Goal: Task Accomplishment & Management: Manage account settings

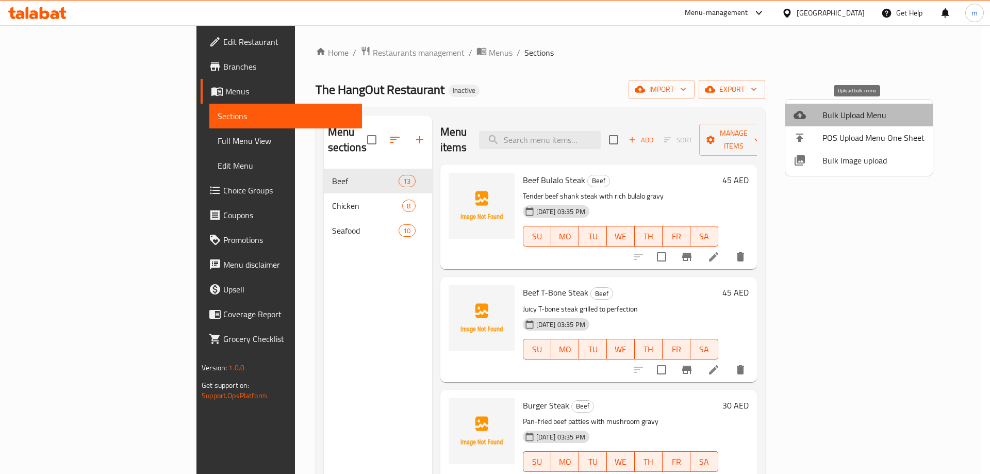
click at [866, 111] on span "Bulk Upload Menu" at bounding box center [873, 115] width 102 height 12
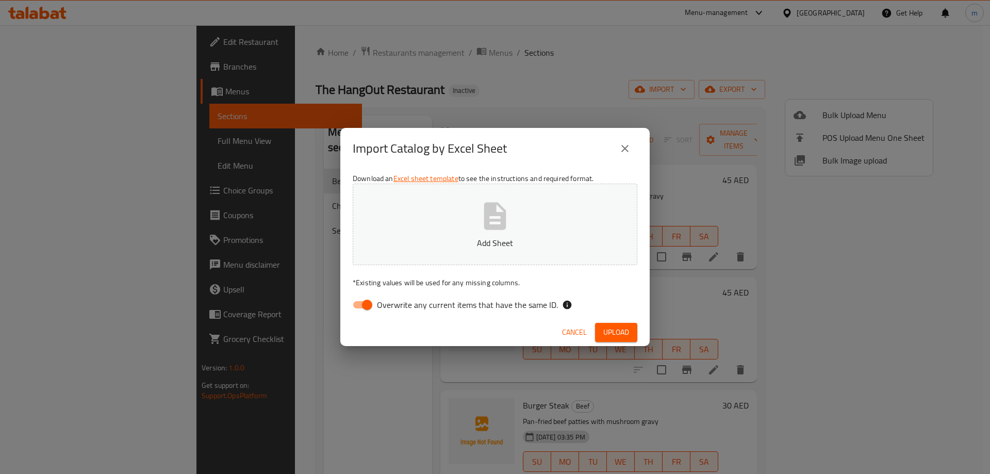
click at [357, 305] on input "Overwrite any current items that have the same ID." at bounding box center [367, 305] width 59 height 20
checkbox input "false"
click at [619, 342] on div "Cancel Upload" at bounding box center [494, 332] width 309 height 27
click at [620, 333] on span "Upload" at bounding box center [616, 332] width 26 height 13
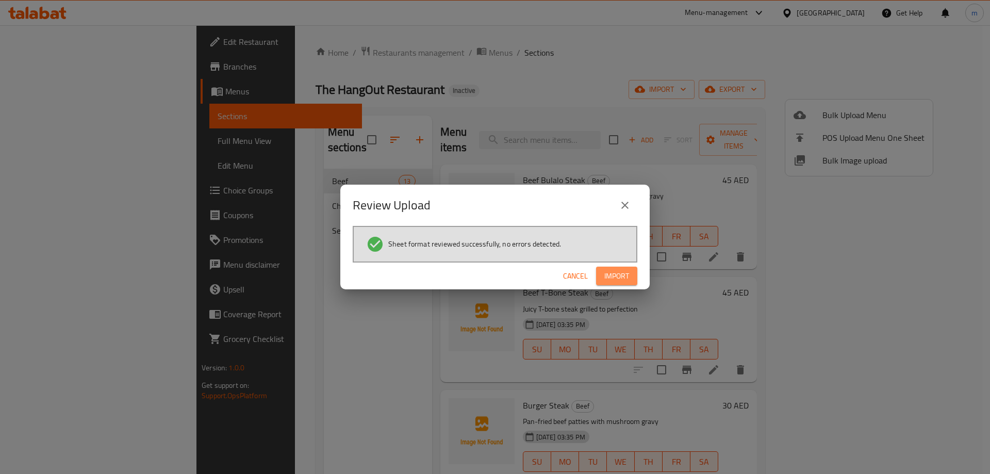
click at [606, 274] on span "Import" at bounding box center [616, 276] width 25 height 13
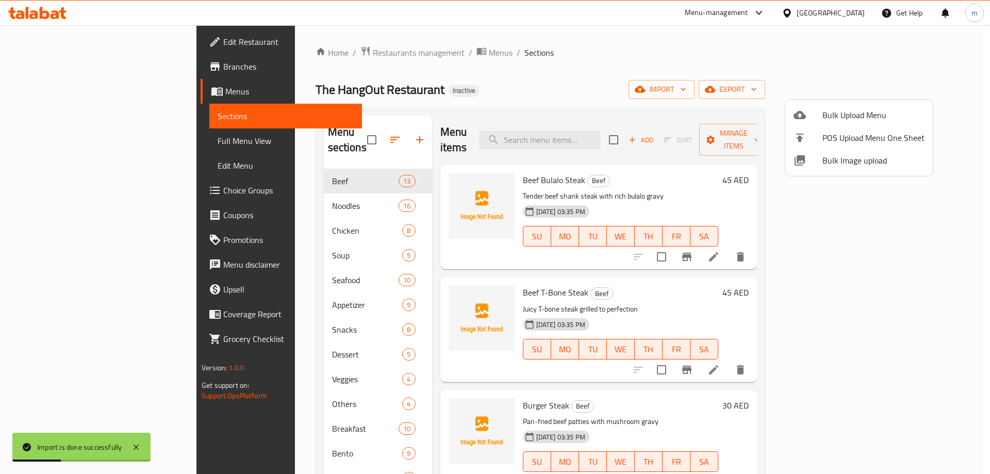
click at [71, 144] on div at bounding box center [495, 237] width 990 height 474
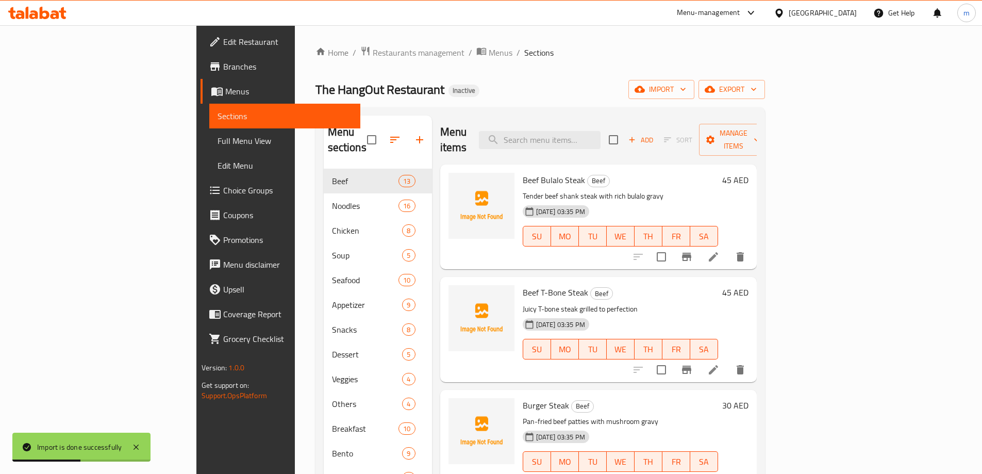
click at [218, 136] on span "Full Menu View" at bounding box center [285, 141] width 135 height 12
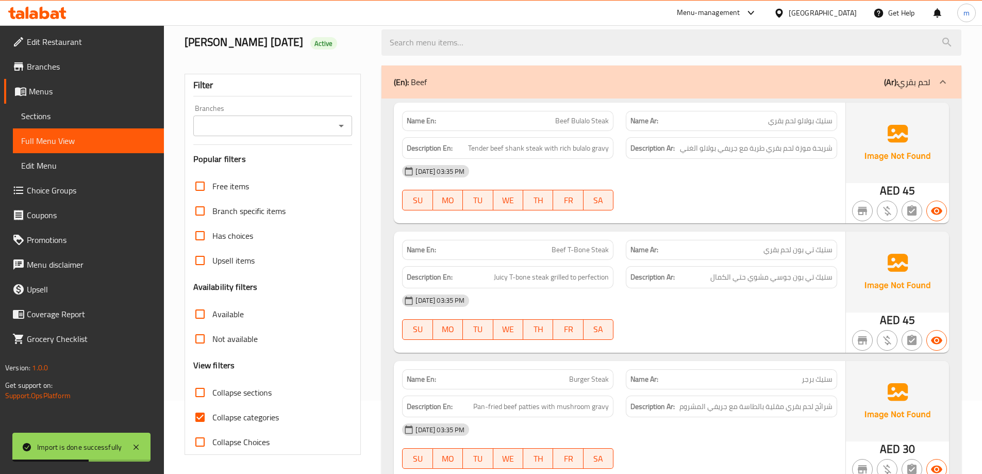
scroll to position [258, 0]
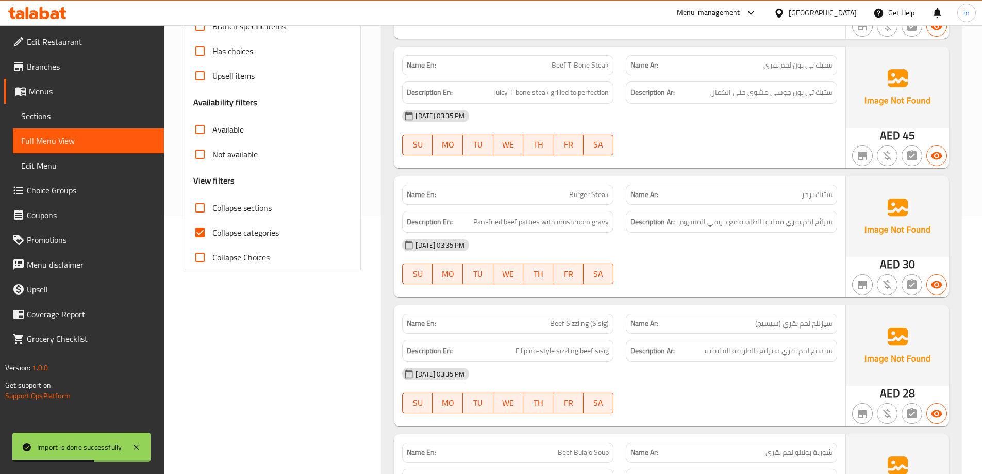
click at [201, 232] on input "Collapse categories" at bounding box center [200, 232] width 25 height 25
checkbox input "false"
click at [205, 204] on input "Collapse sections" at bounding box center [200, 207] width 25 height 25
checkbox input "true"
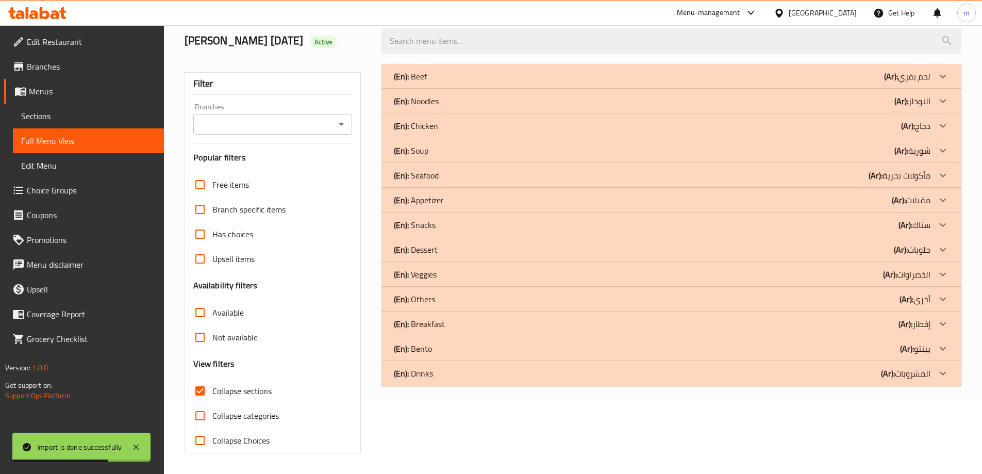
scroll to position [75, 0]
click at [483, 375] on div "(En): Drinks (Ar): المشروبات" at bounding box center [662, 373] width 537 height 12
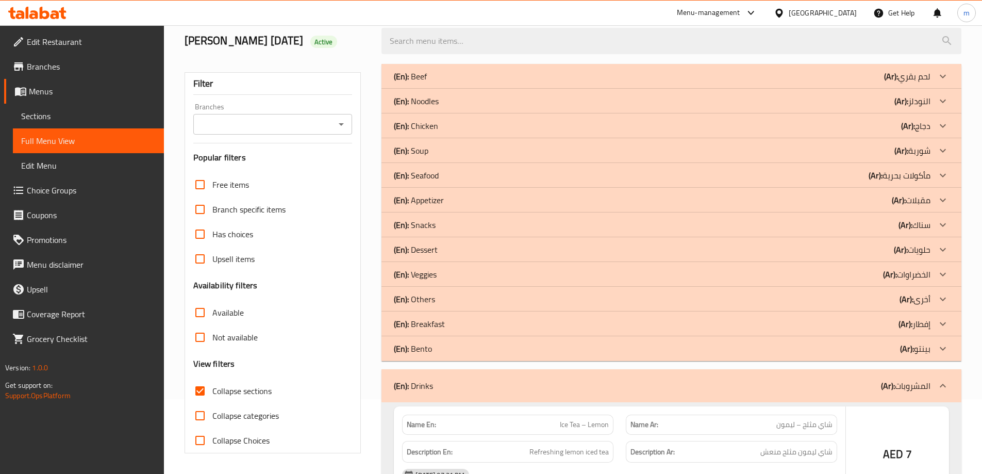
click at [483, 354] on div "(En): Bento (Ar): بينتو" at bounding box center [662, 348] width 537 height 12
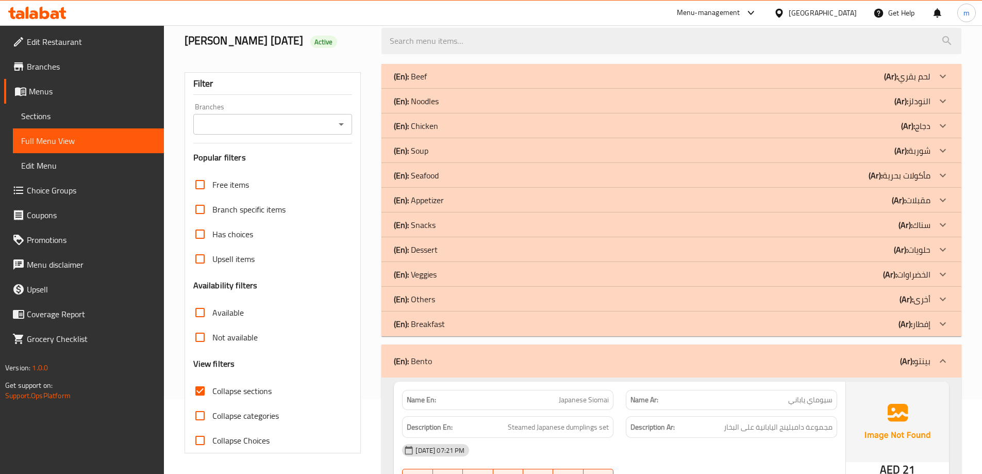
click at [482, 324] on div "(En): Breakfast (Ar): إفطار" at bounding box center [662, 324] width 537 height 12
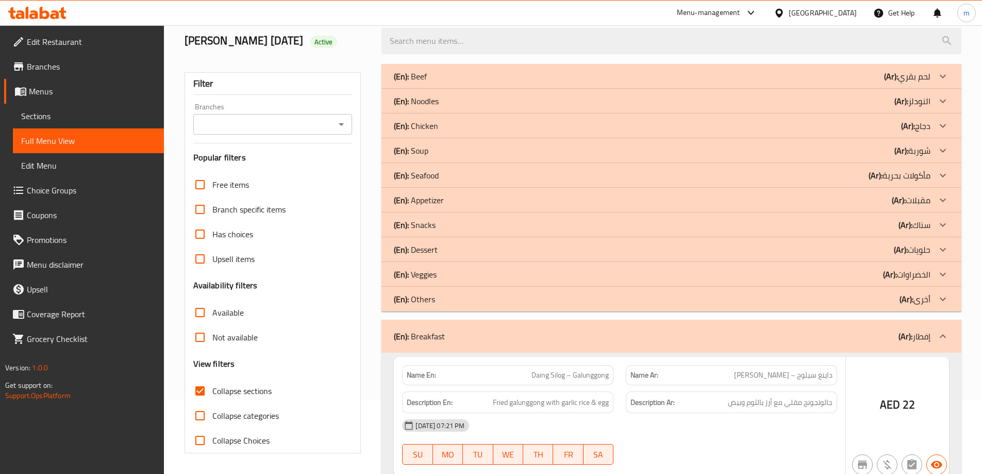
click at [462, 293] on div "(En): Others (Ar): أخرى" at bounding box center [662, 299] width 537 height 12
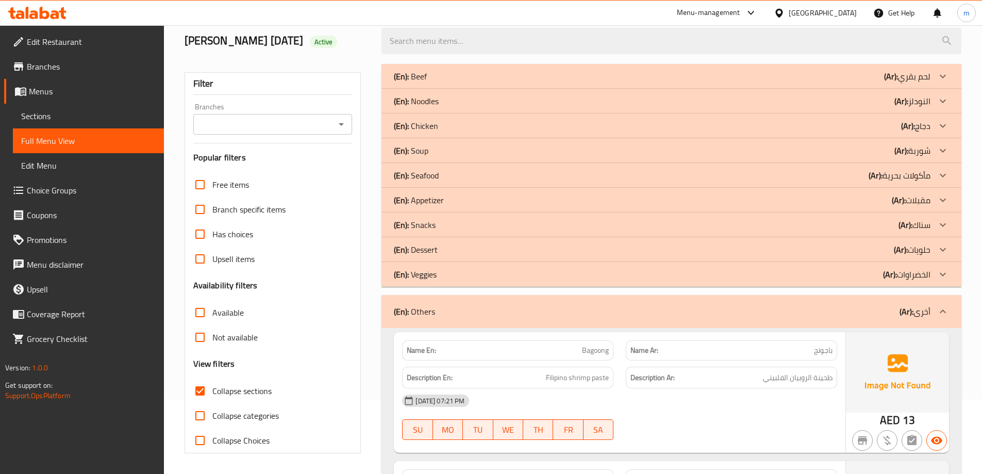
click at [468, 264] on div "(En): Veggies (Ar): الخضراوات" at bounding box center [671, 274] width 580 height 25
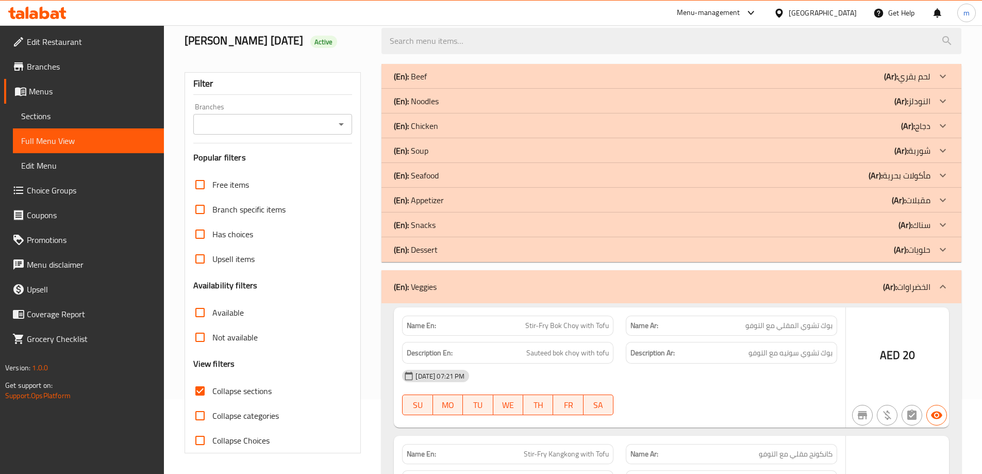
click at [462, 250] on div "(En): Dessert (Ar): حلويات" at bounding box center [662, 249] width 537 height 12
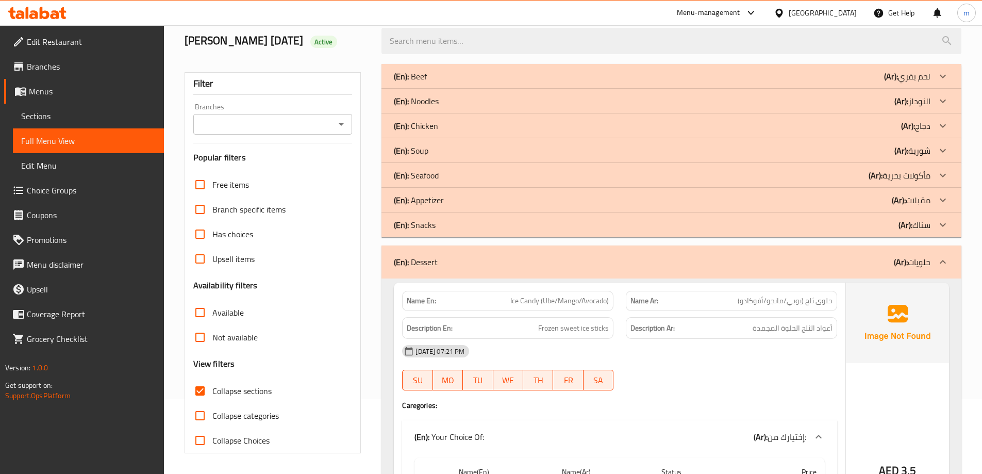
click at [446, 228] on div "(En): Snacks (Ar): سناك" at bounding box center [662, 225] width 537 height 12
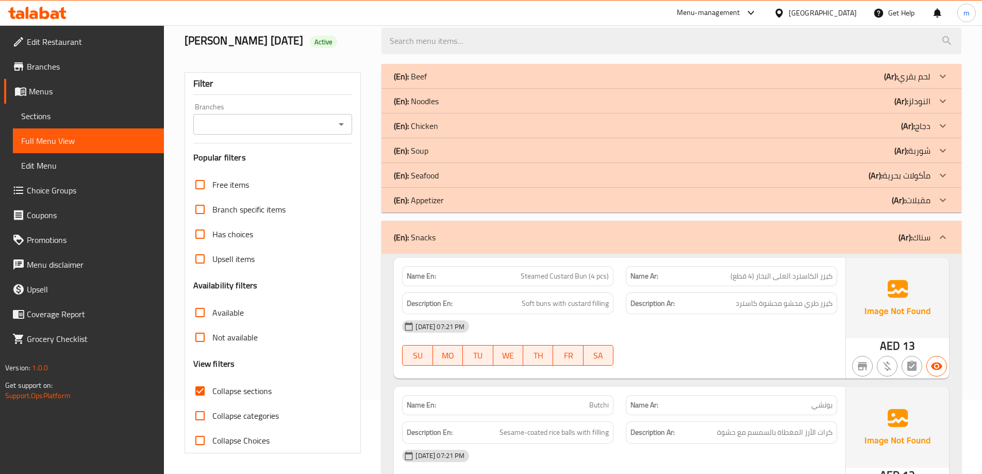
click at [466, 198] on div "(En): Appetizer (Ar): مقبلات" at bounding box center [662, 200] width 537 height 12
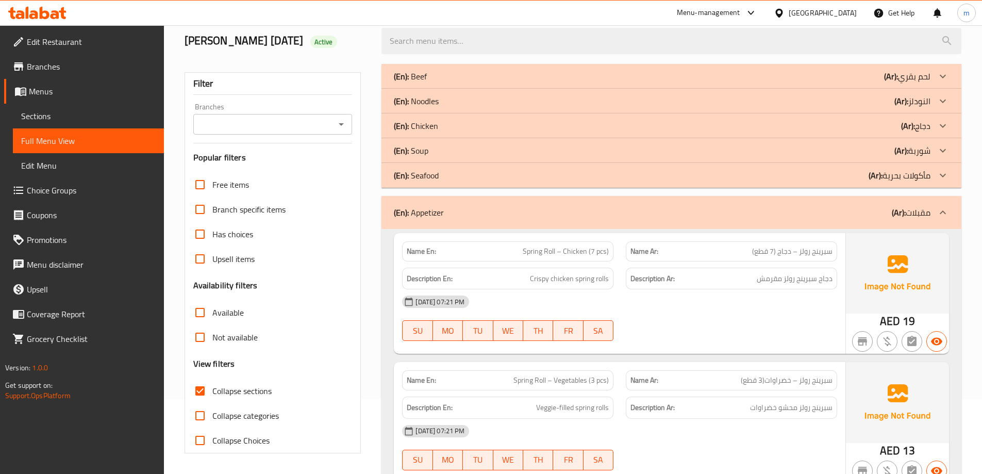
click at [462, 151] on div "(En): Soup (Ar): شوربة" at bounding box center [662, 150] width 537 height 12
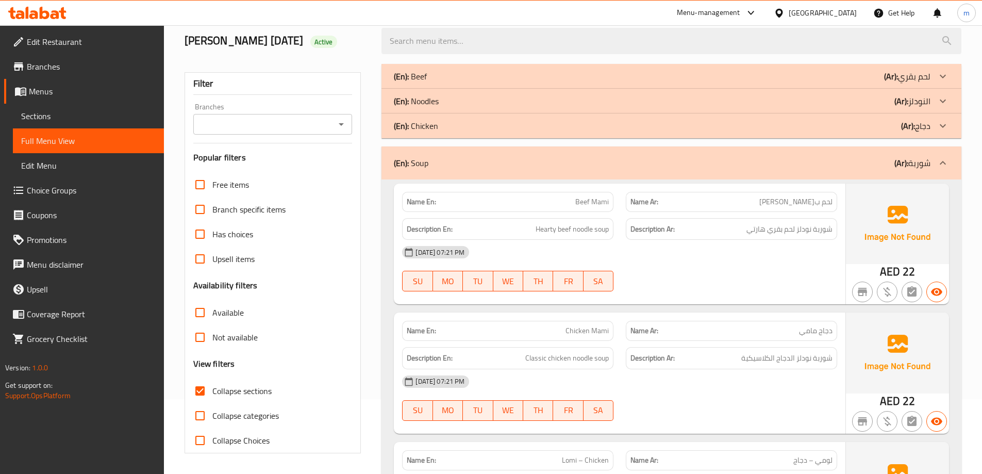
click at [461, 101] on div "(En): Noodles (Ar): النودلز" at bounding box center [662, 101] width 537 height 12
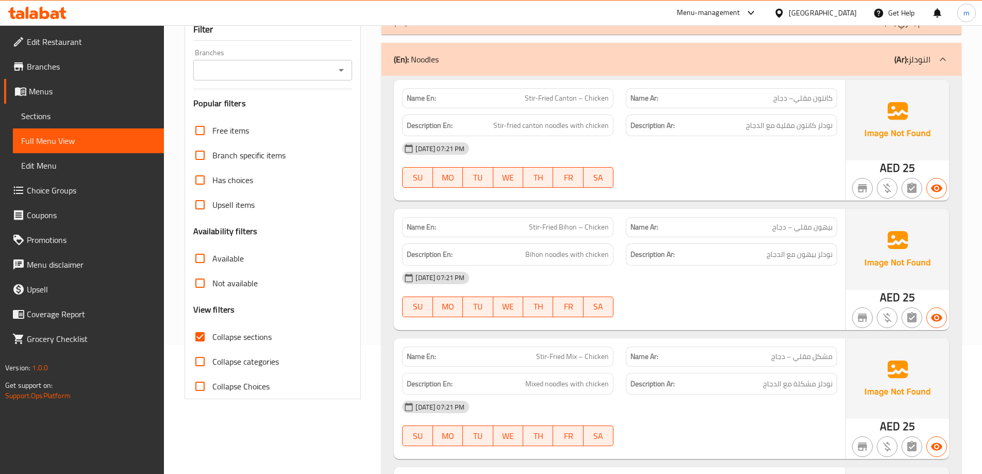
scroll to position [126, 0]
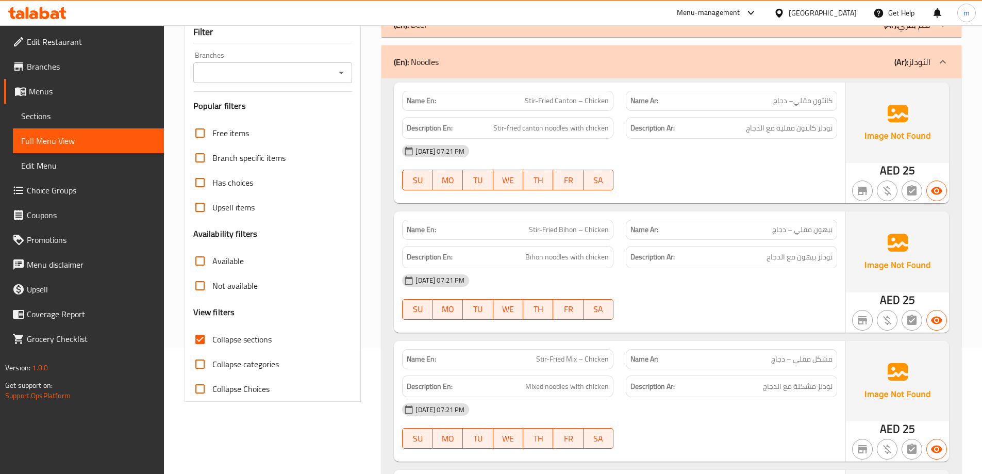
click at [269, 387] on span "Collapse Choices" at bounding box center [240, 389] width 57 height 12
click at [212, 387] on input "Collapse Choices" at bounding box center [200, 388] width 25 height 25
checkbox input "true"
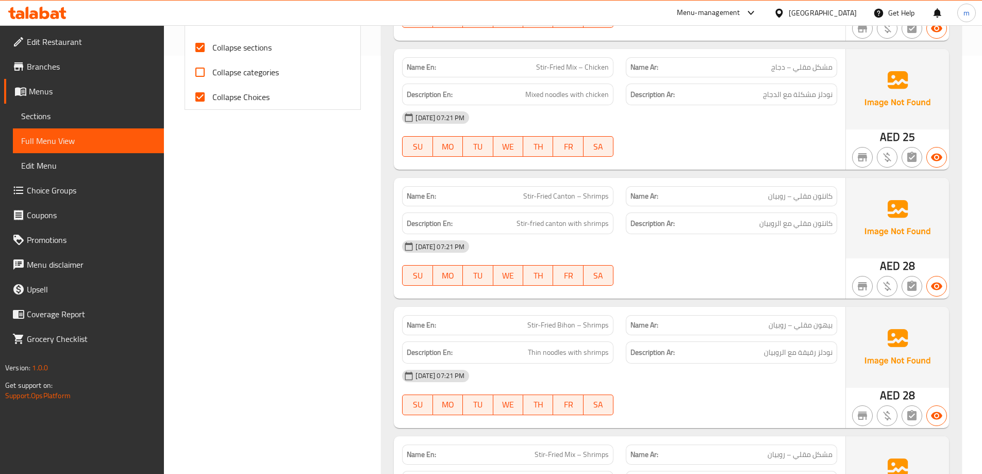
scroll to position [436, 0]
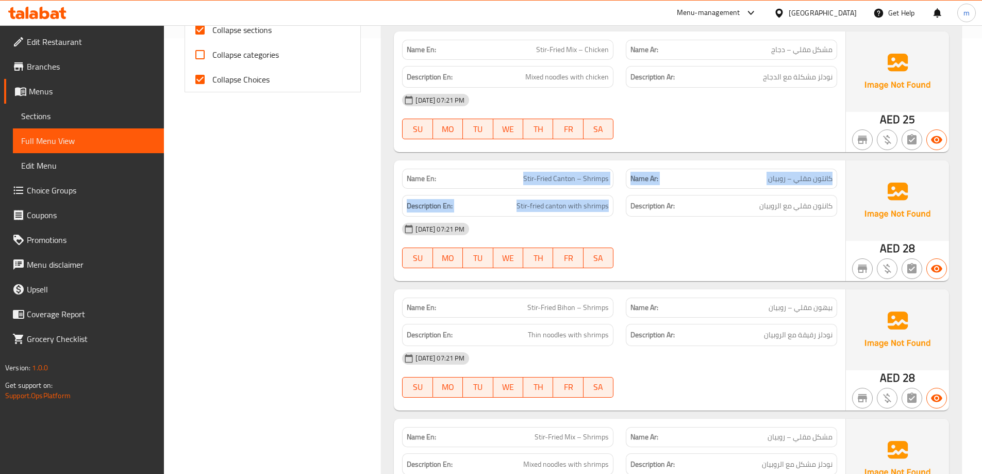
drag, startPoint x: 524, startPoint y: 174, endPoint x: 610, endPoint y: 214, distance: 94.8
click at [610, 214] on div "Name En: Stir-Fried Canton – Shrimps Name Ar: كانتون مقلي – روبيان Description …" at bounding box center [620, 220] width 452 height 121
copy div "Stir-Fried Canton – Shrimps Name Ar: كانتون مقلي – روبيان Description En: Stir-…"
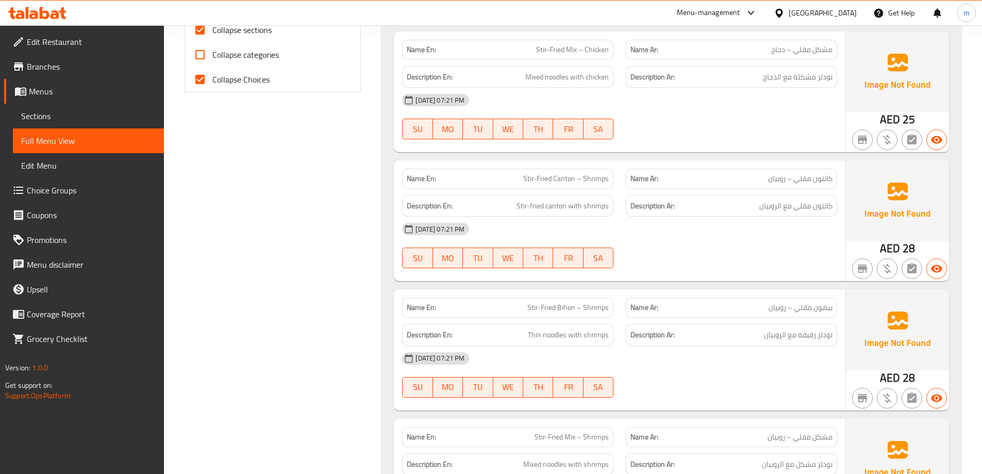
click at [699, 250] on div "07-10-2025 07:21 PM SU MO TU WE TH FR SA" at bounding box center [619, 246] width 447 height 58
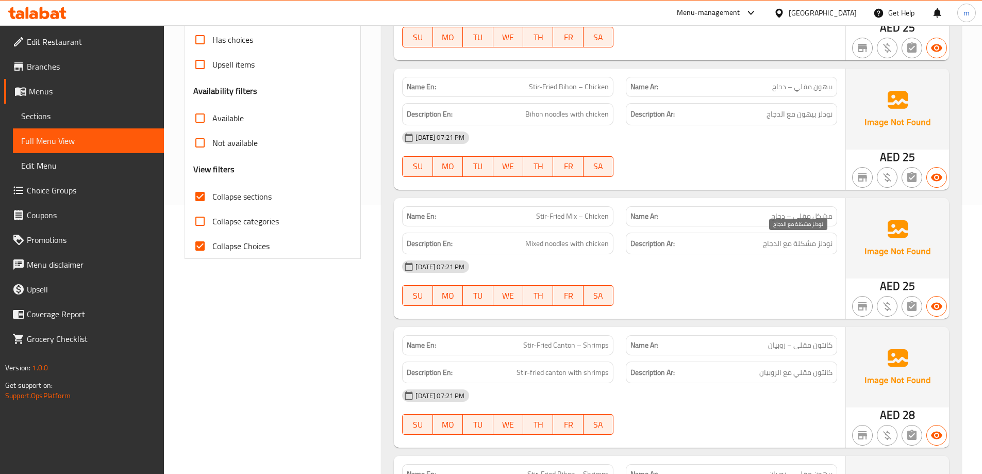
scroll to position [281, 0]
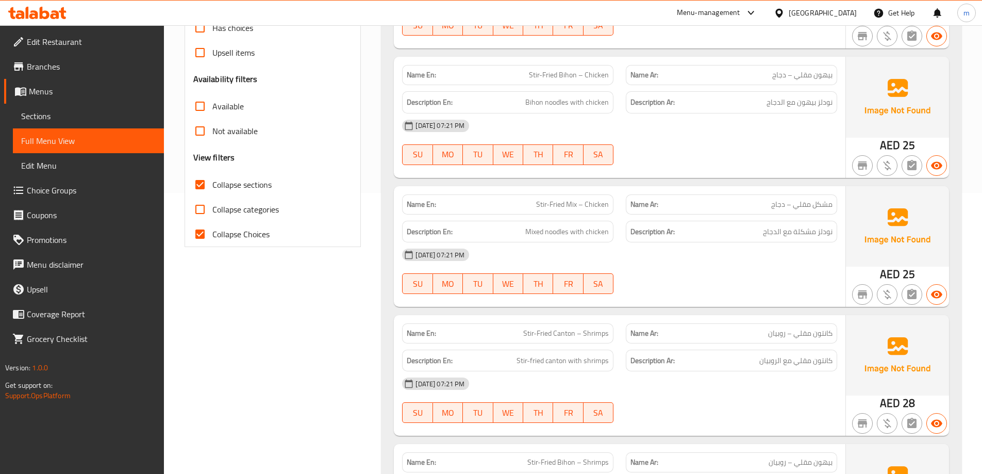
click at [574, 336] on span "Stir-Fried Canton – Shrimps" at bounding box center [566, 333] width 86 height 11
copy span "Stir-Fried Canton – Shrimps"
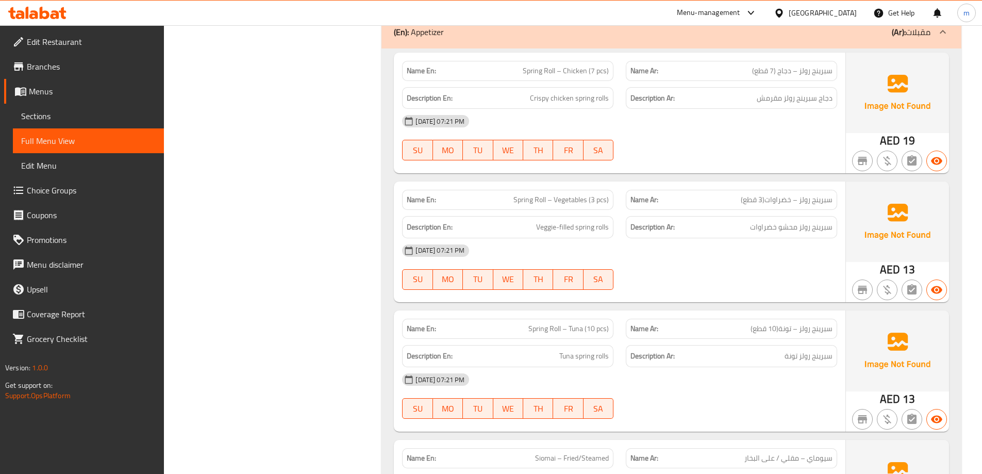
scroll to position [3168, 0]
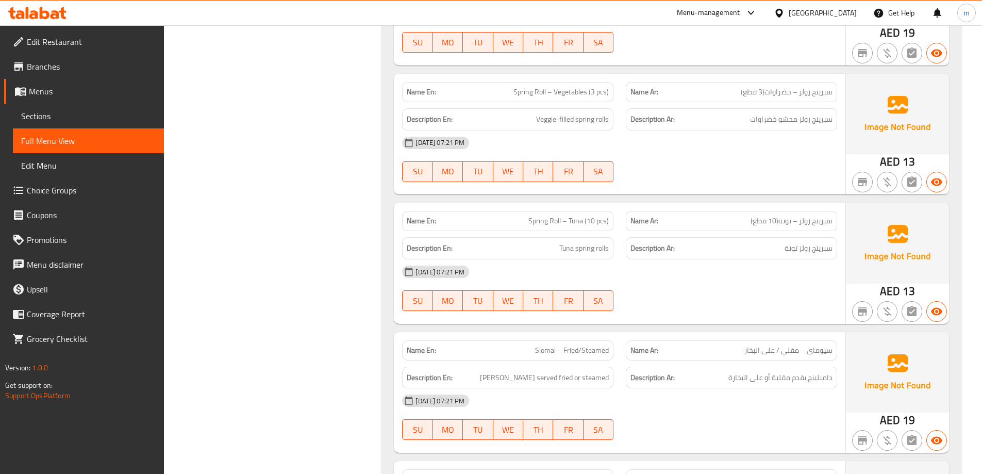
click at [569, 345] on span "Siomai – Fried/Steamed" at bounding box center [572, 350] width 74 height 11
copy span "Siomai – Fried/Steamed"
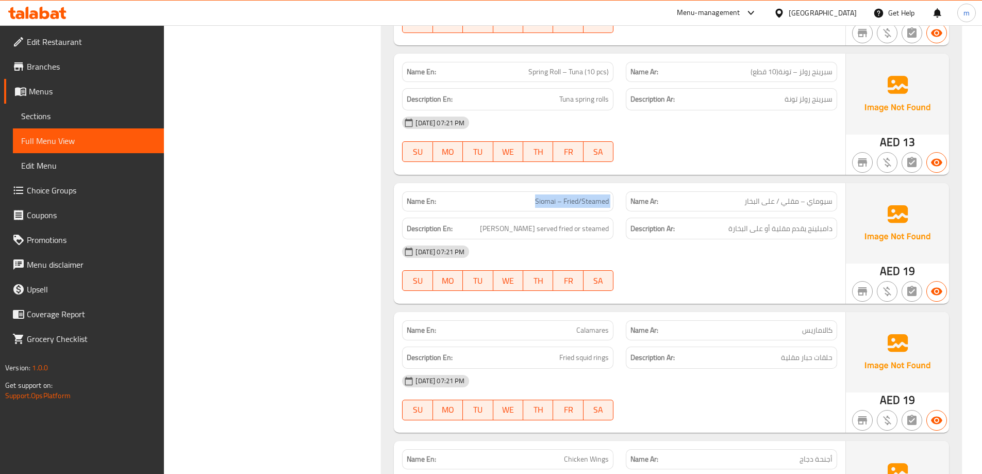
scroll to position [3322, 0]
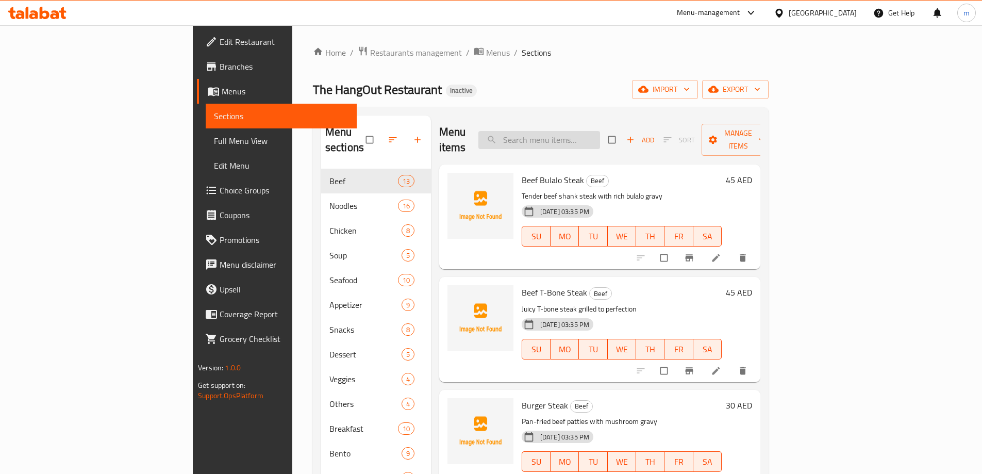
click at [592, 131] on input "search" at bounding box center [539, 140] width 122 height 18
paste input "Stir-Fried Canton – Shrimps"
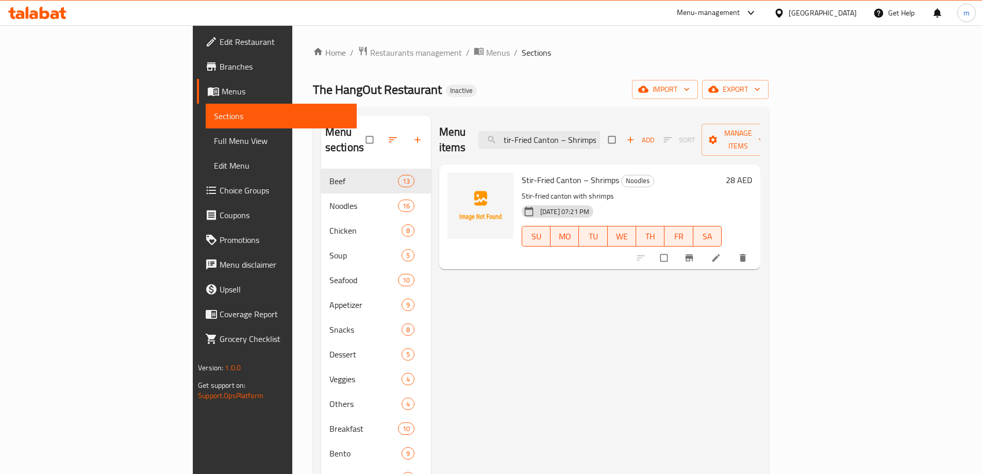
type input "Stir-Fried Canton – Shrimps"
click at [721, 253] on icon at bounding box center [716, 258] width 10 height 10
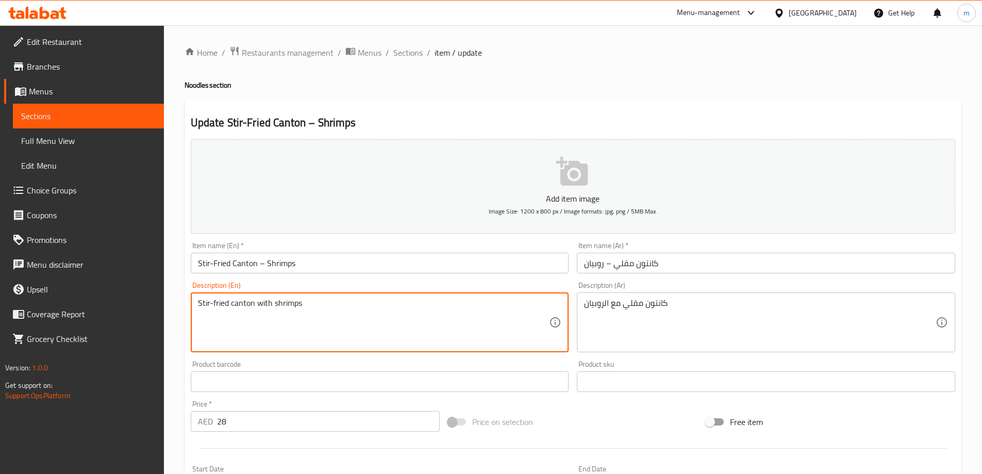
drag, startPoint x: 340, startPoint y: 301, endPoint x: 124, endPoint y: 297, distance: 216.0
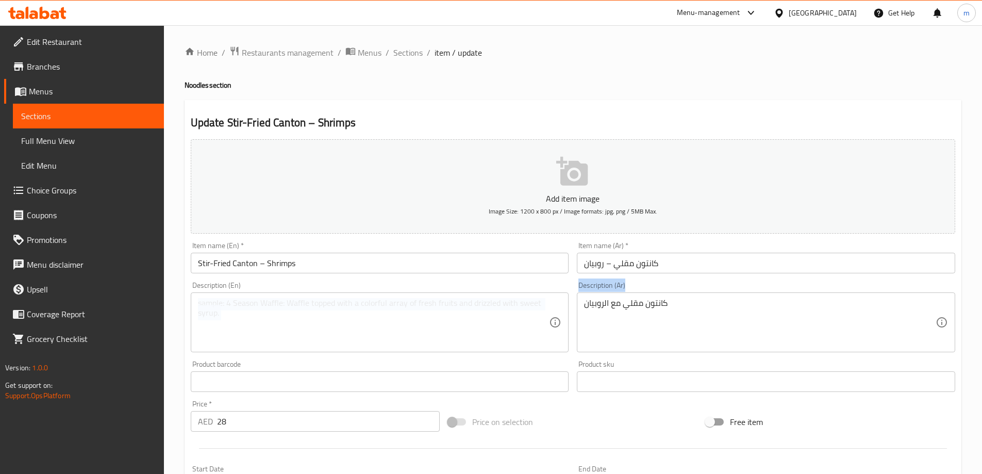
drag, startPoint x: 517, startPoint y: 286, endPoint x: 492, endPoint y: 288, distance: 25.3
click at [485, 288] on div "Add item image Image Size: 1200 x 800 px / Image formats: jpg, png / 5MB Max. I…" at bounding box center [573, 357] width 773 height 444
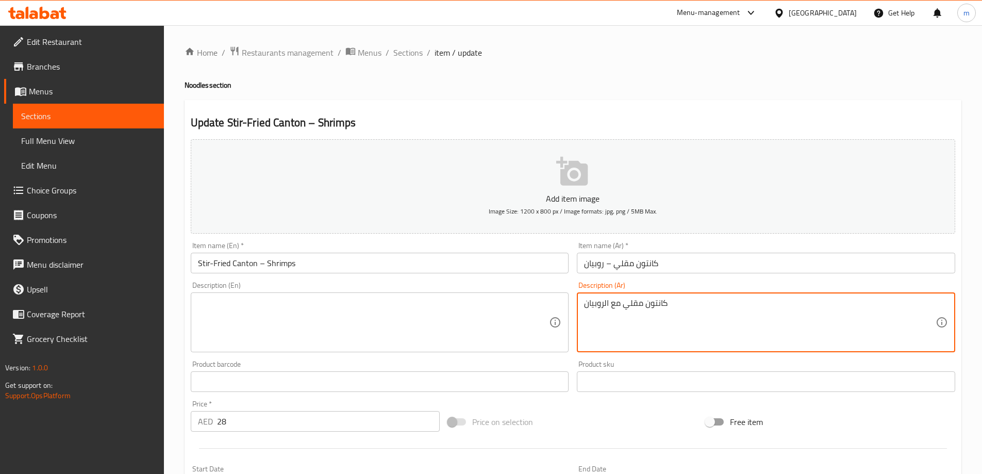
drag, startPoint x: 675, startPoint y: 308, endPoint x: 498, endPoint y: 304, distance: 176.4
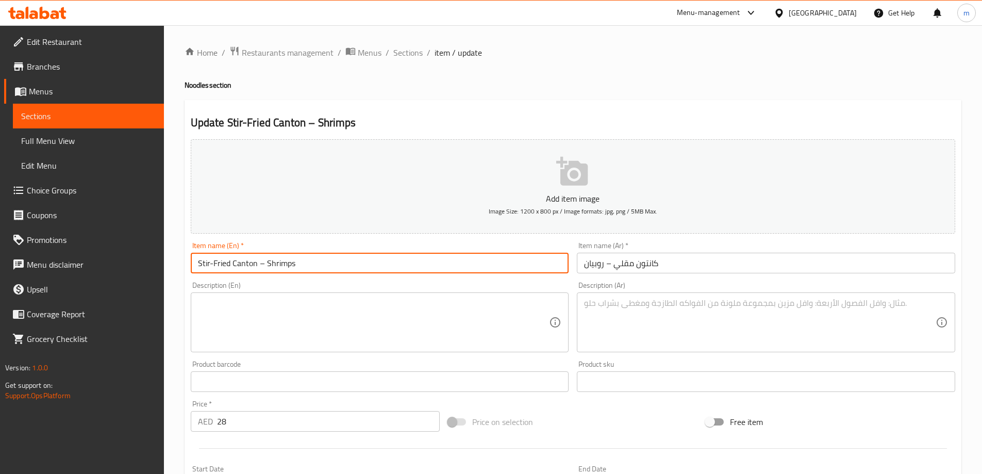
drag, startPoint x: 315, startPoint y: 263, endPoint x: 28, endPoint y: 268, distance: 287.7
click at [12, 246] on div "Edit Restaurant Branches Menus Sections Full Menu View Edit Menu Choice Groups …" at bounding box center [491, 376] width 982 height 703
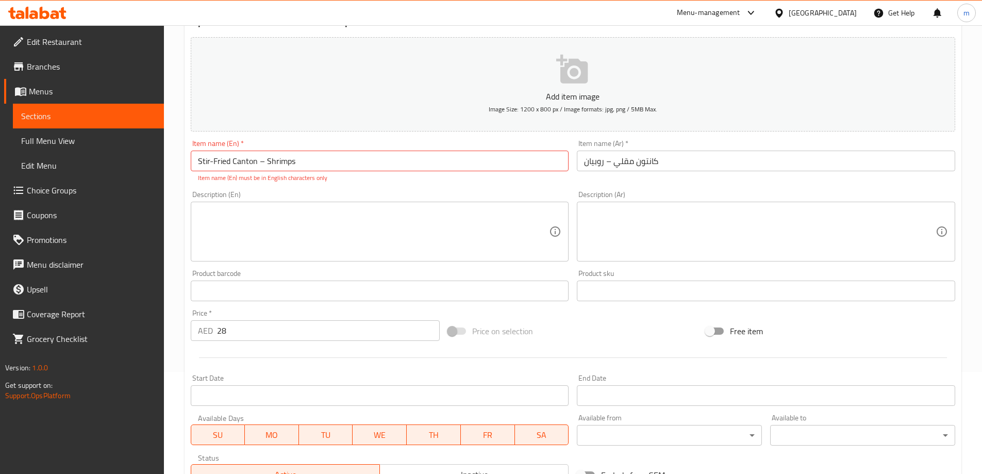
scroll to position [103, 0]
click at [338, 165] on input "Stir-Fried Canton – Shrimps" at bounding box center [380, 159] width 378 height 21
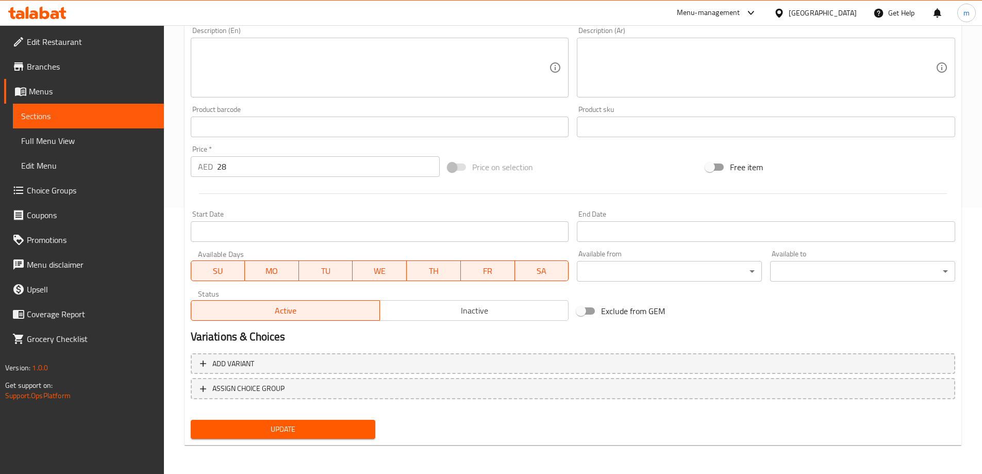
scroll to position [111, 0]
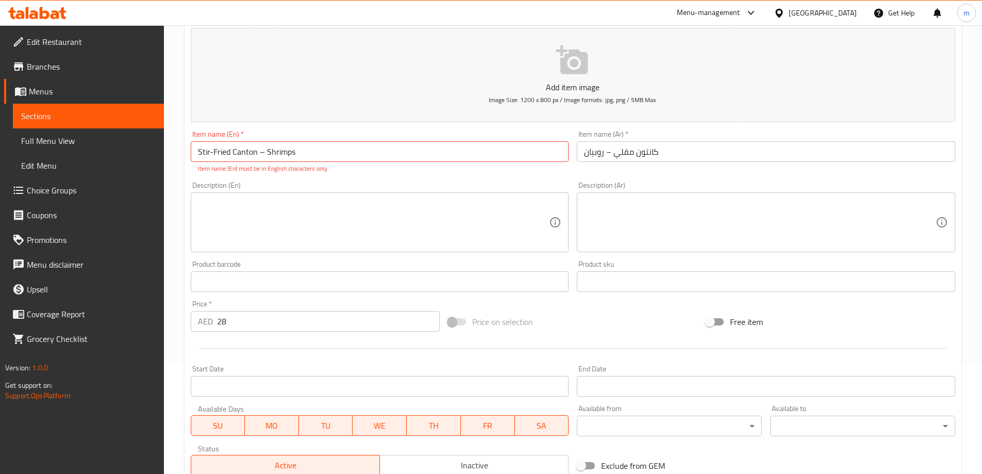
click at [282, 153] on input "Stir-Fried Canton – Shrimps" at bounding box center [380, 151] width 378 height 21
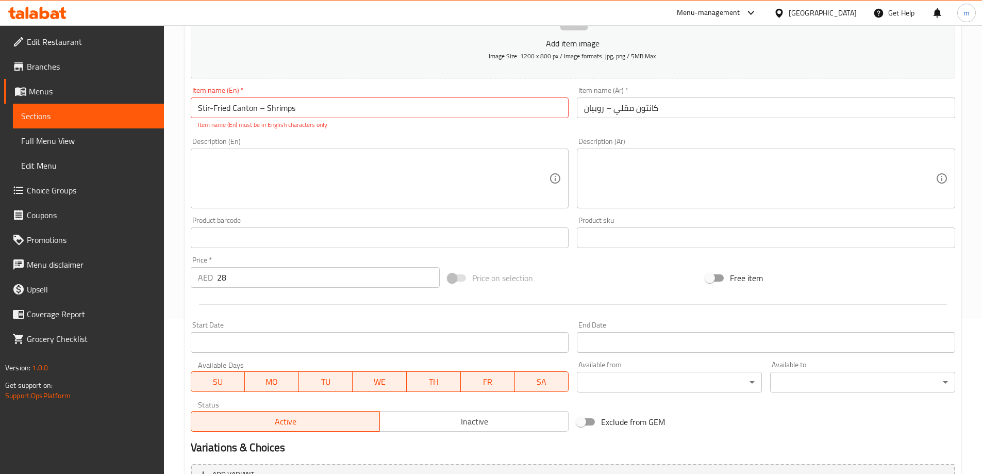
scroll to position [266, 0]
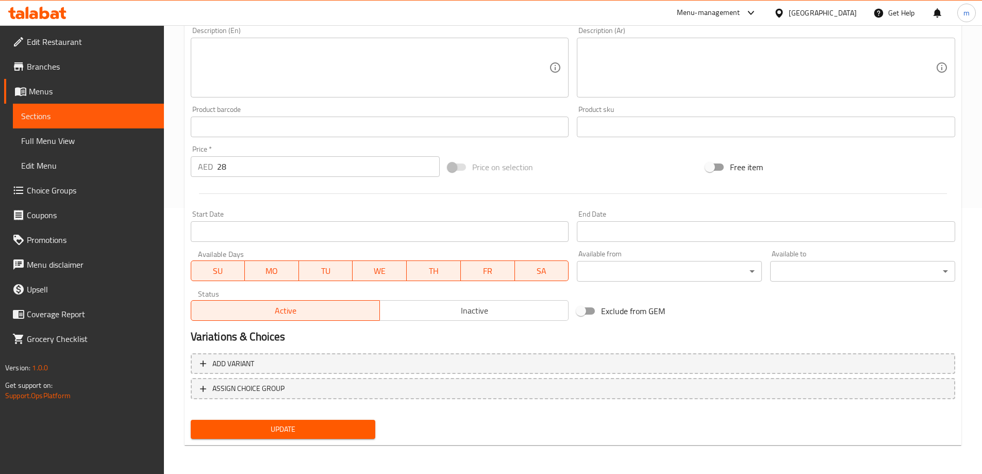
click at [323, 427] on span "Update" at bounding box center [283, 429] width 169 height 13
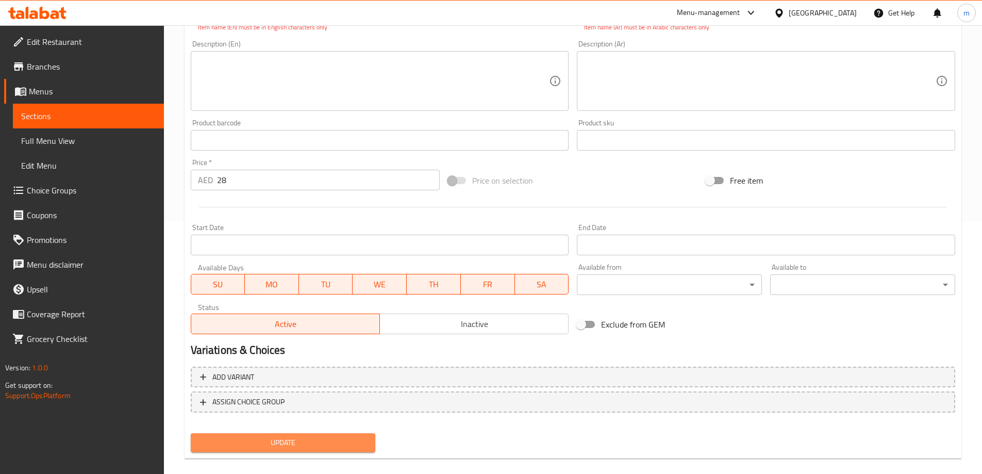
click at [321, 437] on span "Update" at bounding box center [283, 442] width 169 height 13
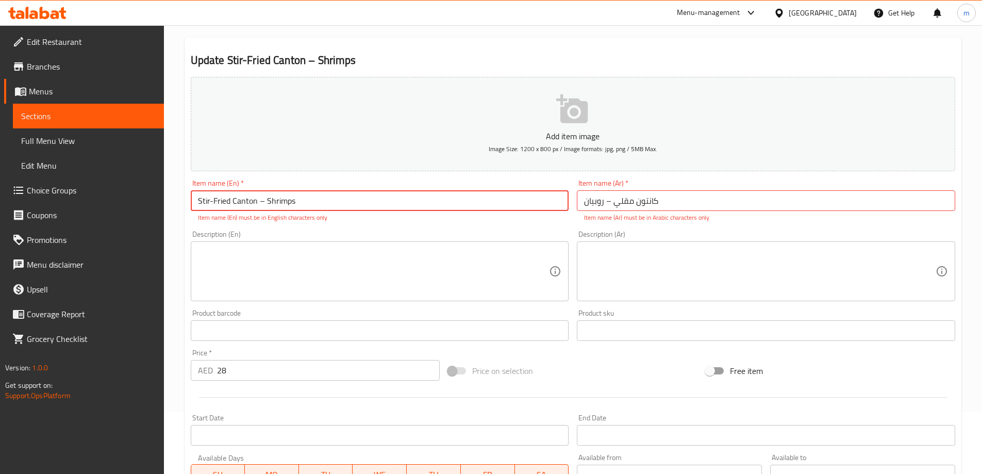
scroll to position [0, 0]
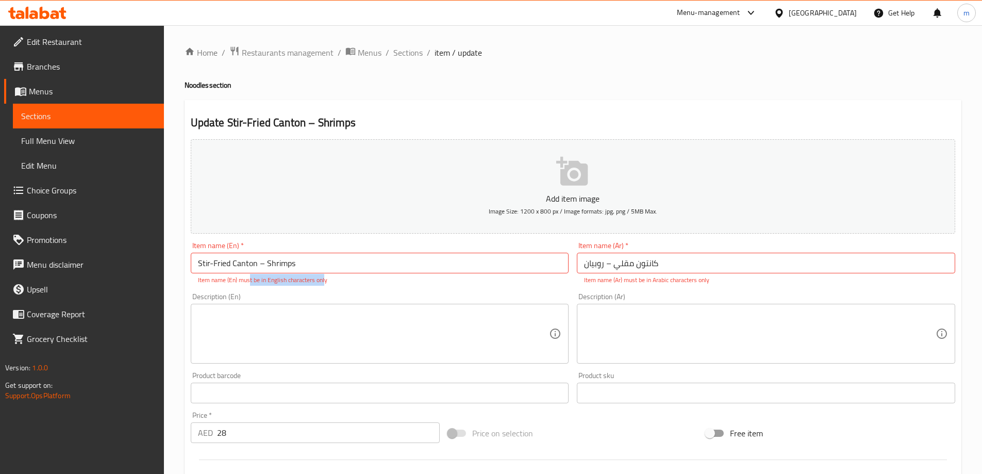
drag, startPoint x: 267, startPoint y: 283, endPoint x: 317, endPoint y: 280, distance: 50.6
click at [293, 281] on p "Item name (En) must be in English characters only" at bounding box center [380, 279] width 364 height 9
drag, startPoint x: 277, startPoint y: 265, endPoint x: 117, endPoint y: 275, distance: 160.1
click at [150, 279] on div "Edit Restaurant Branches Menus Sections Full Menu View Edit Menu Choice Groups …" at bounding box center [491, 382] width 982 height 714
type input "\"
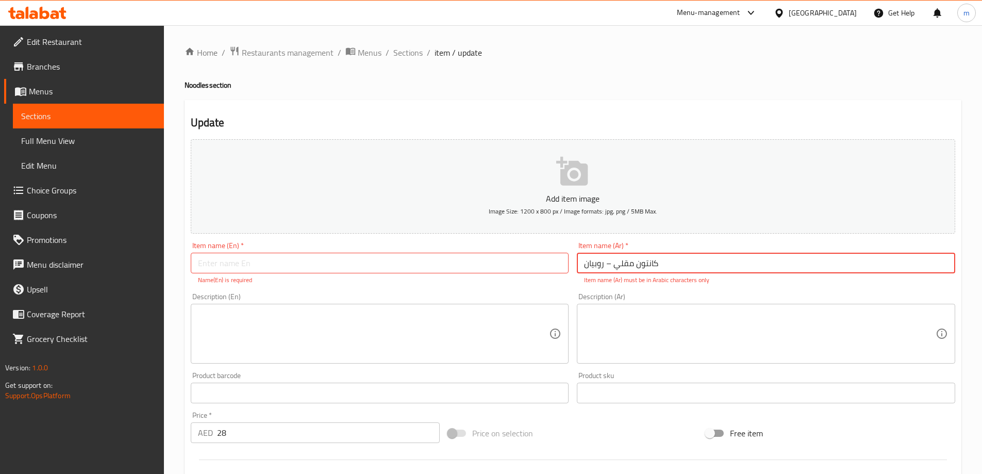
drag, startPoint x: 660, startPoint y: 272, endPoint x: 547, endPoint y: 278, distance: 113.1
click at [547, 278] on div "Add item image Image Size: 1200 x 800 px / Image formats: jpg, png / 5MB Max. I…" at bounding box center [573, 363] width 773 height 456
click at [340, 262] on input "text" at bounding box center [380, 263] width 378 height 21
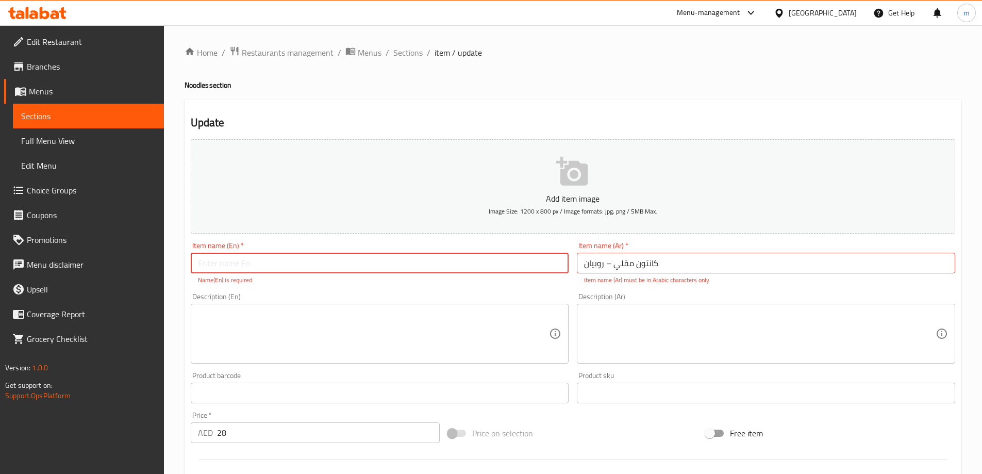
type input "d"
type input "s"
click at [335, 267] on input "Stir-Fried Canton" at bounding box center [380, 263] width 378 height 21
paste input "–"
type input "Stir-Fried Canton– shrimps"
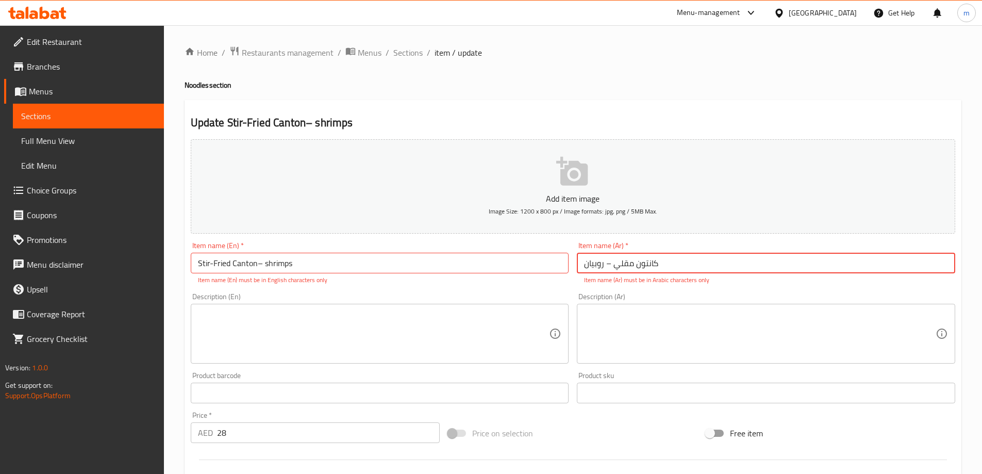
drag, startPoint x: 688, startPoint y: 265, endPoint x: 467, endPoint y: 277, distance: 222.0
click at [467, 277] on div "Add item image Image Size: 1200 x 800 px / Image formats: jpg, png / 5MB Max. I…" at bounding box center [573, 363] width 773 height 456
click at [737, 268] on input "كانتون مقلي" at bounding box center [766, 263] width 378 height 21
click at [261, 264] on input "Stir-Fried Canton– shrimps" at bounding box center [380, 263] width 378 height 21
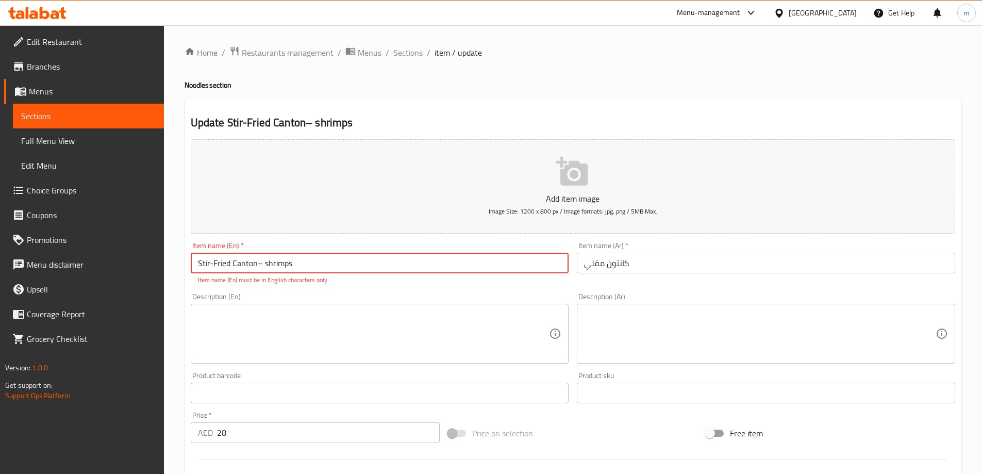
click at [261, 264] on input "Stir-Fried Canton– shrimps" at bounding box center [380, 263] width 378 height 21
click at [260, 264] on input "Stir-Fried Canton– shrimps" at bounding box center [380, 263] width 378 height 21
click at [256, 262] on input "Stir-Fried Canton– shrimps" at bounding box center [380, 263] width 378 height 21
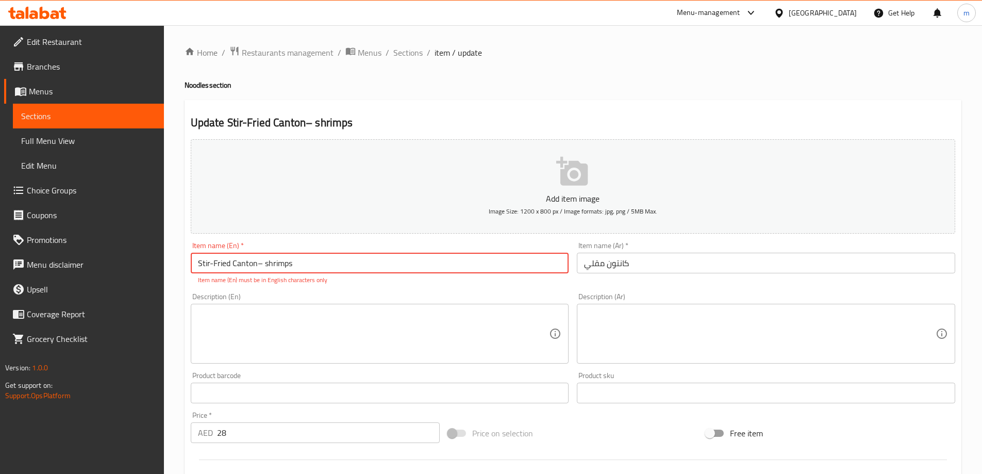
click at [686, 268] on input "كانتون مقلي" at bounding box center [766, 263] width 378 height 21
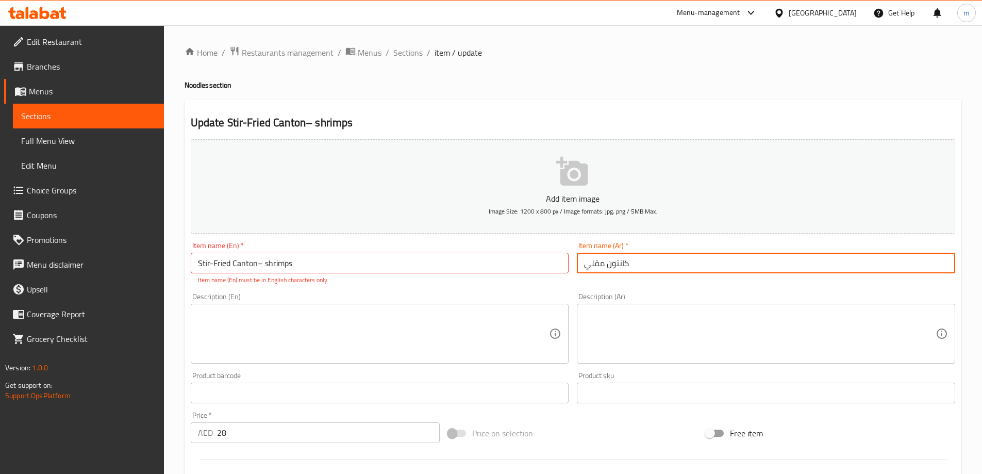
paste input "–"
type input "كانتون مقلي – روبيان"
click at [711, 113] on div "Update Stir-Fried Canton– shrimps Add item image Image Size: 1200 x 800 px / Im…" at bounding box center [573, 405] width 777 height 611
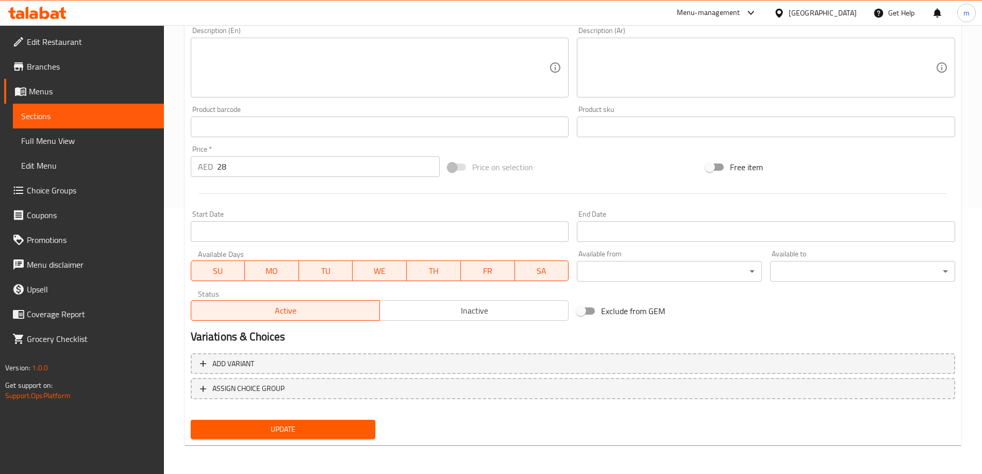
click at [342, 425] on span "Update" at bounding box center [283, 429] width 169 height 13
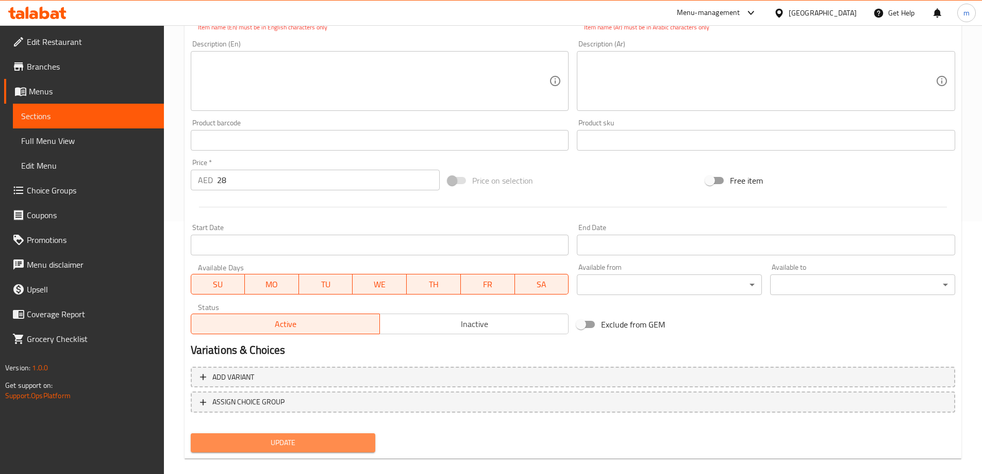
click at [343, 439] on span "Update" at bounding box center [283, 442] width 169 height 13
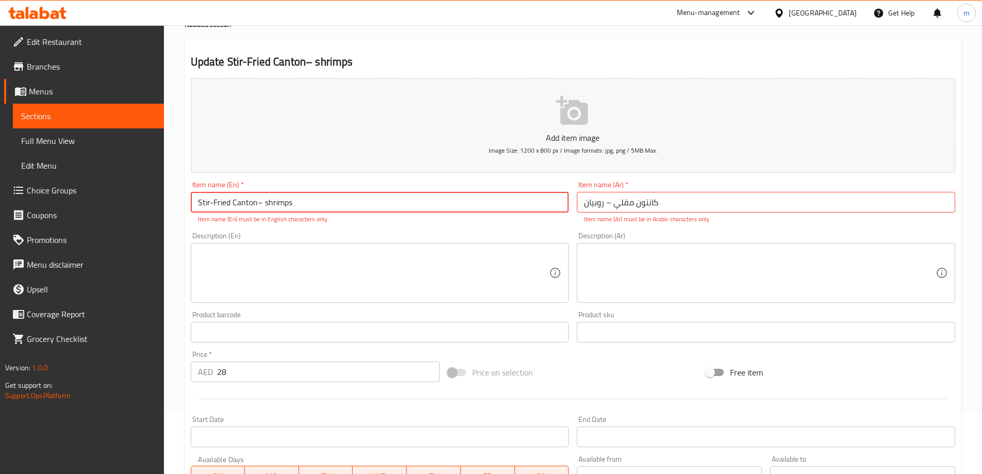
scroll to position [60, 0]
type input "Stir-Fried Canton shrimps"
click at [609, 206] on input "كانتون مقلي – روبيان" at bounding box center [766, 203] width 378 height 21
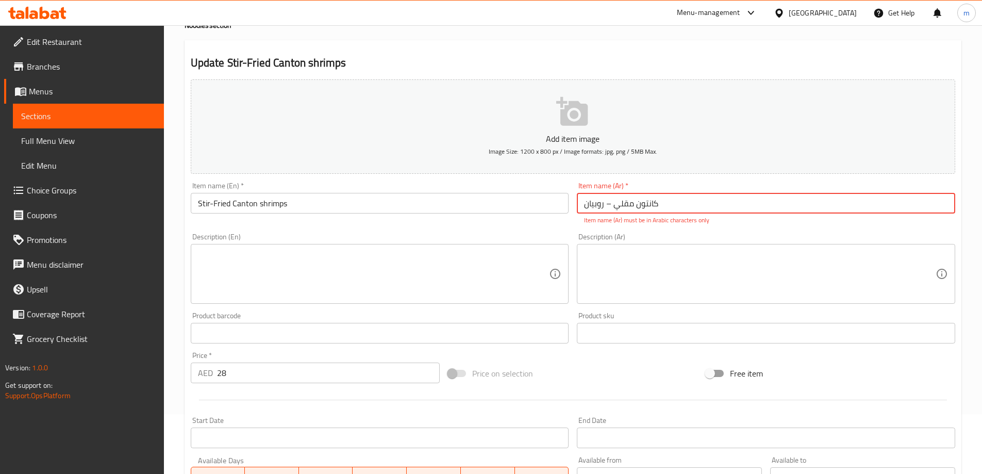
click at [609, 206] on input "كانتون مقلي – روبيان" at bounding box center [766, 203] width 378 height 21
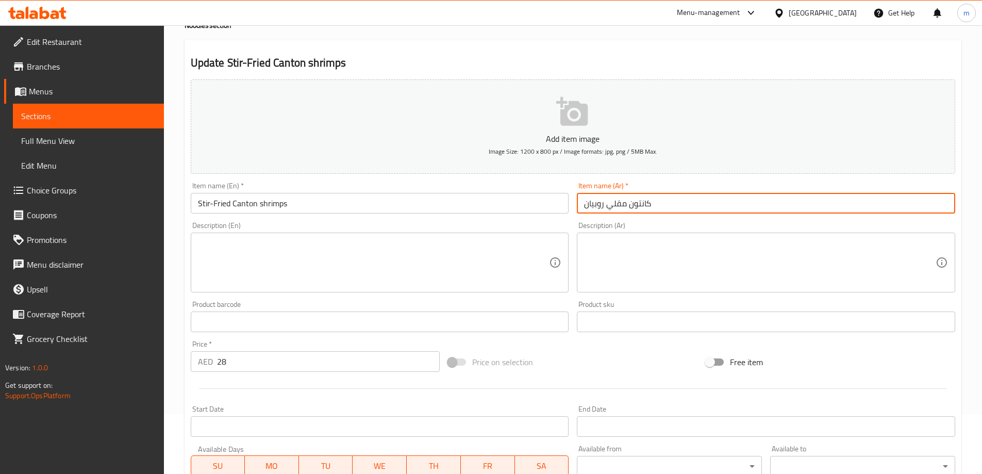
type input "كانتون مقلي روبيان"
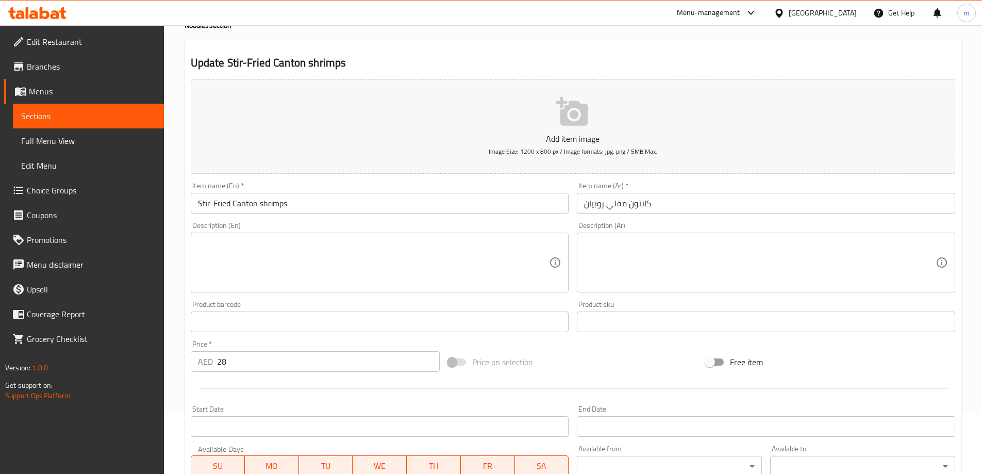
click at [689, 175] on div "Add item image Image Size: 1200 x 800 px / Image formats: jpg, png / 5MB Max." at bounding box center [573, 126] width 773 height 103
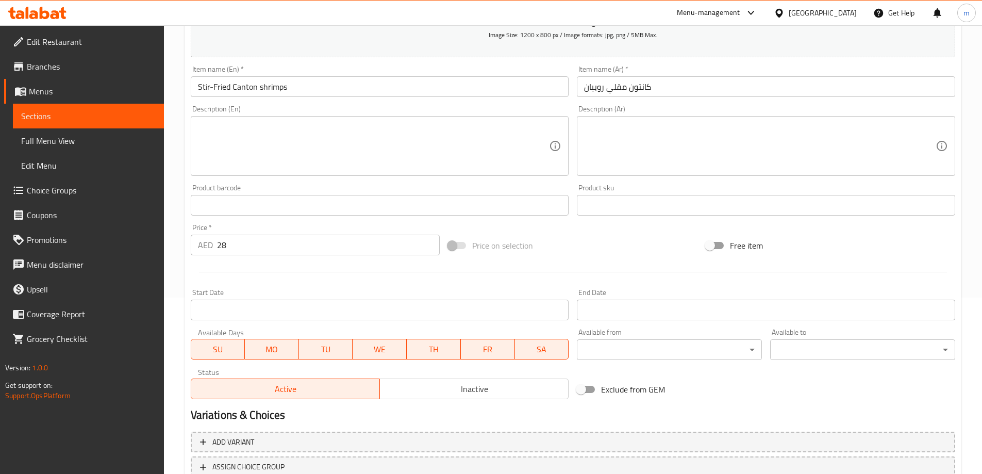
scroll to position [255, 0]
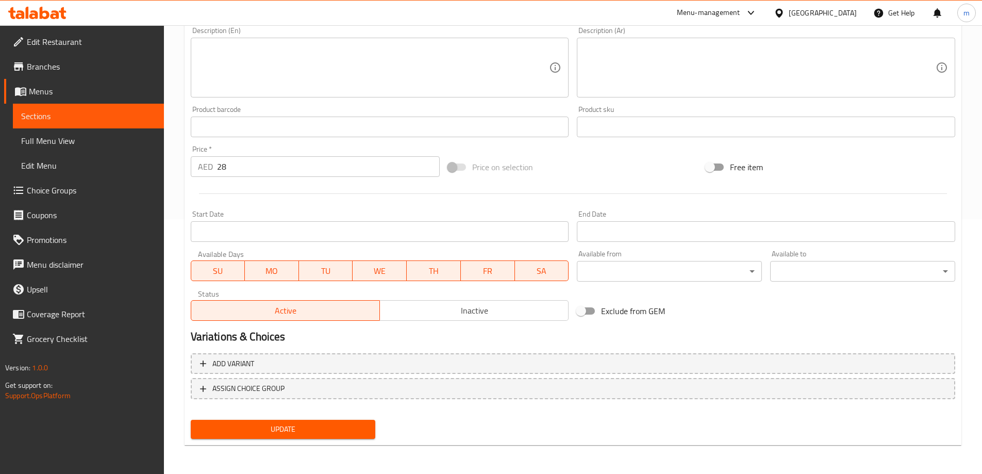
click at [291, 432] on span "Update" at bounding box center [283, 429] width 169 height 13
click at [130, 118] on span "Sections" at bounding box center [88, 116] width 135 height 12
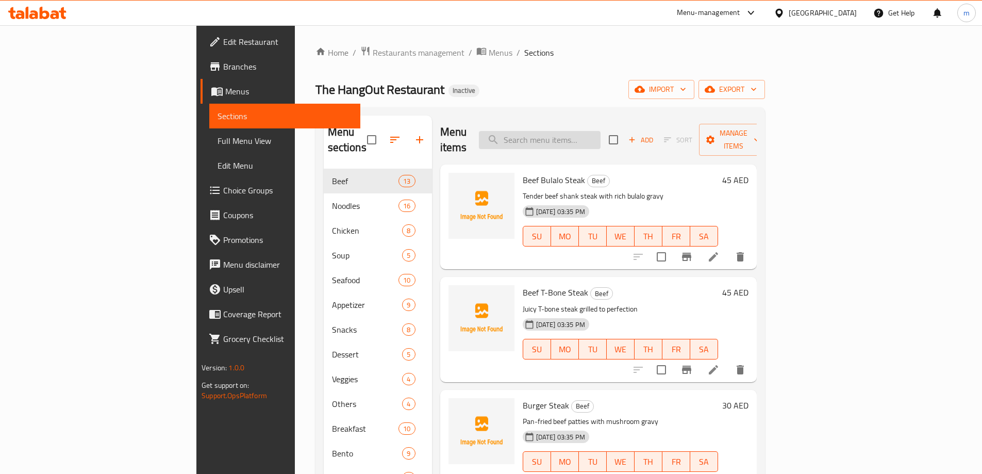
click at [584, 131] on input "search" at bounding box center [540, 140] width 122 height 18
paste input "Siomai – Fried/Steamed"
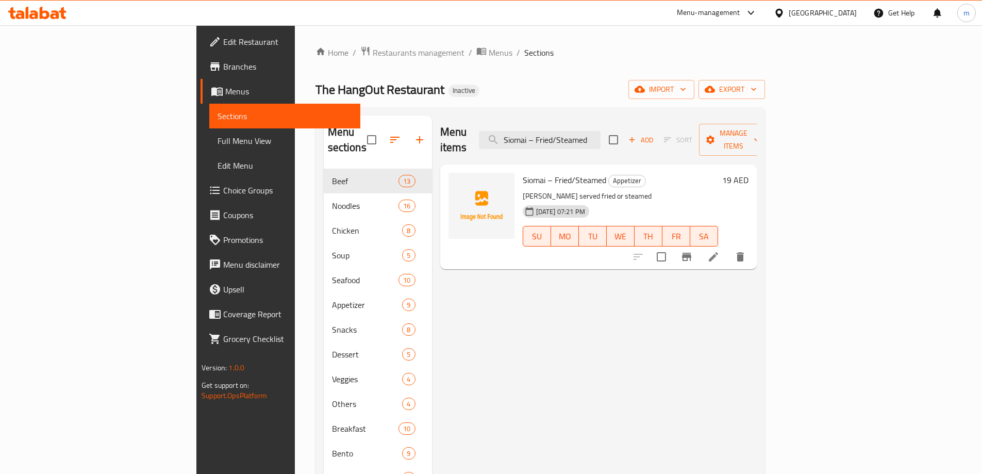
type input "Siomai – Fried/Steamed"
click at [728, 247] on li at bounding box center [713, 256] width 29 height 19
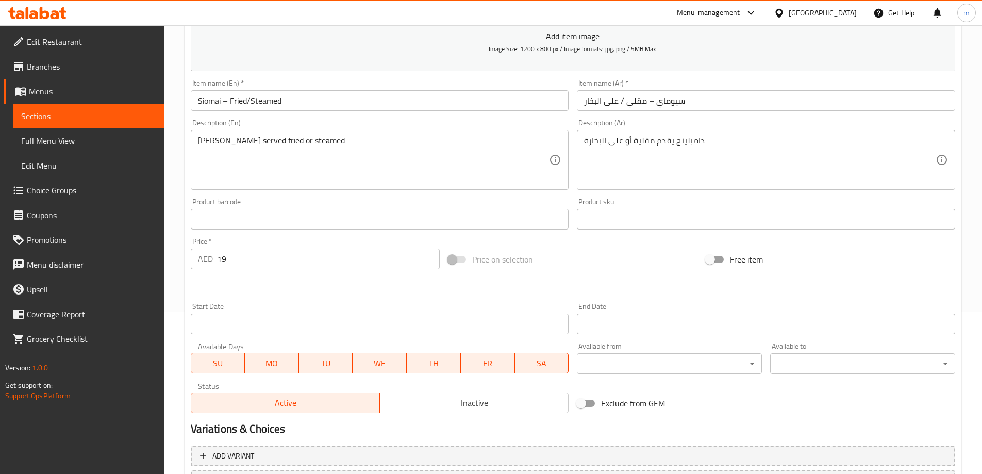
scroll to position [255, 0]
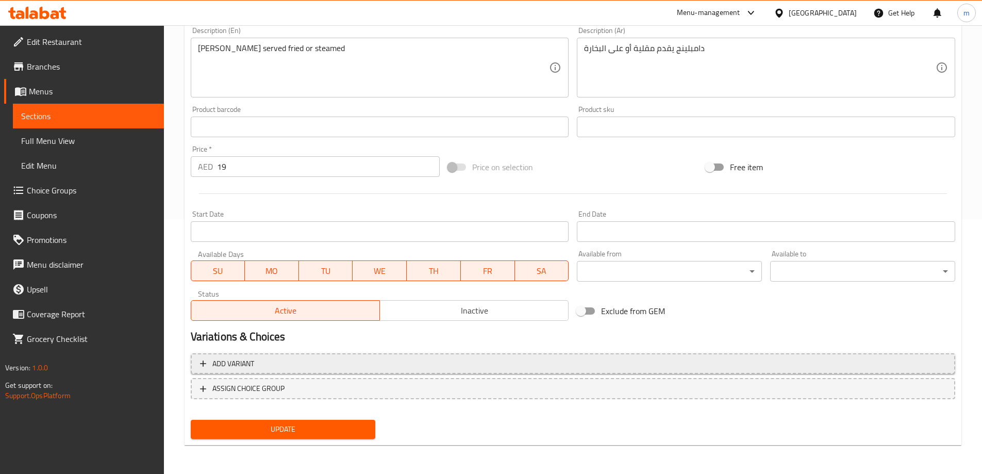
click at [251, 365] on span "Add variant" at bounding box center [233, 363] width 42 height 13
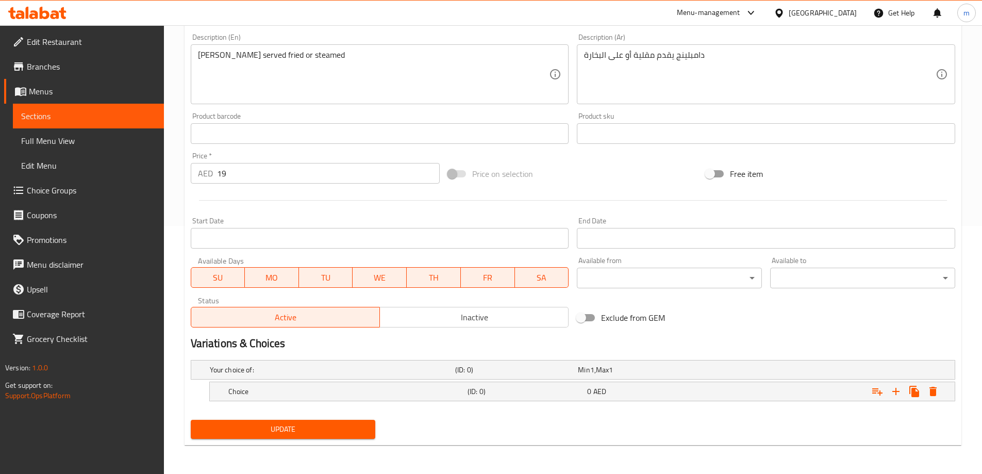
scroll to position [248, 0]
click at [899, 391] on icon "Expand" at bounding box center [895, 391] width 7 height 7
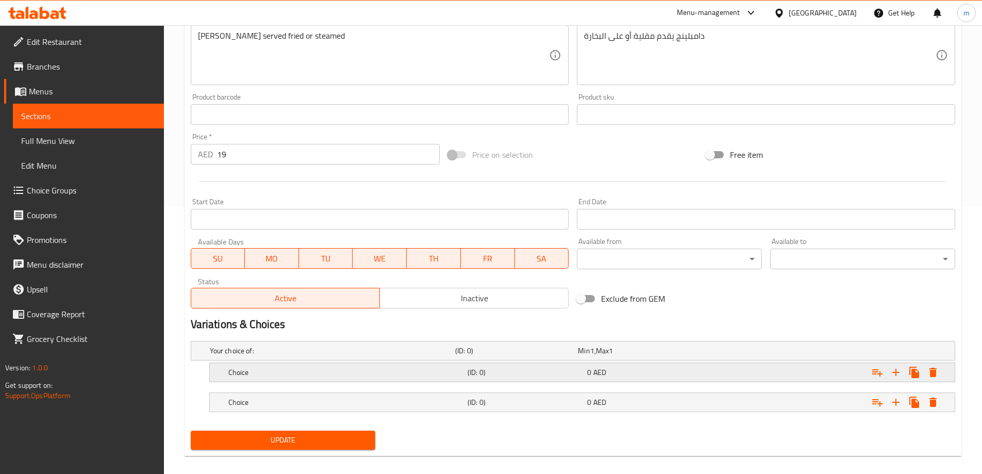
scroll to position [278, 0]
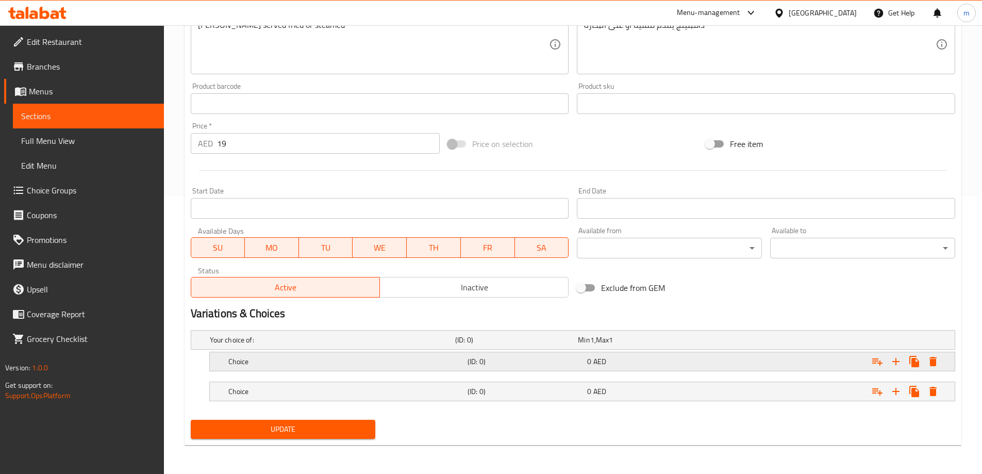
drag, startPoint x: 269, startPoint y: 363, endPoint x: 275, endPoint y: 364, distance: 5.8
click at [272, 360] on h5 "Choice" at bounding box center [345, 361] width 235 height 10
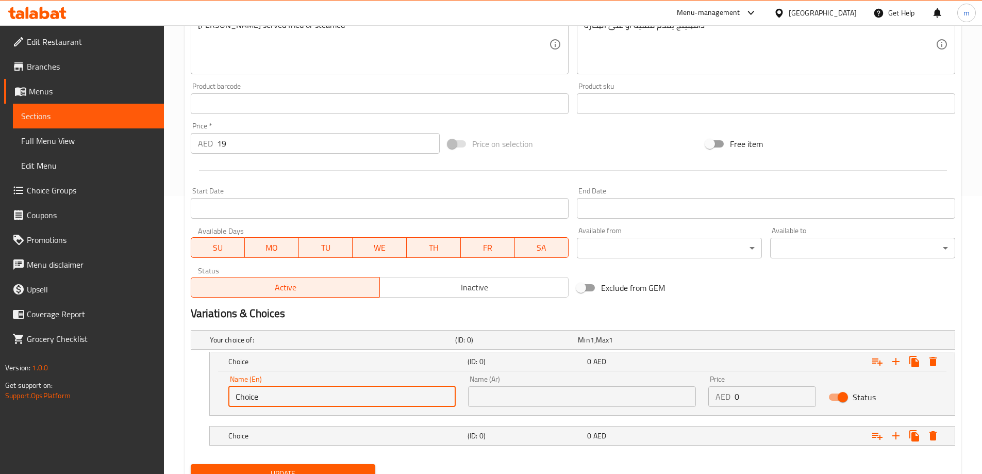
drag, startPoint x: 227, startPoint y: 405, endPoint x: 186, endPoint y: 406, distance: 41.8
click at [201, 405] on div "Choice (ID: 0) 0 AED Name (En) Choice Name (En) Name (Ar) Name (Ar) Price AED 0…" at bounding box center [573, 384] width 765 height 64
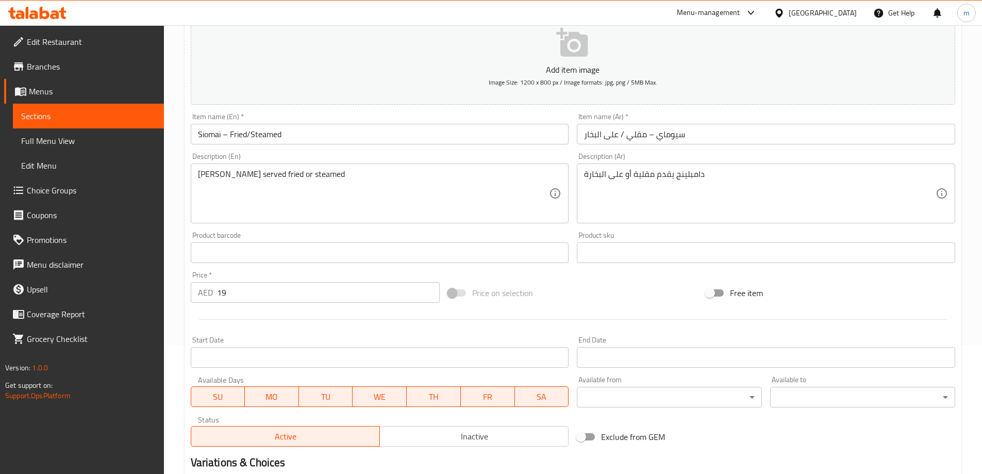
scroll to position [123, 0]
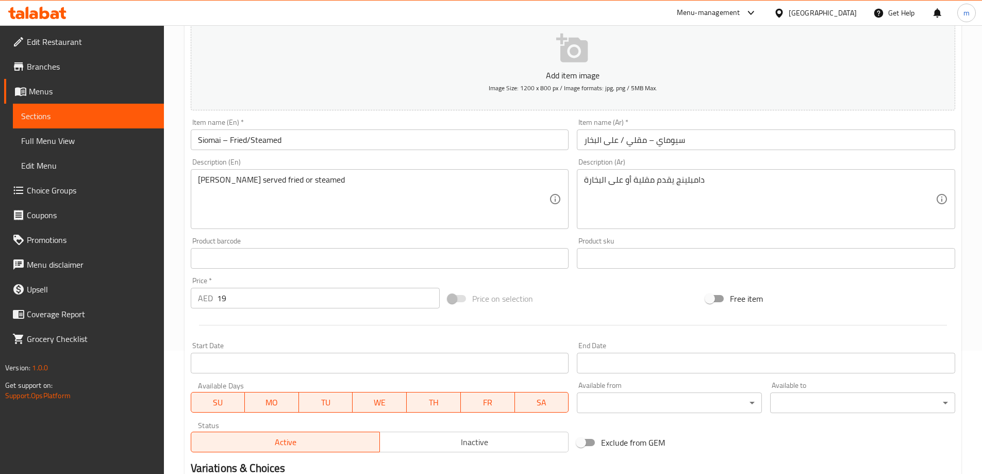
click at [268, 178] on textarea "[PERSON_NAME] served fried or steamed" at bounding box center [374, 199] width 352 height 49
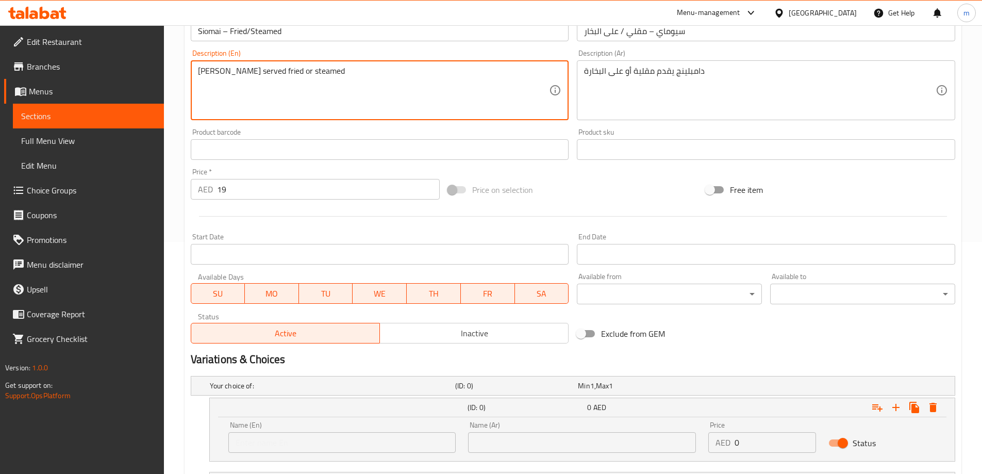
scroll to position [322, 0]
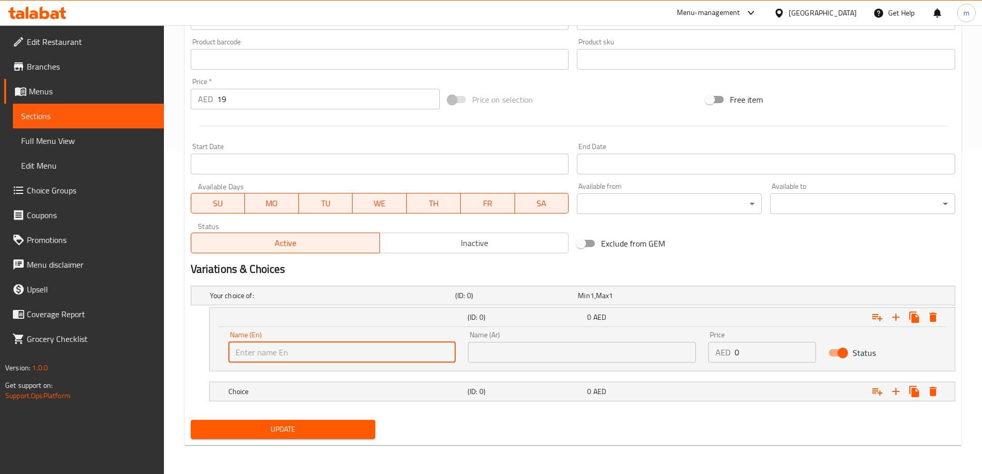
click at [281, 345] on input "text" at bounding box center [342, 352] width 228 height 21
paste input "fried"
type input "fried"
click at [506, 352] on input "text" at bounding box center [582, 352] width 228 height 21
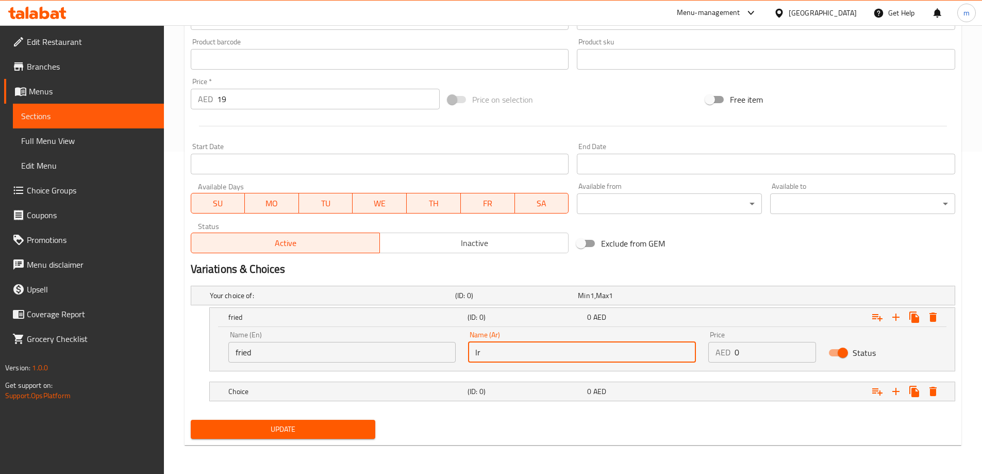
type input "l"
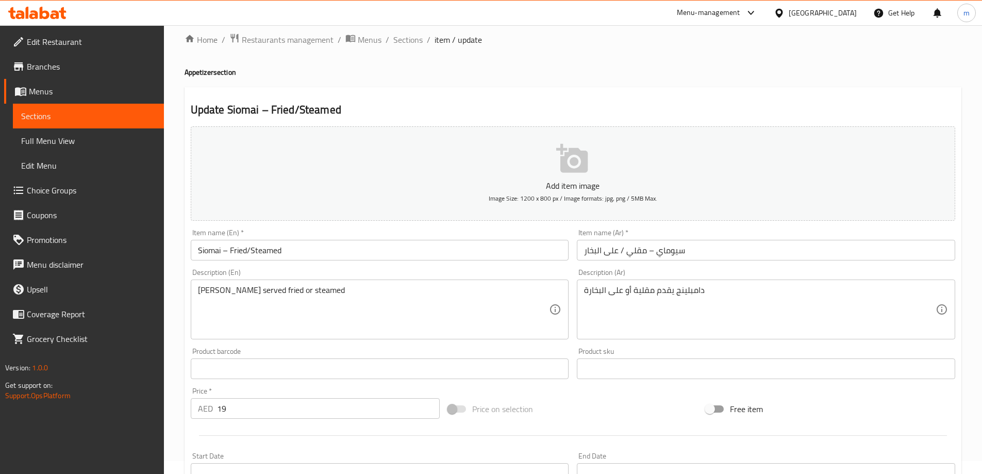
scroll to position [116, 0]
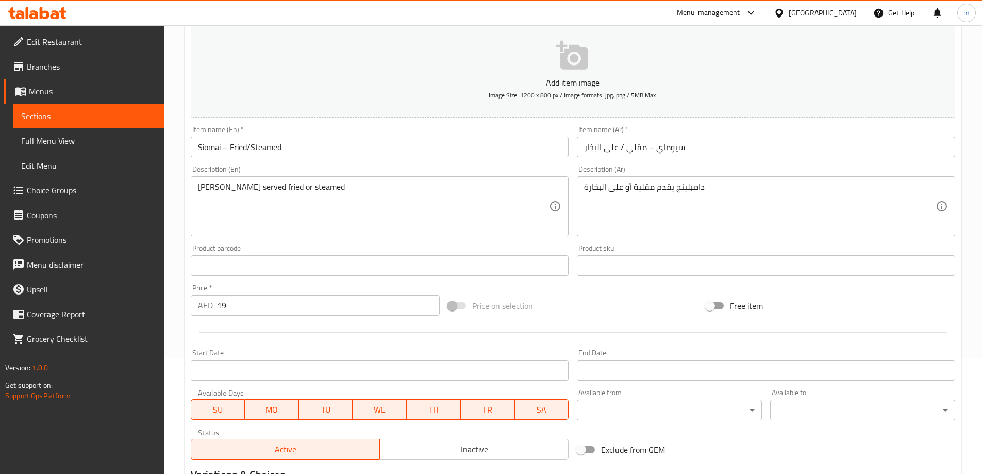
type input "مقلي"
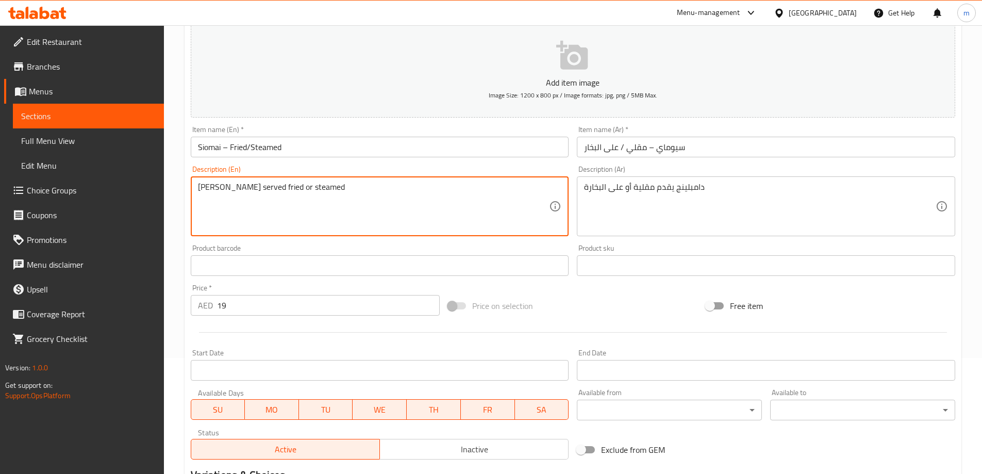
click at [304, 186] on textarea "[PERSON_NAME] served fried or steamed" at bounding box center [374, 206] width 352 height 49
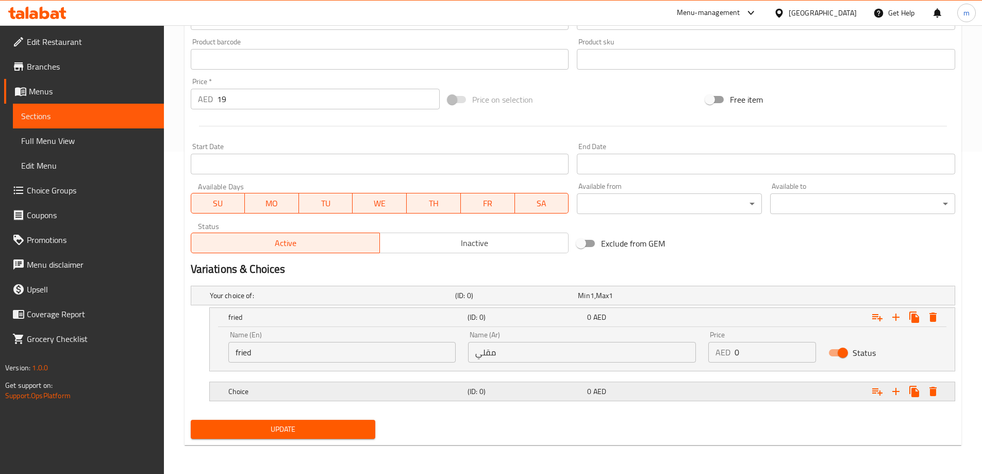
click at [290, 389] on h5 "Choice" at bounding box center [345, 391] width 235 height 10
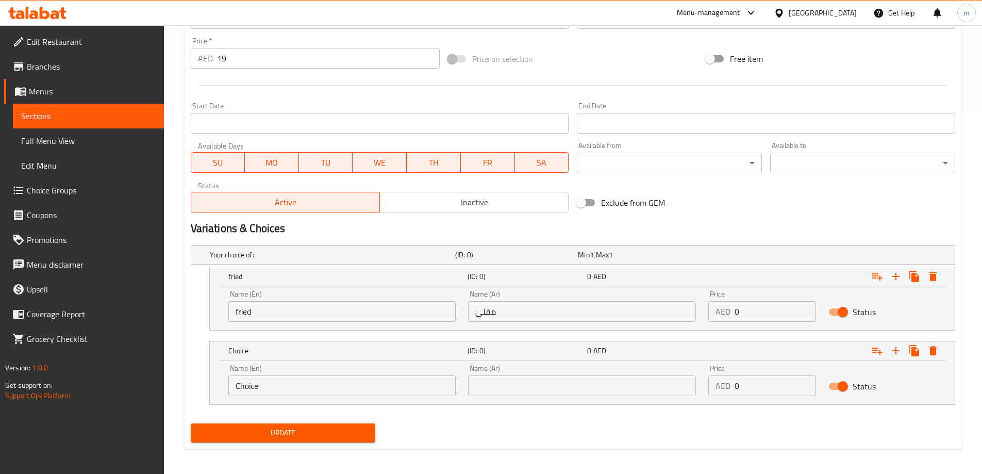
scroll to position [367, 0]
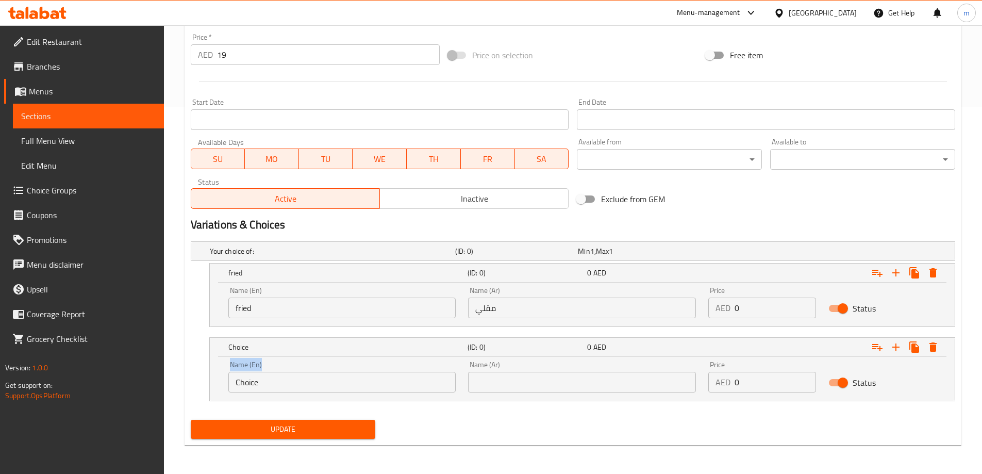
drag, startPoint x: 287, startPoint y: 397, endPoint x: 212, endPoint y: 392, distance: 75.4
click at [211, 393] on div "Name (En) Choice Name (En) Name (Ar) Name (Ar) Price AED 0 Price Status" at bounding box center [582, 379] width 745 height 44
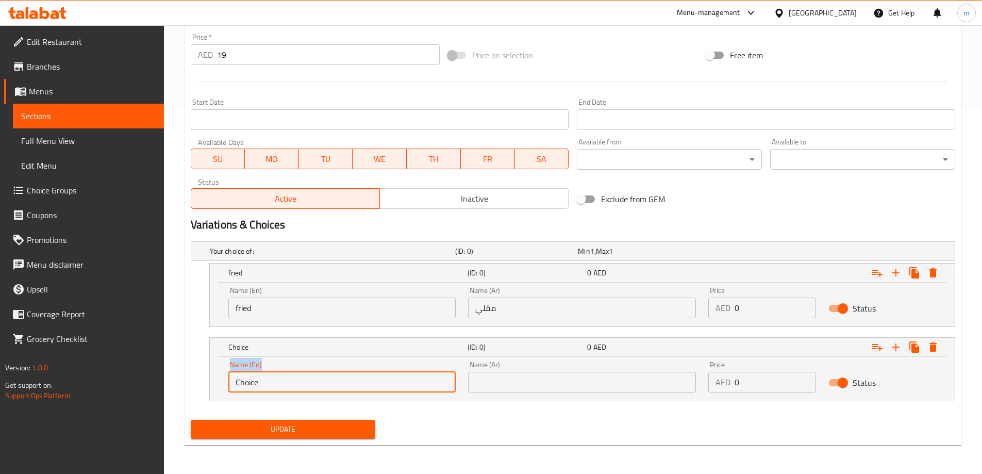
click at [291, 375] on input "Choice" at bounding box center [342, 382] width 228 height 21
drag, startPoint x: 287, startPoint y: 379, endPoint x: 175, endPoint y: 393, distance: 112.2
click at [175, 393] on div "Home / Restaurants management / Menus / Sections / item / update Appetizer sect…" at bounding box center [573, 66] width 818 height 815
paste input "steamed"
type input "steamed"
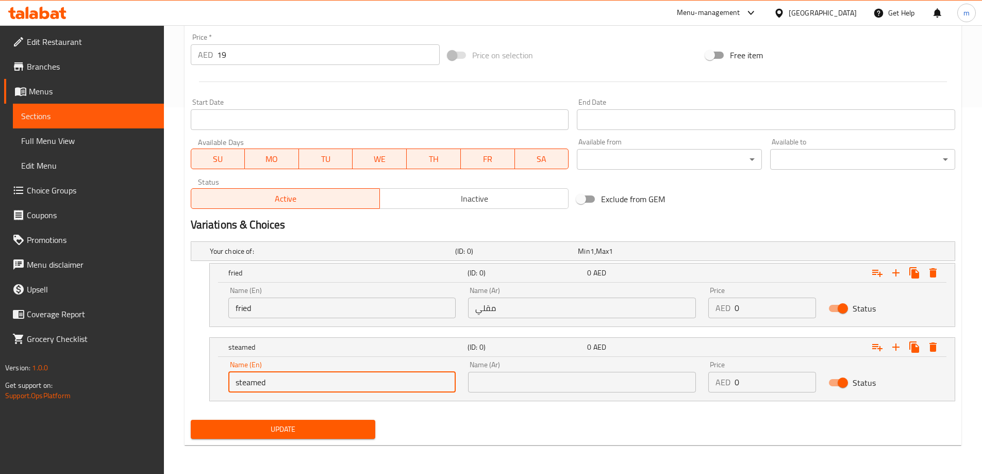
click at [500, 384] on input "text" at bounding box center [582, 382] width 228 height 21
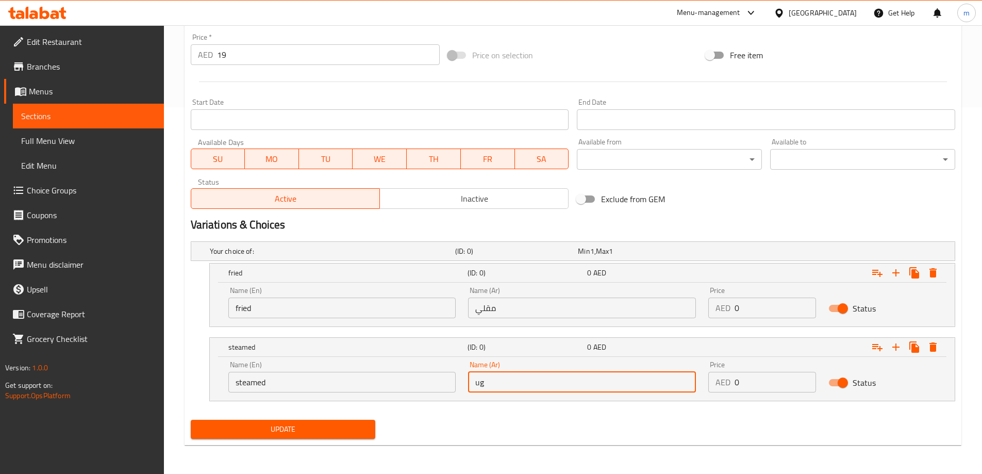
type input "u"
type input "على البخار"
click at [340, 244] on div "Your choice of:" at bounding box center [330, 251] width 245 height 14
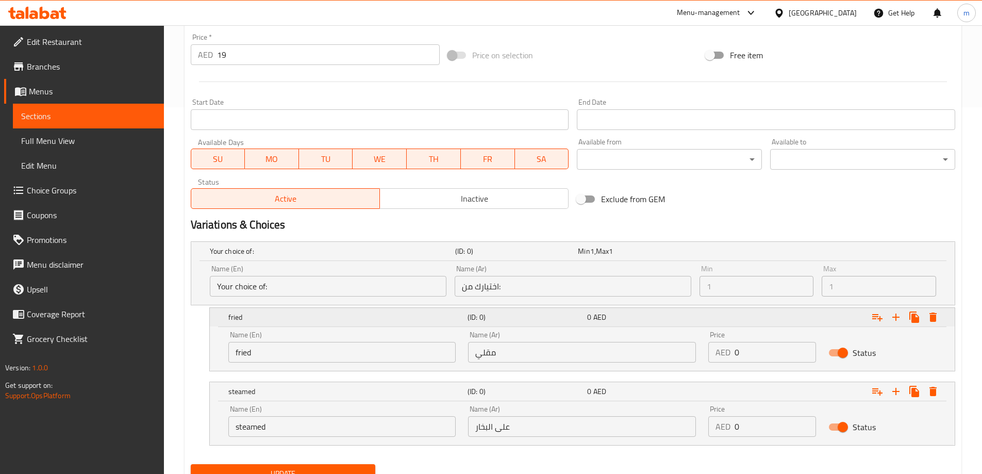
scroll to position [411, 0]
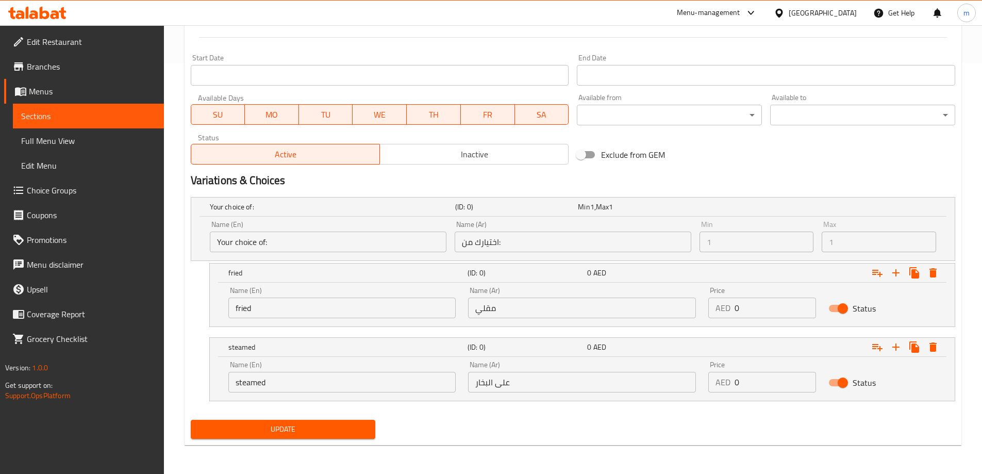
click at [339, 430] on span "Update" at bounding box center [283, 429] width 169 height 13
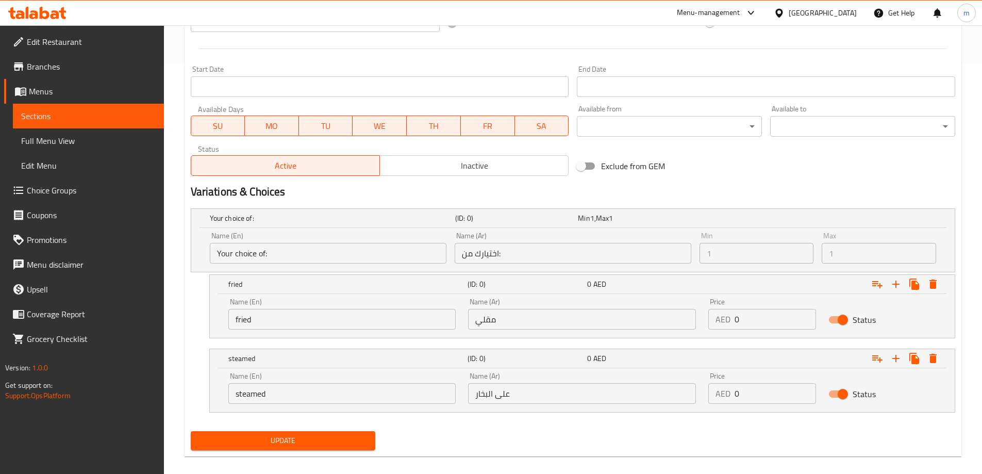
scroll to position [26, 0]
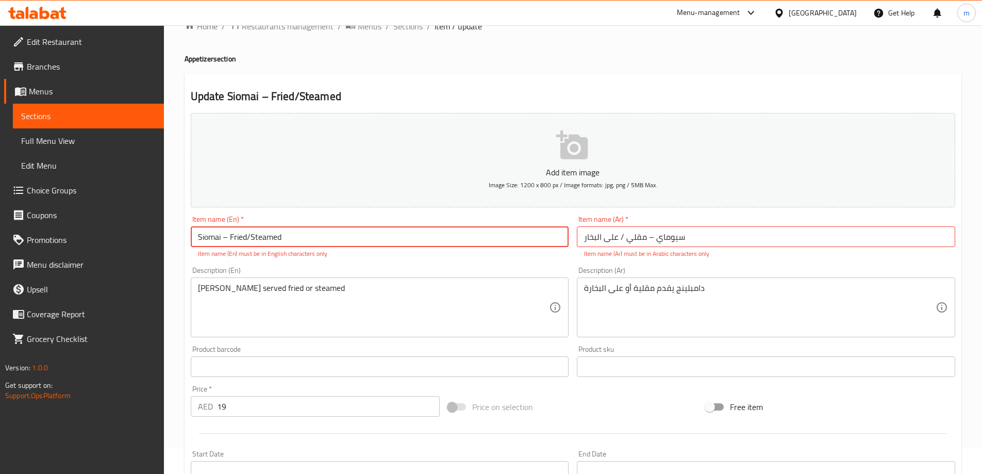
click at [229, 239] on input "Siomai – Fried/Steamed" at bounding box center [380, 236] width 378 height 21
click at [228, 238] on input "Siomai – Fried/Steamed" at bounding box center [380, 236] width 378 height 21
type input "Siomai Fried/Steamed"
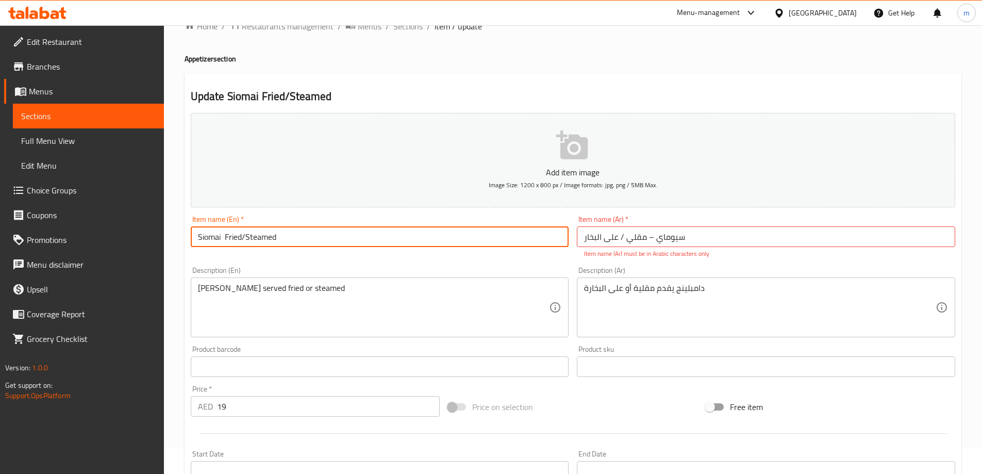
click at [322, 262] on div "Description (En) Dumplings served fried or steamed Description (En)" at bounding box center [380, 301] width 387 height 79
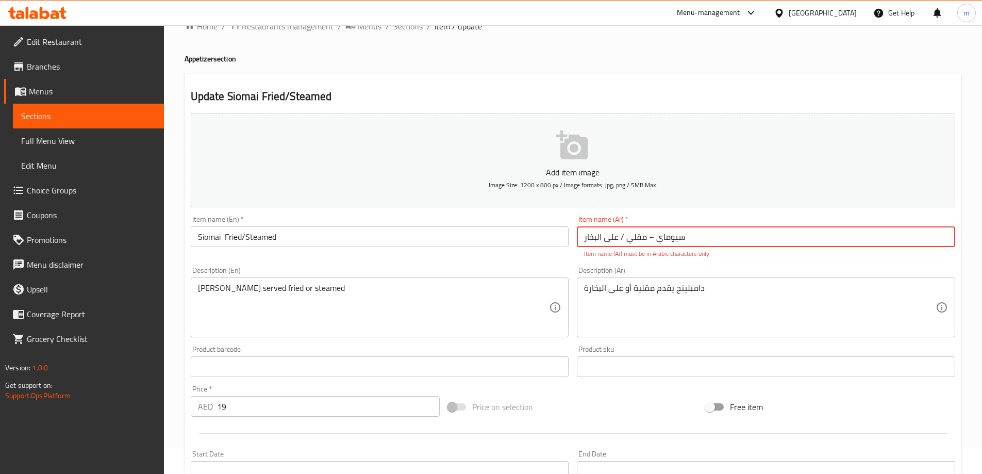
click at [651, 239] on input "سيوماي – مقلي / على البخار" at bounding box center [766, 236] width 378 height 21
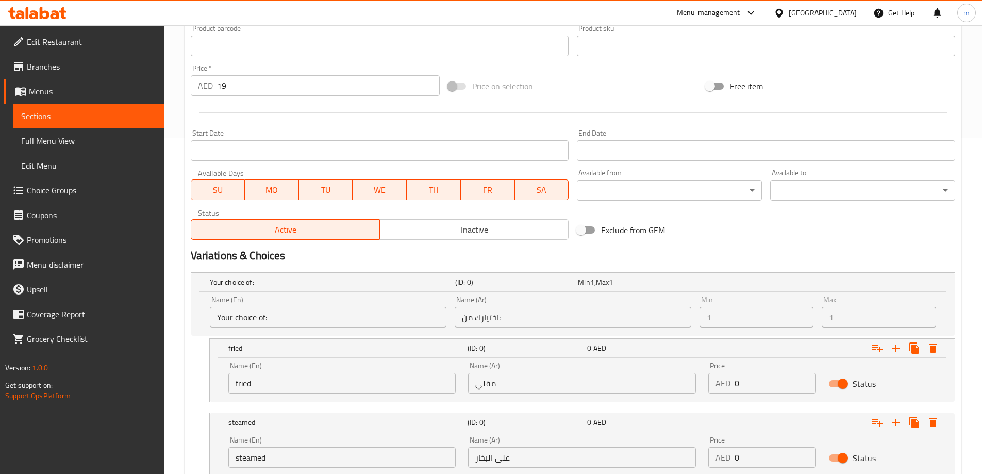
scroll to position [411, 0]
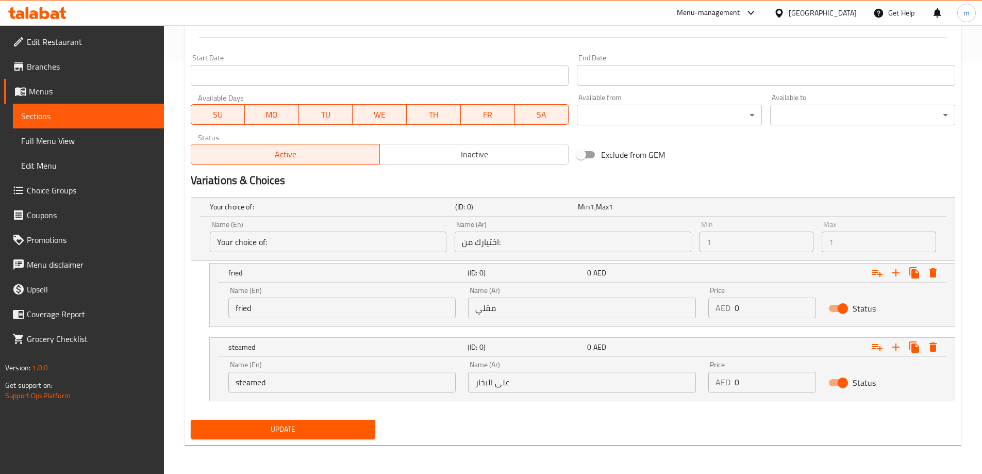
type input "سيوماي مقلي / على البخار"
click at [328, 425] on span "Update" at bounding box center [283, 429] width 169 height 13
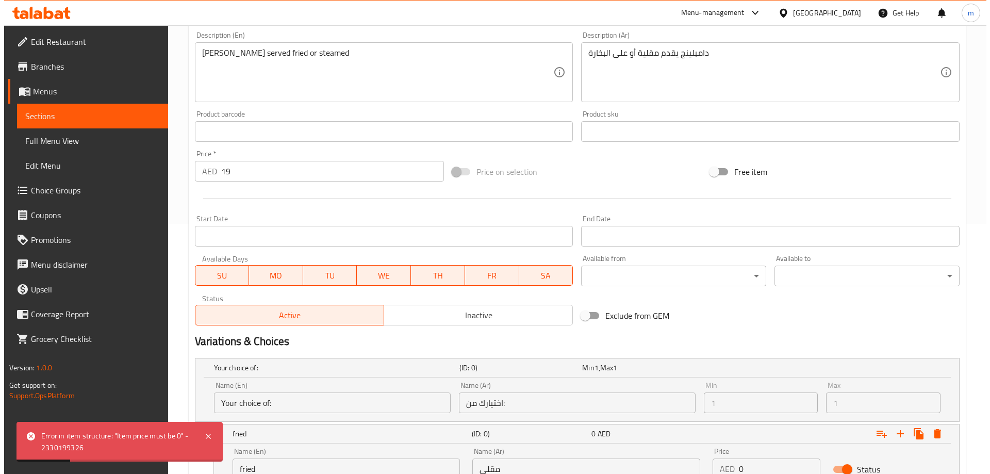
scroll to position [308, 0]
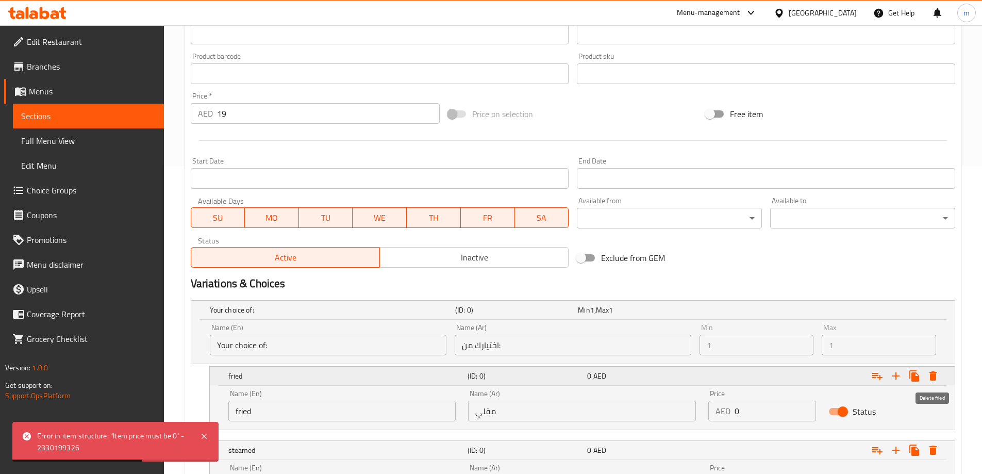
click at [929, 380] on icon "Expand" at bounding box center [933, 376] width 12 height 12
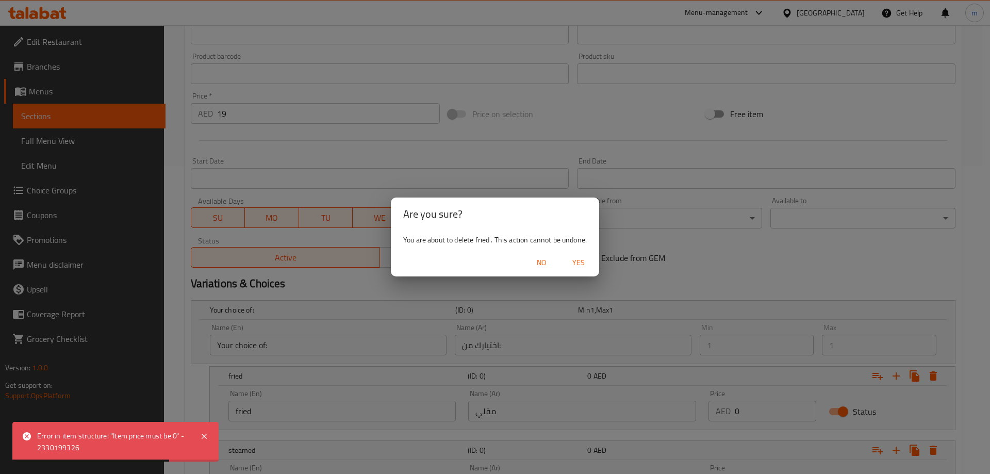
click at [581, 262] on span "Yes" at bounding box center [578, 262] width 25 height 13
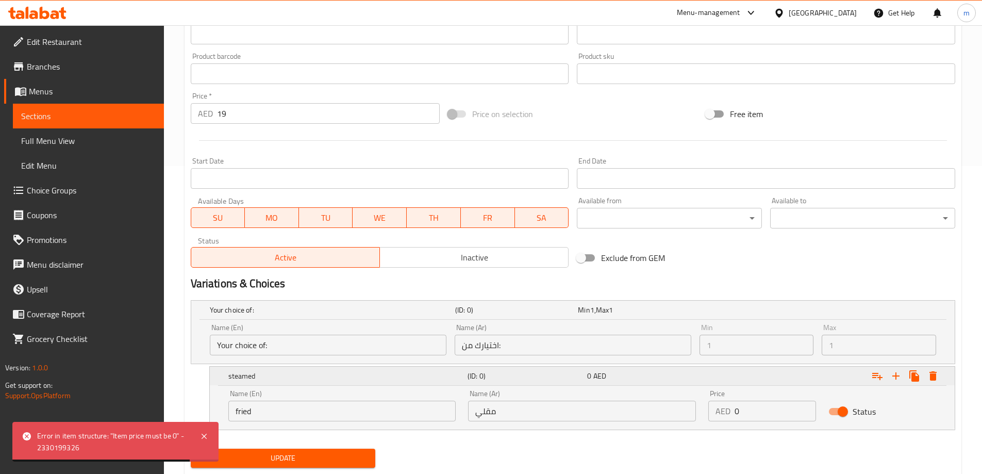
click at [929, 379] on icon "Expand" at bounding box center [933, 376] width 12 height 12
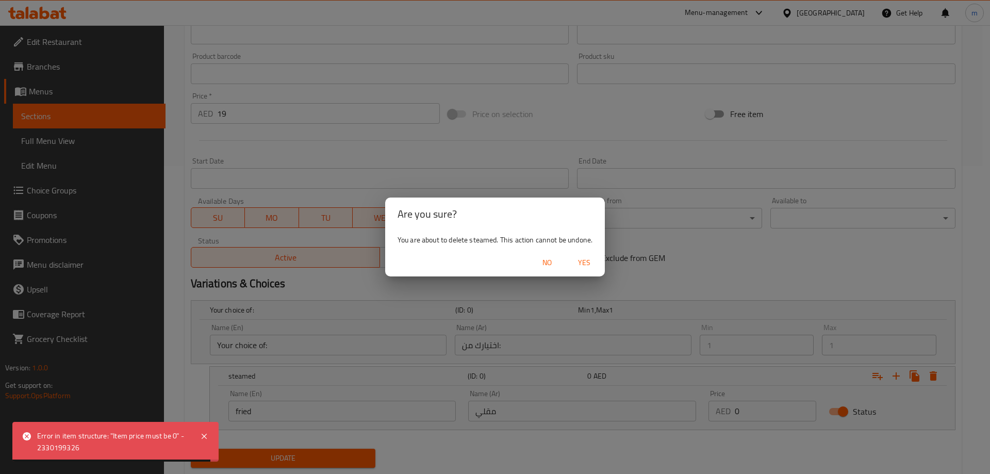
click at [589, 263] on span "Yes" at bounding box center [584, 262] width 25 height 13
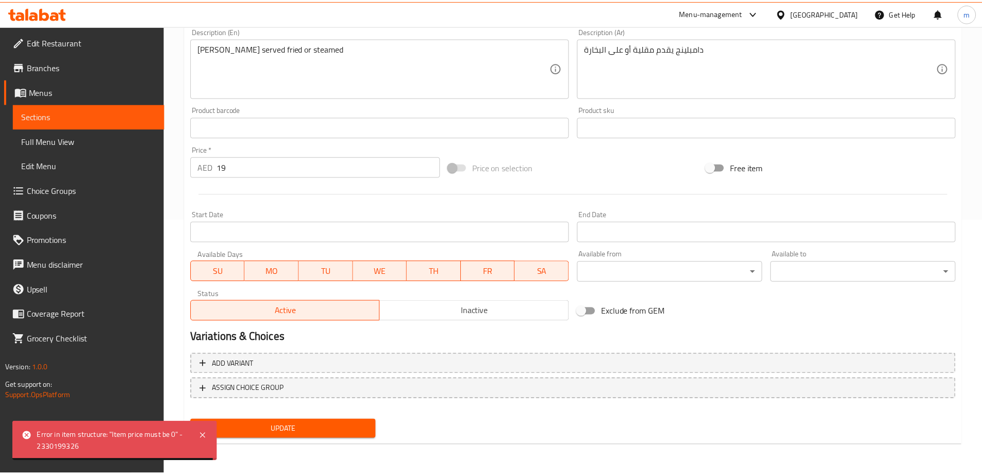
scroll to position [255, 0]
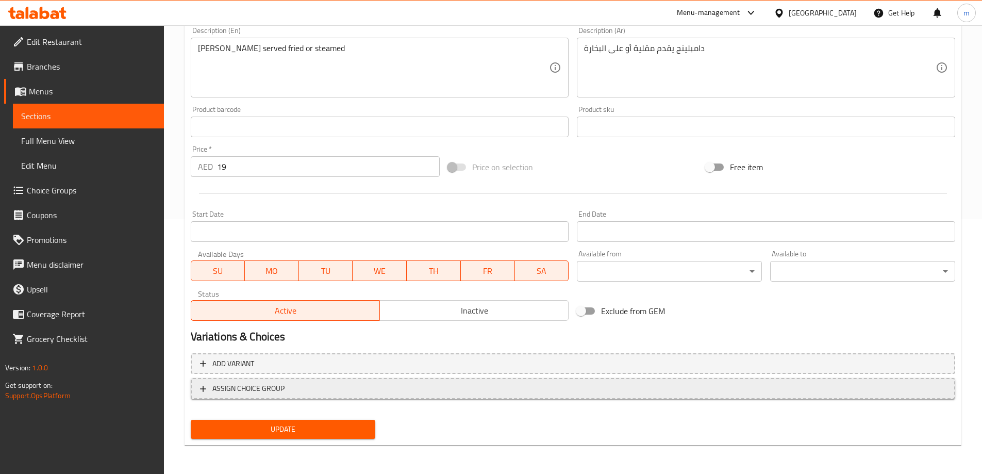
click at [340, 389] on span "ASSIGN CHOICE GROUP" at bounding box center [573, 388] width 746 height 13
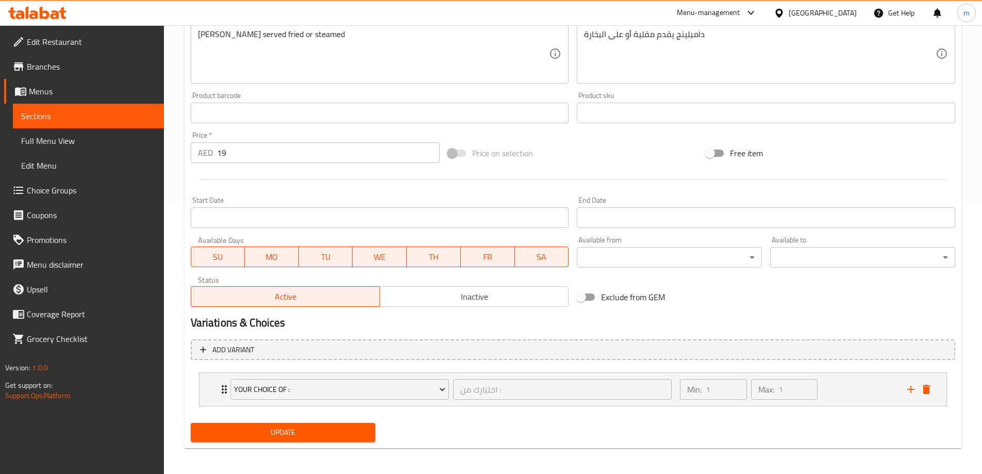
scroll to position [272, 0]
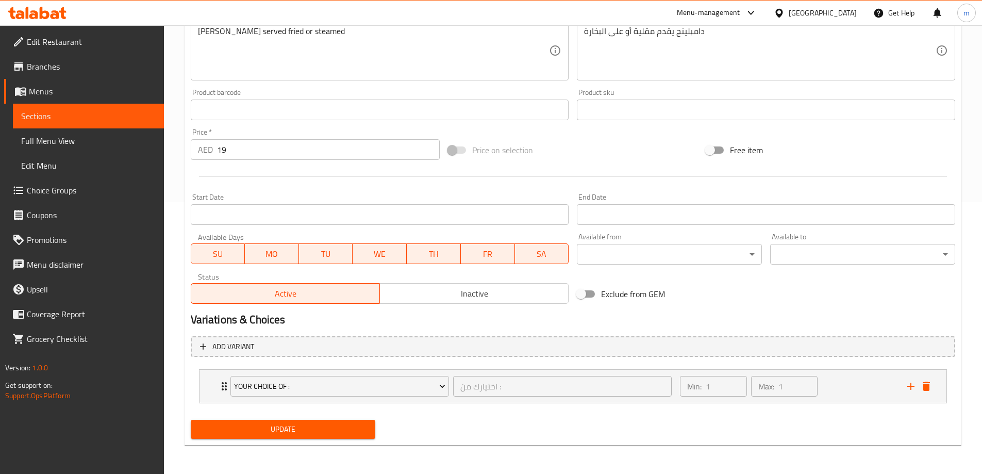
click at [396, 366] on li "your choice of : اختيارك من : ​ Min: 1 ​ Max: 1 ​ [PERSON_NAME] (ID: 2330063800…" at bounding box center [573, 386] width 765 height 42
click at [374, 385] on span "your choice of :" at bounding box center [339, 386] width 211 height 13
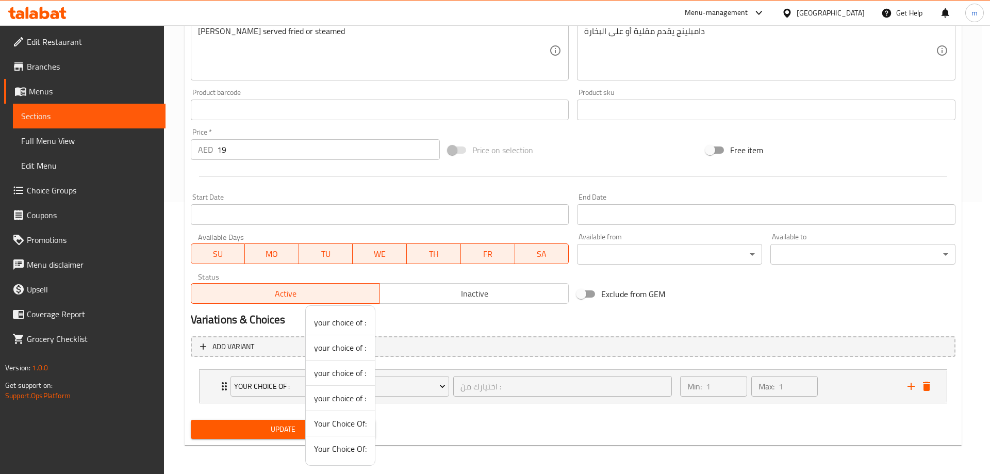
click at [426, 390] on div at bounding box center [495, 237] width 990 height 474
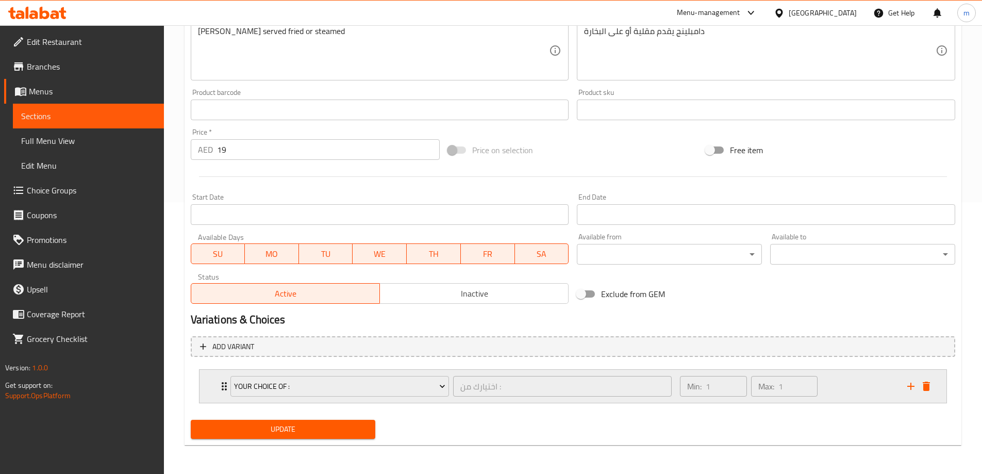
click at [911, 383] on icon "add" at bounding box center [911, 386] width 12 height 12
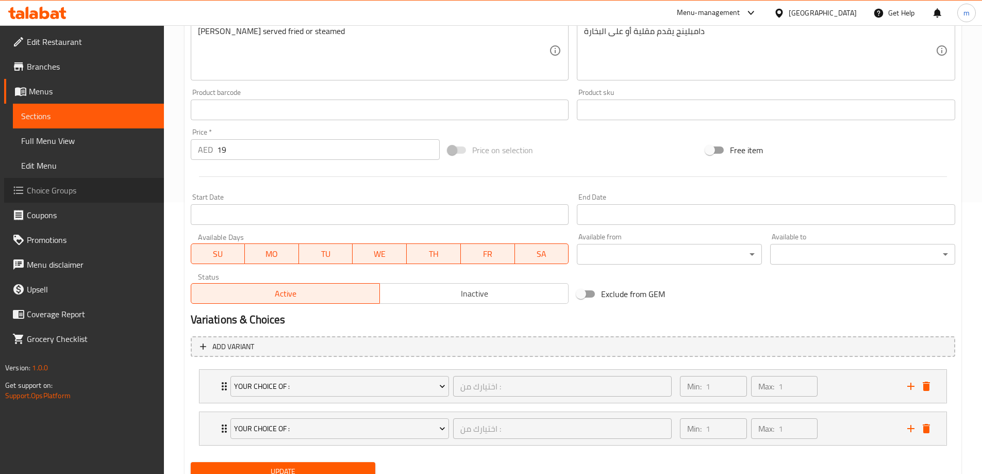
click at [64, 190] on span "Choice Groups" at bounding box center [91, 190] width 129 height 12
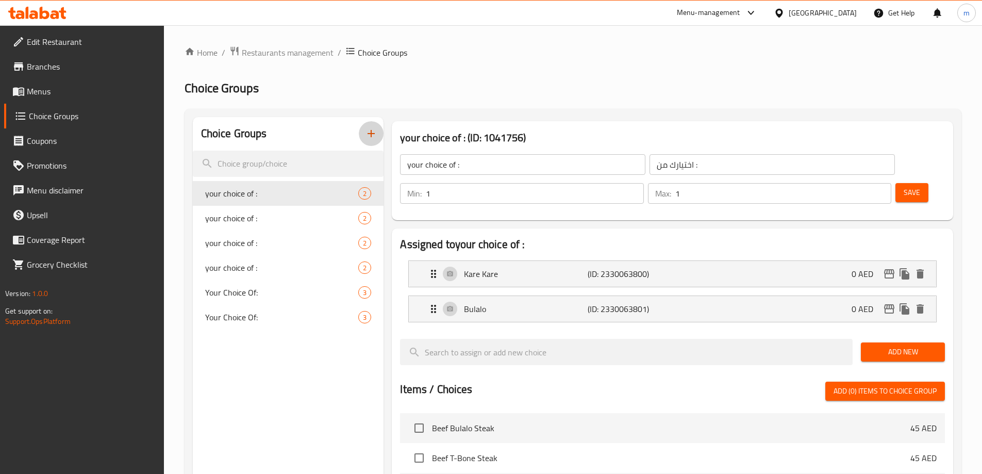
click at [365, 139] on icon "button" at bounding box center [371, 133] width 12 height 12
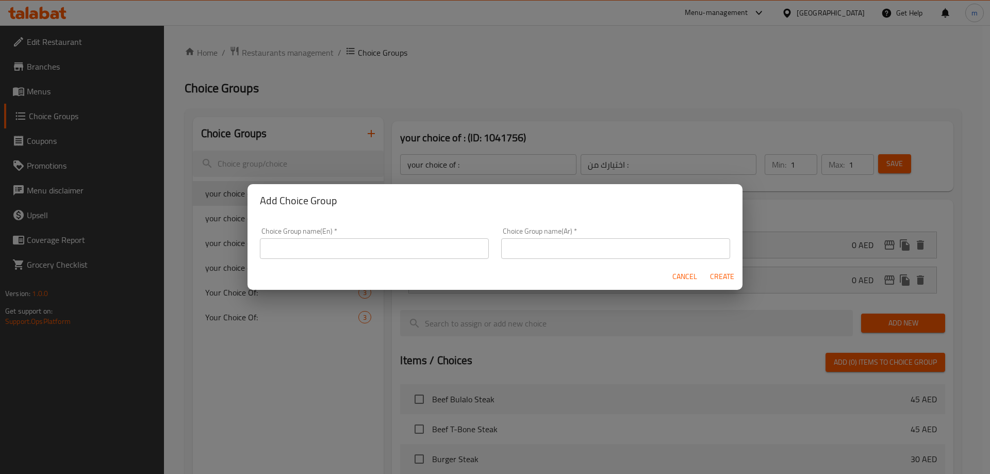
click at [361, 252] on input "text" at bounding box center [374, 248] width 229 height 21
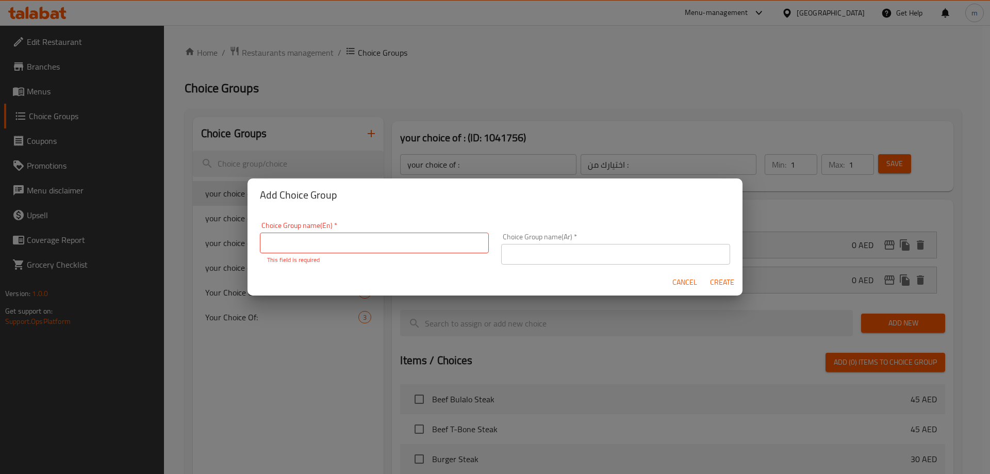
click at [236, 201] on div "Add Choice Group Choice Group name(En)   * Choice Group name(En) * This field i…" at bounding box center [495, 237] width 990 height 474
click at [349, 248] on input "text" at bounding box center [374, 242] width 229 height 21
click at [322, 237] on input "text" at bounding box center [374, 242] width 229 height 21
paste input "Your Choice Of: إختيارك من:"
drag, startPoint x: 372, startPoint y: 244, endPoint x: 365, endPoint y: 254, distance: 11.2
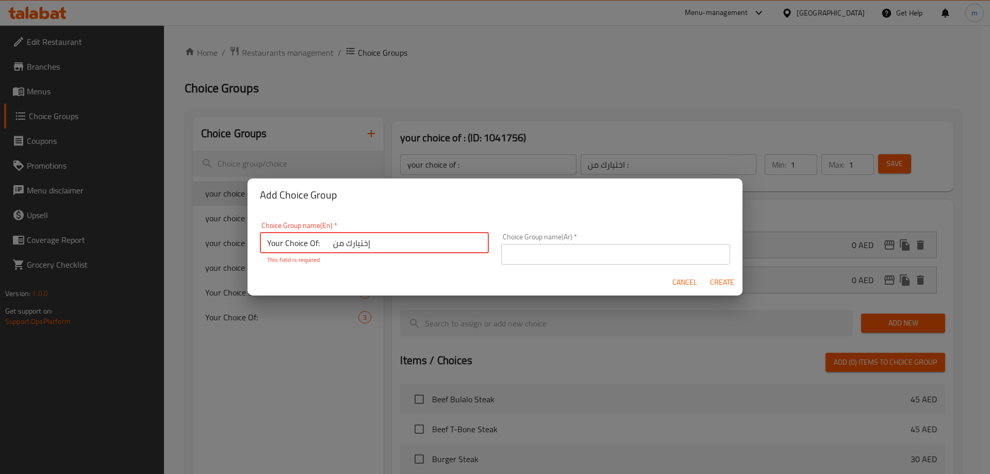
click at [363, 253] on input "Your Choice Of: إختيارك من" at bounding box center [374, 242] width 229 height 21
type input "Your Choice Of:"
click at [547, 263] on form "Choice Group name(En)   * Your Choice Of: Choice Group name(En) * This field is…" at bounding box center [494, 253] width 495 height 85
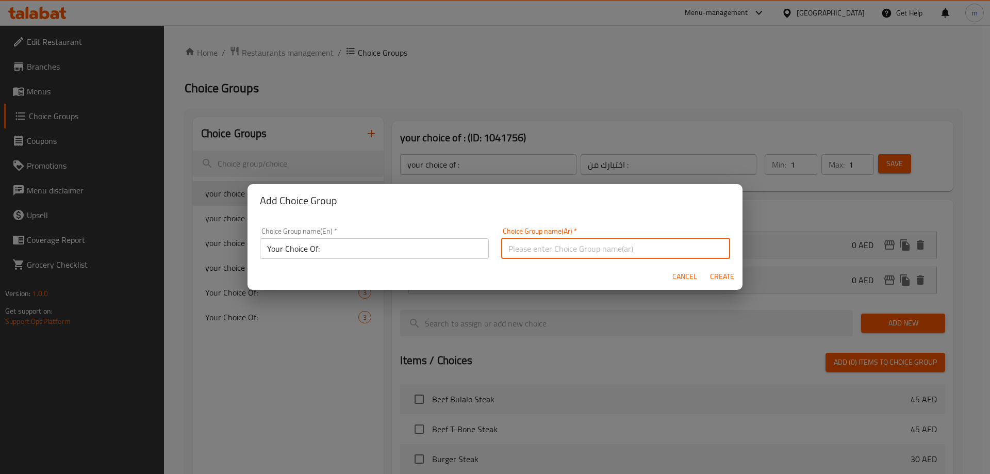
paste input "Your Choice Of: إختيارك من:"
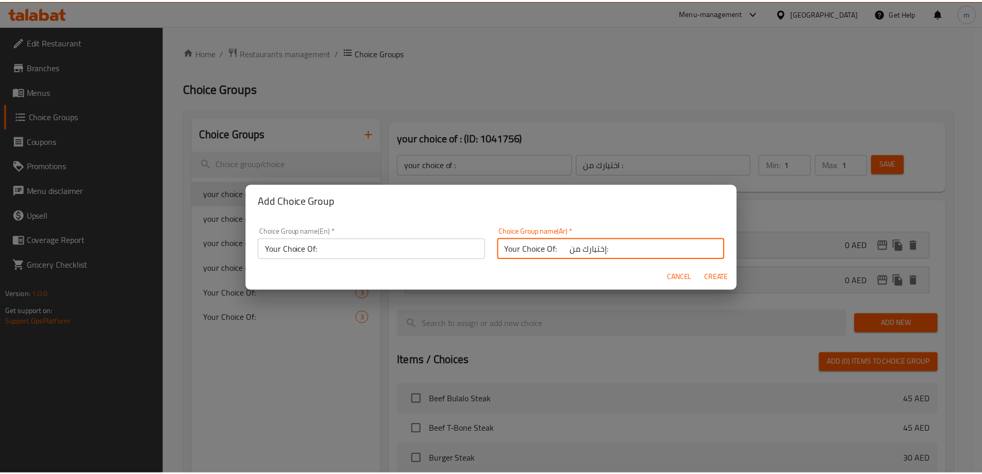
scroll to position [3, 0]
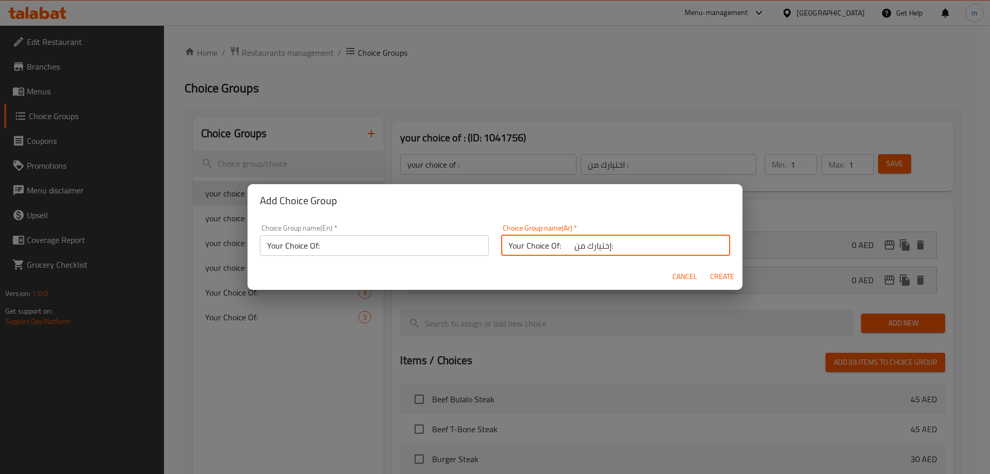
drag, startPoint x: 555, startPoint y: 252, endPoint x: 198, endPoint y: 280, distance: 357.9
click at [200, 281] on div "Add Choice Group Choice Group name(En)   * Your Choice Of: Choice Group name(En…" at bounding box center [495, 237] width 990 height 474
drag, startPoint x: 508, startPoint y: 246, endPoint x: 435, endPoint y: 253, distance: 74.1
click at [439, 253] on div "Choice Group name(En)   * Your Choice Of: Choice Group name(En) * Choice Group …" at bounding box center [495, 240] width 483 height 44
click at [517, 248] on input "إختيارك من:" at bounding box center [615, 245] width 229 height 21
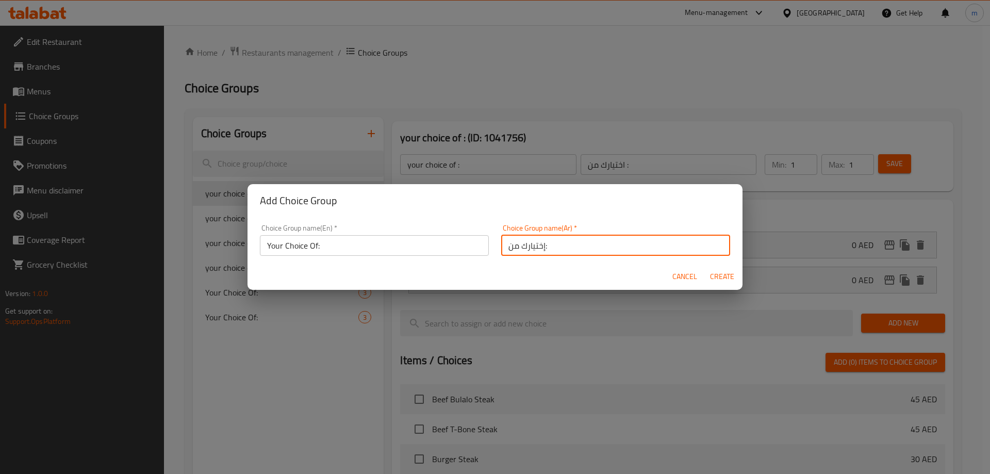
type input "إختيارك من:"
click at [407, 244] on input "Your Choice Of:" at bounding box center [374, 245] width 229 height 21
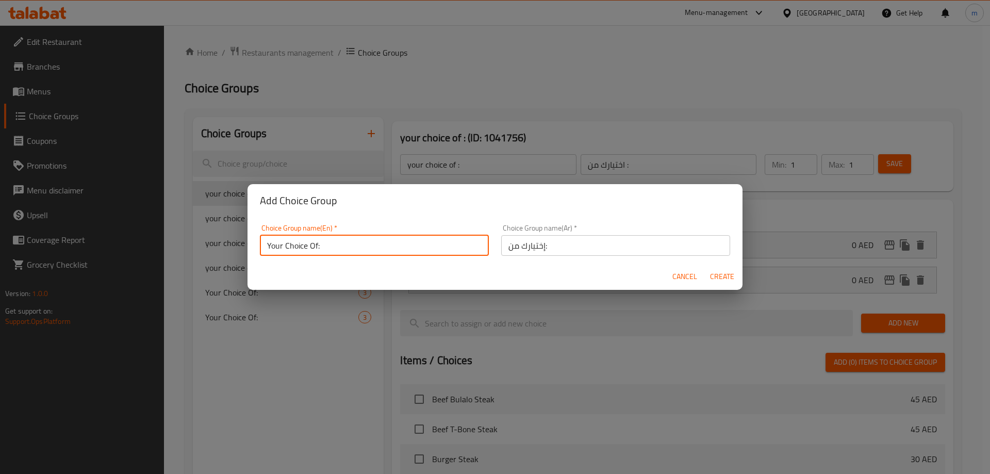
type input "Your Choice Of:"
click at [726, 281] on span "Create" at bounding box center [721, 276] width 25 height 13
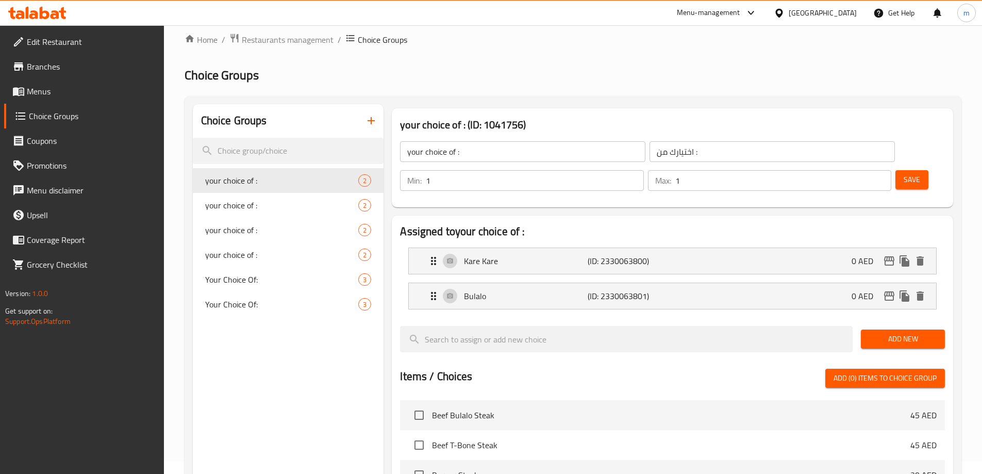
scroll to position [0, 0]
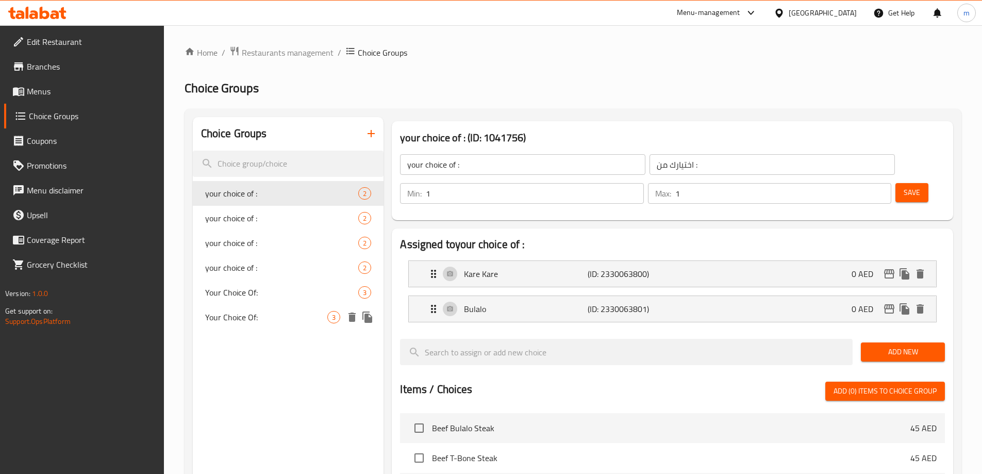
click at [298, 318] on span "Your Choice Of:" at bounding box center [266, 317] width 123 height 12
type input "Your Choice Of:"
type input "إختيارك من:"
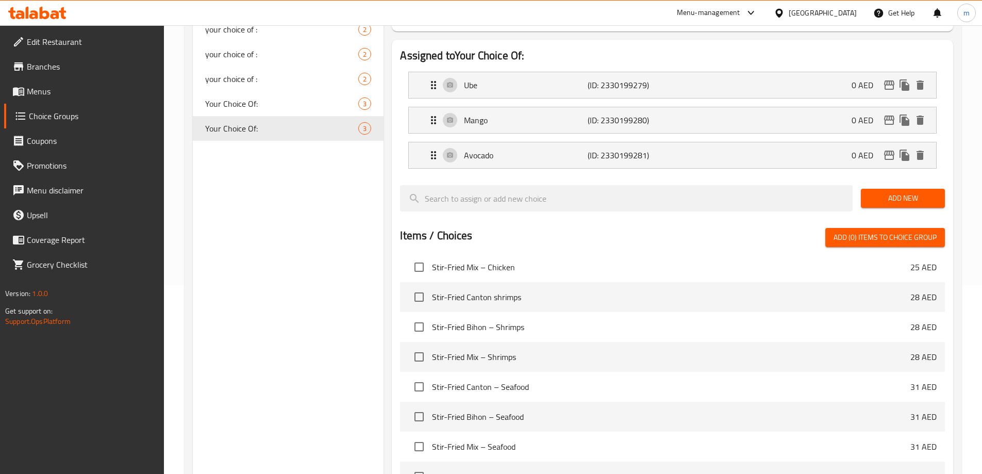
scroll to position [132, 0]
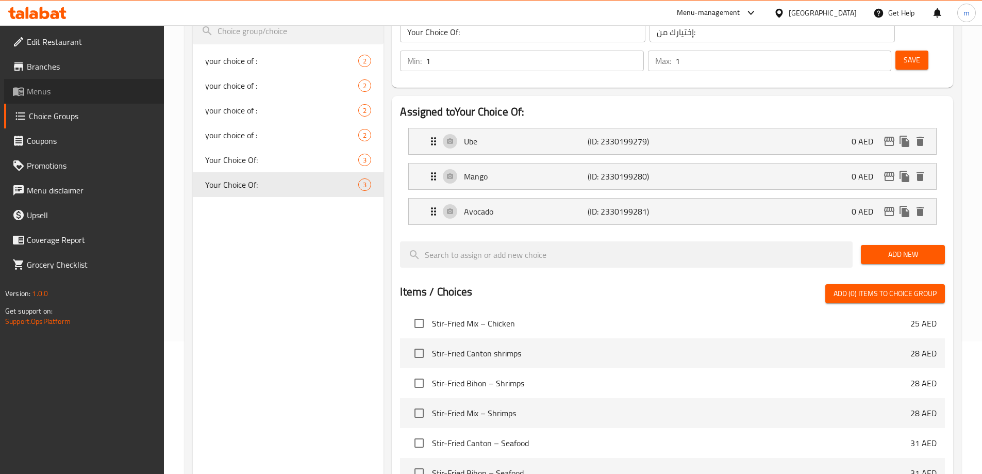
click at [73, 94] on span "Menus" at bounding box center [91, 91] width 129 height 12
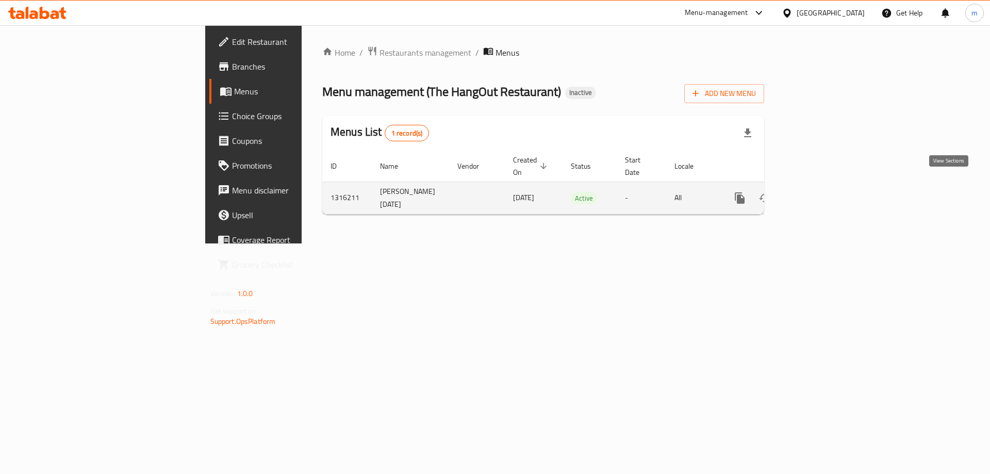
click at [820, 192] on icon "enhanced table" at bounding box center [814, 198] width 12 height 12
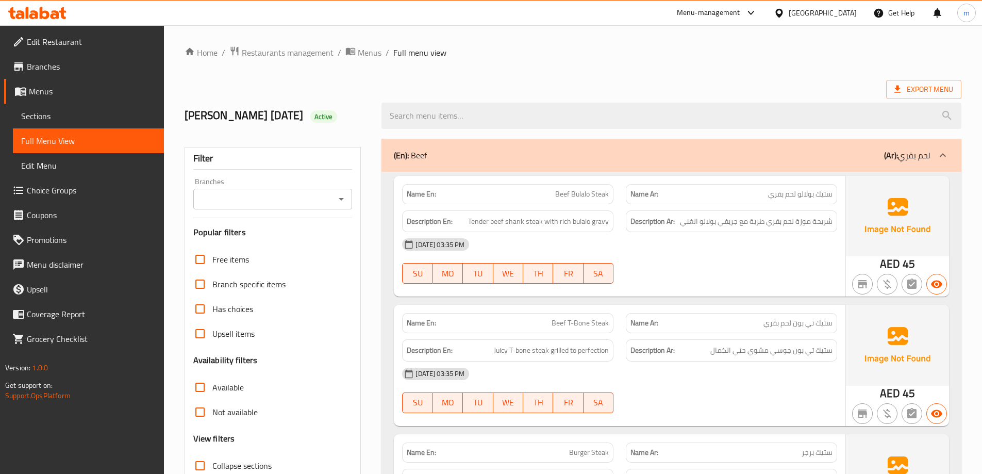
click at [64, 115] on span "Sections" at bounding box center [88, 116] width 135 height 12
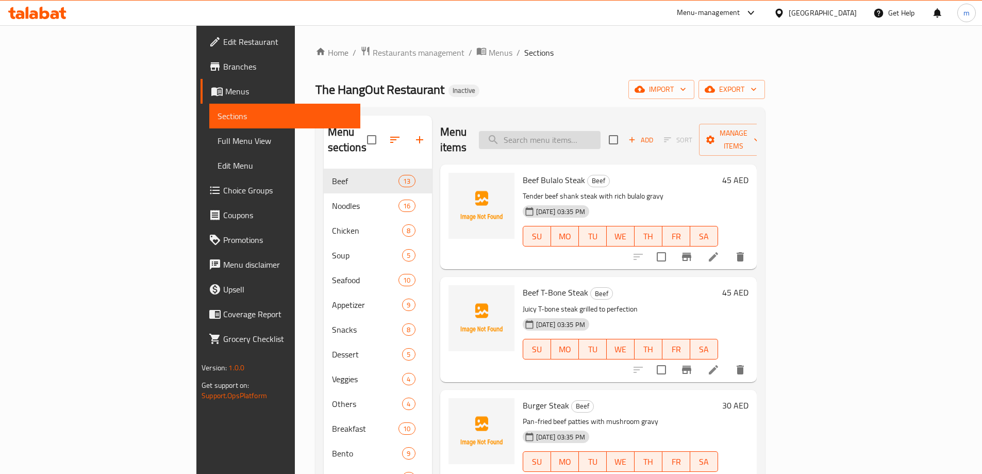
click at [601, 135] on input "search" at bounding box center [540, 140] width 122 height 18
paste input "Your Choice Of: إختيارك من:"
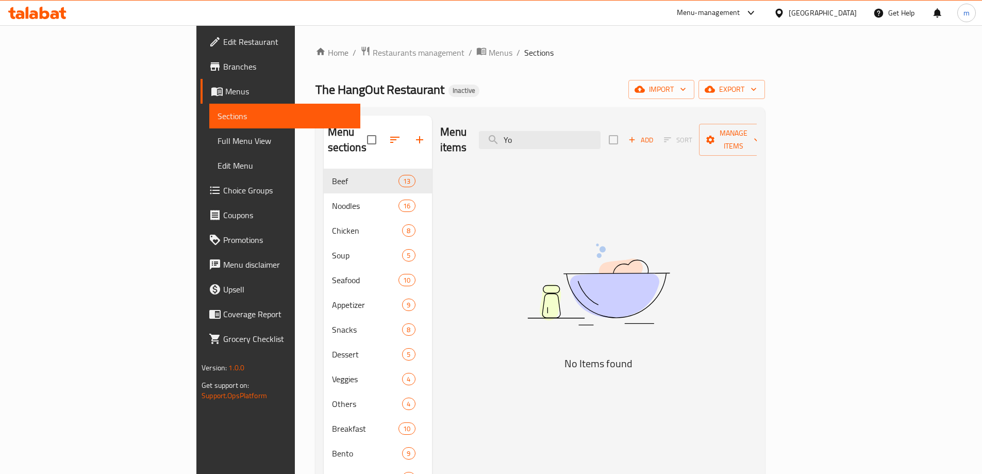
type input "Y"
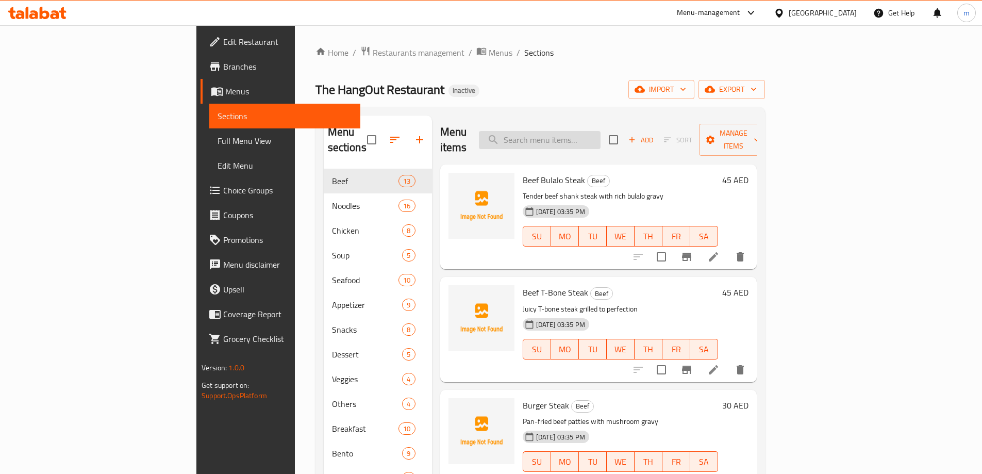
click at [584, 134] on input "search" at bounding box center [540, 140] width 122 height 18
paste input "Siomai – Fried/Steamed"
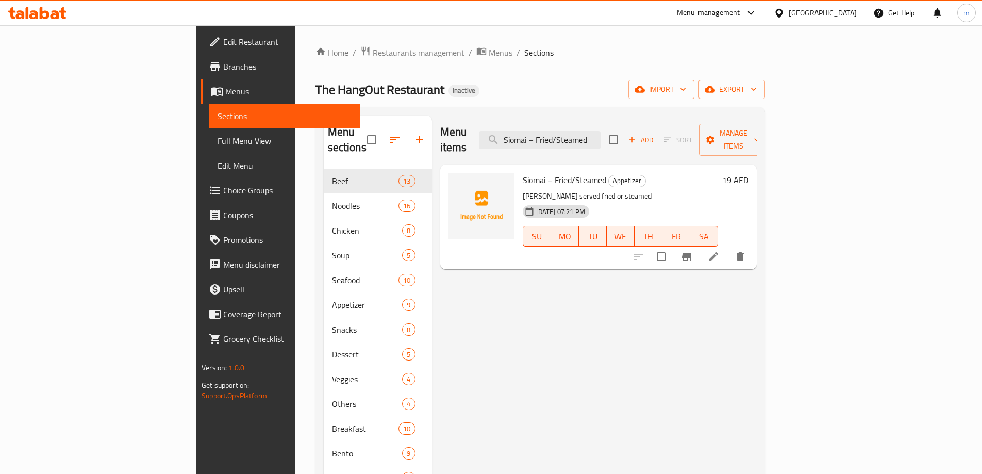
type input "Siomai – Fried/Steamed"
click at [720, 251] on icon at bounding box center [713, 257] width 12 height 12
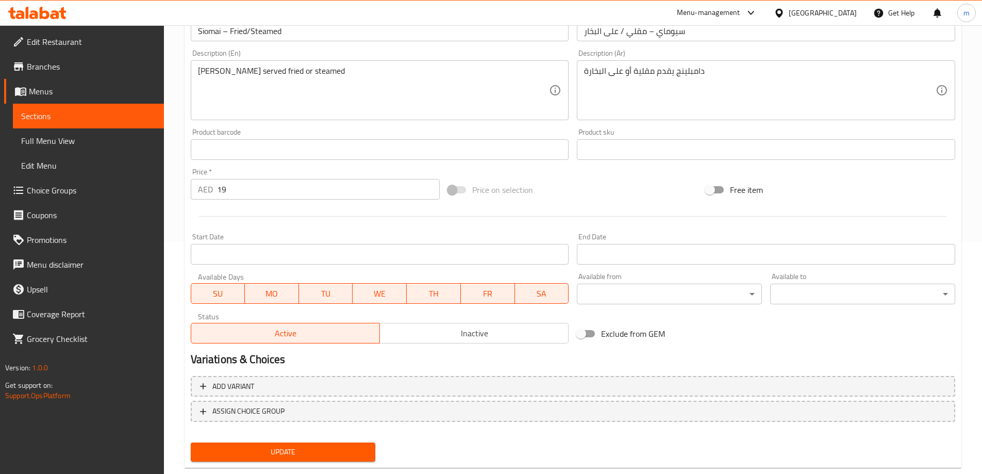
scroll to position [255, 0]
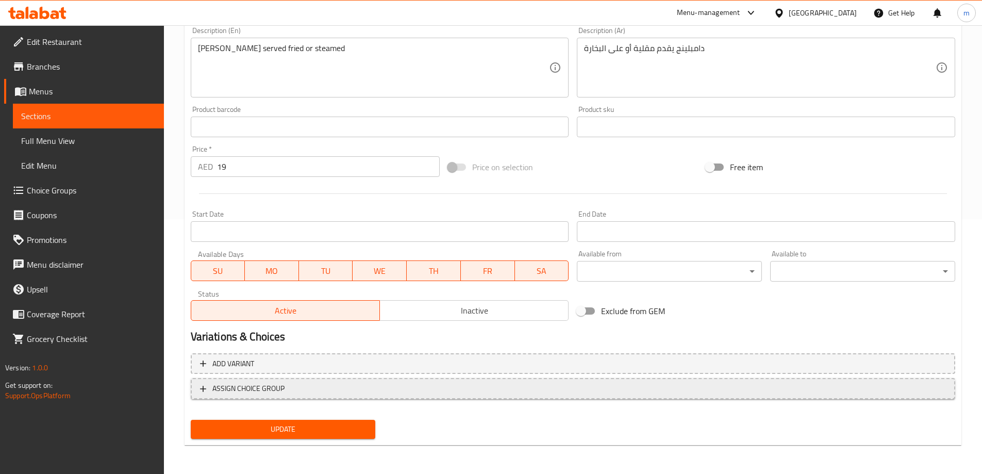
click at [346, 391] on span "ASSIGN CHOICE GROUP" at bounding box center [573, 388] width 746 height 13
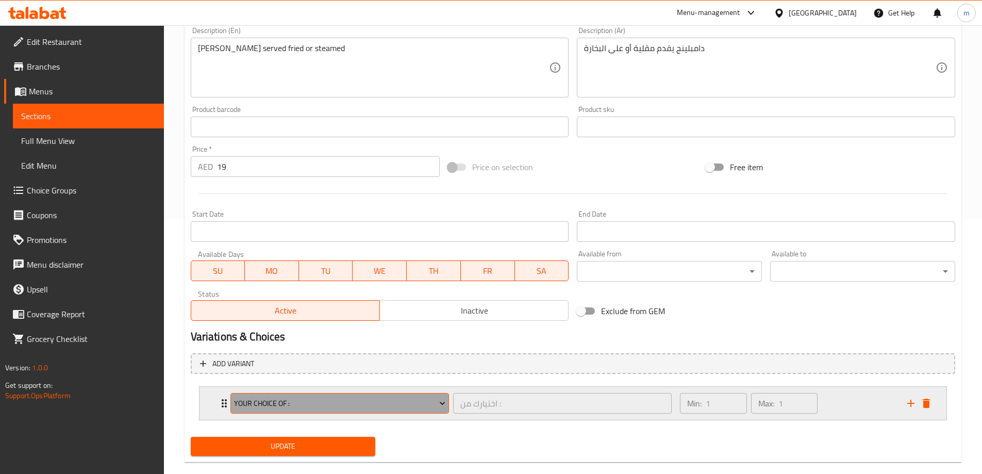
click at [380, 404] on span "your choice of :" at bounding box center [339, 403] width 211 height 13
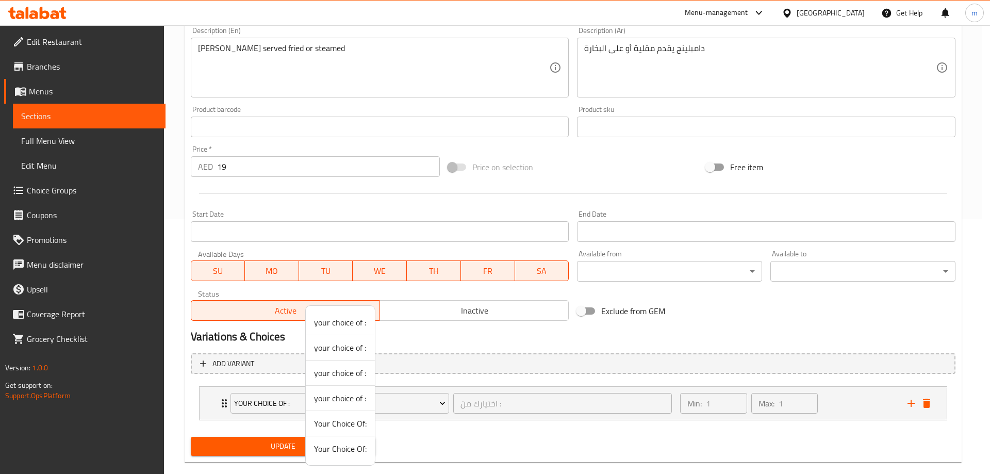
click at [340, 322] on span "your choice of :" at bounding box center [340, 322] width 53 height 12
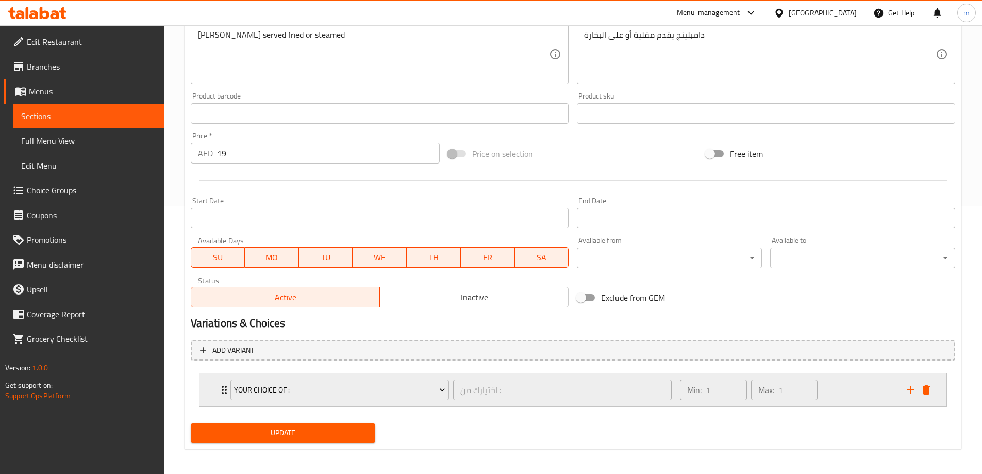
scroll to position [272, 0]
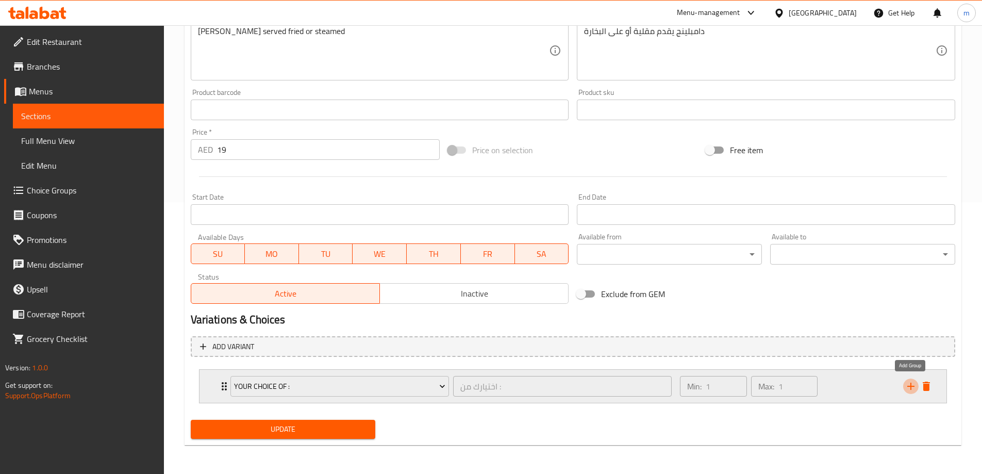
click at [905, 386] on icon "add" at bounding box center [911, 386] width 12 height 12
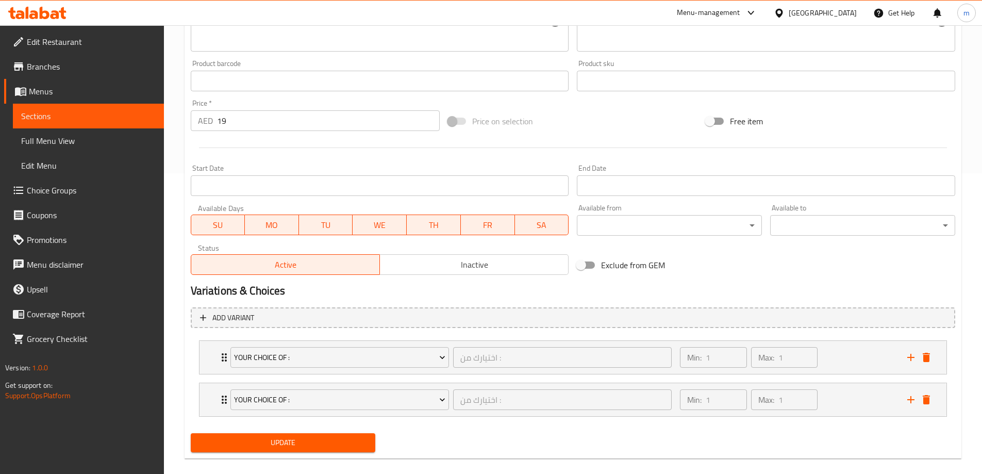
scroll to position [314, 0]
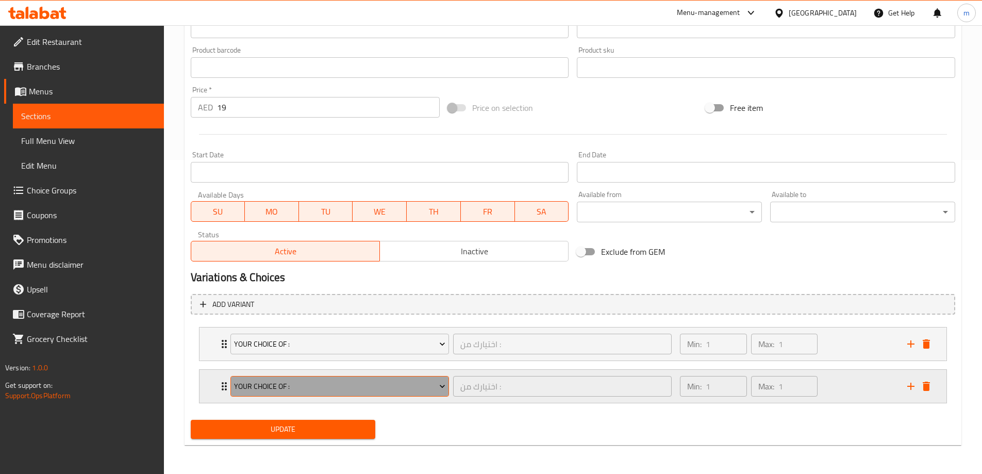
click at [333, 382] on span "your choice of :" at bounding box center [339, 386] width 211 height 13
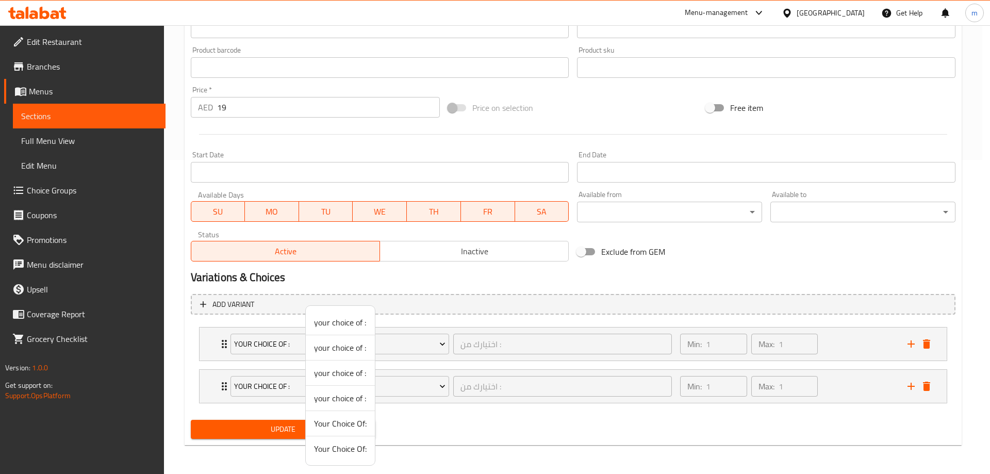
click at [422, 389] on div at bounding box center [495, 237] width 990 height 474
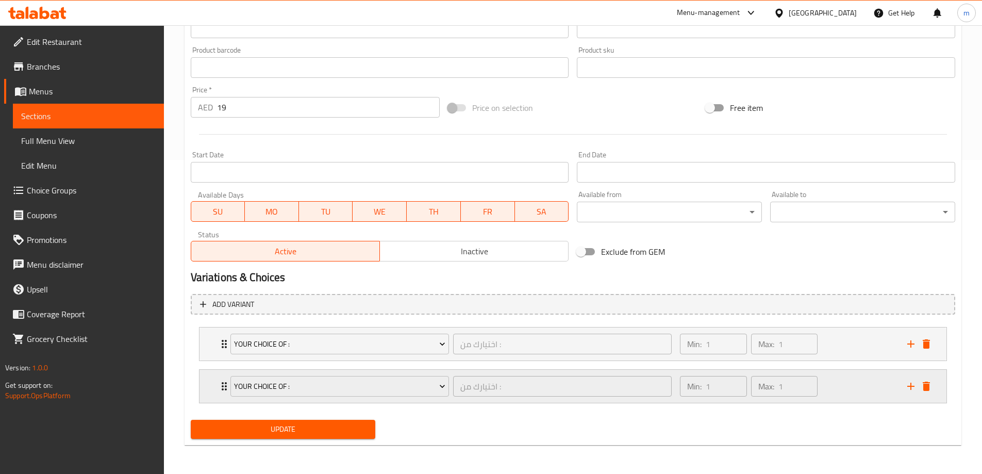
click at [704, 384] on div "Min: 1 ​" at bounding box center [713, 386] width 67 height 21
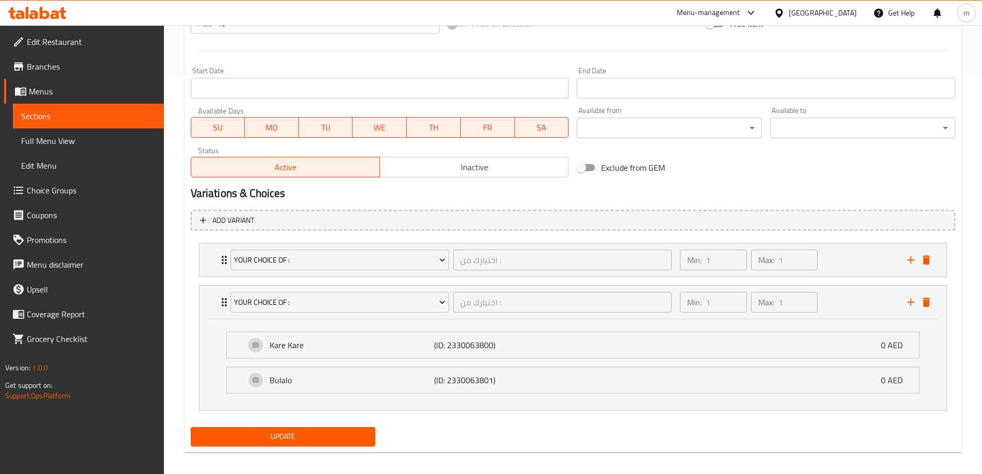
scroll to position [405, 0]
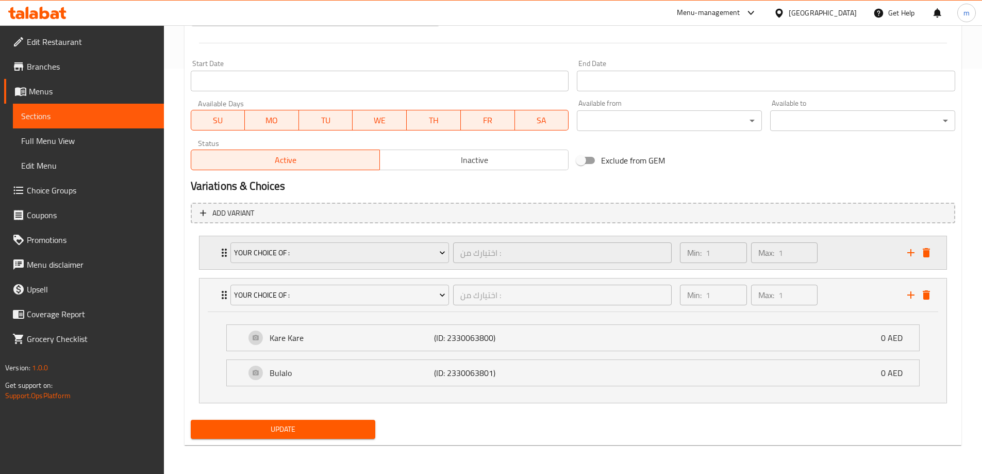
click at [867, 268] on div "Min: 1 ​ Max: 1 ​" at bounding box center [787, 252] width 227 height 33
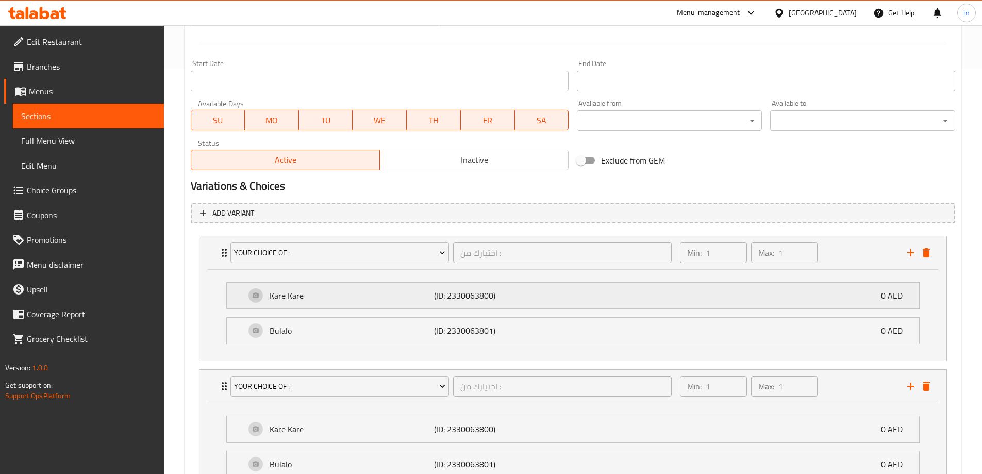
click at [320, 303] on div "Kare Kare (ID: 2330063800) 0 AED" at bounding box center [575, 296] width 661 height 26
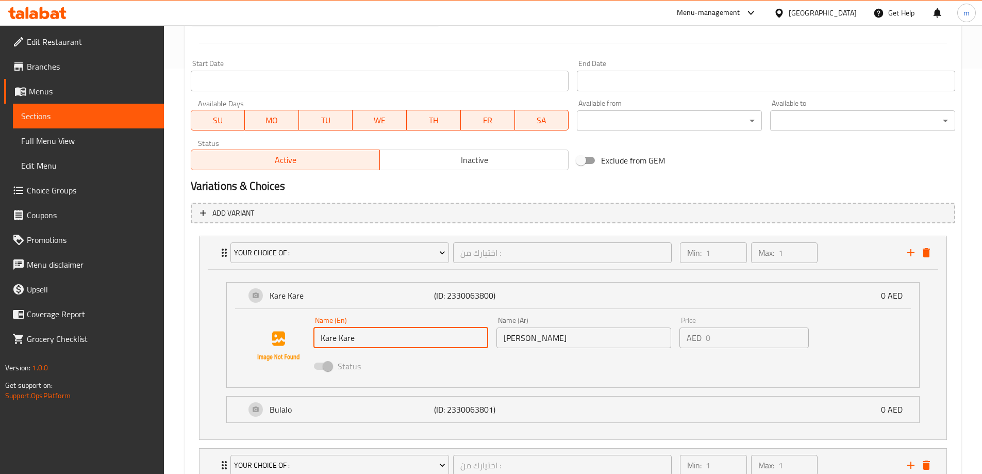
drag, startPoint x: 380, startPoint y: 343, endPoint x: 332, endPoint y: 337, distance: 48.3
click at [334, 337] on input "Kare Kare" at bounding box center [400, 337] width 175 height 21
drag, startPoint x: 381, startPoint y: 340, endPoint x: 340, endPoint y: 343, distance: 40.8
click at [340, 343] on input "Kare Kare" at bounding box center [400, 337] width 175 height 21
drag, startPoint x: 337, startPoint y: 344, endPoint x: 320, endPoint y: 347, distance: 17.3
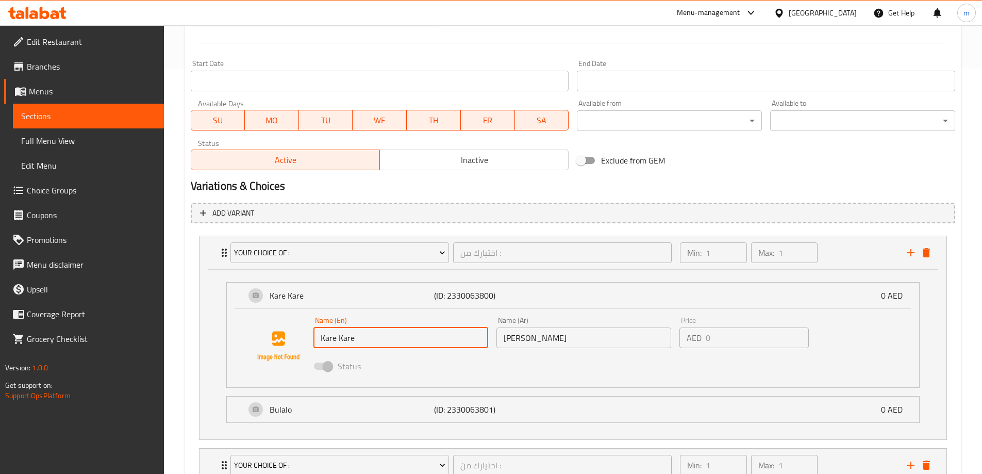
click at [320, 347] on input "Kare Kare" at bounding box center [400, 337] width 175 height 21
click at [59, 188] on span "Choice Groups" at bounding box center [91, 190] width 129 height 12
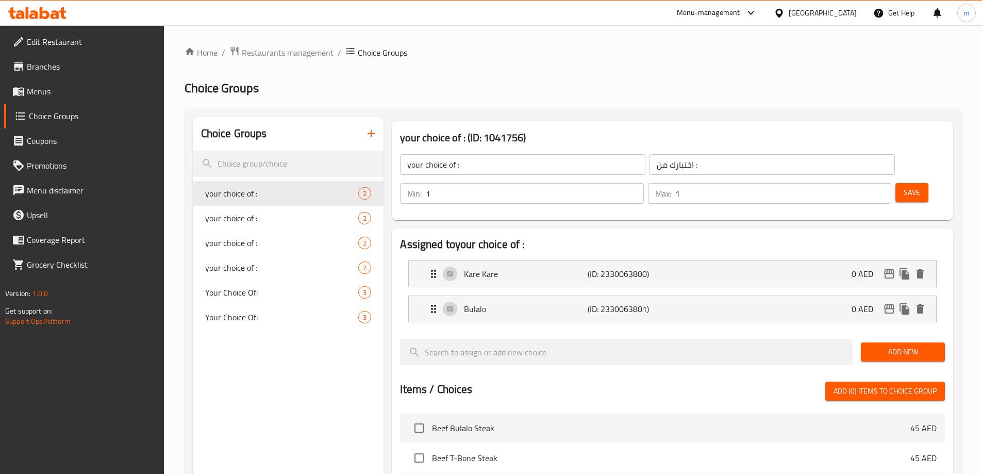
click at [374, 140] on button "button" at bounding box center [371, 133] width 25 height 25
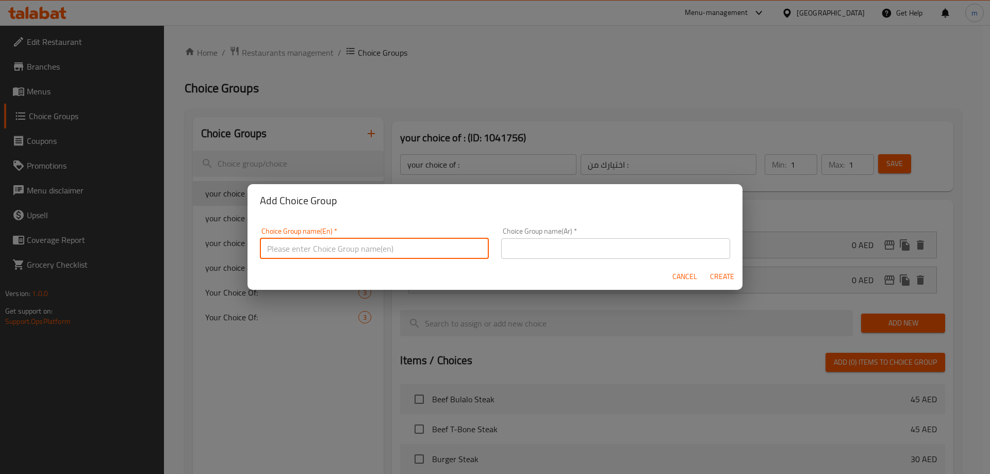
click at [354, 242] on input "text" at bounding box center [374, 248] width 229 height 21
type input "Your Choice Of:"
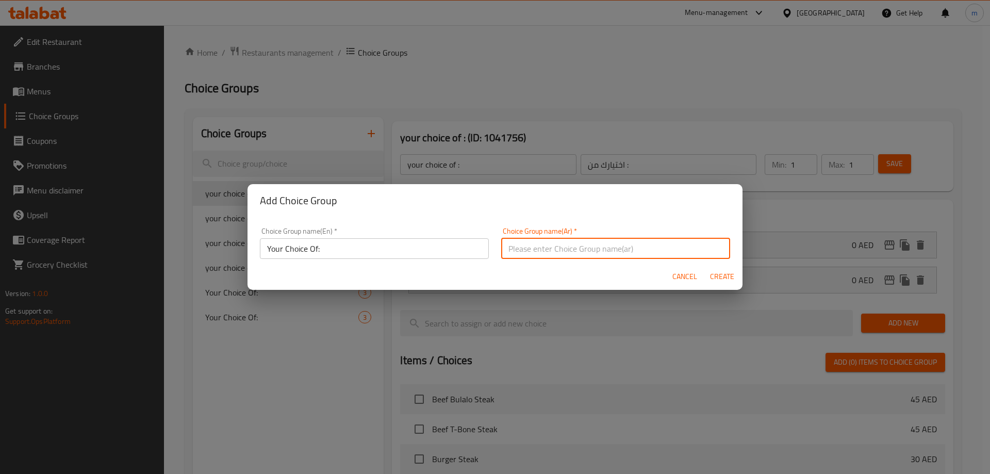
click at [591, 243] on input "text" at bounding box center [615, 248] width 229 height 21
type input "إختيارك من:"
click at [734, 275] on span "Create" at bounding box center [721, 276] width 25 height 13
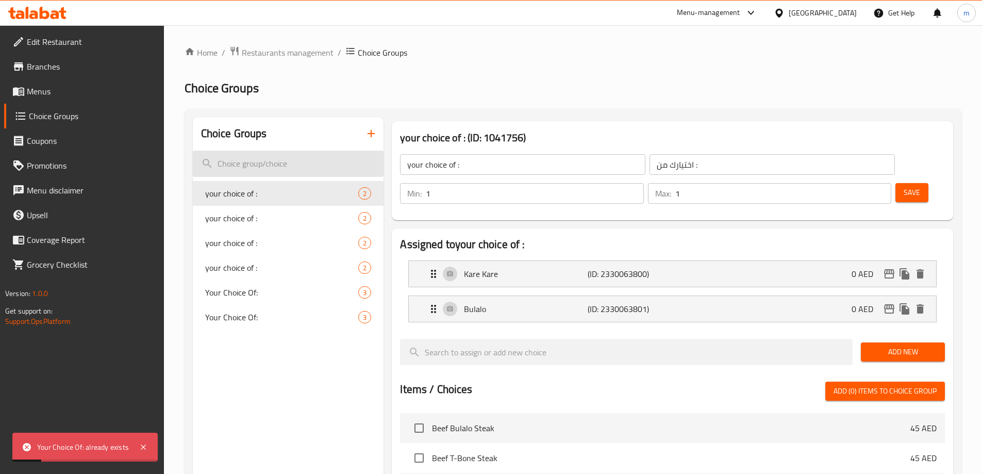
click at [268, 170] on input "search" at bounding box center [288, 164] width 191 height 26
click at [310, 240] on span "your choice of :" at bounding box center [266, 243] width 123 height 12
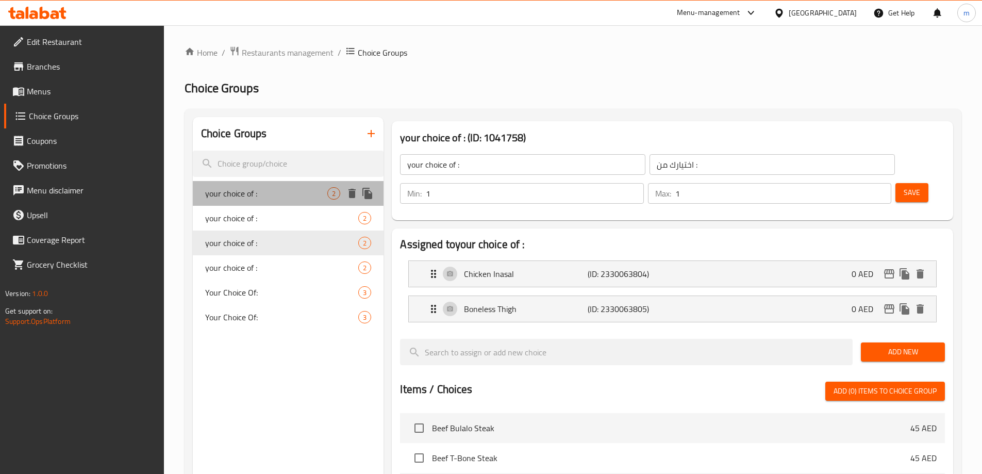
click at [263, 201] on div "your choice of : 2" at bounding box center [288, 193] width 191 height 25
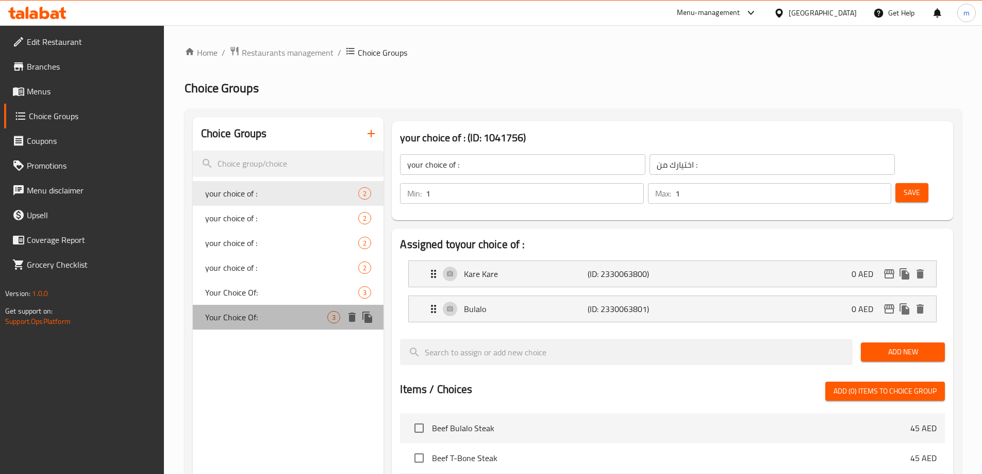
click at [261, 320] on span "Your Choice Of:" at bounding box center [266, 317] width 123 height 12
type input "Your Choice Of:"
type input "إختيارك من:"
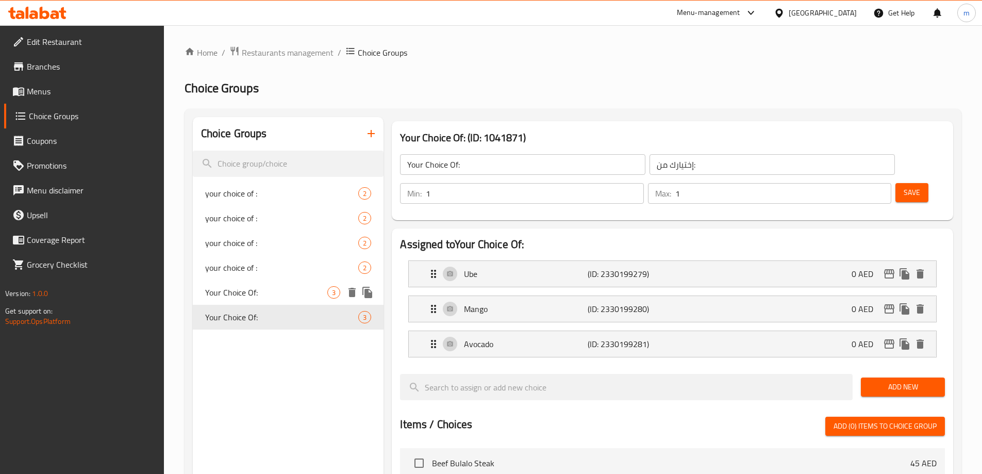
click at [272, 292] on span "Your Choice Of:" at bounding box center [266, 292] width 123 height 12
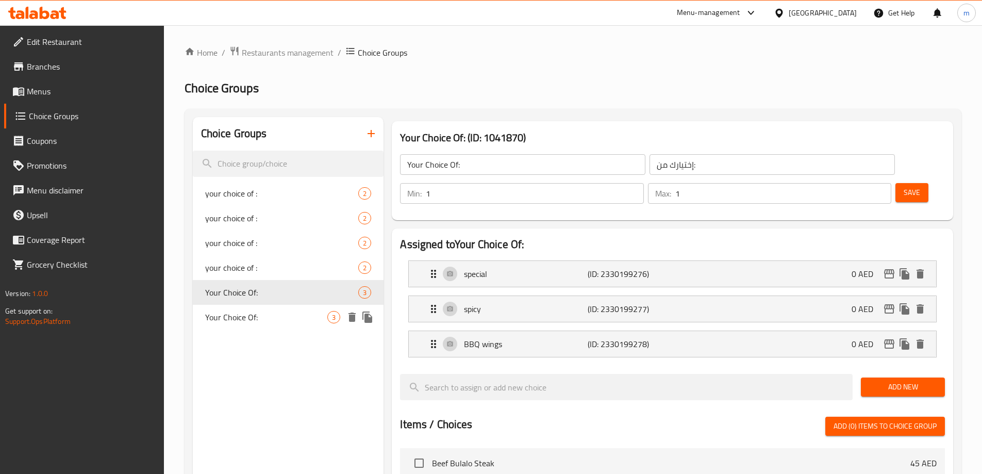
click at [267, 320] on span "Your Choice Of:" at bounding box center [266, 317] width 123 height 12
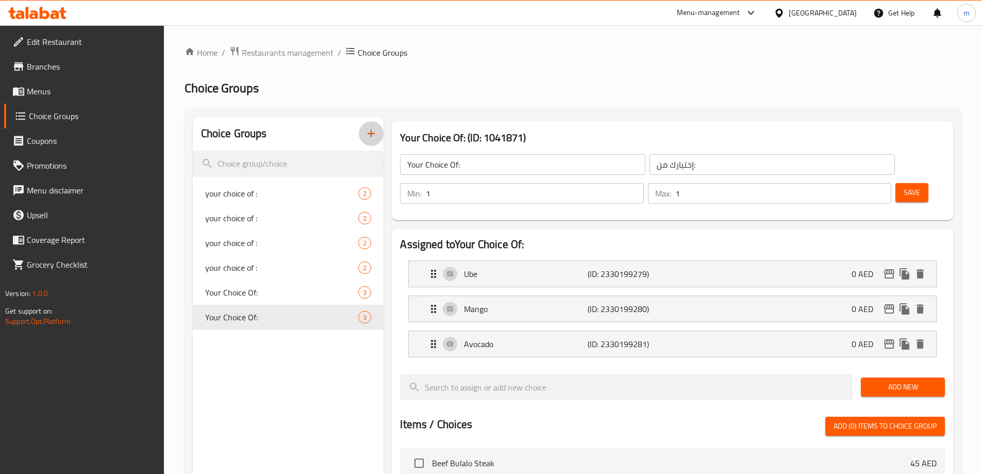
click at [374, 134] on icon "button" at bounding box center [371, 133] width 12 height 12
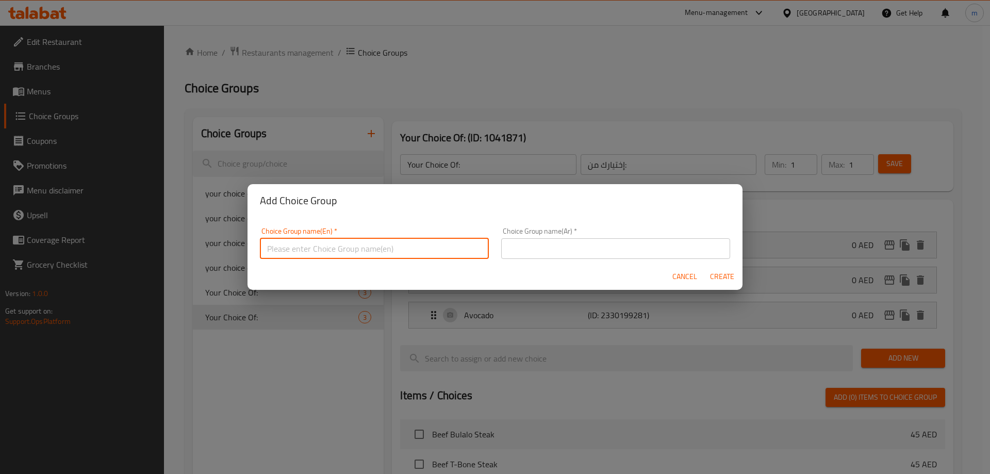
click at [340, 243] on input "text" at bounding box center [374, 248] width 229 height 21
click at [336, 247] on input "text" at bounding box center [374, 248] width 229 height 21
click at [314, 254] on input "Your Choice Of:" at bounding box center [374, 248] width 229 height 21
click at [315, 253] on input "Your Choice Of:" at bounding box center [374, 248] width 229 height 21
click at [316, 253] on input "Your Choice Of:" at bounding box center [374, 248] width 229 height 21
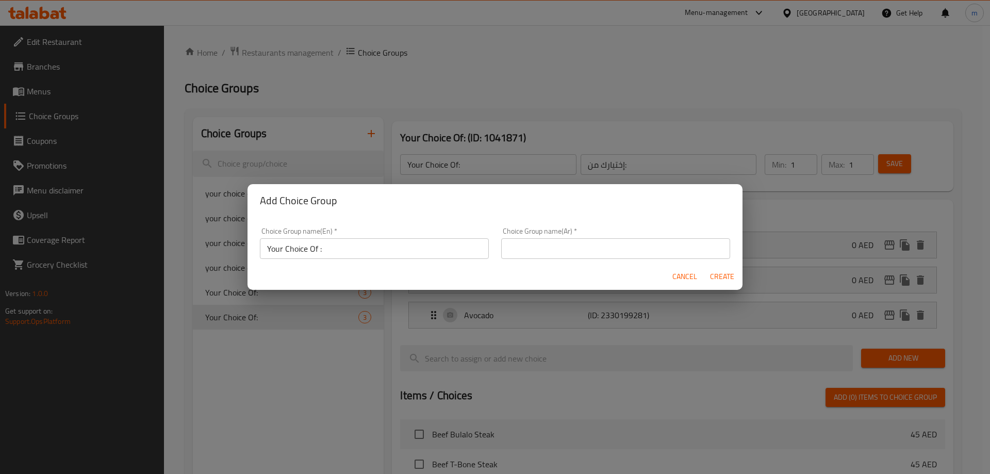
click at [329, 245] on input "Your Choice Of :" at bounding box center [374, 248] width 229 height 21
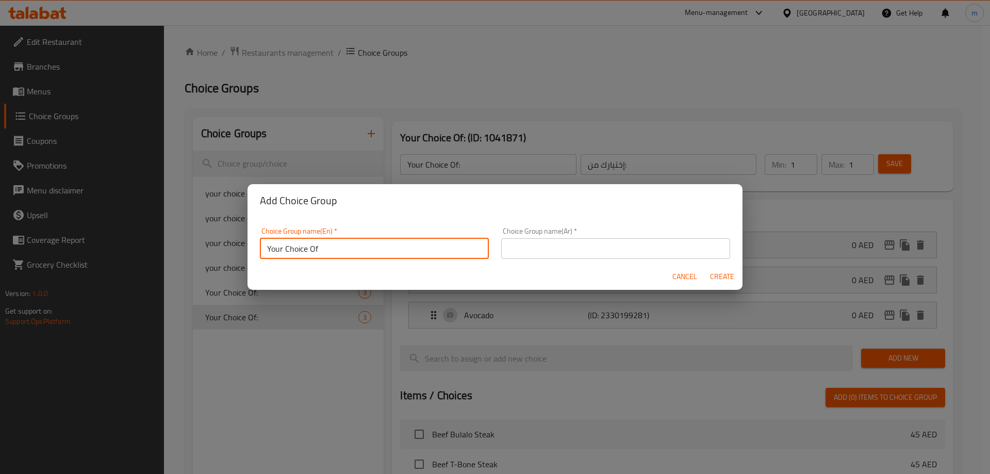
paste input "Siomai"
type input "Your Choice Of Siomai :"
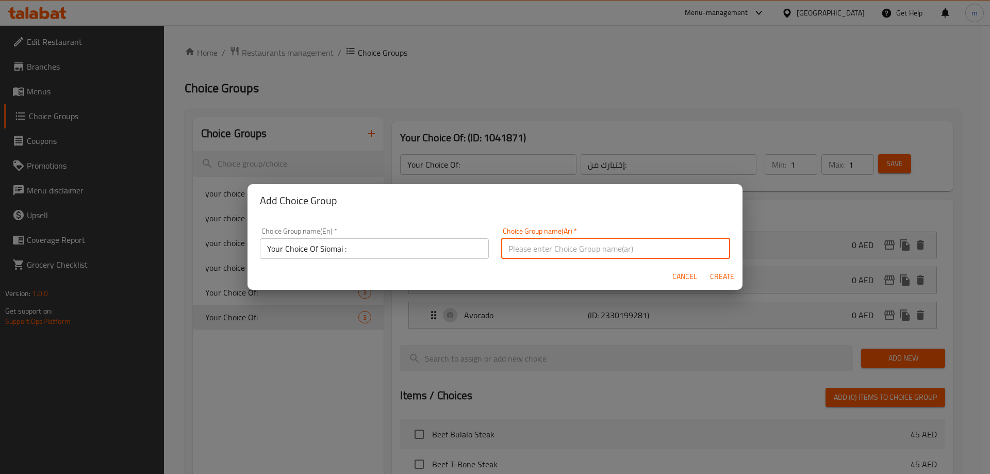
click at [555, 248] on input "text" at bounding box center [615, 248] width 229 height 21
type input "إختيارك من:"
click at [506, 252] on input "إختيارك من:" at bounding box center [615, 248] width 229 height 21
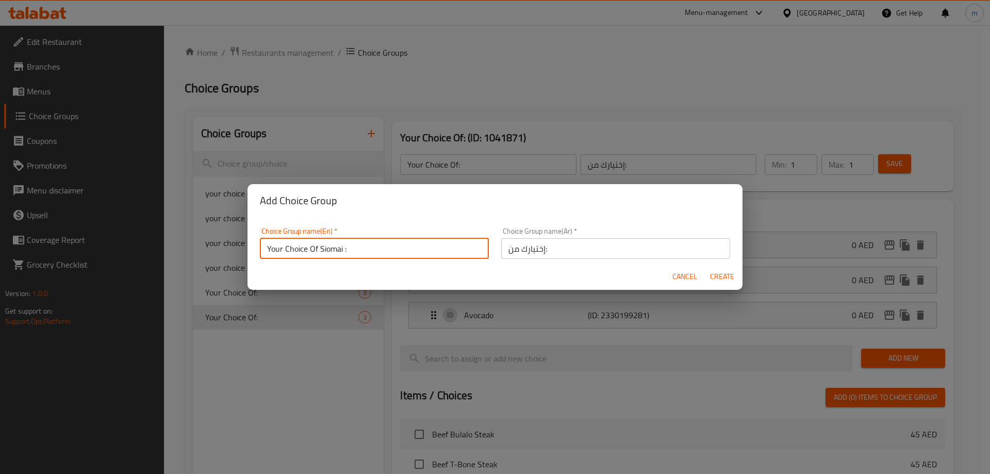
click at [322, 247] on input "Your Choice Of Siomai :" at bounding box center [374, 248] width 229 height 21
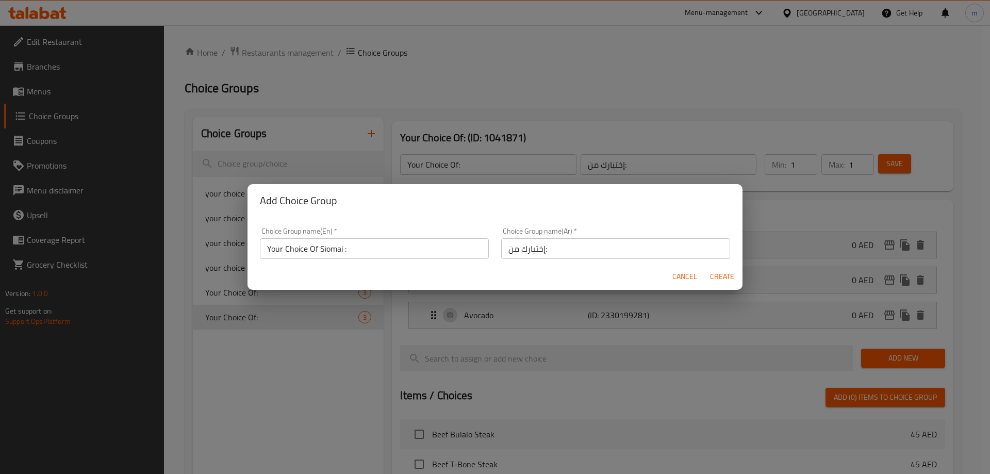
click at [334, 250] on input "Your Choice Of Siomai :" at bounding box center [374, 248] width 229 height 21
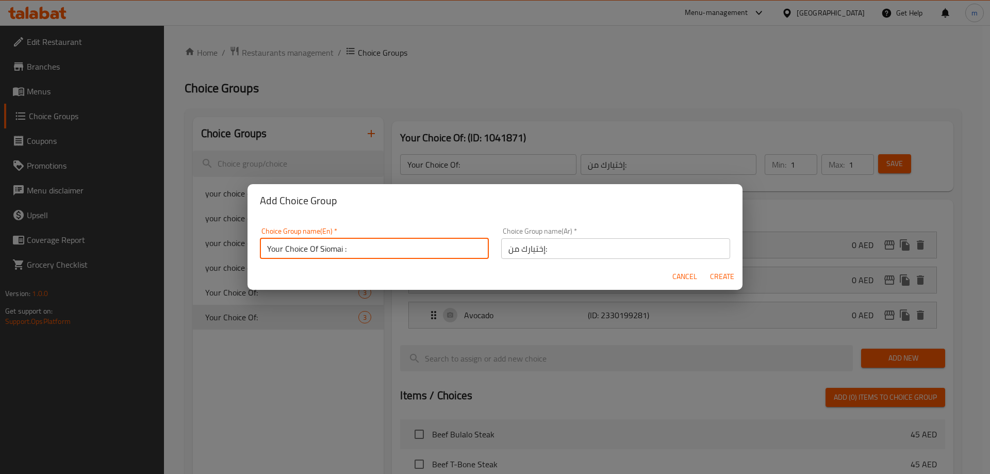
click at [334, 250] on input "Your Choice Of Siomai :" at bounding box center [374, 248] width 229 height 21
type input "Your Choice Of Cooking way:"
click at [624, 252] on input "إختيارك من:" at bounding box center [615, 248] width 229 height 21
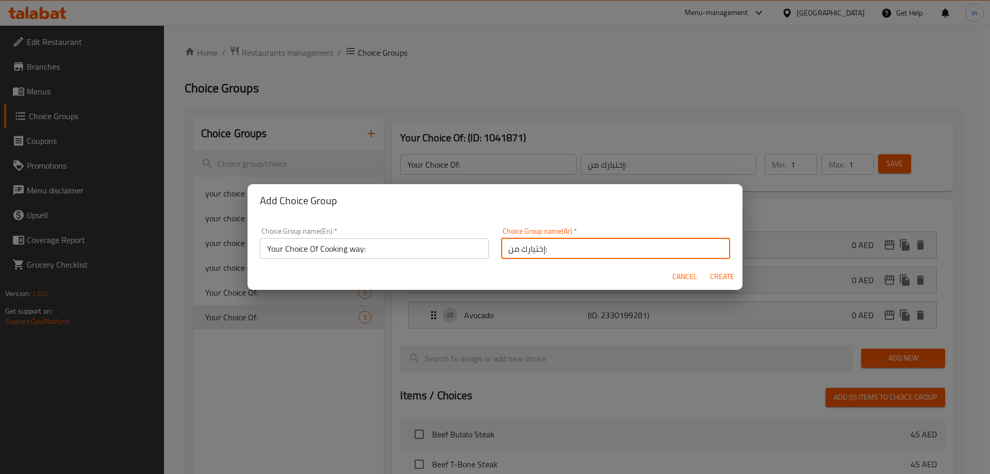
click at [501, 247] on input "إختيارك من:" at bounding box center [615, 248] width 229 height 21
type input "طريقة إختيارك من:"
drag, startPoint x: 591, startPoint y: 255, endPoint x: 399, endPoint y: 253, distance: 192.3
click at [399, 253] on div "Choice Group name(En)   * Your Choice Of Cooking way: Choice Group name(En) * C…" at bounding box center [495, 243] width 483 height 44
type input "اختيارك من طري"
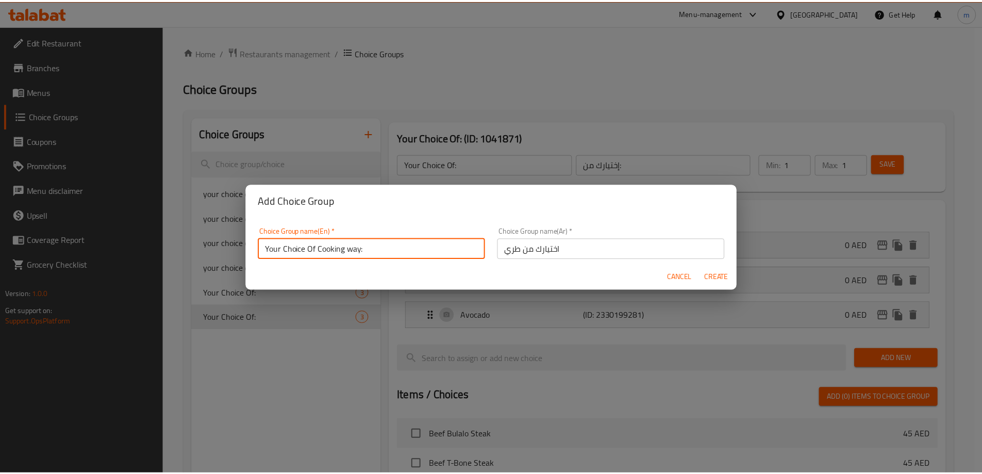
scroll to position [3, 0]
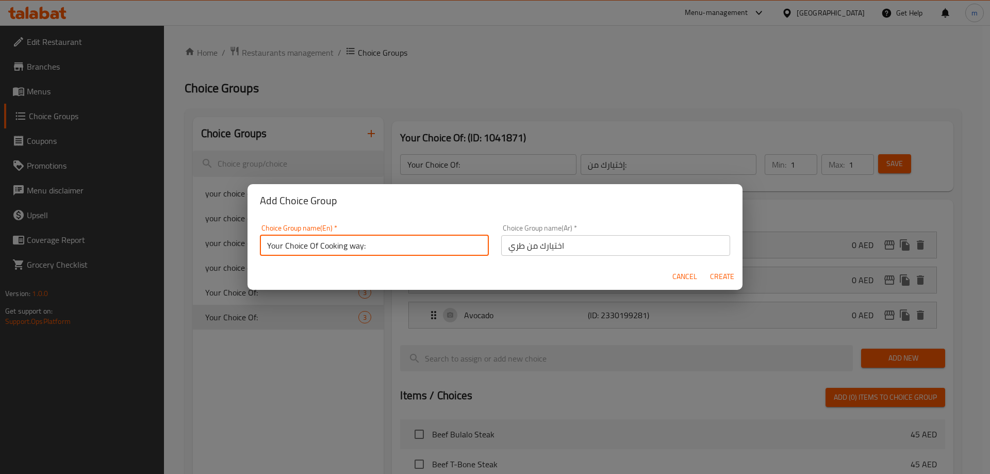
drag, startPoint x: 306, startPoint y: 245, endPoint x: 348, endPoint y: 259, distance: 45.2
click at [348, 259] on div "Choice Group name(En)   * Your Choice Of Cooking way: Choice Group name(En) *" at bounding box center [374, 240] width 241 height 44
drag, startPoint x: 359, startPoint y: 247, endPoint x: 315, endPoint y: 251, distance: 44.4
click at [315, 251] on input "Your Choice Of Cooking way:" at bounding box center [374, 245] width 229 height 21
click at [271, 248] on input "Your Choice Of Cooking way:" at bounding box center [374, 245] width 229 height 21
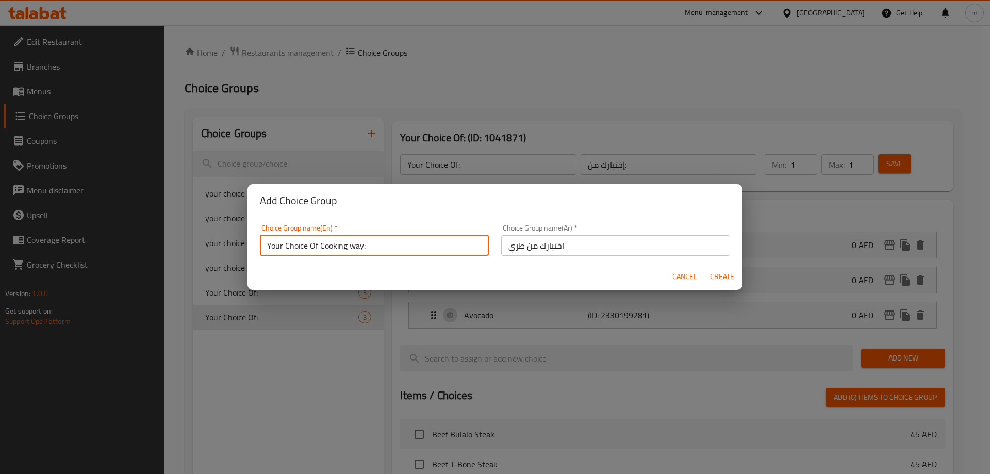
click at [271, 248] on input "Your Choice Of Cooking way:" at bounding box center [374, 245] width 229 height 21
click at [294, 246] on input "Choice Of Cooking way:" at bounding box center [374, 245] width 229 height 21
click at [319, 247] on input "Choice your Cooking way:" at bounding box center [374, 245] width 229 height 21
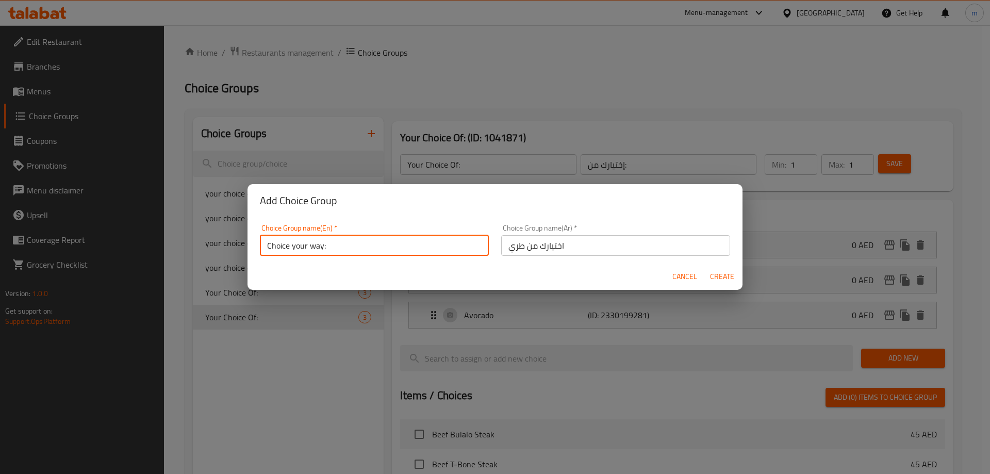
type input "Choice your way:"
click at [593, 251] on input "اختيارك من طري" at bounding box center [615, 245] width 229 height 21
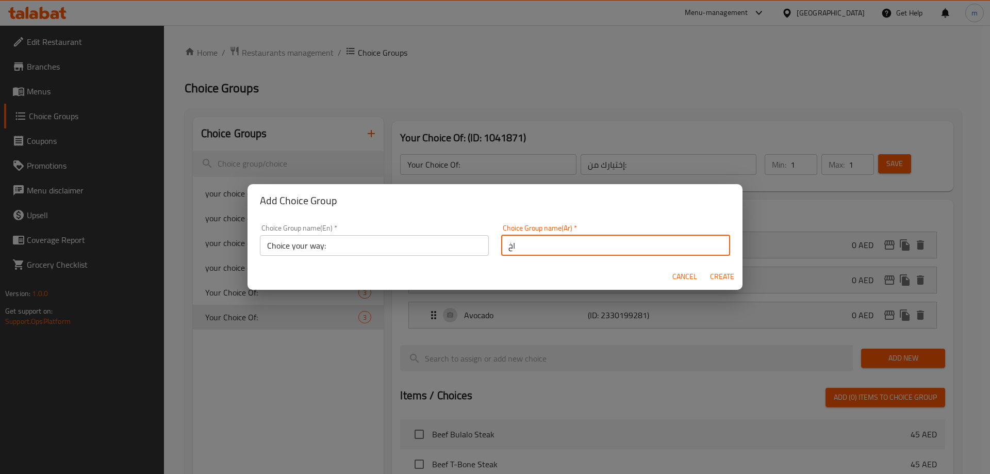
type input "ا"
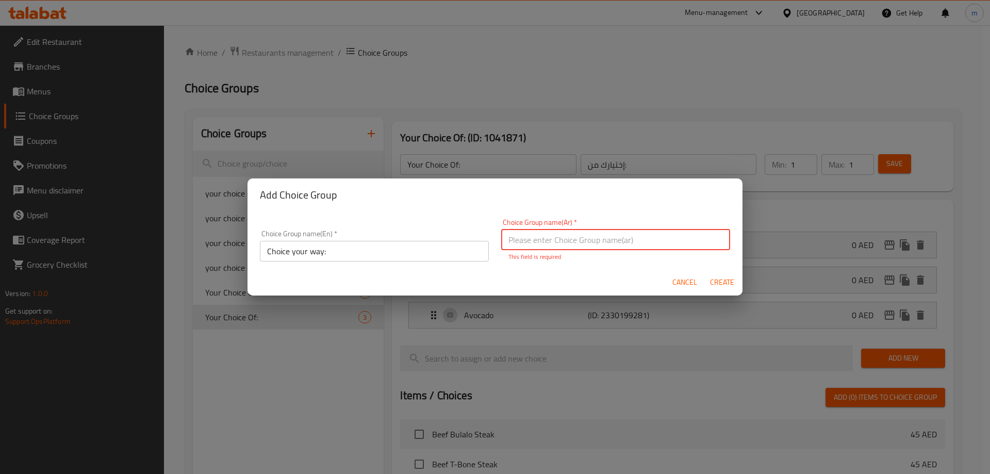
type input "h"
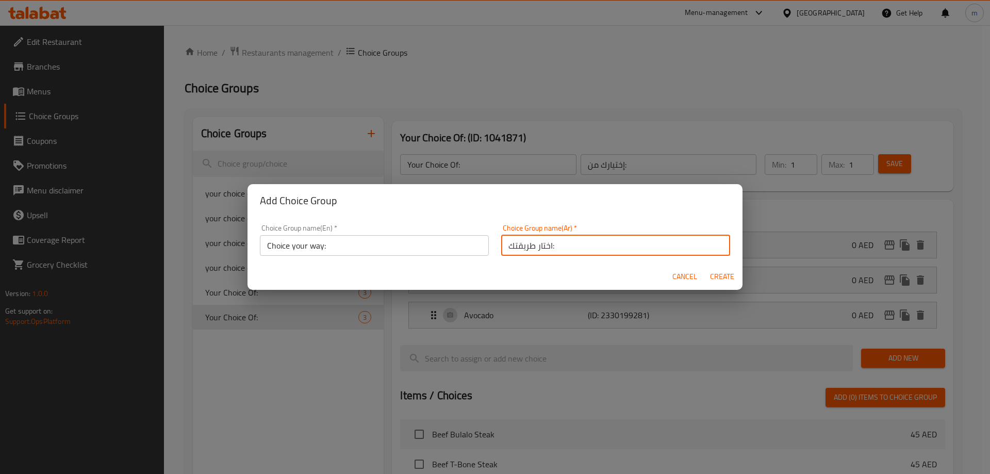
click at [542, 246] on input "اختار طريقتك:" at bounding box center [615, 245] width 229 height 21
type input "اختار طريقتك:"
click at [280, 247] on input "Choice your way:" at bounding box center [374, 245] width 229 height 21
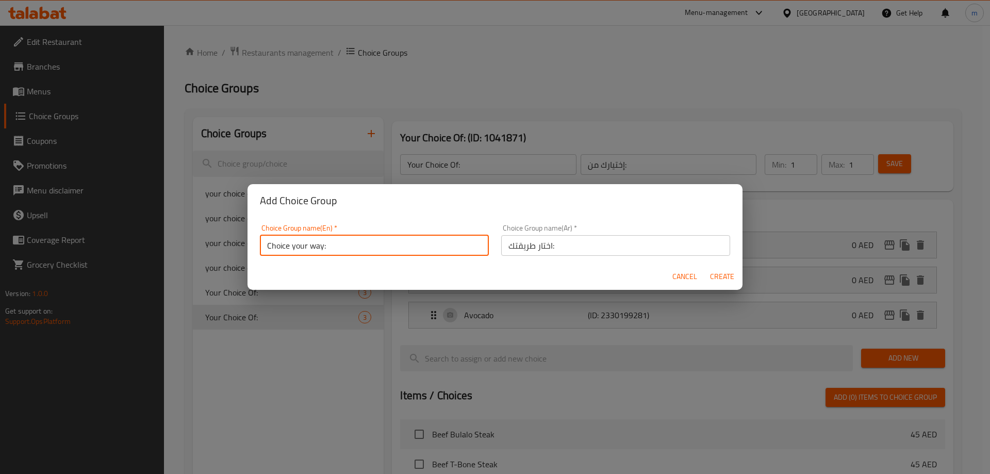
click at [280, 247] on input "Choice your way:" at bounding box center [374, 245] width 229 height 21
click at [280, 248] on input "Choice your way:" at bounding box center [374, 245] width 229 height 21
click at [295, 247] on input "Chooice your way:" at bounding box center [374, 245] width 229 height 21
click at [293, 248] on input "Chooice your way:" at bounding box center [374, 245] width 229 height 21
type input "Choice your way:"
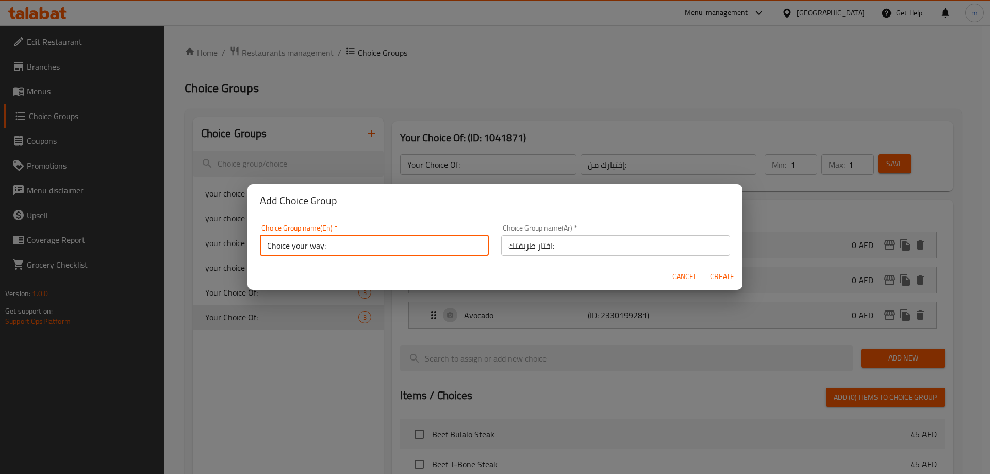
click at [280, 248] on input "Choice your way:" at bounding box center [374, 245] width 229 height 21
click at [539, 248] on input "اختار طريقتك:" at bounding box center [615, 245] width 229 height 21
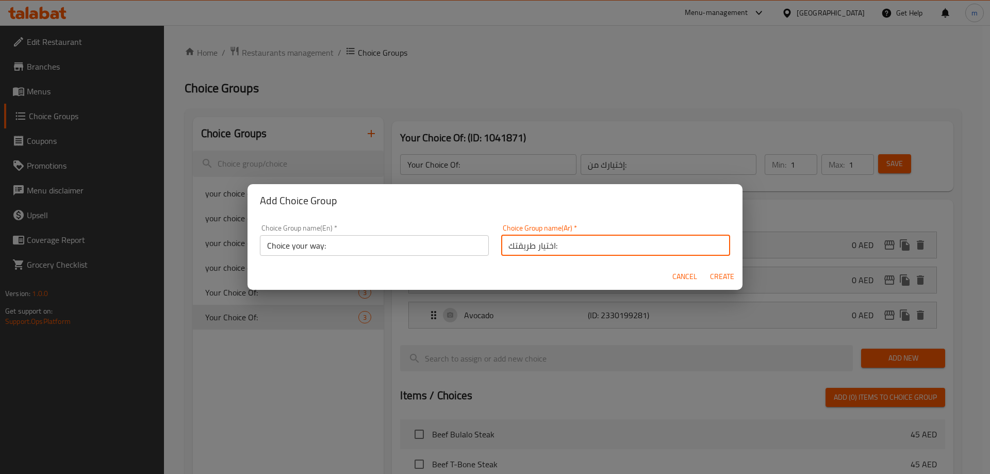
type input "اختيار طريقتك:"
click at [723, 281] on span "Create" at bounding box center [721, 276] width 25 height 13
type input "Choice your way:"
type input "اختيار طريقتك:"
type input "0"
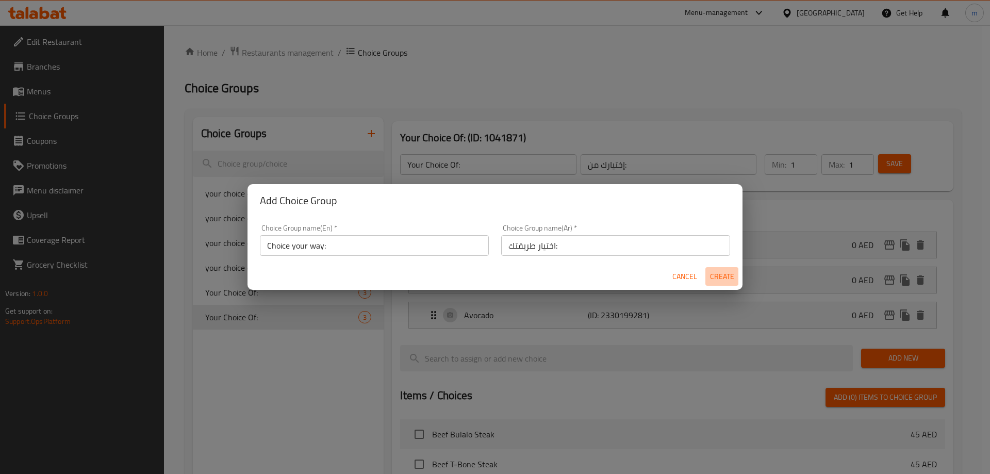
type input "0"
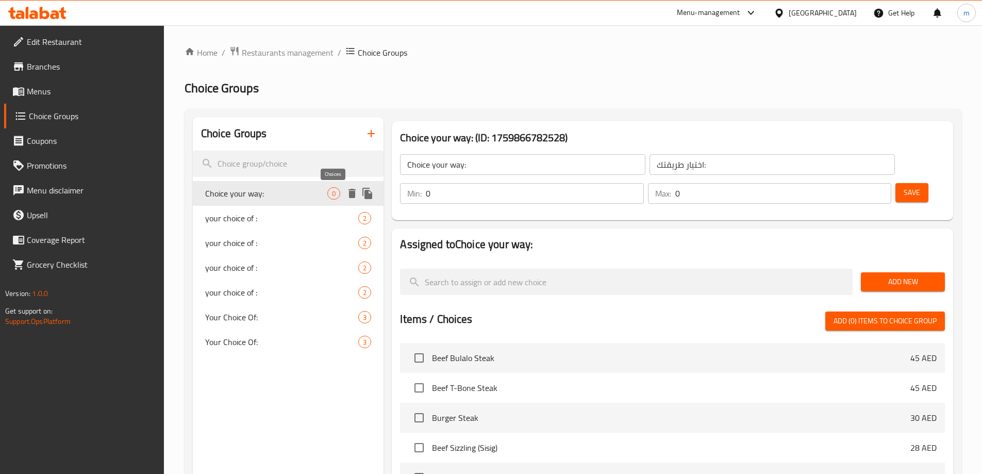
click at [328, 193] on span "0" at bounding box center [334, 194] width 12 height 10
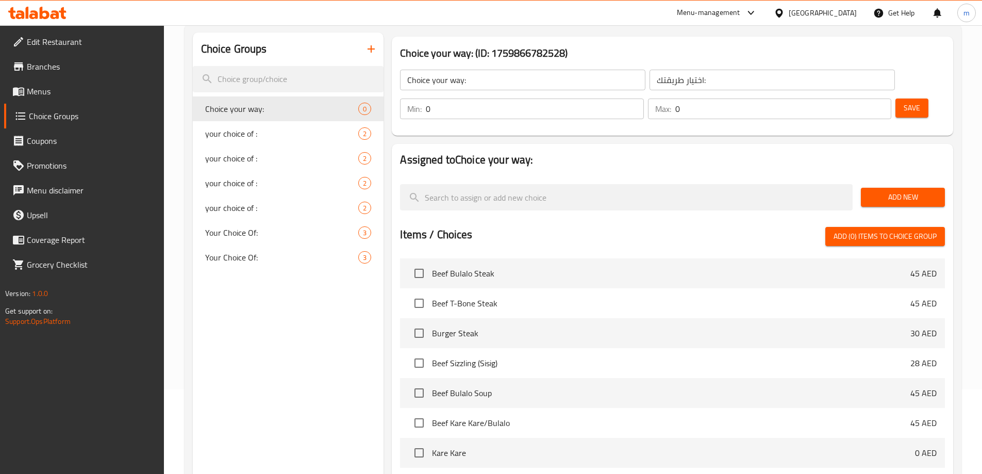
scroll to position [79, 0]
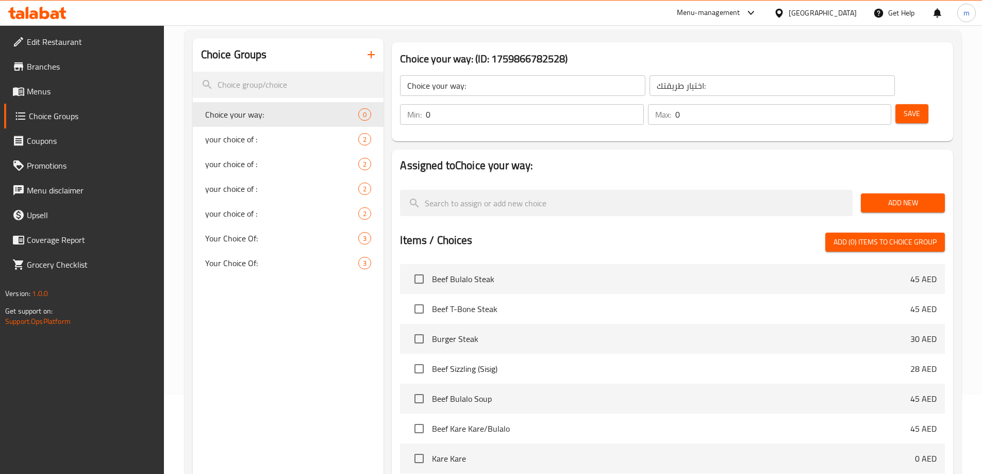
click at [904, 107] on span "Save" at bounding box center [912, 113] width 16 height 13
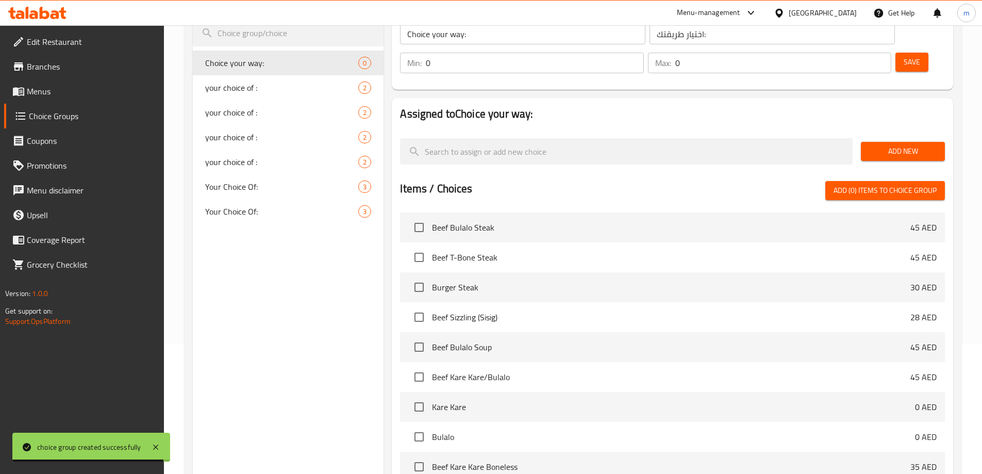
scroll to position [27, 0]
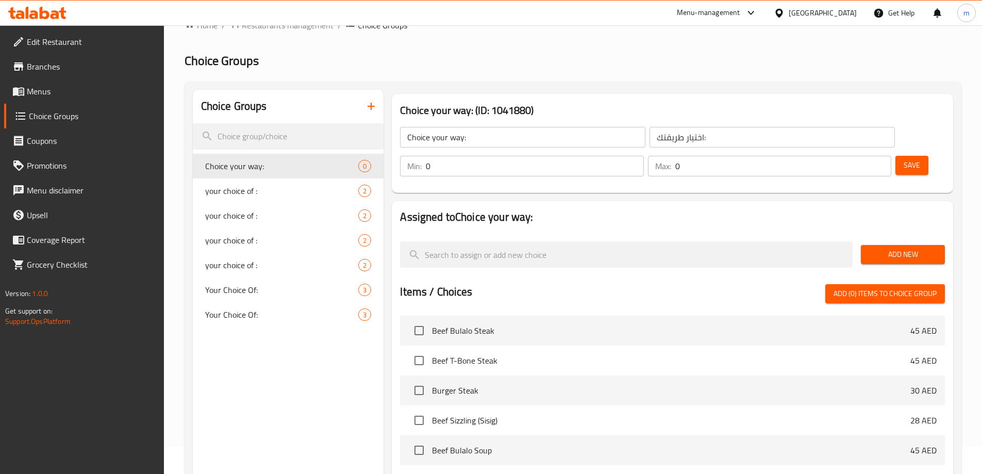
click at [921, 248] on span "Add New" at bounding box center [903, 254] width 68 height 13
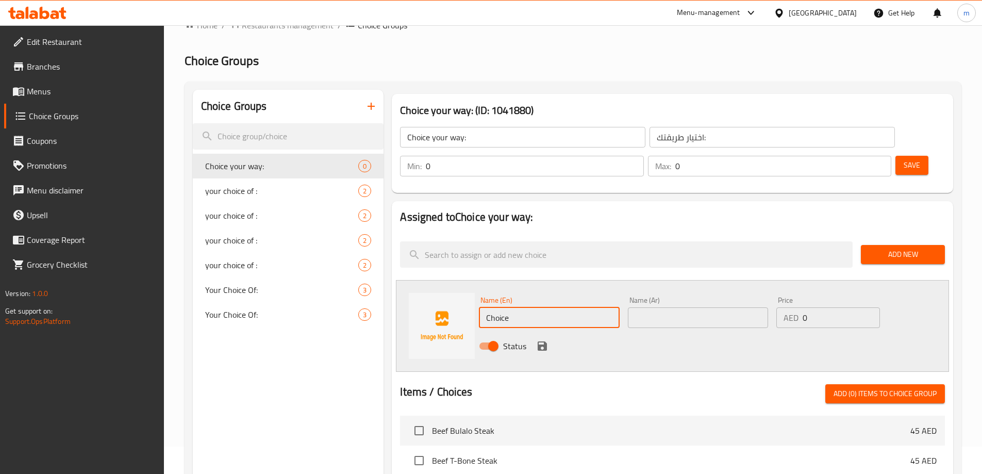
drag, startPoint x: 520, startPoint y: 289, endPoint x: 448, endPoint y: 290, distance: 71.7
click at [448, 290] on div "Name (En) Choice Name (En) Name (Ar) Name (Ar) Price AED 0 Price Status" at bounding box center [672, 326] width 553 height 92
click at [580, 307] on input "text" at bounding box center [549, 317] width 140 height 21
paste input "Fried"
type input "Fried"
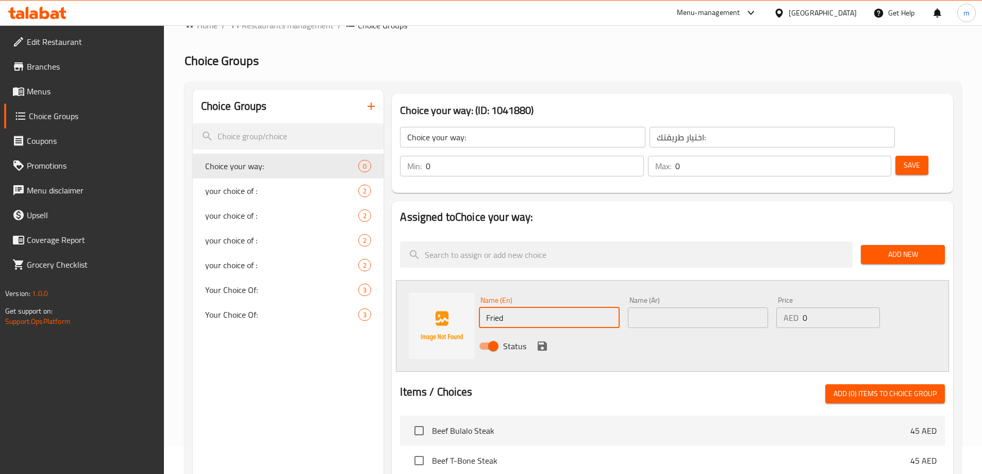
click at [666, 307] on input "text" at bounding box center [698, 317] width 140 height 21
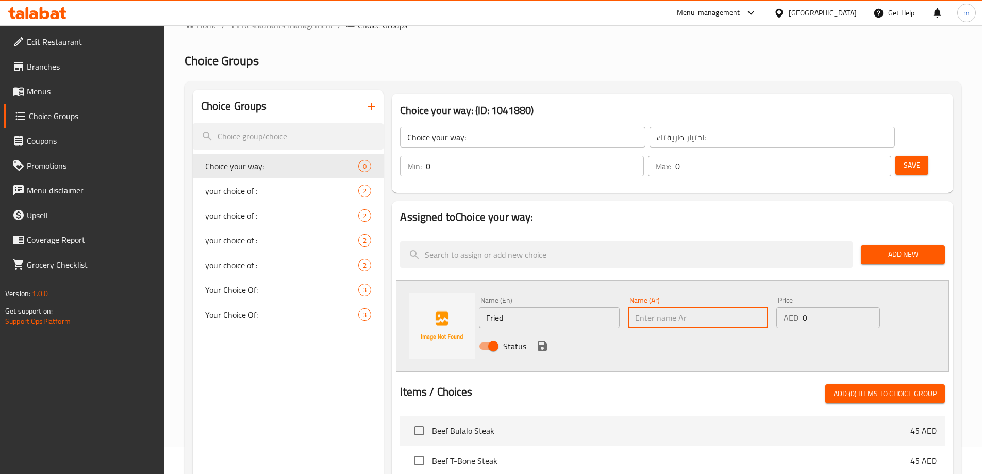
click at [653, 307] on input "text" at bounding box center [698, 317] width 140 height 21
type input "l"
type input "م"
type input "مقلي"
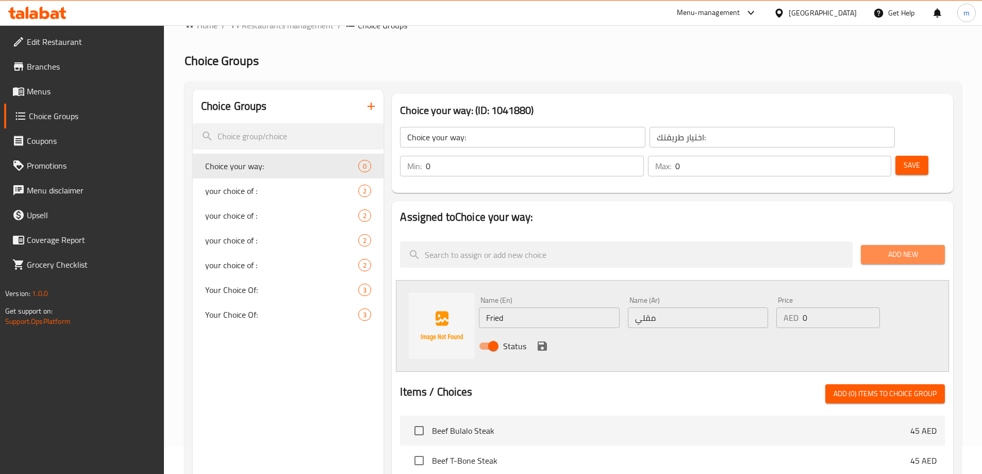
click at [886, 248] on span "Add New" at bounding box center [903, 254] width 68 height 13
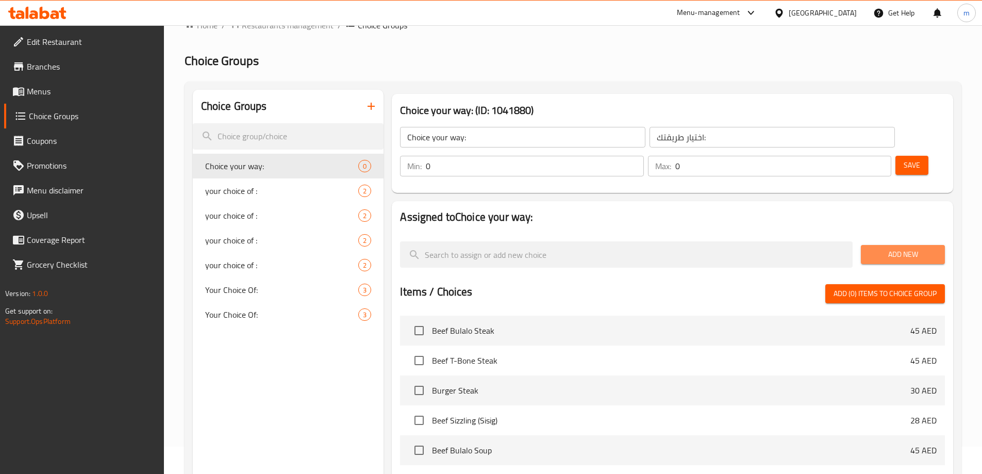
click at [913, 248] on span "Add New" at bounding box center [903, 254] width 68 height 13
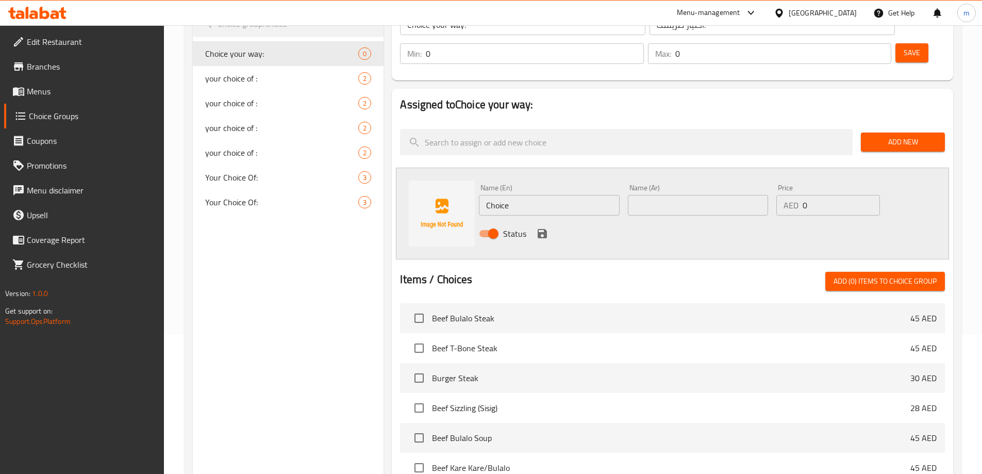
scroll to position [127, 0]
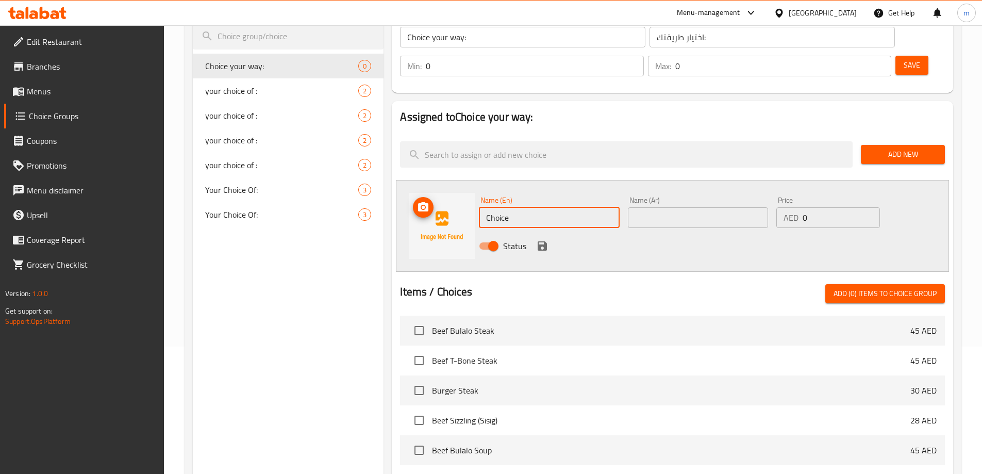
drag, startPoint x: 468, startPoint y: 189, endPoint x: 436, endPoint y: 189, distance: 31.4
click at [436, 189] on div "Name (En) Choice Name (En) Name (Ar) Name (Ar) Price AED 0 Price Status" at bounding box center [672, 226] width 553 height 92
click at [497, 207] on input "text" at bounding box center [549, 217] width 140 height 21
click at [577, 207] on input "text" at bounding box center [549, 217] width 140 height 21
paste input "Fried"
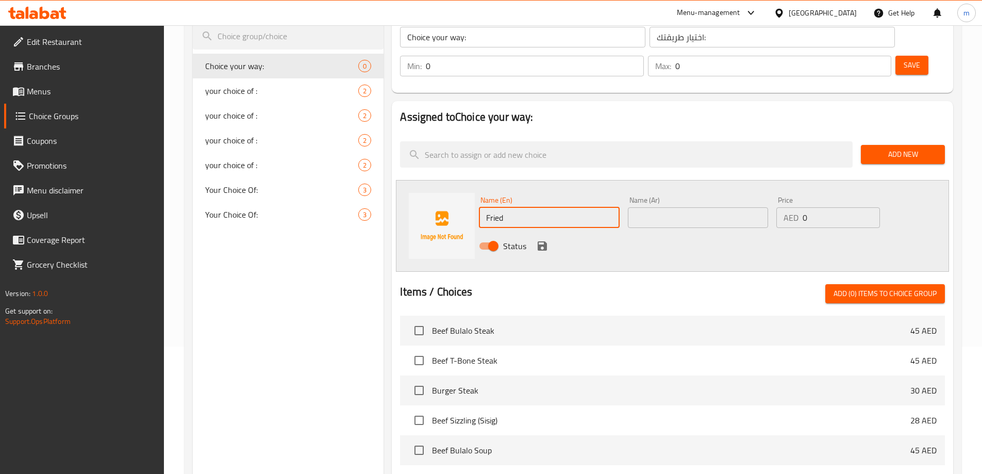
type input "Fried"
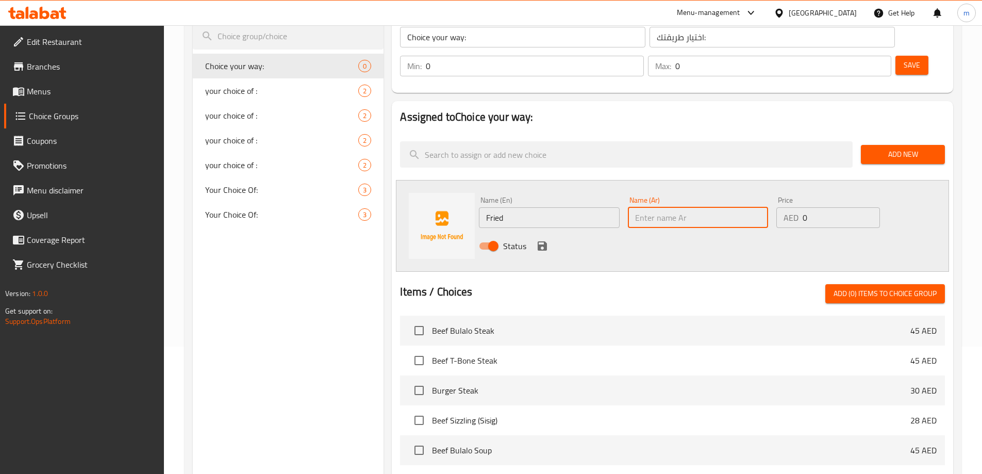
click at [665, 207] on input "text" at bounding box center [698, 217] width 140 height 21
type input "l"
type input "مقلي"
click at [540, 241] on icon "save" at bounding box center [542, 245] width 9 height 9
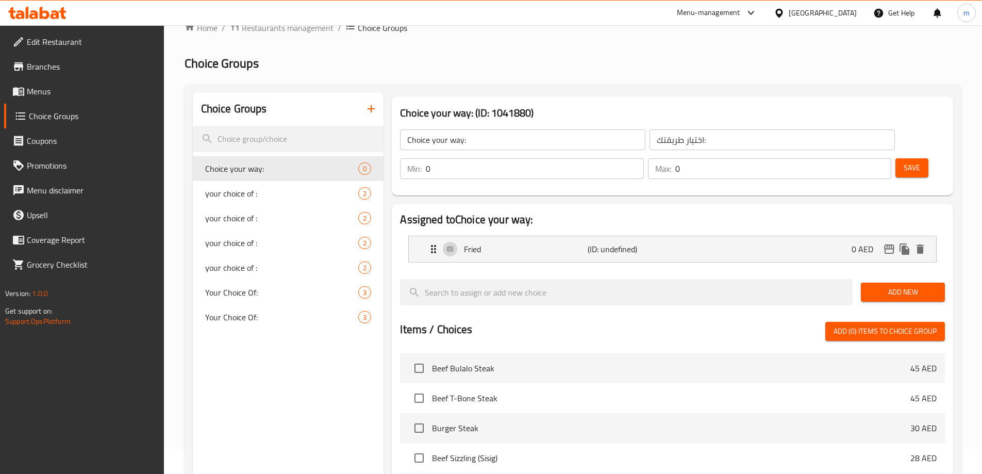
scroll to position [24, 0]
click at [904, 162] on span "Save" at bounding box center [912, 168] width 16 height 13
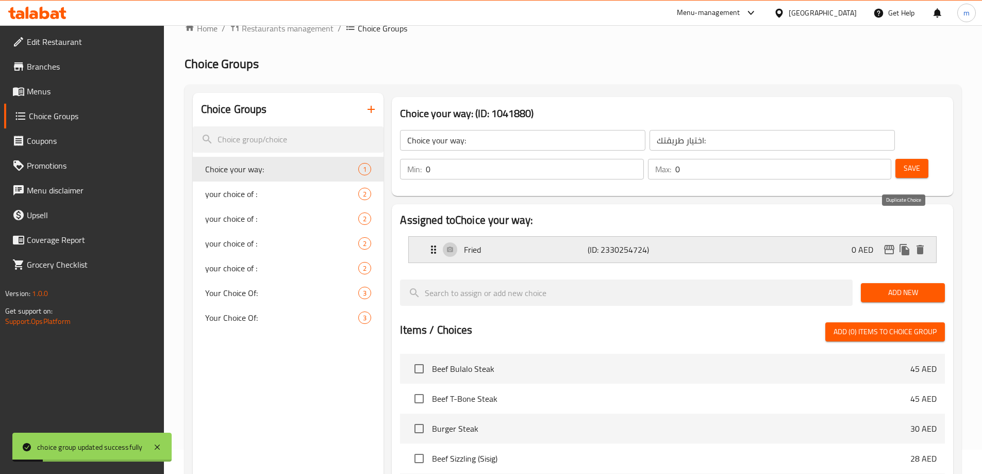
click at [907, 244] on icon "duplicate" at bounding box center [905, 249] width 10 height 11
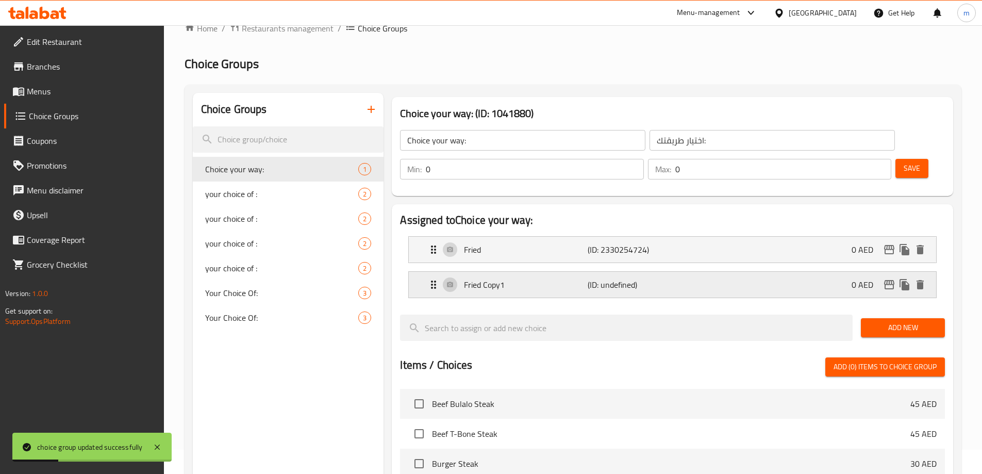
click at [501, 278] on p "Fried Copy1" at bounding box center [525, 284] width 123 height 12
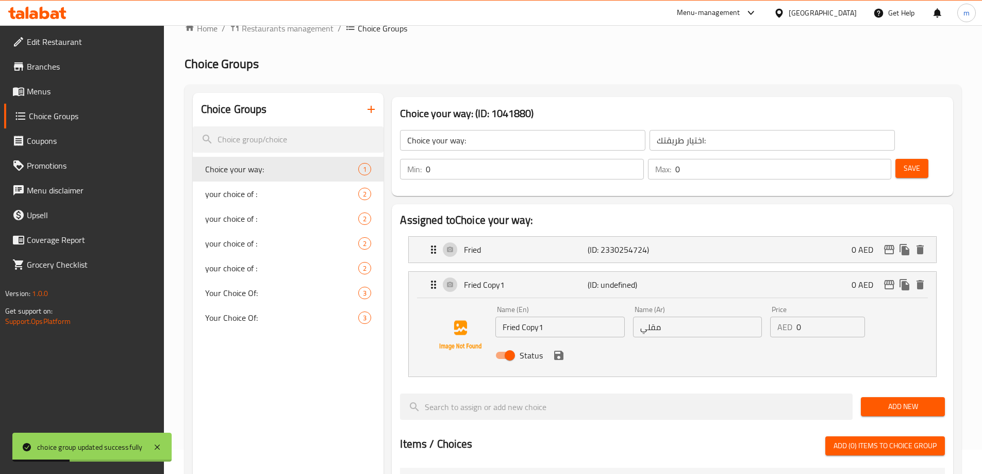
drag, startPoint x: 495, startPoint y: 304, endPoint x: 473, endPoint y: 302, distance: 22.3
click at [473, 302] on div "Name (En) Fried Copy1 Name (En) Name (Ar) مقلي Name (Ar) Price AED 0 Price Stat…" at bounding box center [672, 335] width 494 height 70
drag, startPoint x: 678, startPoint y: 302, endPoint x: 612, endPoint y: 297, distance: 66.7
click at [612, 302] on div "Name (En) Name (En) Name (Ar) مقلي Name (Ar) Price AED 0 Price Status" at bounding box center [697, 336] width 412 height 68
click at [528, 278] on p "Fried Copy1" at bounding box center [525, 284] width 123 height 12
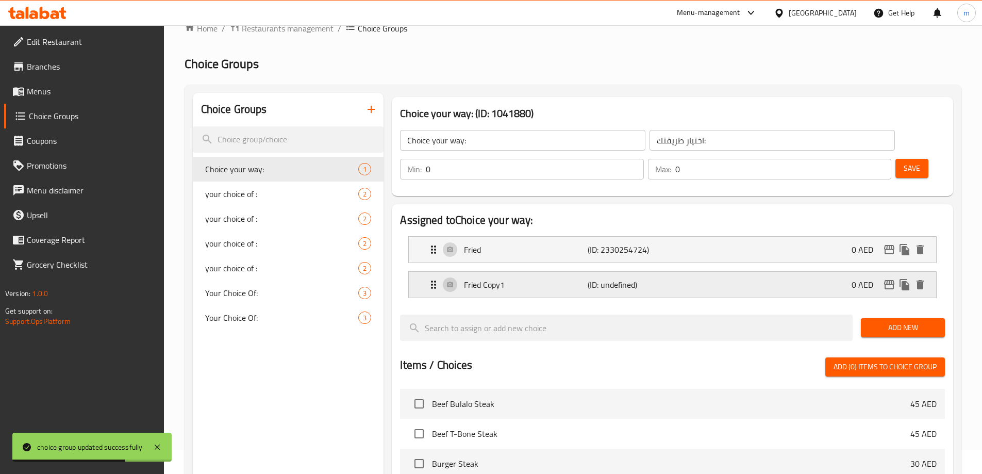
click at [535, 272] on div "Fried Copy1 (ID: undefined) 0 AED" at bounding box center [675, 285] width 496 height 26
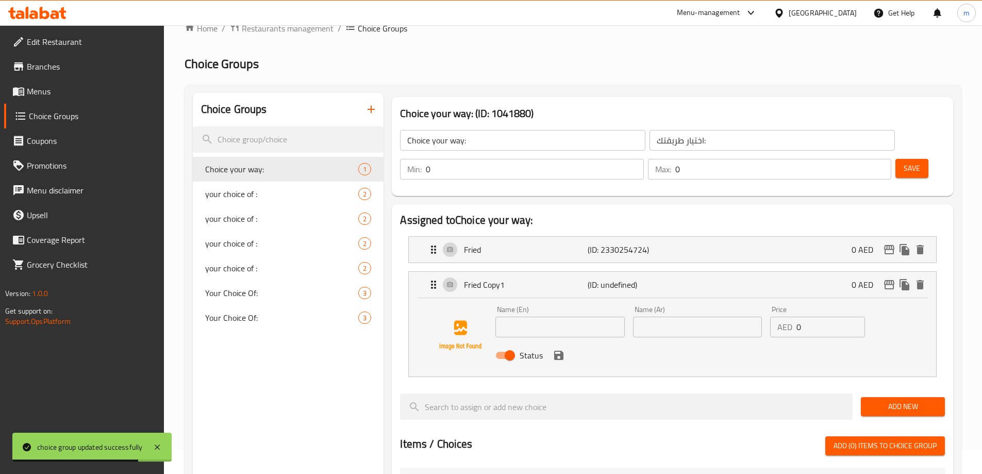
click at [537, 317] on input "text" at bounding box center [559, 327] width 129 height 21
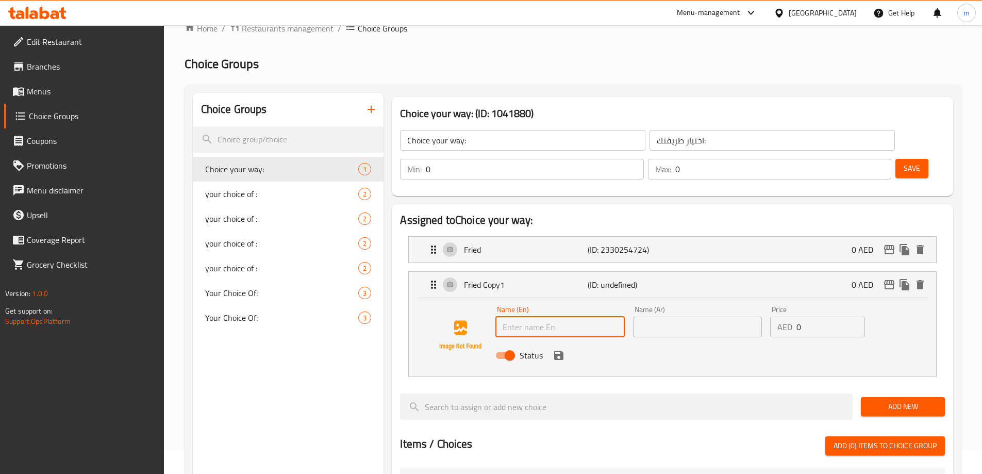
click at [543, 317] on input "text" at bounding box center [559, 327] width 129 height 21
paste input "Steamed"
type input "Steamed"
click at [684, 317] on input "text" at bounding box center [697, 327] width 129 height 21
type input "u"
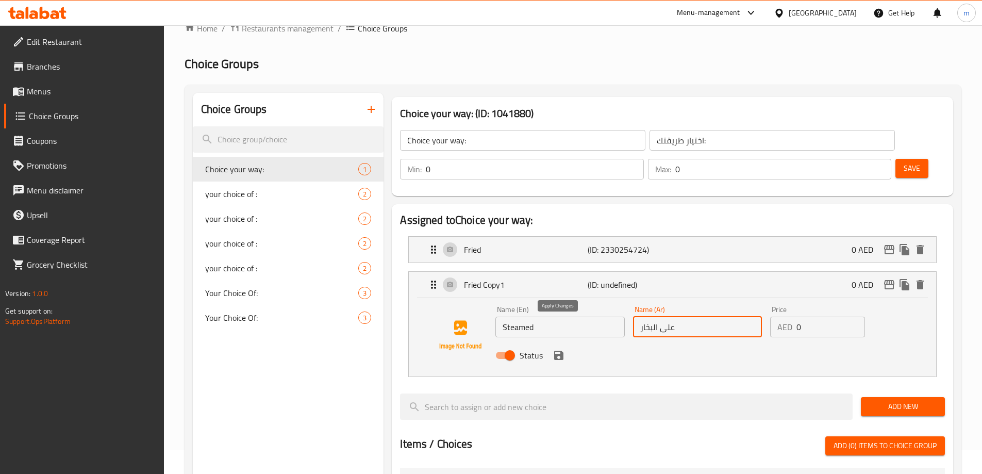
click at [556, 351] on icon "save" at bounding box center [558, 355] width 9 height 9
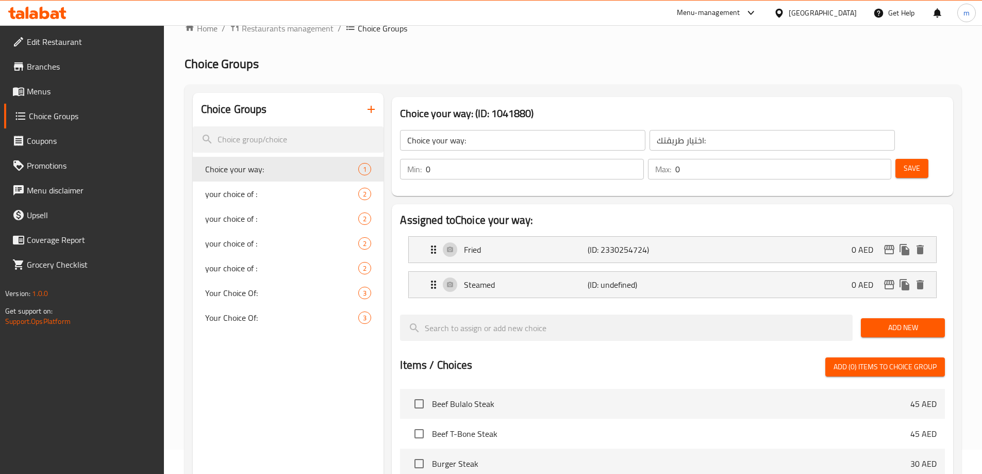
type input "على البخار"
click at [904, 162] on span "Save" at bounding box center [912, 168] width 16 height 13
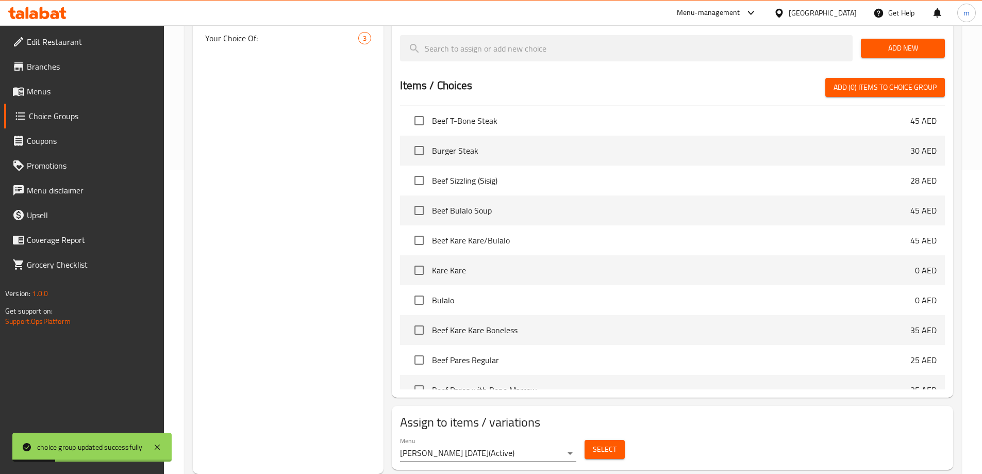
scroll to position [52, 0]
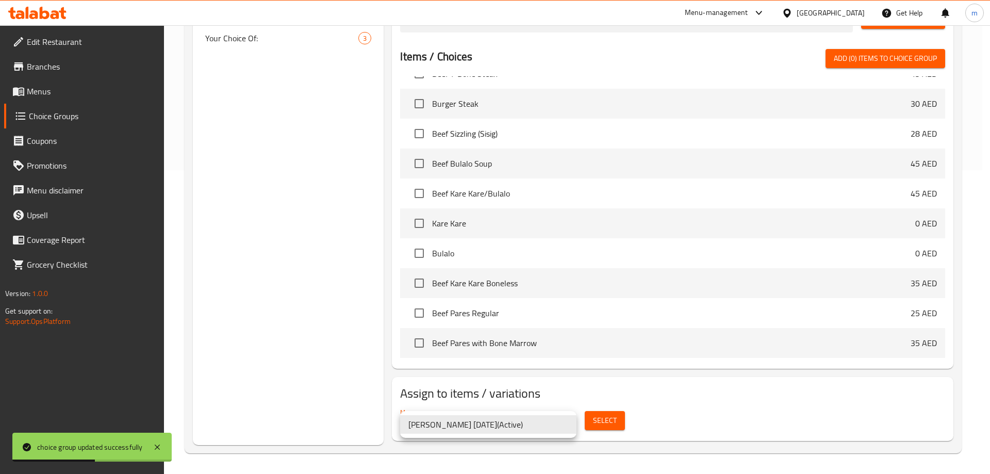
click at [599, 418] on div at bounding box center [495, 237] width 990 height 474
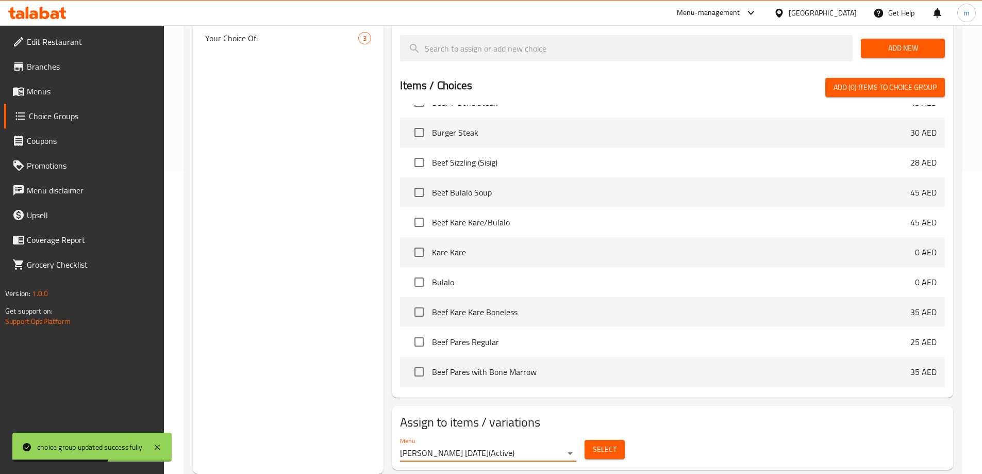
click at [599, 443] on span "Select" at bounding box center [605, 449] width 24 height 13
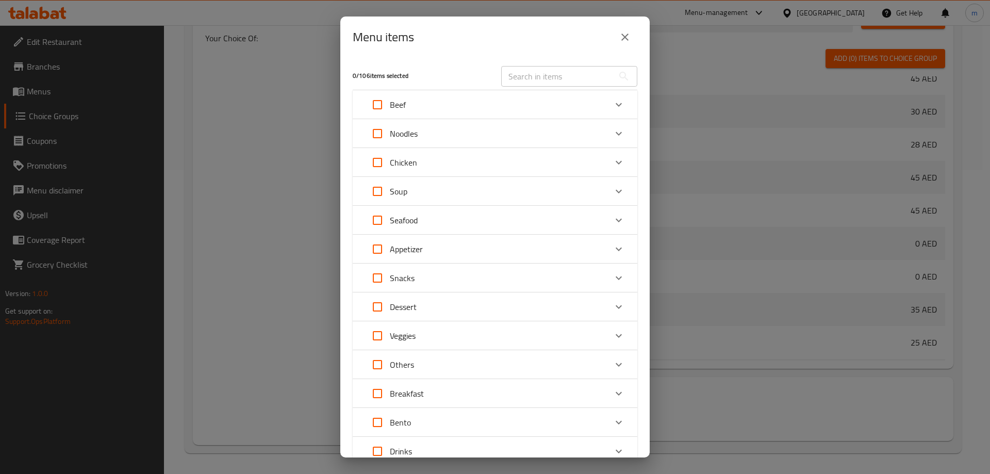
click at [559, 77] on input "text" at bounding box center [557, 76] width 112 height 21
paste input "Siomai – Fried/Steamed"
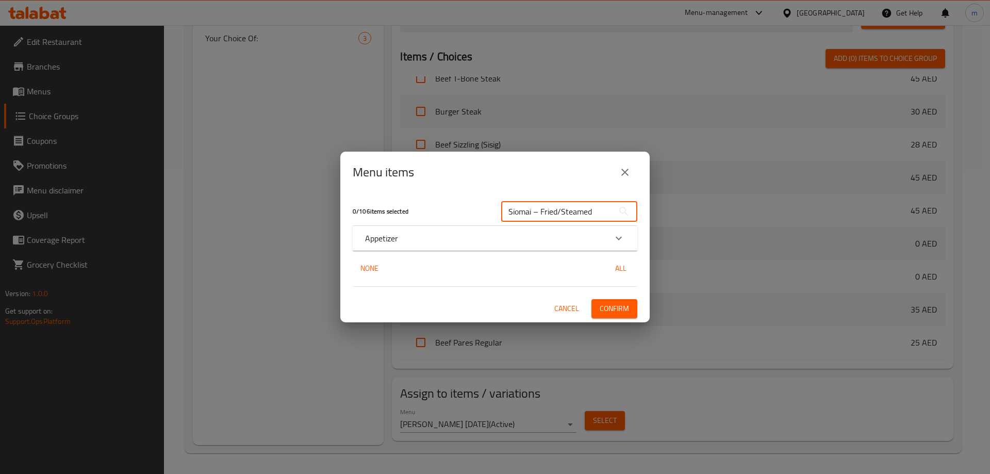
type input "Siomai – Fried/Steamed"
click at [619, 242] on icon "Expand" at bounding box center [618, 238] width 12 height 12
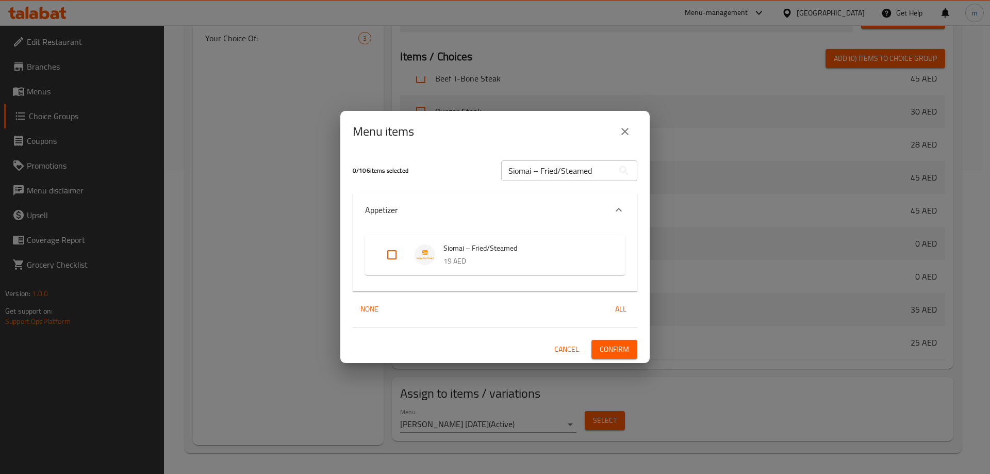
click at [389, 256] on input "Expand" at bounding box center [391, 254] width 25 height 25
checkbox input "true"
click at [601, 350] on span "Confirm" at bounding box center [614, 349] width 29 height 13
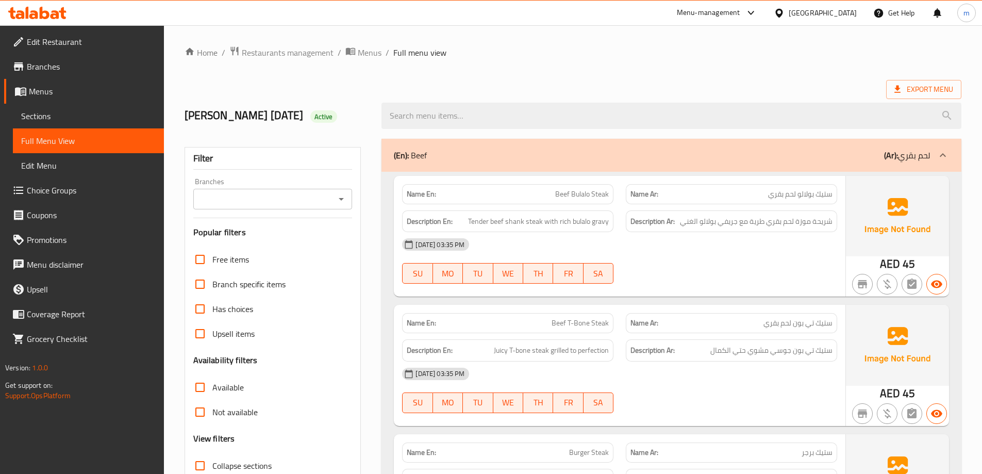
scroll to position [206, 0]
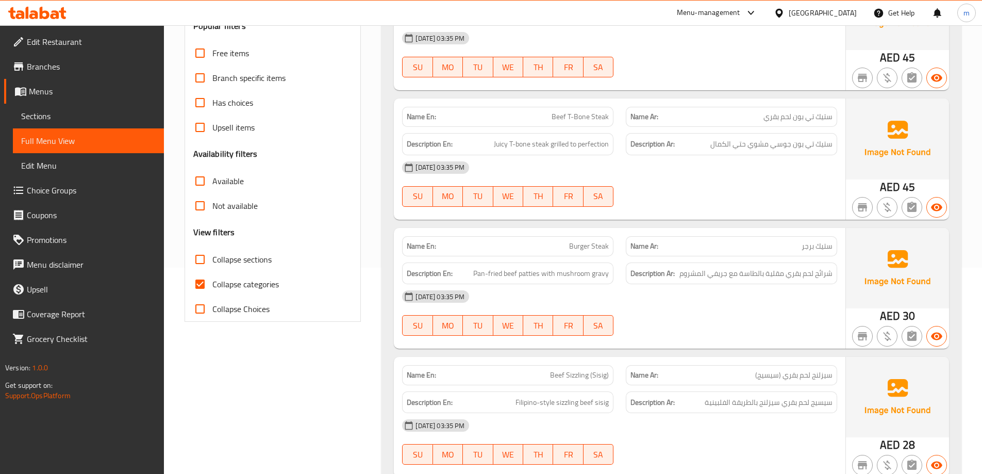
click at [262, 283] on span "Collapse categories" at bounding box center [245, 284] width 67 height 12
click at [212, 283] on input "Collapse categories" at bounding box center [200, 284] width 25 height 25
checkbox input "false"
click at [256, 263] on span "Collapse sections" at bounding box center [241, 259] width 59 height 12
click at [212, 263] on input "Collapse sections" at bounding box center [200, 259] width 25 height 25
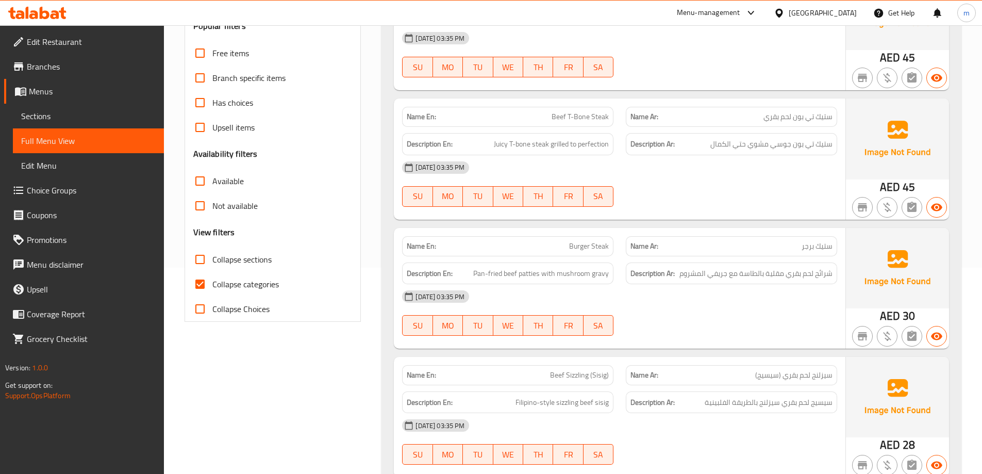
checkbox input "true"
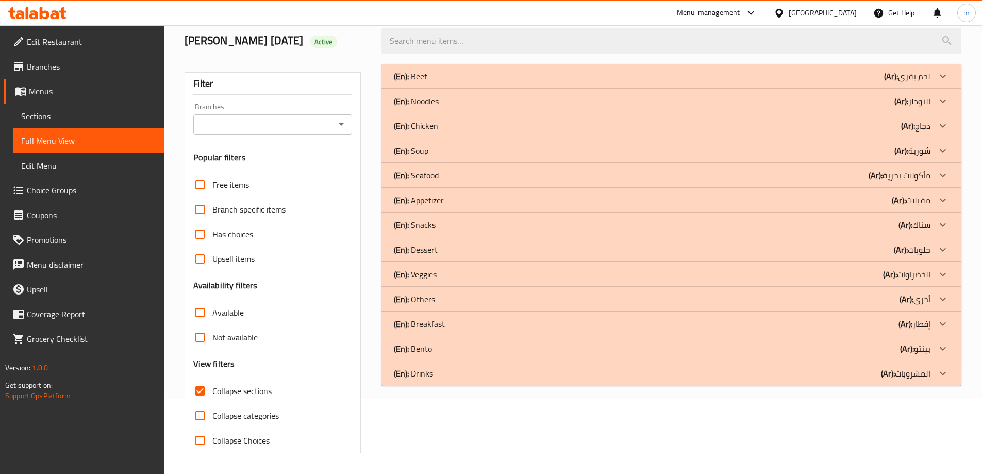
scroll to position [75, 0]
click at [705, 378] on div "(En): Drinks (Ar): المشروبات" at bounding box center [662, 373] width 537 height 12
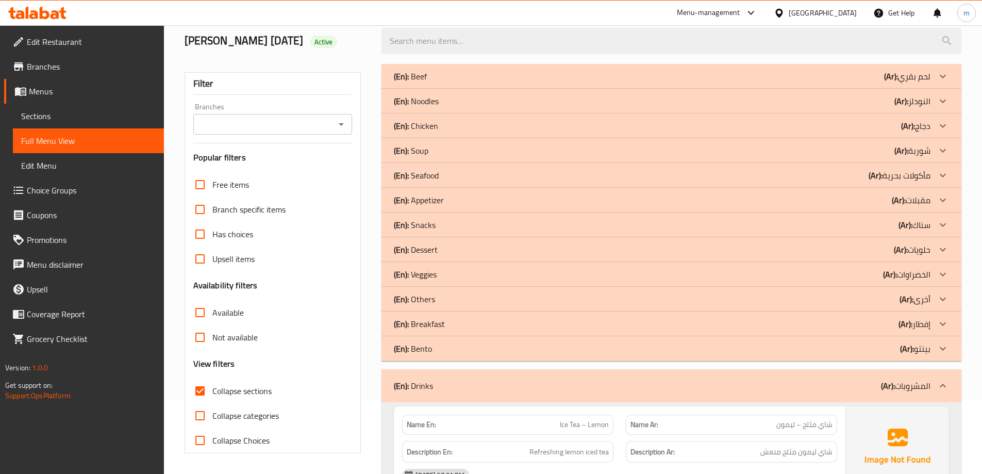
click at [699, 356] on div "(En): Bento (Ar): بينتو" at bounding box center [671, 348] width 580 height 25
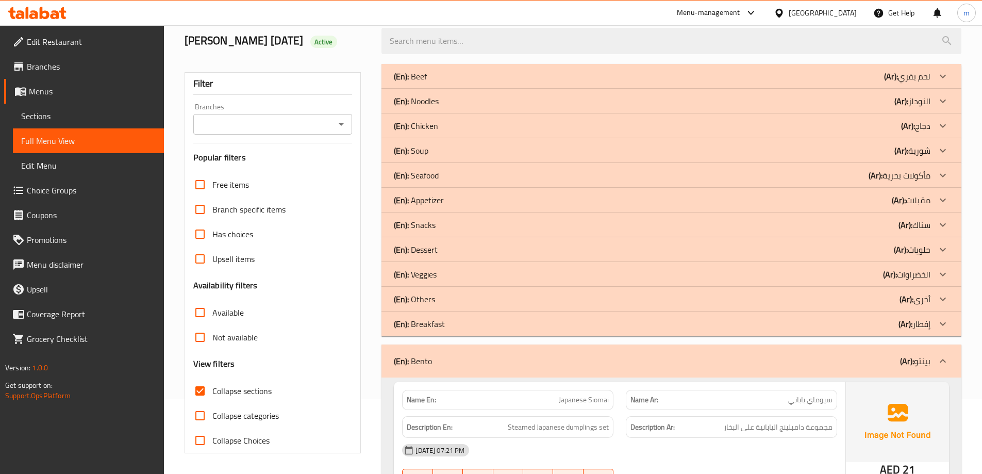
click at [703, 329] on div "(En): Breakfast (Ar): إفطار" at bounding box center [662, 324] width 537 height 12
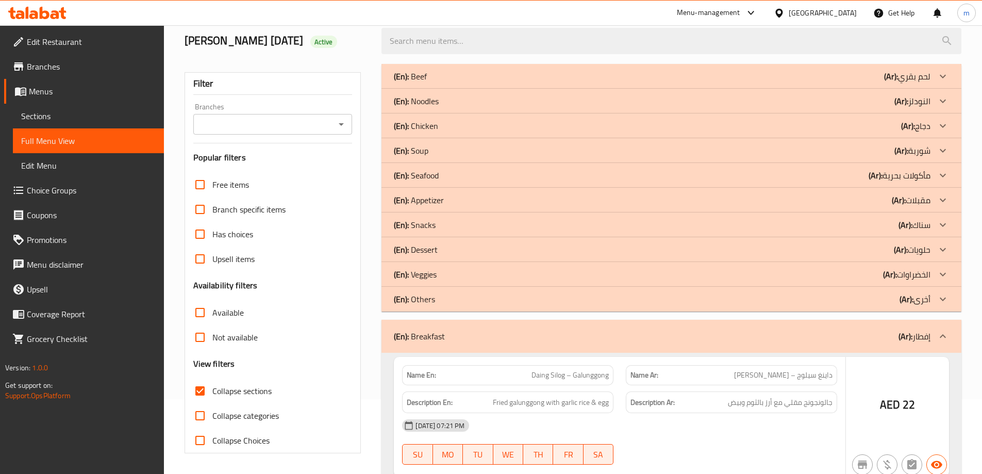
click at [696, 297] on div "(En): Others (Ar): أخرى" at bounding box center [662, 299] width 537 height 12
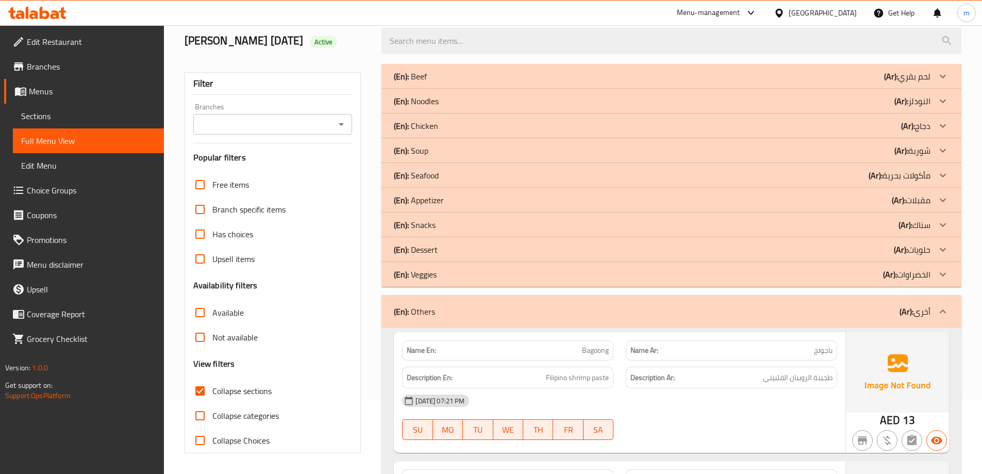
click at [719, 274] on div "(En): Veggies (Ar): الخضراوات" at bounding box center [662, 274] width 537 height 12
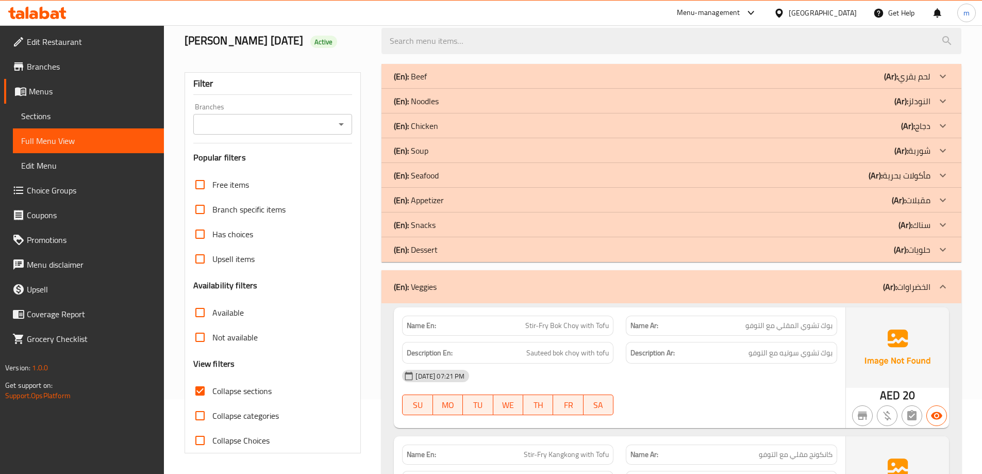
click at [739, 250] on div "(En): Dessert (Ar): حلويات" at bounding box center [662, 249] width 537 height 12
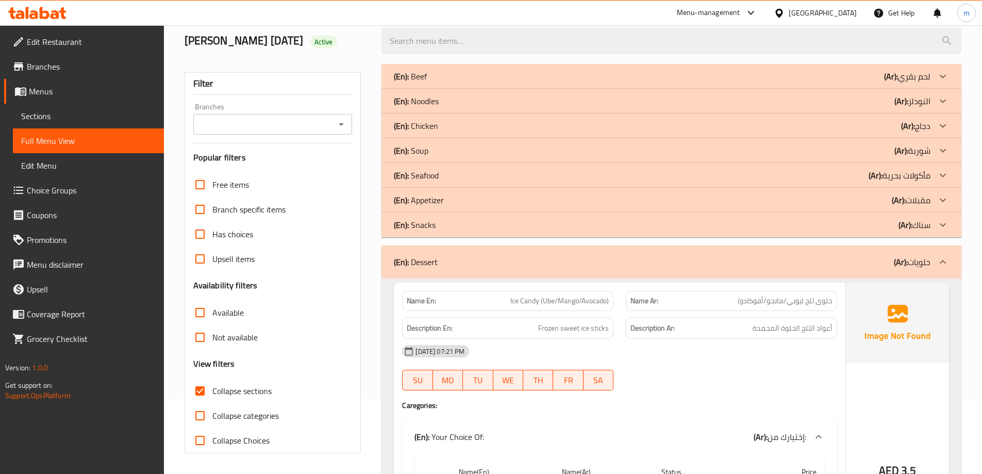
click at [736, 229] on div "(En): Snacks (Ar): سناك" at bounding box center [662, 225] width 537 height 12
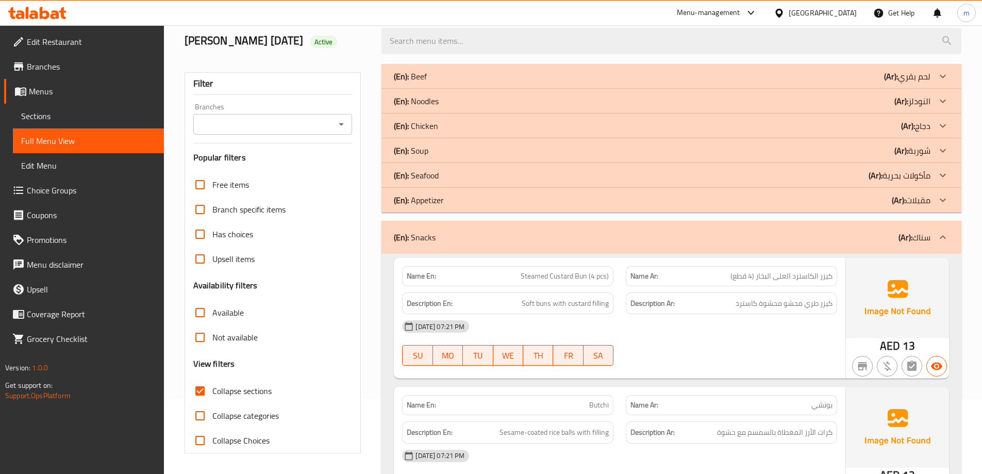
click at [741, 206] on div "(En): Appetizer (Ar): مقبلات" at bounding box center [671, 200] width 580 height 25
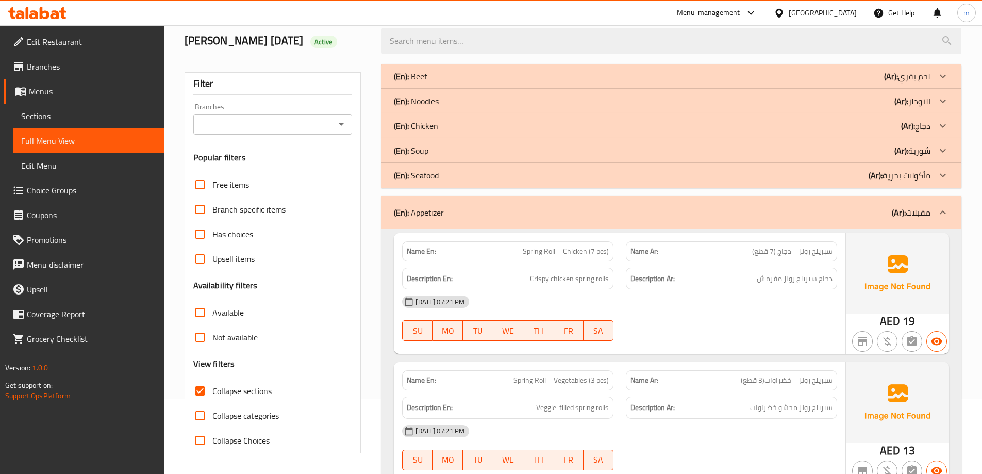
click at [800, 153] on div "(En): Soup (Ar): شوربة" at bounding box center [662, 150] width 537 height 12
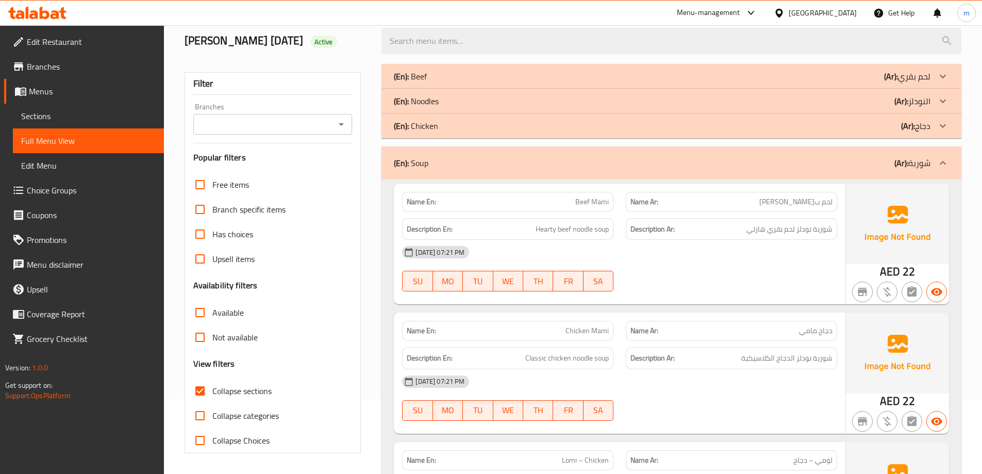
click at [793, 109] on div "(En): Noodles (Ar): النودلز" at bounding box center [671, 101] width 580 height 25
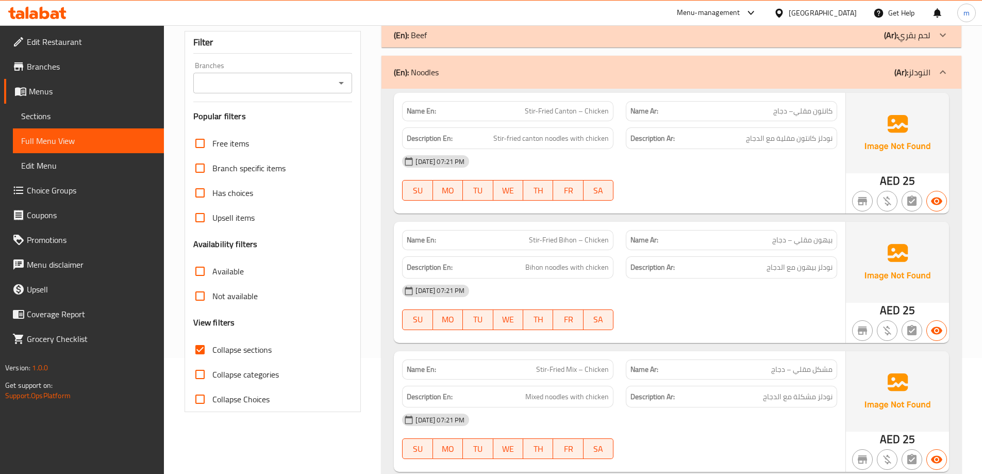
scroll to position [126, 0]
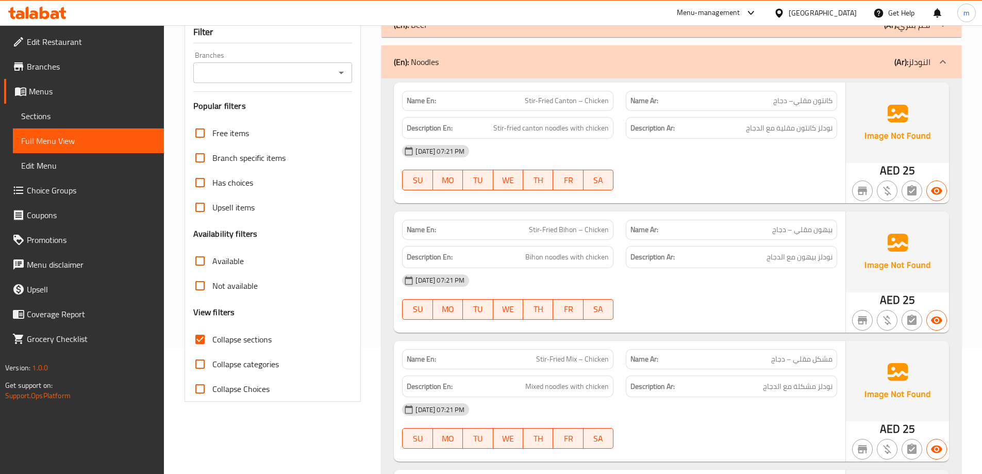
click at [259, 392] on span "Collapse Choices" at bounding box center [240, 389] width 57 height 12
click at [212, 392] on input "Collapse Choices" at bounding box center [200, 388] width 25 height 25
checkbox input "true"
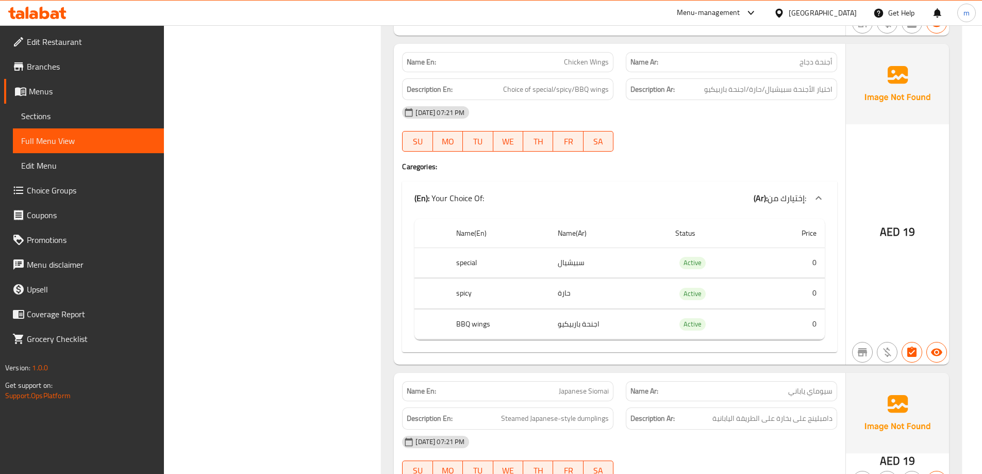
scroll to position [3993, 0]
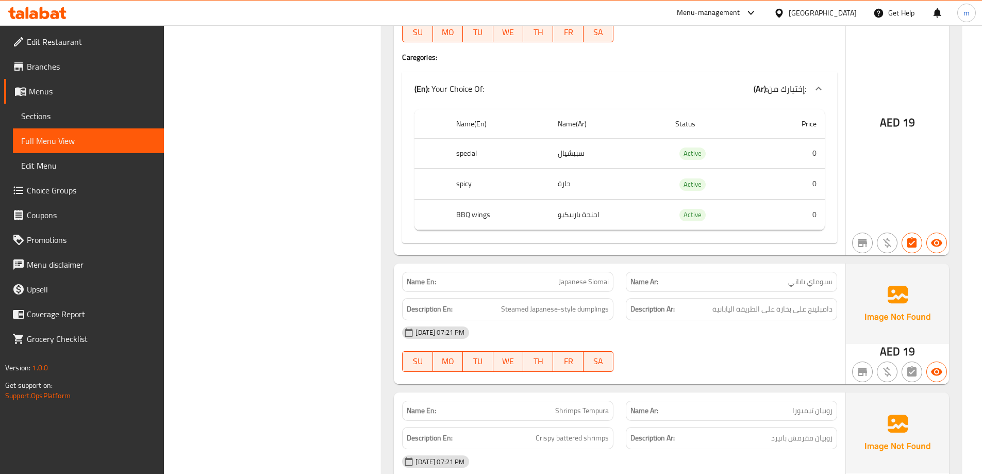
click at [819, 276] on span "سيوماي ياباني" at bounding box center [810, 281] width 44 height 11
copy span "سيوماي ياباني"
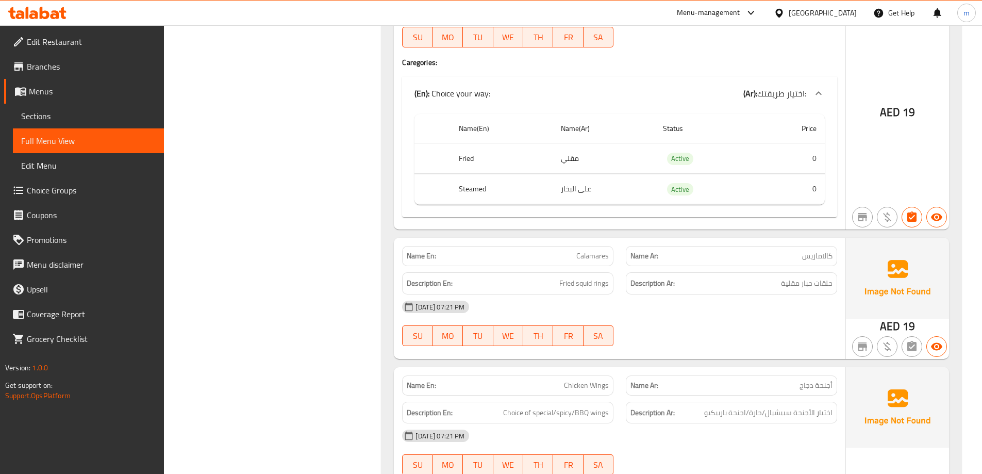
scroll to position [3580, 0]
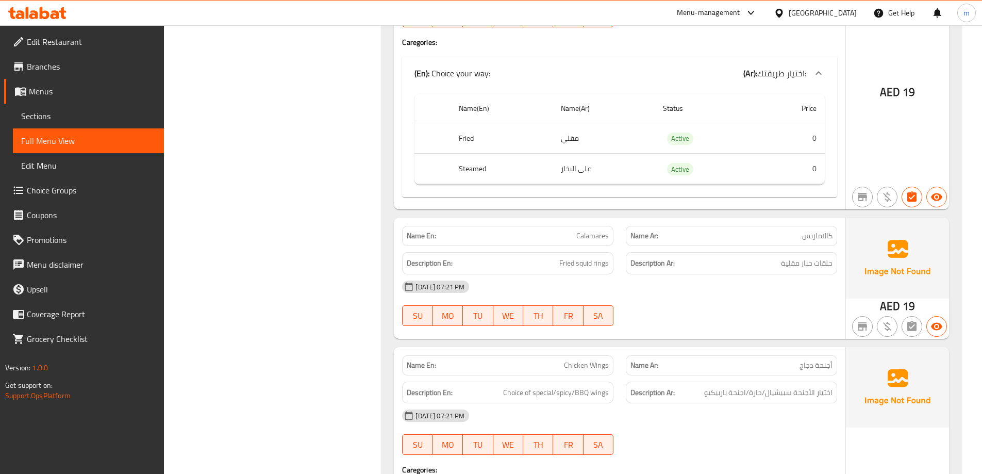
click at [599, 230] on span "Calamares" at bounding box center [592, 235] width 32 height 11
drag, startPoint x: 629, startPoint y: 224, endPoint x: 621, endPoint y: 223, distance: 8.3
drag, startPoint x: 621, startPoint y: 223, endPoint x: 600, endPoint y: 221, distance: 21.2
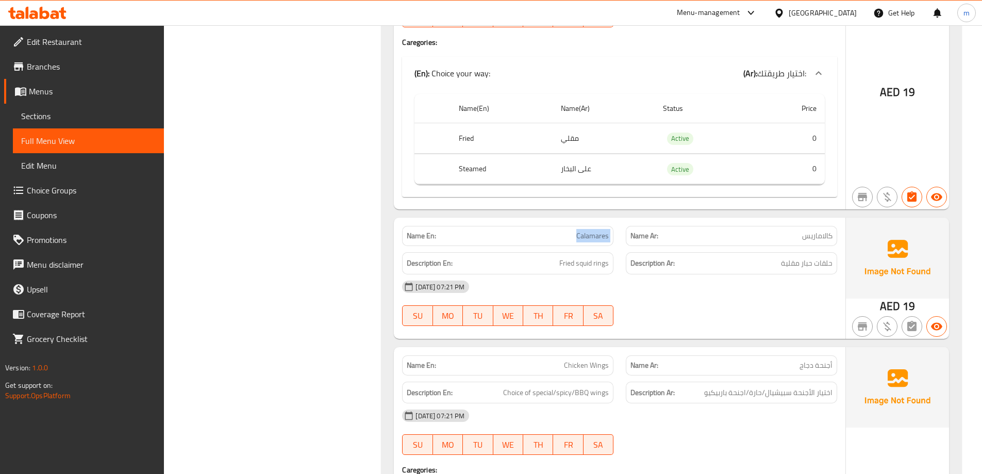
copy span "Calamares"
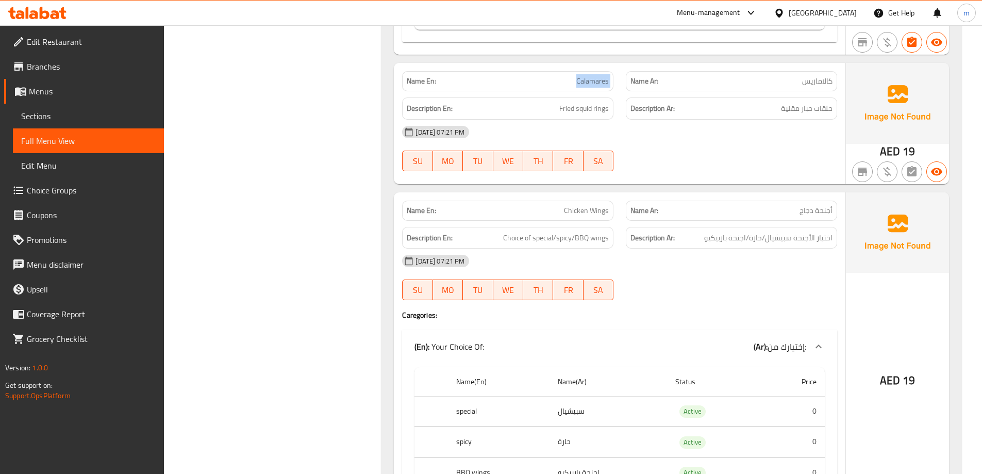
scroll to position [3890, 0]
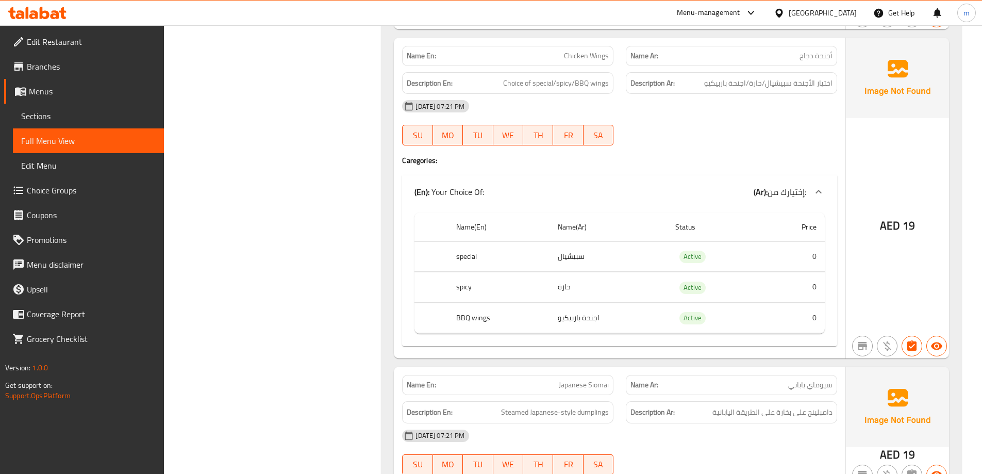
click at [808, 379] on span "سيوماي ياباني" at bounding box center [810, 384] width 44 height 11
click at [809, 379] on span "سيوماي ياباني" at bounding box center [810, 384] width 44 height 11
copy span "سيوماي ياباني"
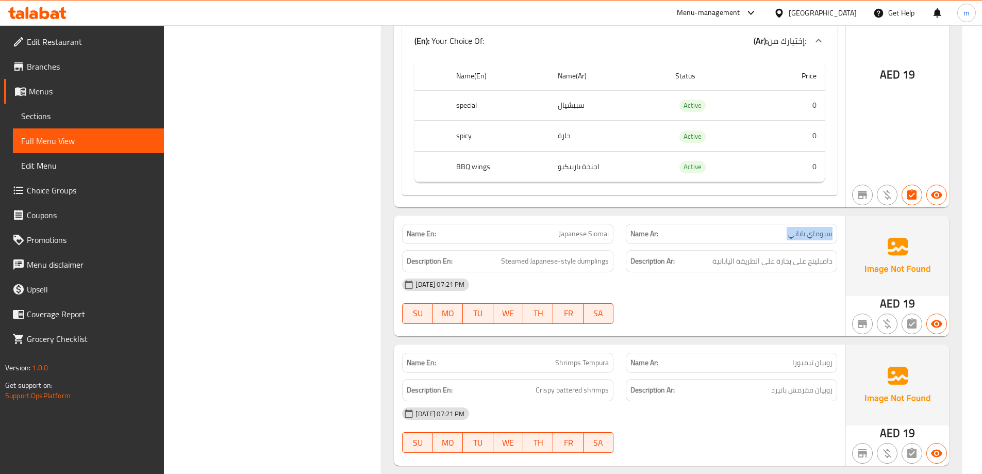
scroll to position [4044, 0]
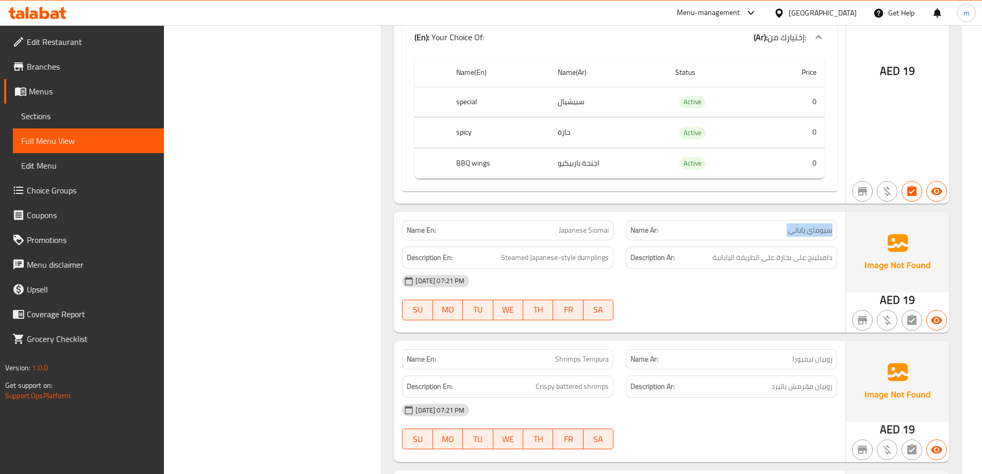
copy span "سيوماي ياباني"
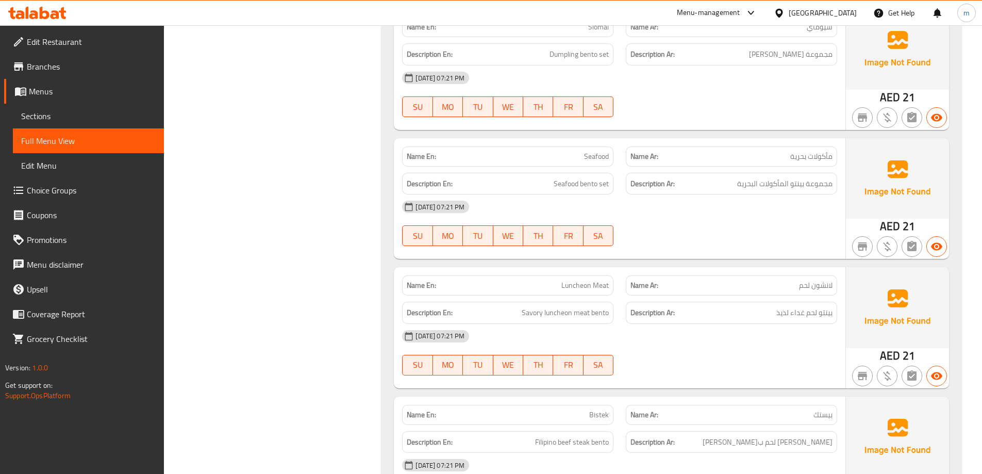
scroll to position [9776, 0]
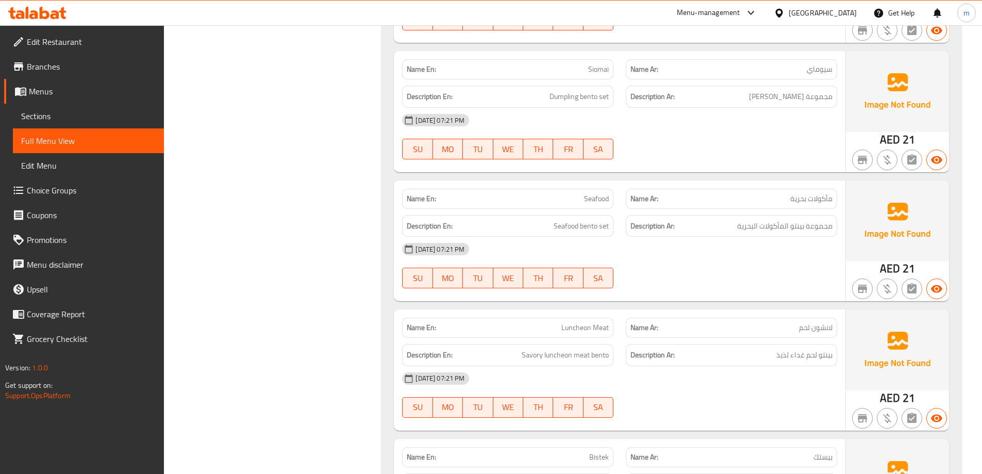
click at [753, 215] on div "Description Ar: مجموعة بينتو المأكولات البحرية" at bounding box center [731, 226] width 211 height 22
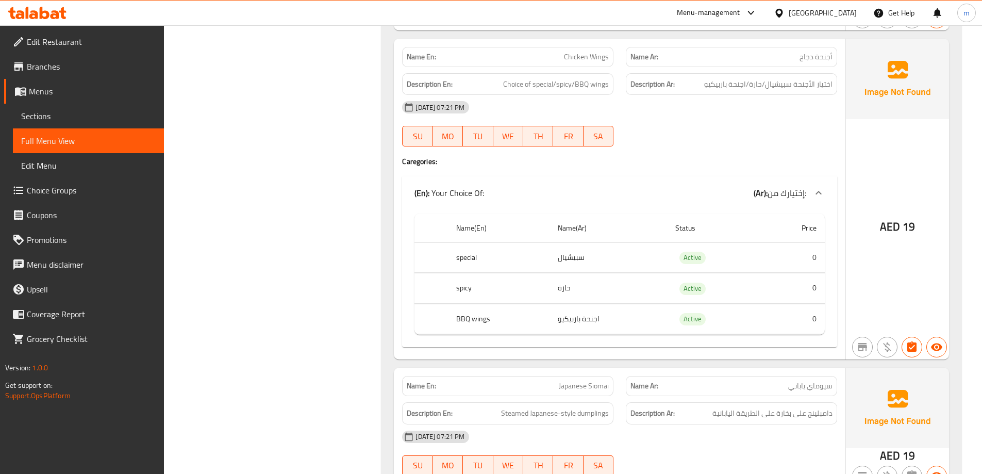
scroll to position [3870, 0]
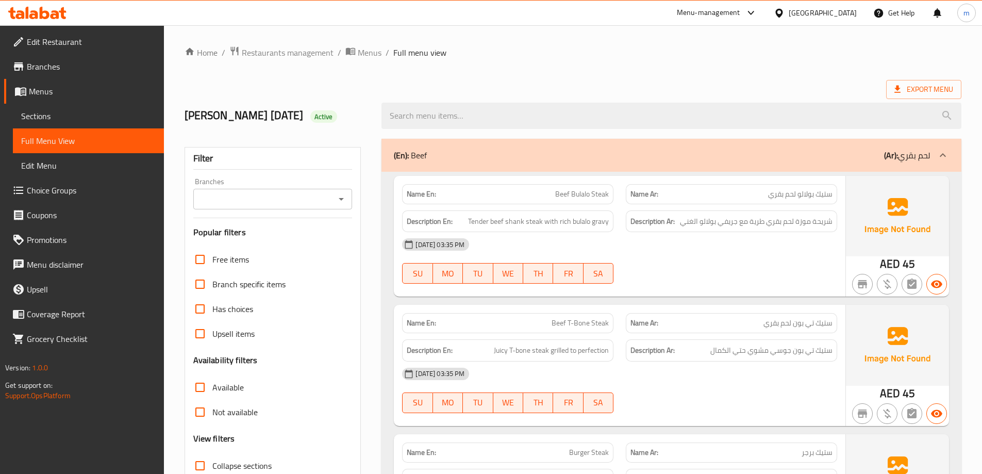
click at [70, 108] on link "Sections" at bounding box center [88, 116] width 151 height 25
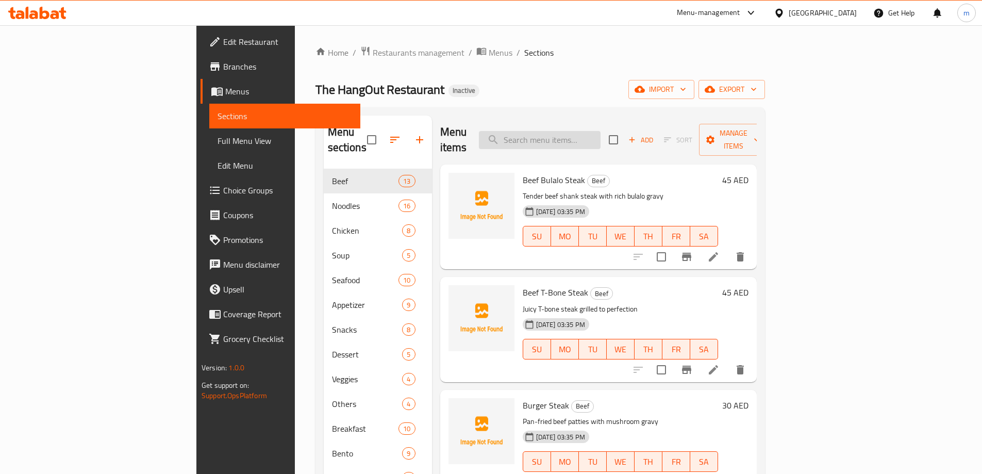
click at [601, 138] on input "search" at bounding box center [540, 140] width 122 height 18
paste input "سيوماي ياباني"
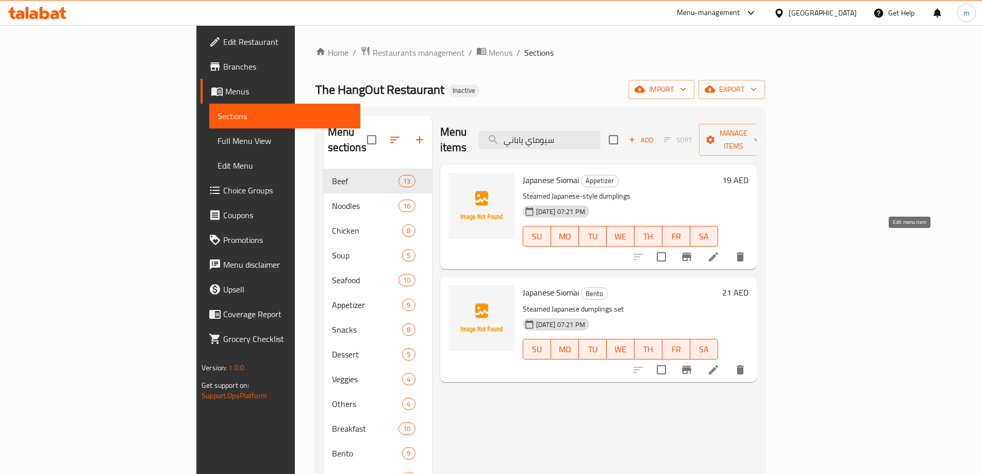
type input "سيوماي ياباني"
click at [720, 251] on icon at bounding box center [713, 257] width 12 height 12
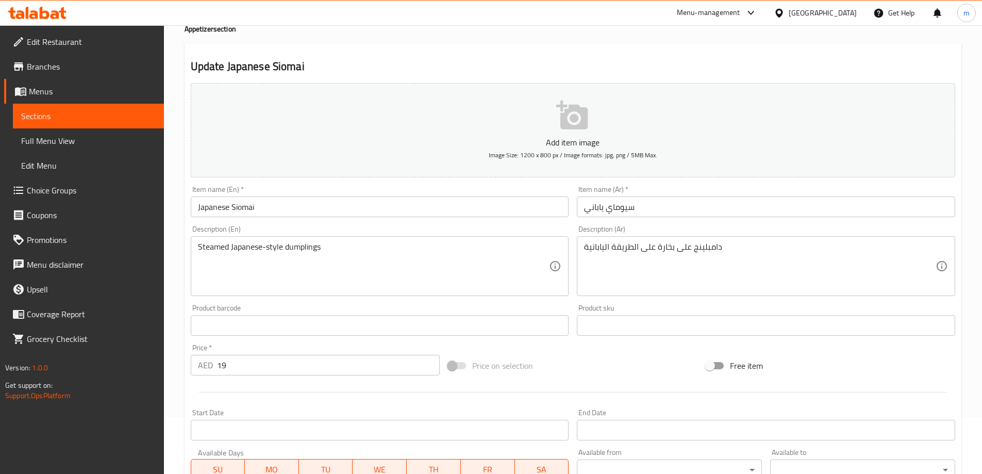
scroll to position [48, 0]
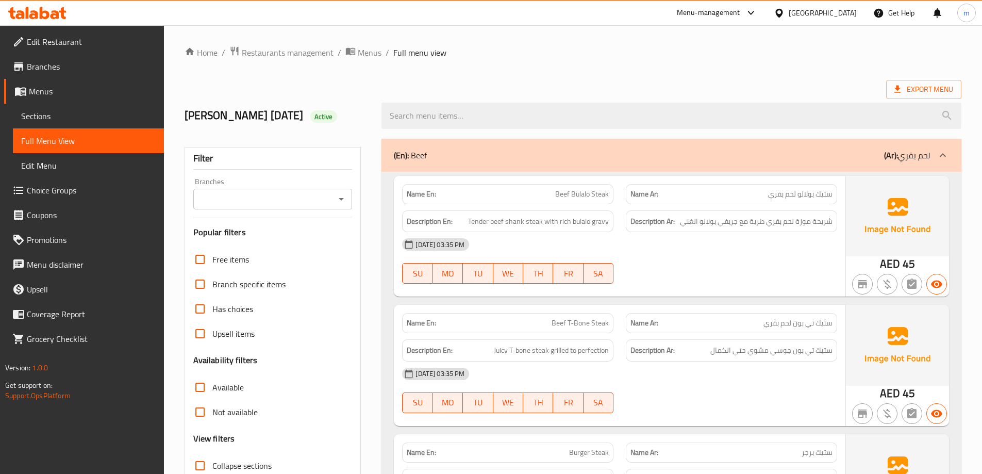
click at [86, 103] on link "Menus" at bounding box center [84, 91] width 160 height 25
click at [57, 116] on span "Sections" at bounding box center [88, 116] width 135 height 12
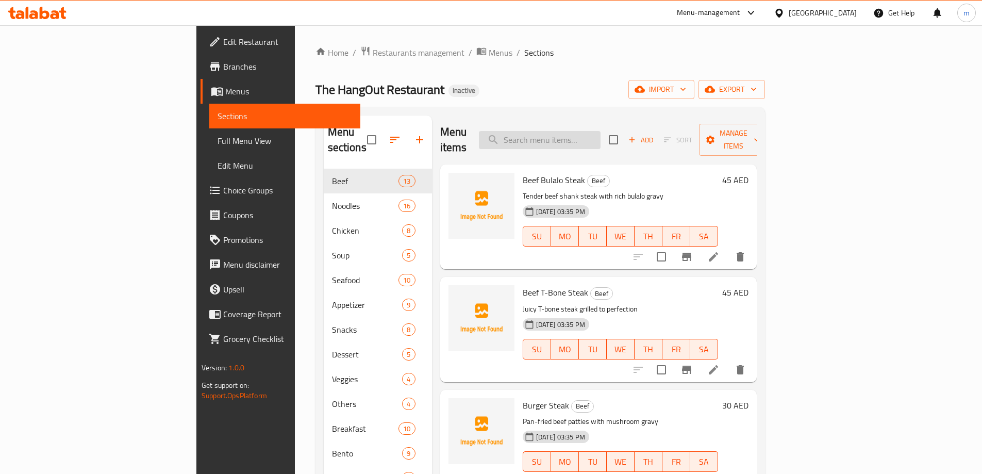
click at [578, 138] on input "search" at bounding box center [540, 140] width 122 height 18
paste input "سيوماي ياباني"
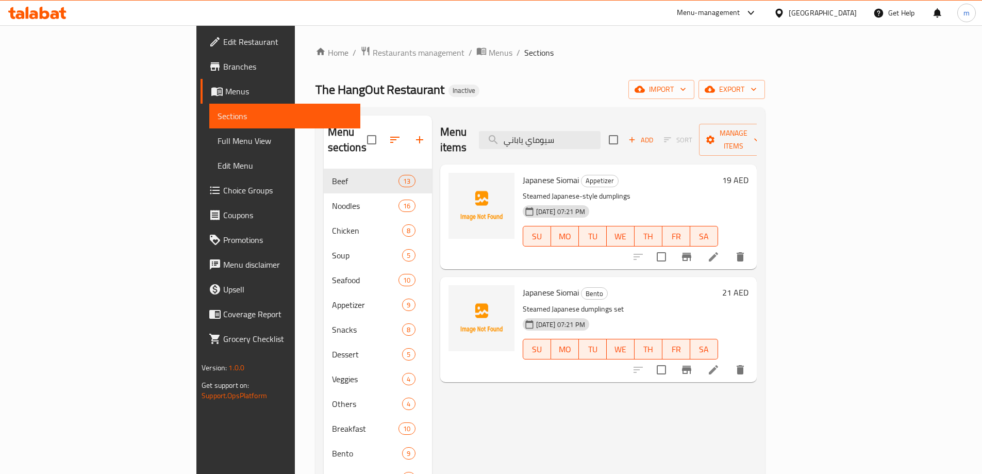
type input "سيوماي ياباني"
click at [720, 251] on icon at bounding box center [713, 257] width 12 height 12
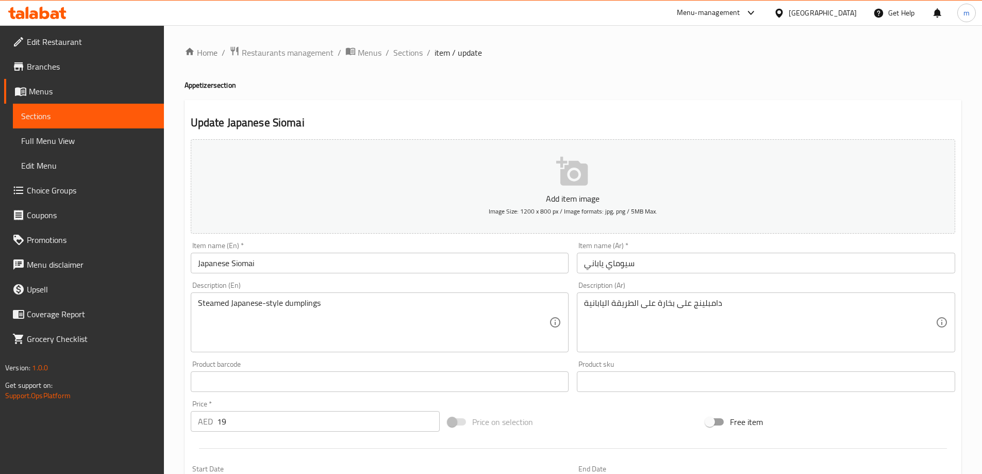
click at [93, 114] on span "Sections" at bounding box center [88, 116] width 135 height 12
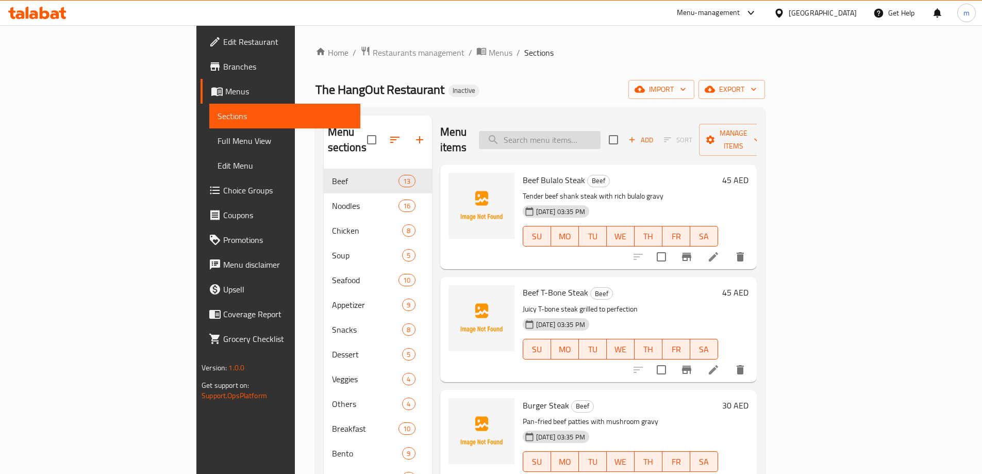
click at [601, 141] on input "search" at bounding box center [540, 140] width 122 height 18
paste input "سيوماي ياباني"
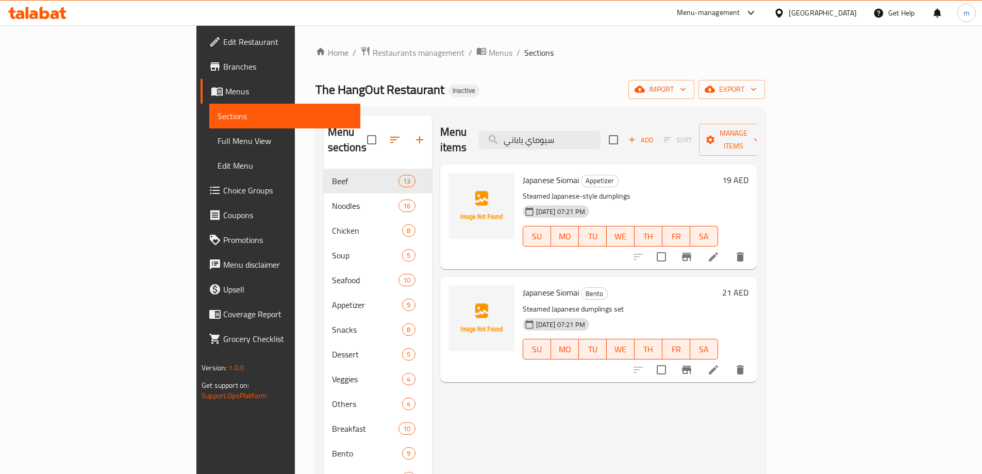
type input "سيوماي ياباني"
click at [718, 365] on icon at bounding box center [713, 369] width 9 height 9
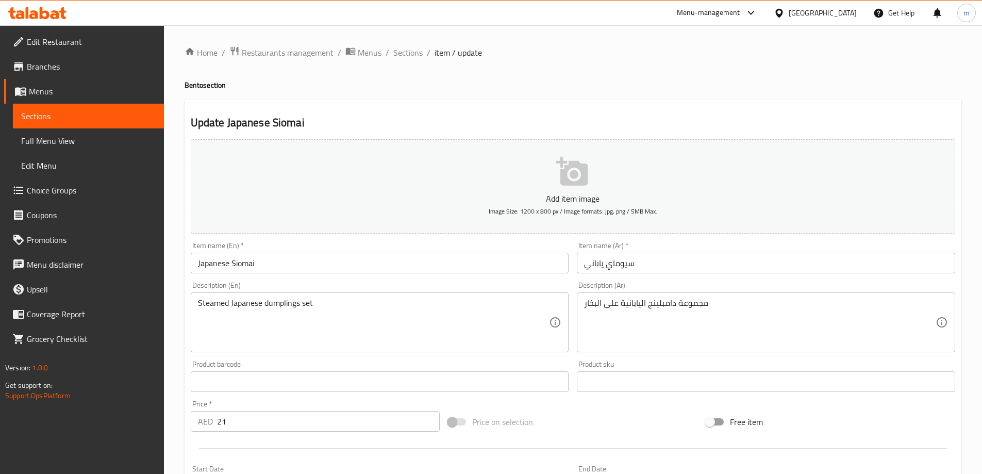
click at [303, 263] on input "Japanese Siomai" at bounding box center [380, 263] width 378 height 21
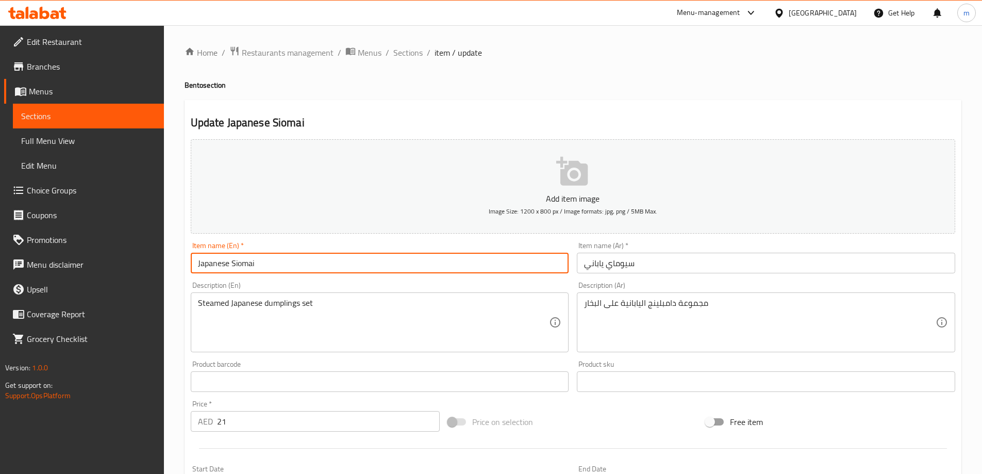
click at [303, 263] on input "Japanese Siomai" at bounding box center [380, 263] width 378 height 21
click at [76, 115] on span "Sections" at bounding box center [88, 116] width 135 height 12
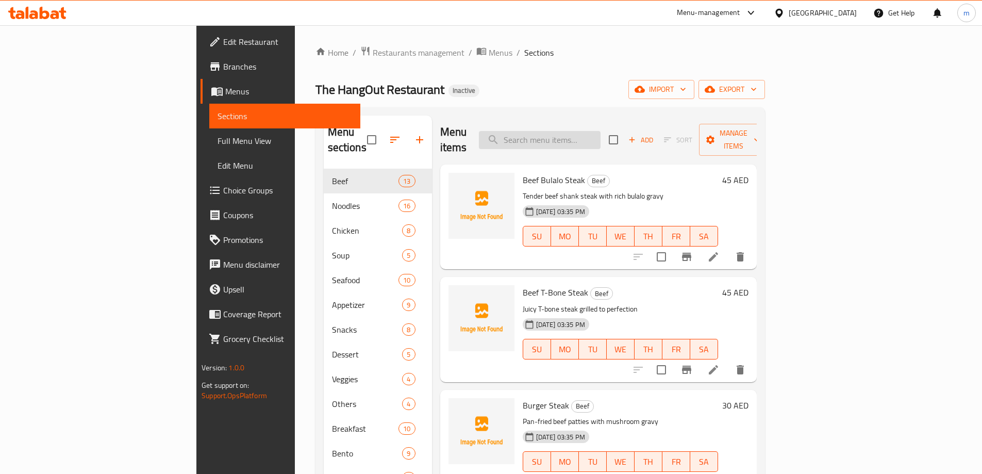
click at [601, 131] on input "search" at bounding box center [540, 140] width 122 height 18
paste input "Japanese Siomai"
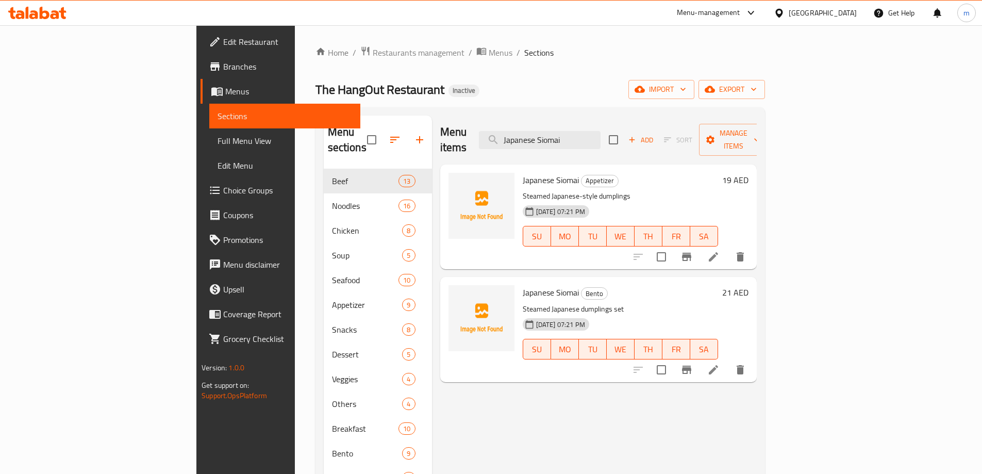
click at [746, 251] on icon "delete" at bounding box center [740, 257] width 12 height 12
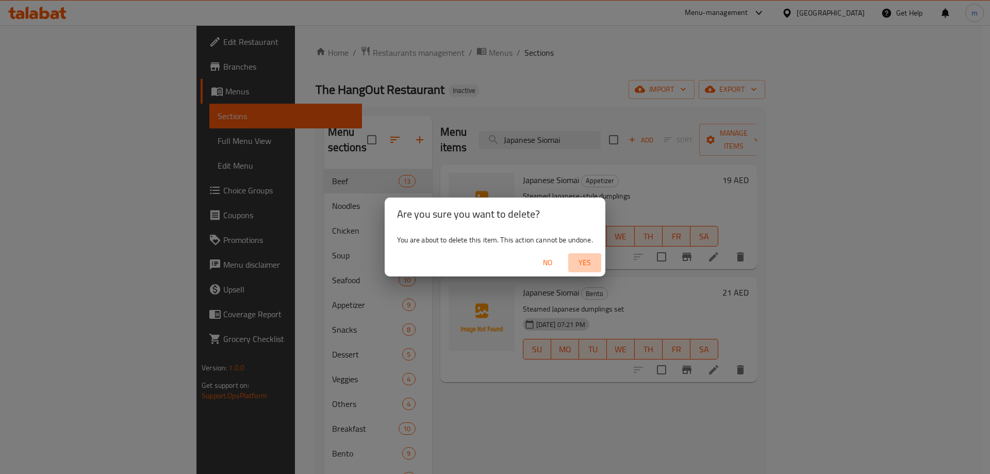
click at [588, 260] on span "Yes" at bounding box center [584, 262] width 25 height 13
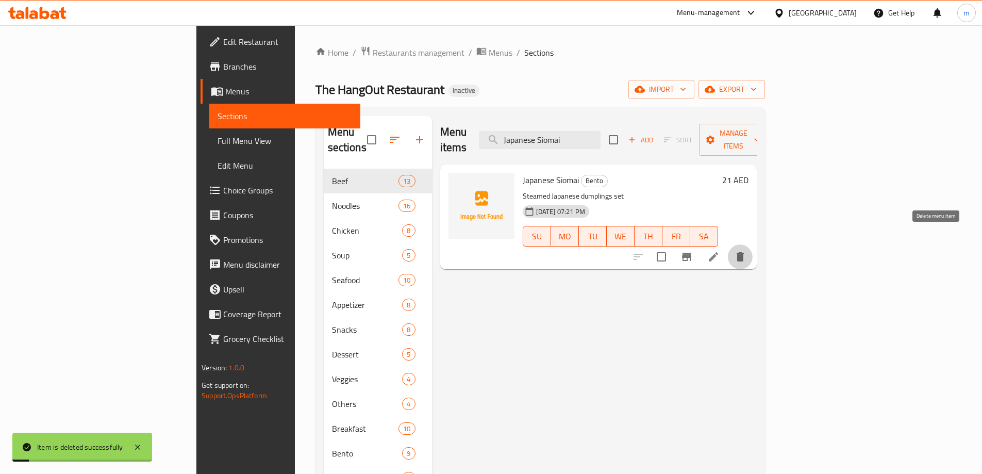
click at [746, 251] on icon "delete" at bounding box center [740, 257] width 12 height 12
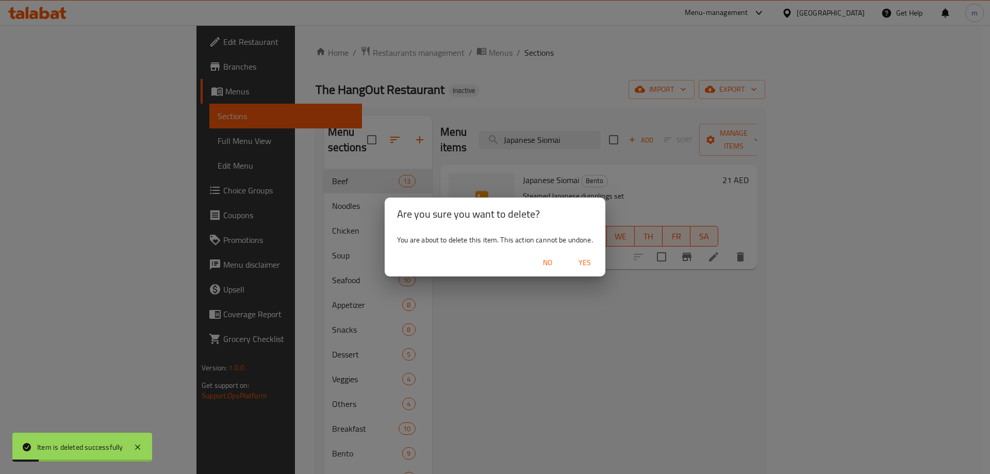
click at [590, 262] on span "Yes" at bounding box center [584, 262] width 25 height 13
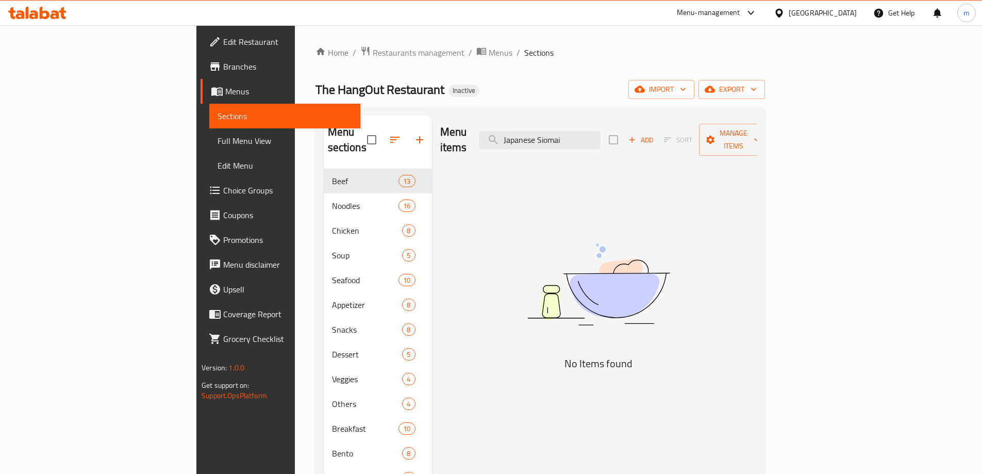
click at [218, 115] on span "Sections" at bounding box center [285, 116] width 135 height 12
drag, startPoint x: 636, startPoint y: 136, endPoint x: 510, endPoint y: 153, distance: 126.4
click at [510, 153] on div "Menu items Japanese Siomai Add Sort Manage items No Items found" at bounding box center [594, 352] width 325 height 474
paste input "سيوماي ياباني"
click at [218, 111] on span "Sections" at bounding box center [285, 116] width 135 height 12
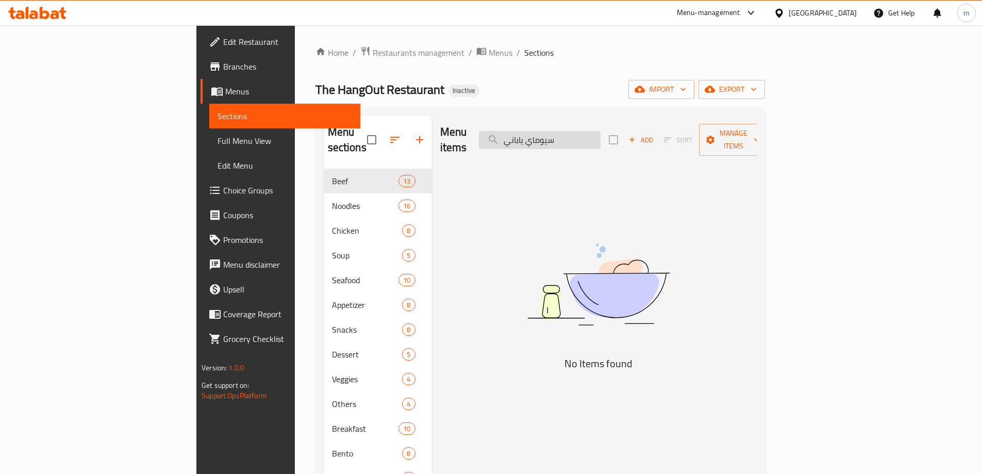
drag, startPoint x: 631, startPoint y: 139, endPoint x: 580, endPoint y: 135, distance: 50.7
click at [583, 135] on input "سيوماي ياباني" at bounding box center [540, 140] width 122 height 18
paste input "Steamed Custard Bun (4 pcs)"
drag, startPoint x: 661, startPoint y: 133, endPoint x: 529, endPoint y: 148, distance: 132.8
click at [529, 148] on div "Menu items Steamed Custard Bun (4 pcs)ي Add Sort Manage items" at bounding box center [598, 139] width 317 height 49
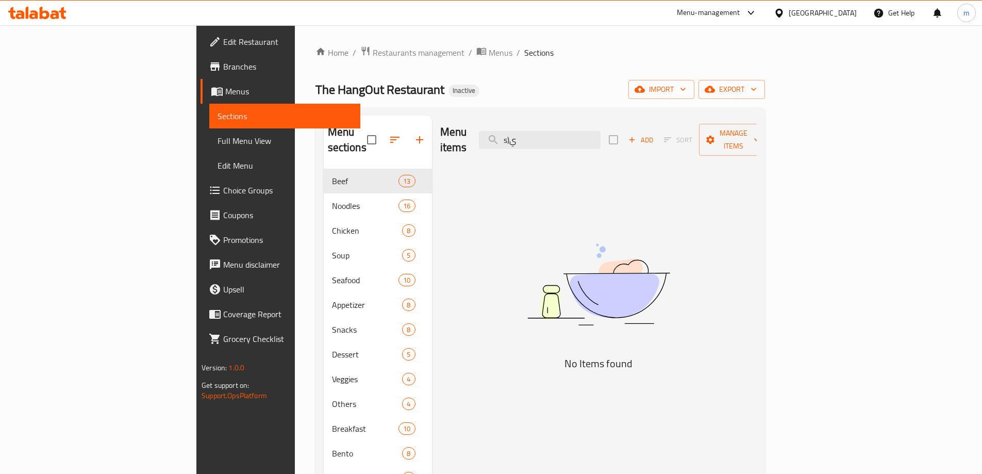
drag, startPoint x: 607, startPoint y: 136, endPoint x: 534, endPoint y: 144, distance: 73.2
click at [534, 144] on div "Menu items s)ي Add Sort Manage items" at bounding box center [598, 139] width 317 height 49
paste input "Steamed Custard Bun (4 pcs)"
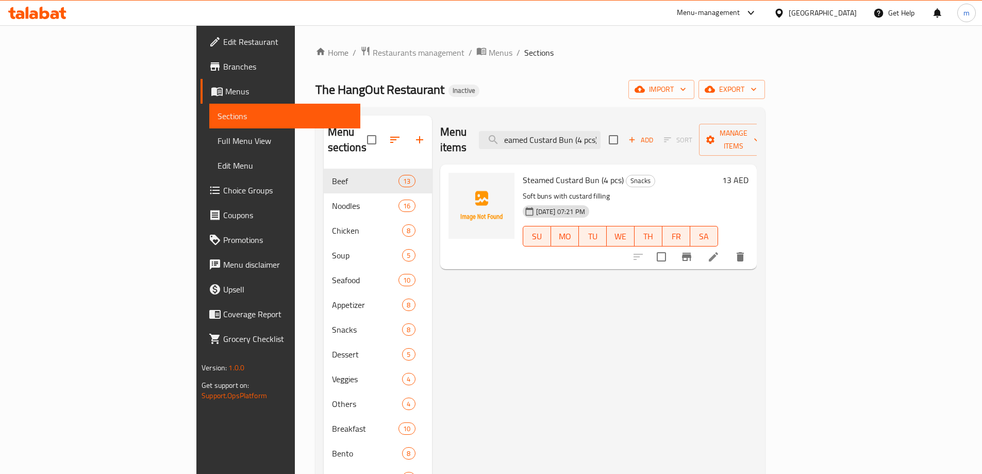
type input "Steamed Custard Bun (4 pcs)"
click at [720, 251] on icon at bounding box center [713, 257] width 12 height 12
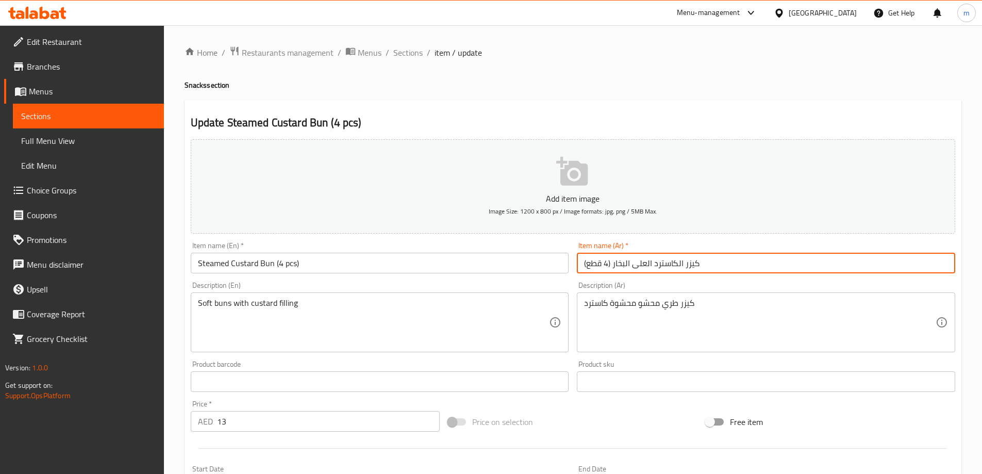
click at [646, 265] on input "كيزر الكاسترد العلى البخار (4 قطع)" at bounding box center [766, 263] width 378 height 21
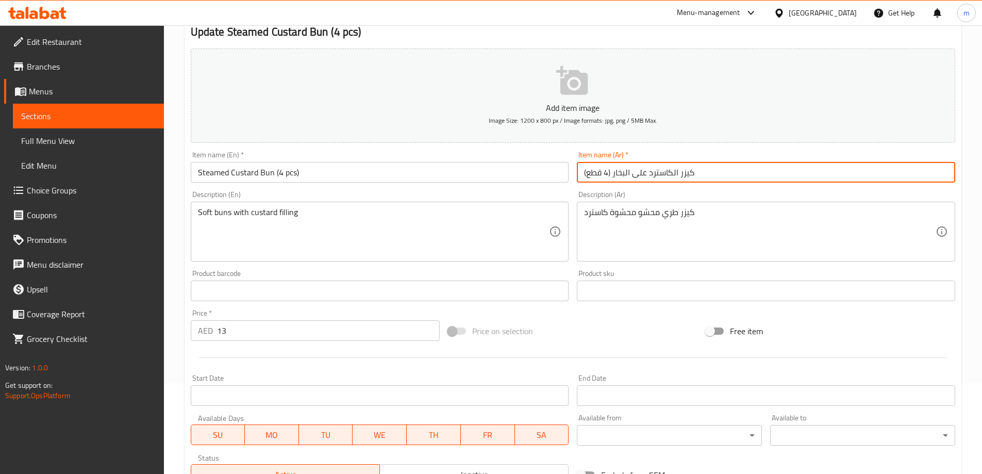
scroll to position [255, 0]
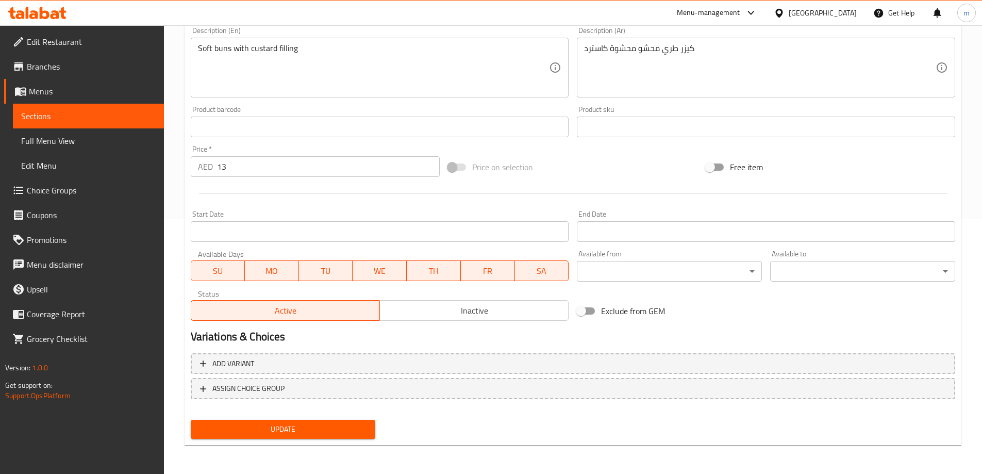
type input "كيزر الكاسترد على البخار (4 قطع)"
click at [250, 428] on span "Update" at bounding box center [283, 429] width 169 height 13
click at [73, 121] on span "Sections" at bounding box center [88, 116] width 135 height 12
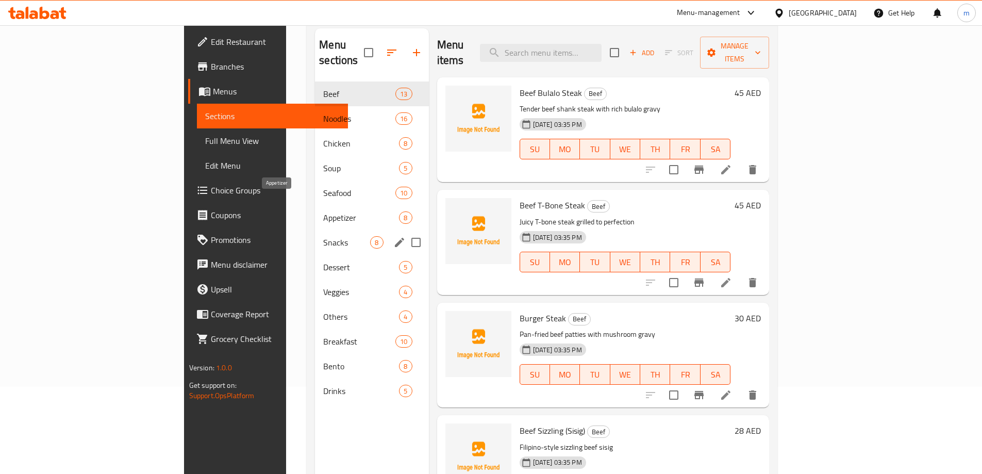
scroll to position [144, 0]
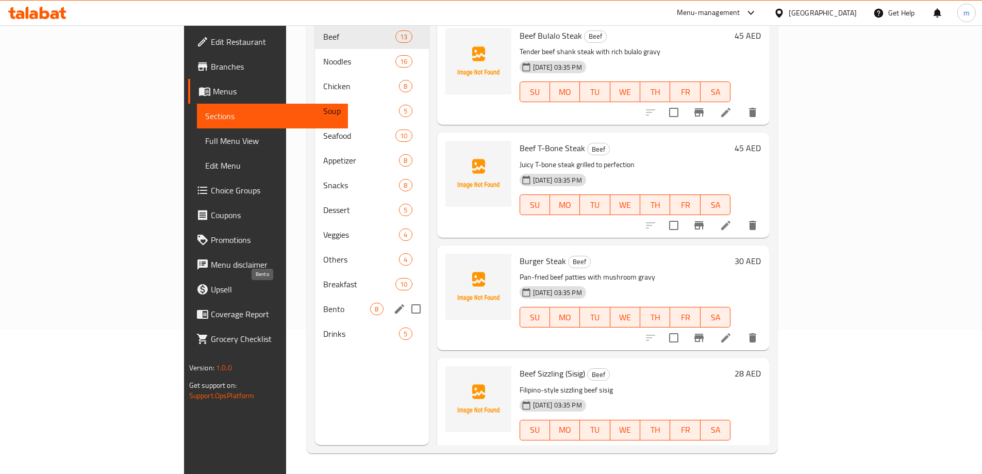
click at [323, 303] on span "Bento" at bounding box center [346, 309] width 47 height 12
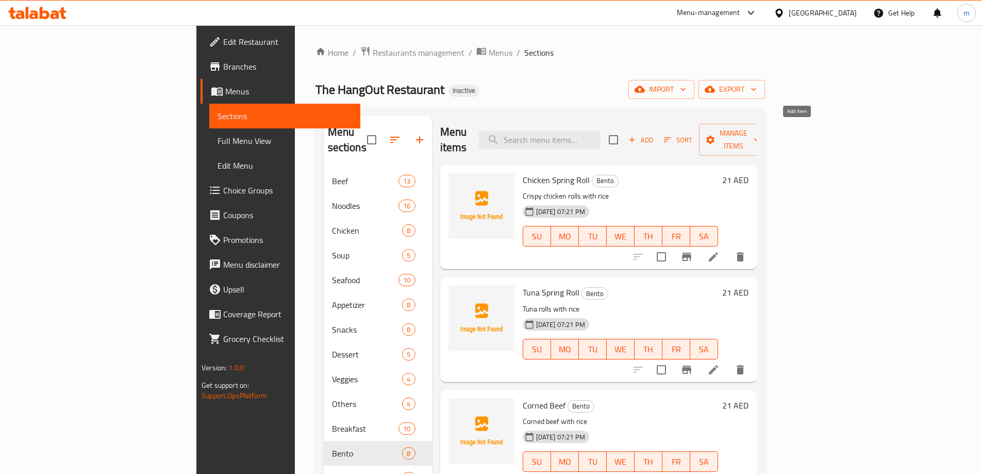
click at [655, 134] on span "Add" at bounding box center [641, 140] width 28 height 12
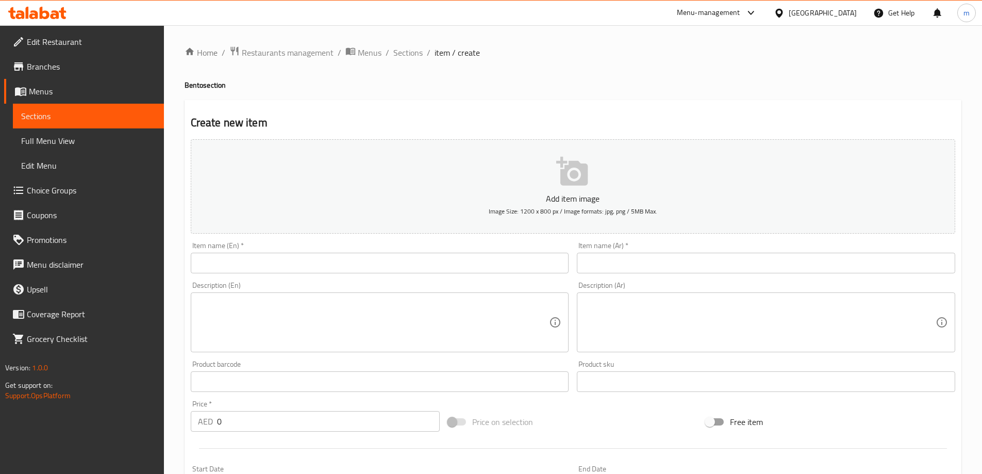
click at [445, 262] on input "text" at bounding box center [380, 263] width 378 height 21
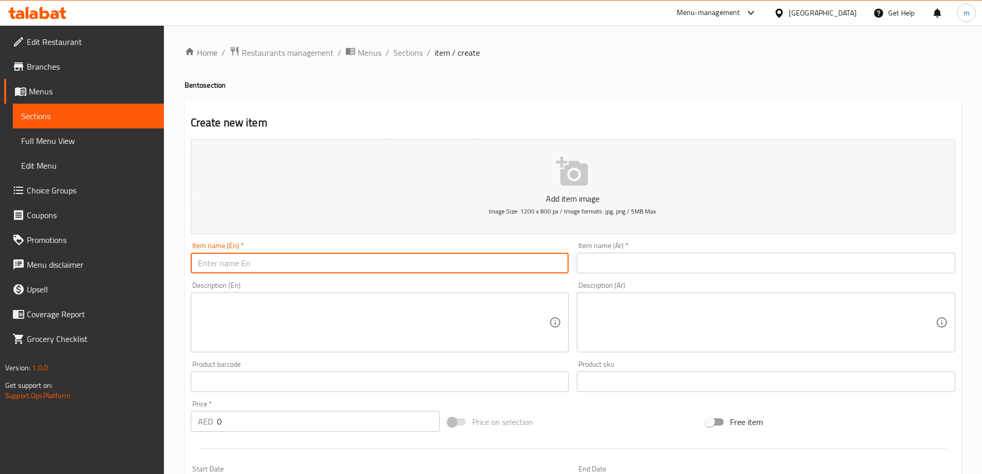
paste input "Japanese Siomai"
type input "Japanese Siomai"
drag, startPoint x: 602, startPoint y: 270, endPoint x: 584, endPoint y: 270, distance: 18.0
click at [602, 270] on input "text" at bounding box center [766, 263] width 378 height 21
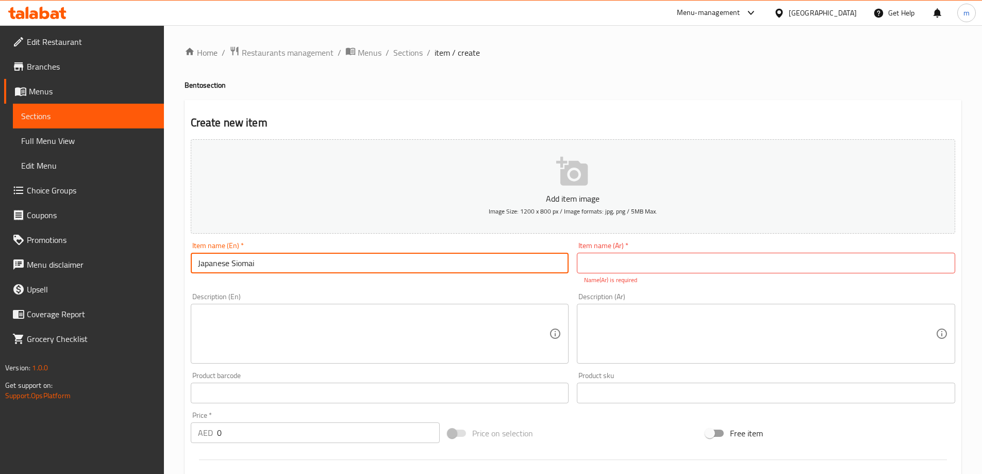
click at [244, 264] on input "Japanese Siomai" at bounding box center [380, 263] width 378 height 21
click at [622, 268] on input "text" at bounding box center [766, 263] width 378 height 21
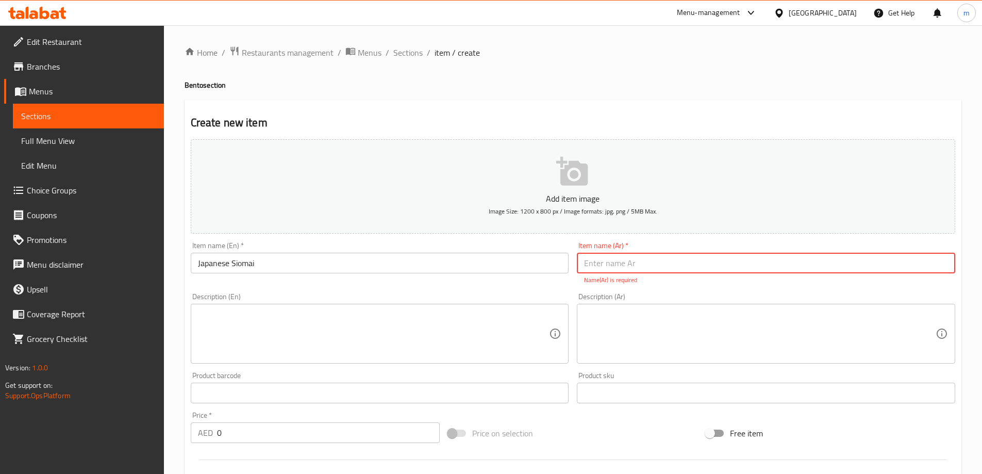
type input "s"
type input "سيوماي"
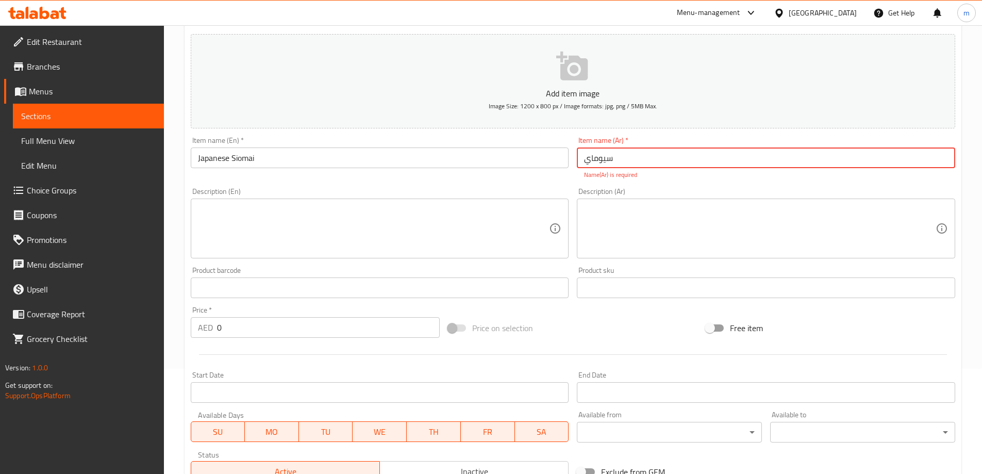
scroll to position [206, 0]
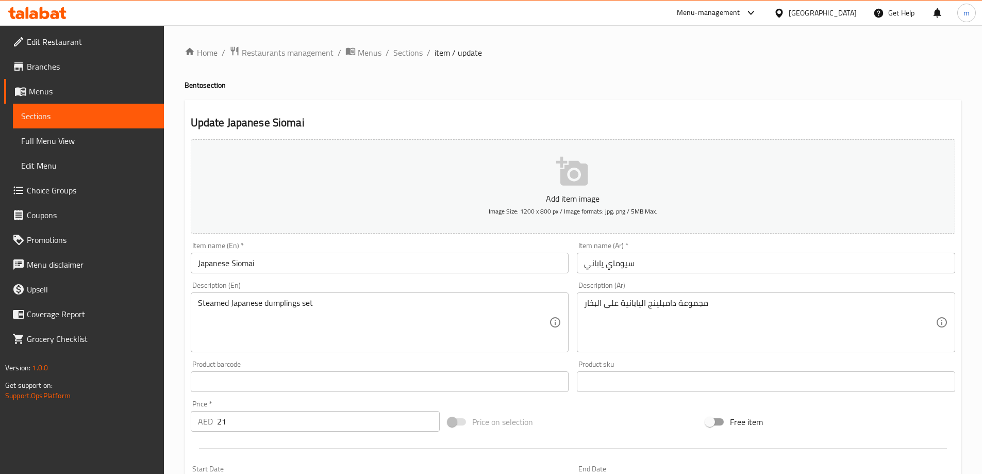
click at [95, 117] on span "Sections" at bounding box center [88, 116] width 135 height 12
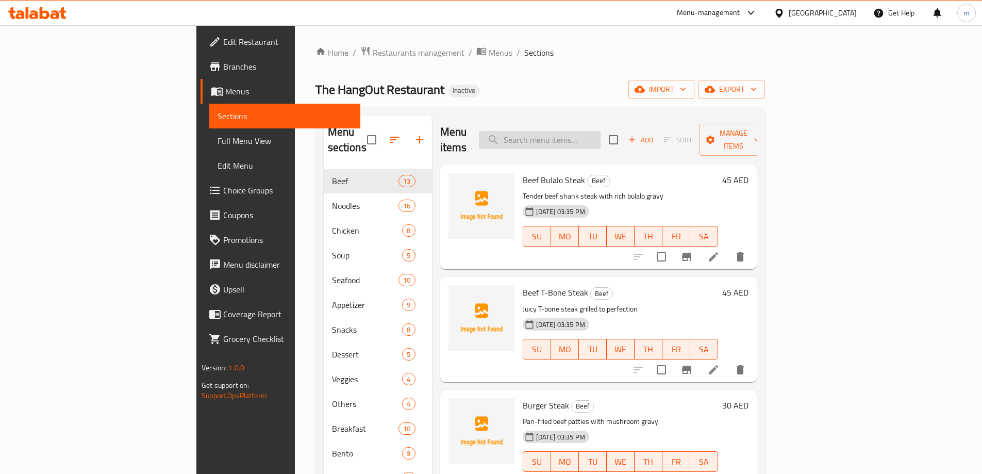
click at [601, 132] on input "search" at bounding box center [540, 140] width 122 height 18
paste input "سيوماي ياباني"
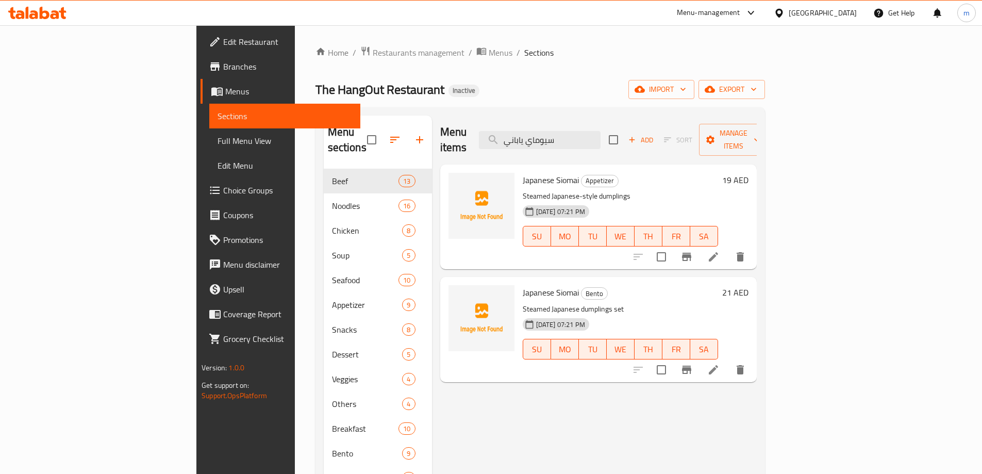
type input "سيوماي ياباني"
click at [720, 251] on icon at bounding box center [713, 257] width 12 height 12
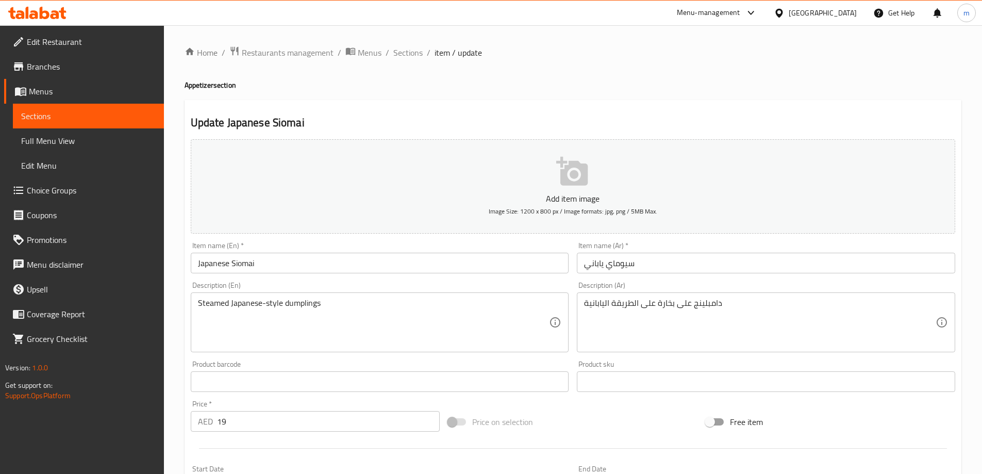
click at [350, 269] on input "Japanese Siomai" at bounding box center [380, 263] width 378 height 21
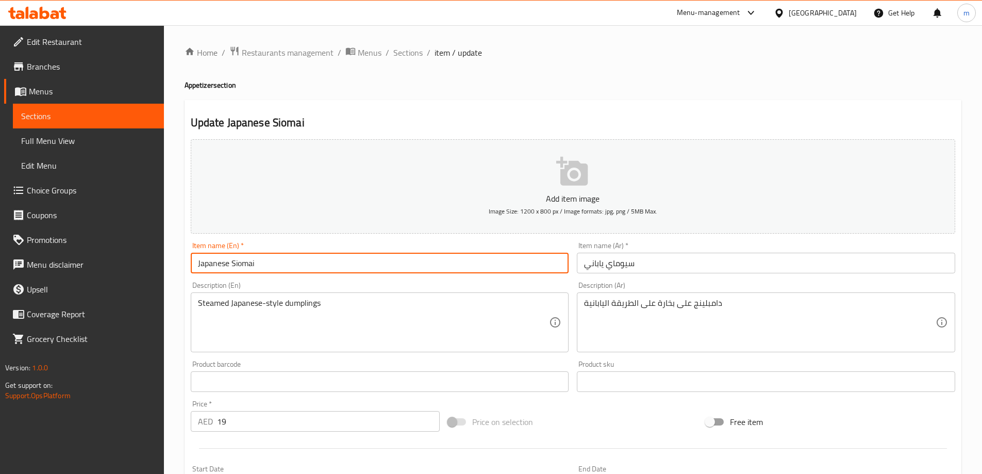
click at [350, 269] on input "Japanese Siomai" at bounding box center [380, 263] width 378 height 21
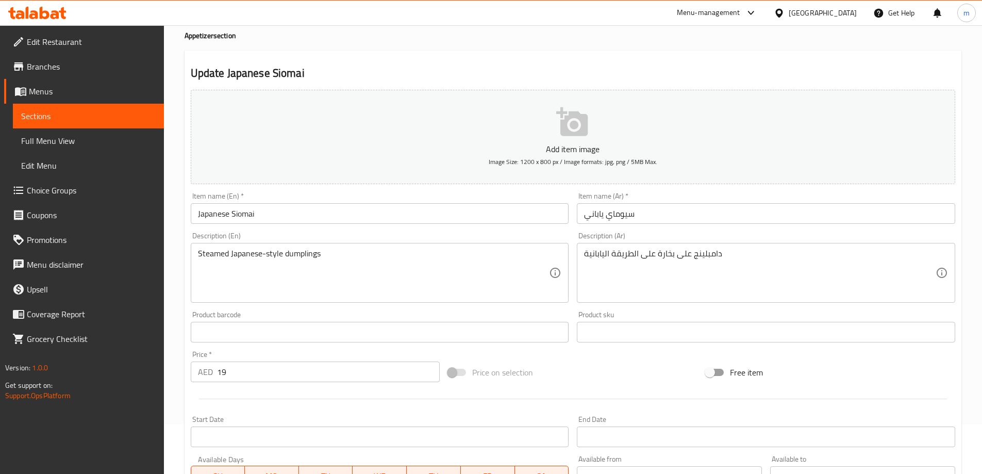
scroll to position [48, 0]
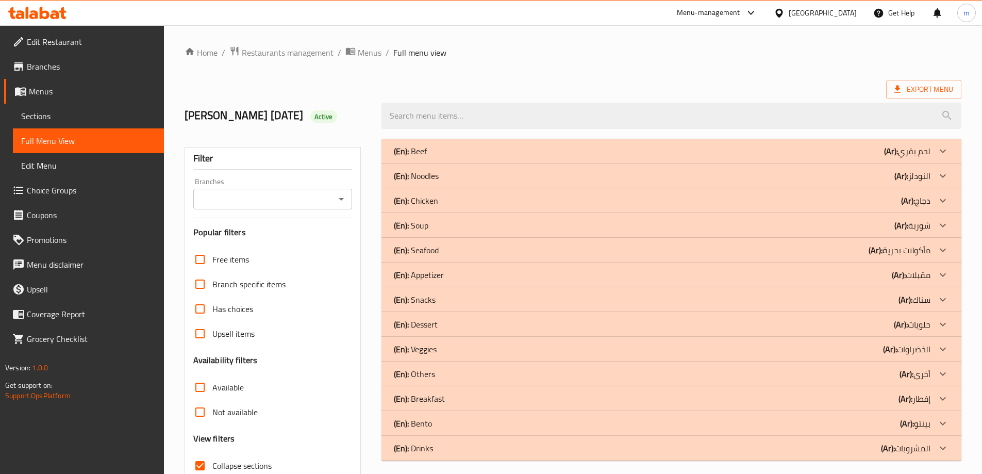
scroll to position [75, 0]
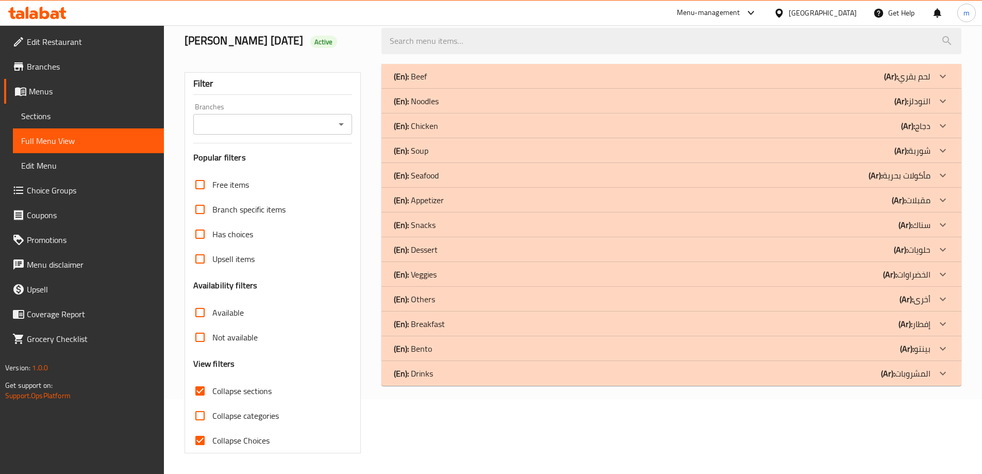
click at [686, 373] on div "(En): Drinks (Ar): المشروبات" at bounding box center [662, 373] width 537 height 12
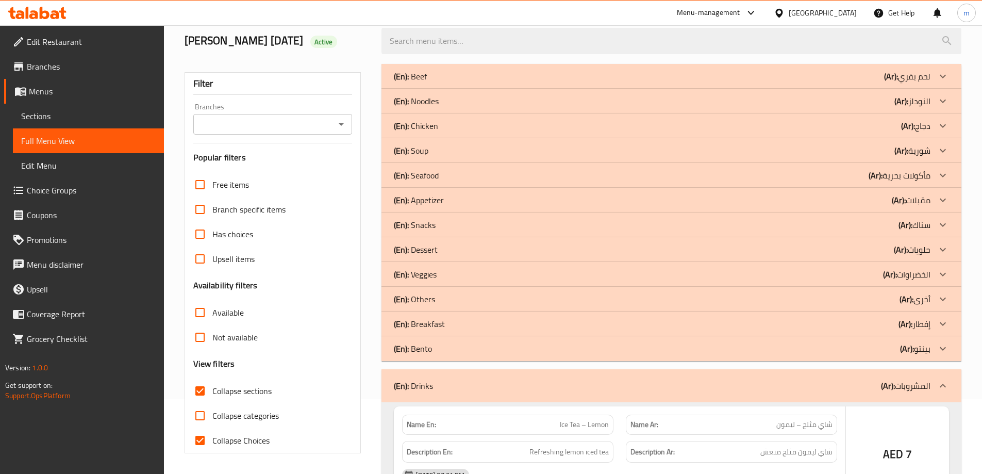
click at [693, 347] on div "(En): [PERSON_NAME] (Ar): بينتو" at bounding box center [662, 348] width 537 height 12
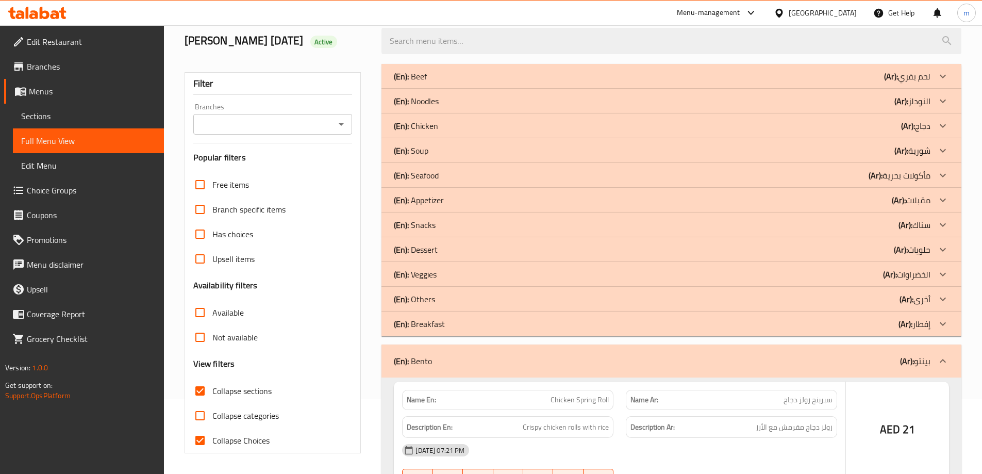
click at [707, 324] on div "(En): Breakfast (Ar): إفطار" at bounding box center [662, 324] width 537 height 12
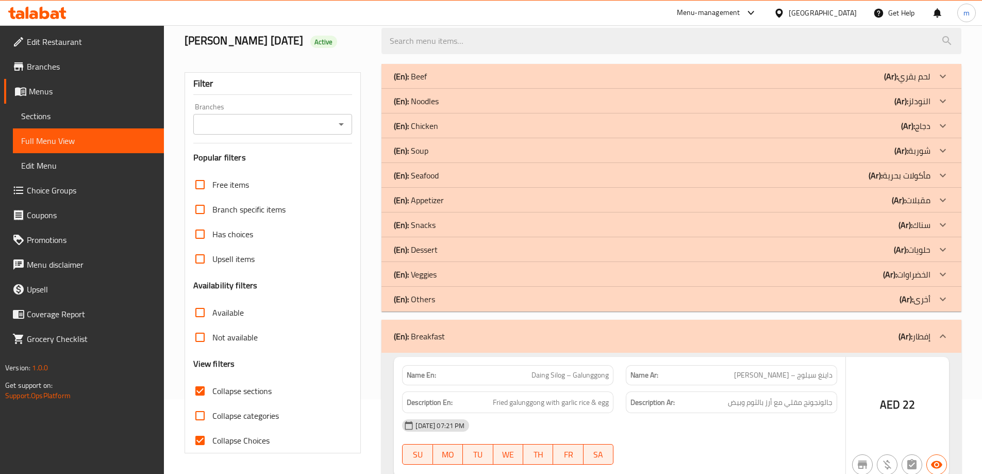
click at [703, 307] on div "(En): Others (Ar): أخرى" at bounding box center [671, 299] width 580 height 25
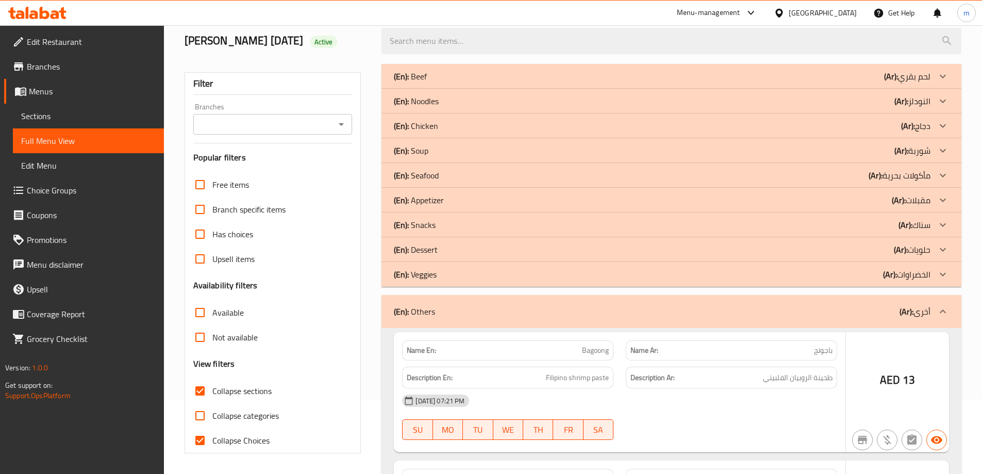
click at [862, 278] on div "(En): Veggies (Ar): الخضراوات" at bounding box center [662, 274] width 537 height 12
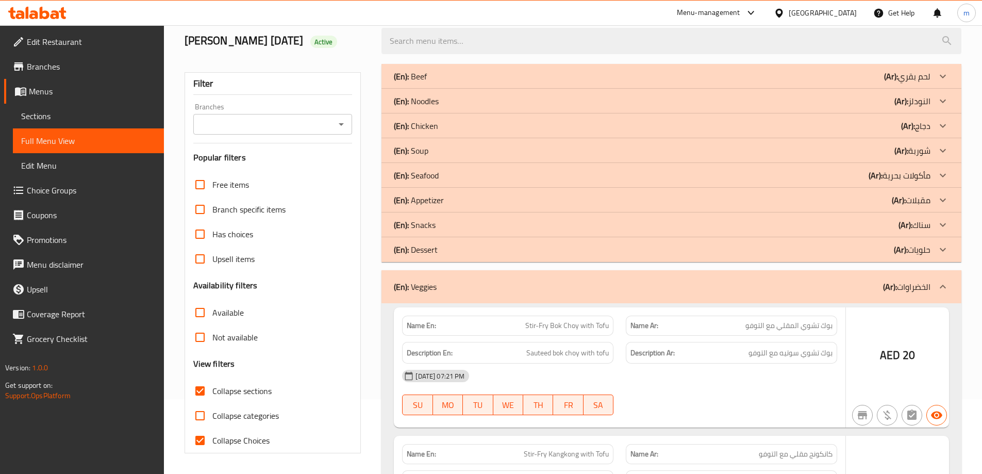
click at [873, 248] on div "(En): Dessert (Ar): حلويات" at bounding box center [662, 249] width 537 height 12
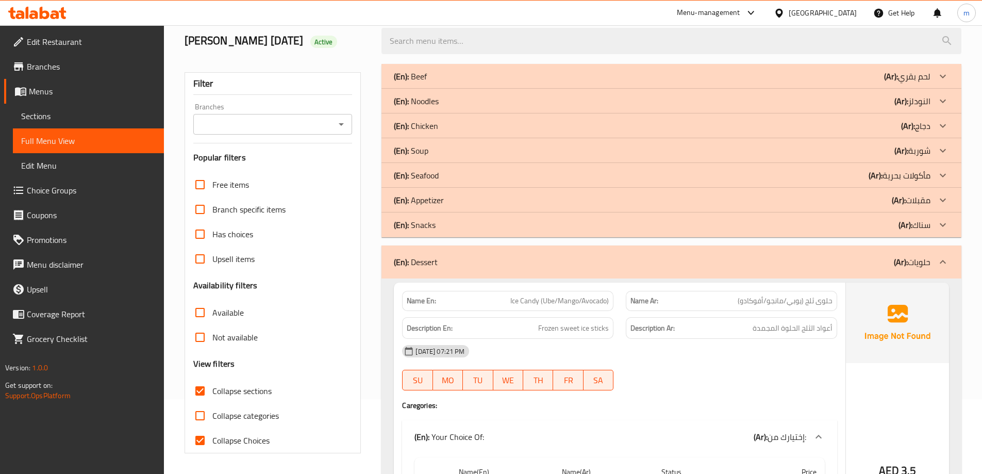
drag, startPoint x: 824, startPoint y: 220, endPoint x: 812, endPoint y: 207, distance: 17.9
click at [824, 220] on div "(En): Snacks (Ar): سناك" at bounding box center [662, 225] width 537 height 12
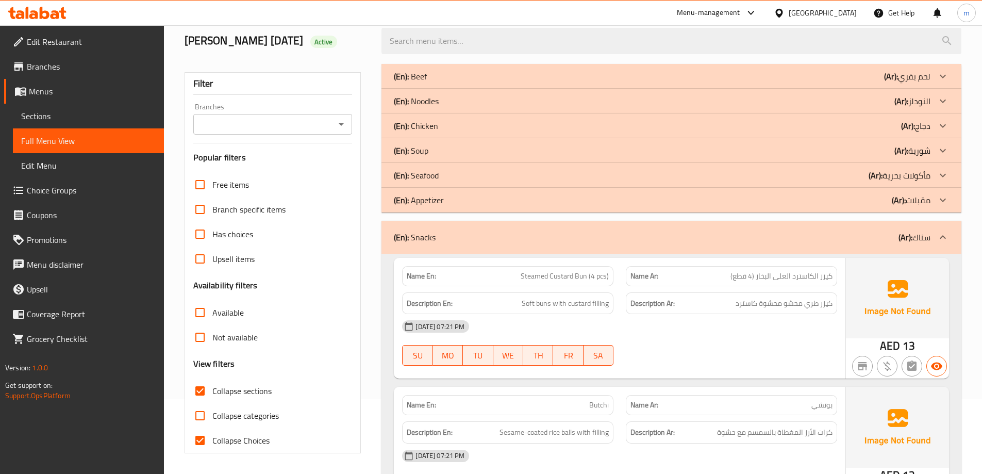
click at [806, 196] on div "(En): Appetizer (Ar): مقبلات" at bounding box center [662, 200] width 537 height 12
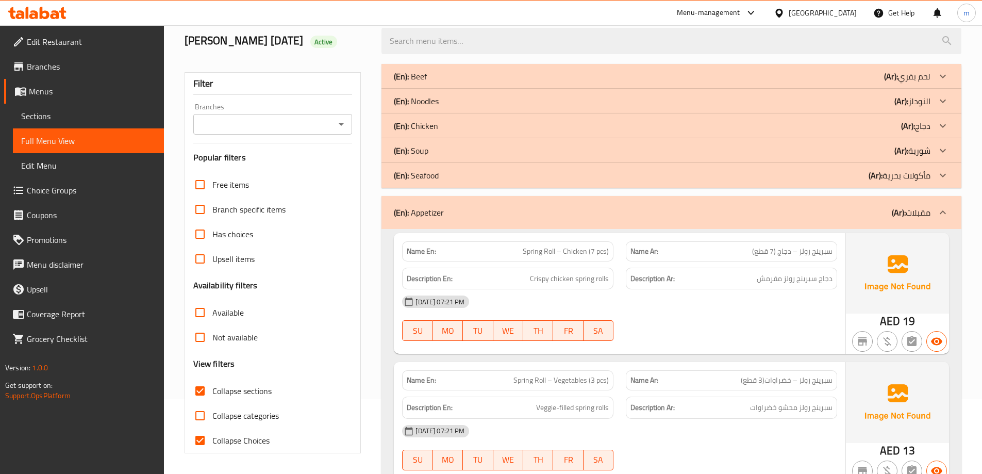
click at [791, 155] on div "(En): Soup (Ar): شوربة" at bounding box center [662, 150] width 537 height 12
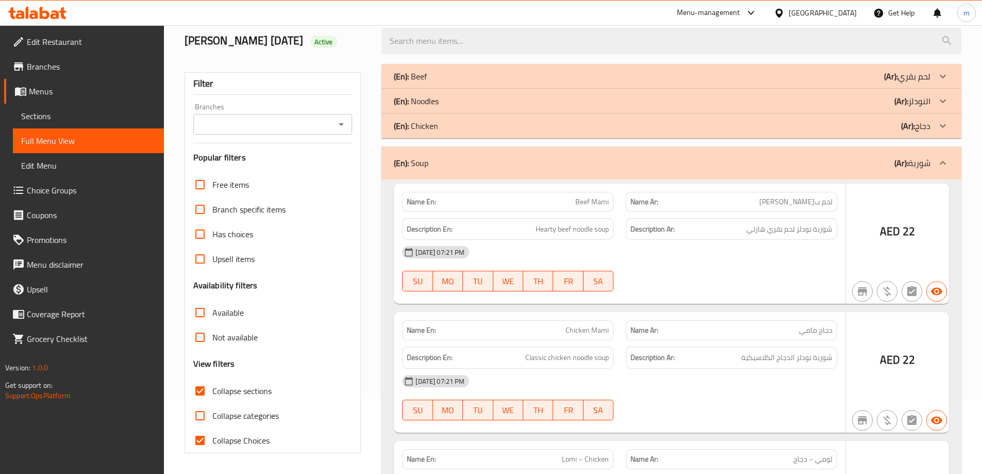
click at [794, 94] on div "(En): Noodles (Ar): النودلز" at bounding box center [671, 101] width 580 height 25
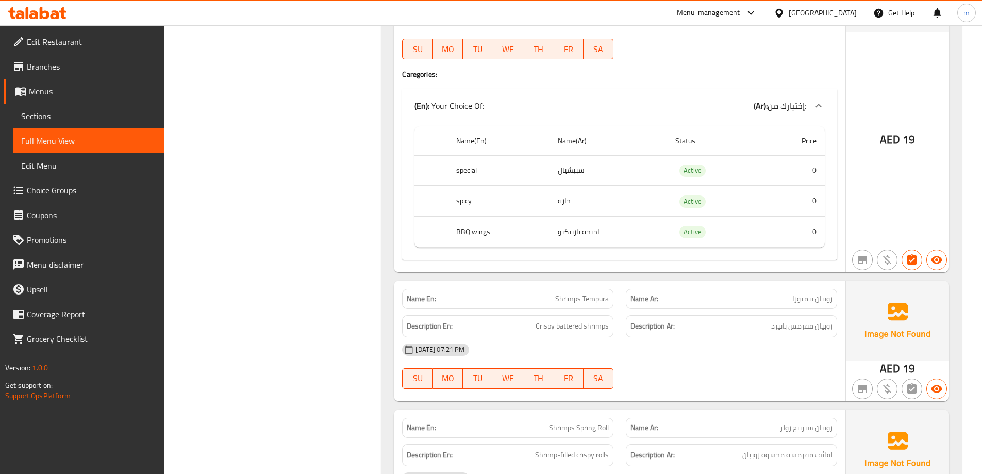
scroll to position [3993, 0]
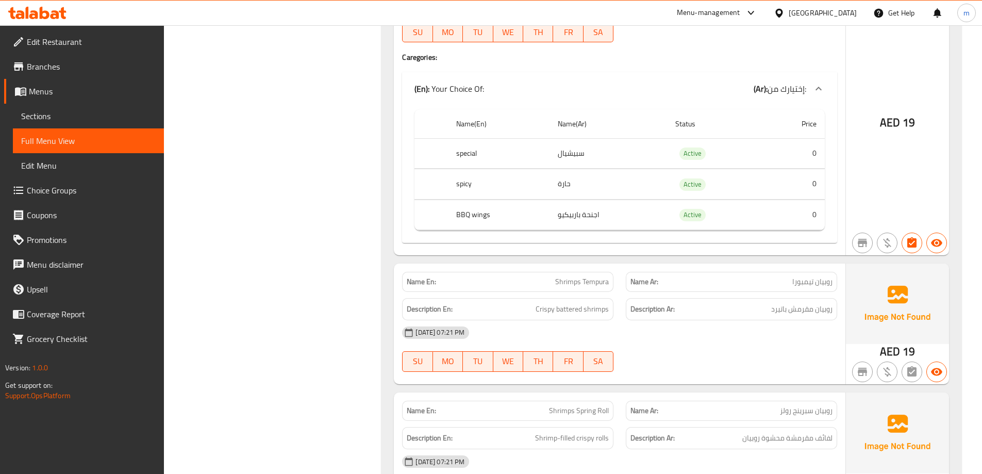
click at [564, 276] on span "Shrimps Tempura" at bounding box center [582, 281] width 54 height 11
click at [567, 276] on span "Shrimps Tempura" at bounding box center [582, 281] width 54 height 11
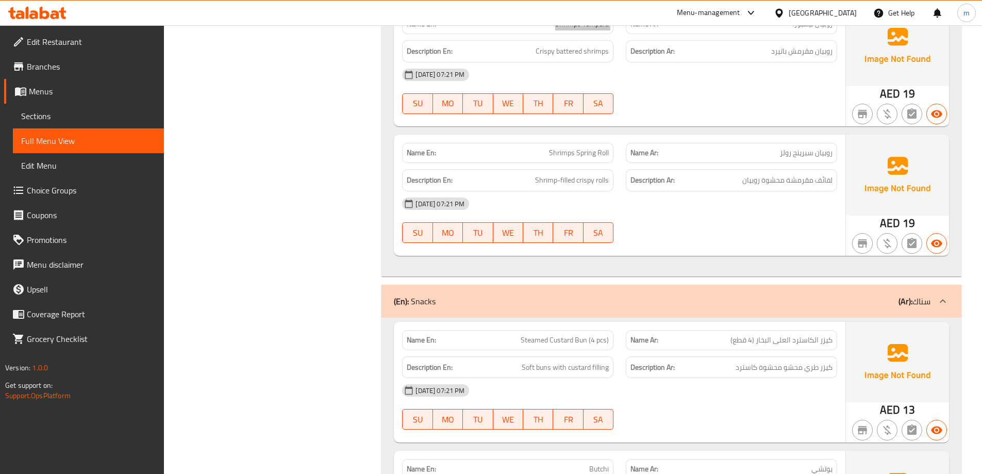
scroll to position [4302, 0]
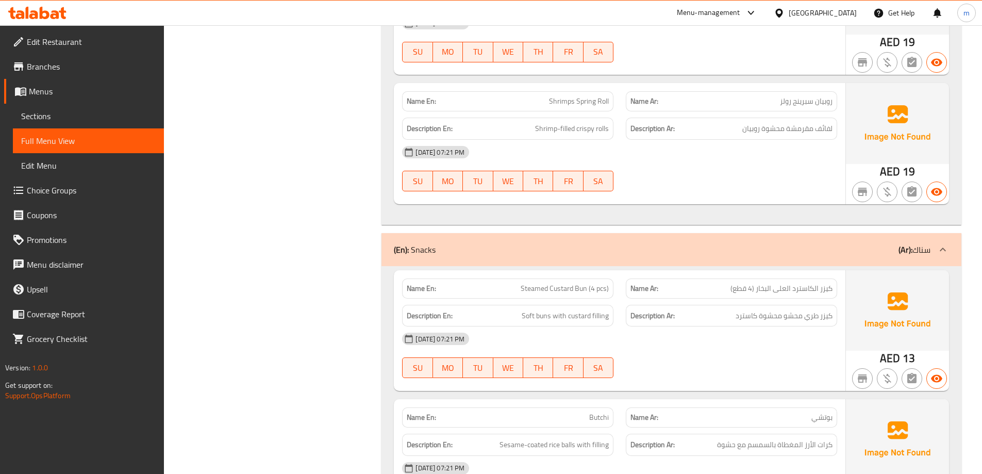
click at [572, 283] on span "Steamed Custard Bun (4 pcs)" at bounding box center [565, 288] width 88 height 11
copy span "Steamed Custard Bun (4 pcs)"
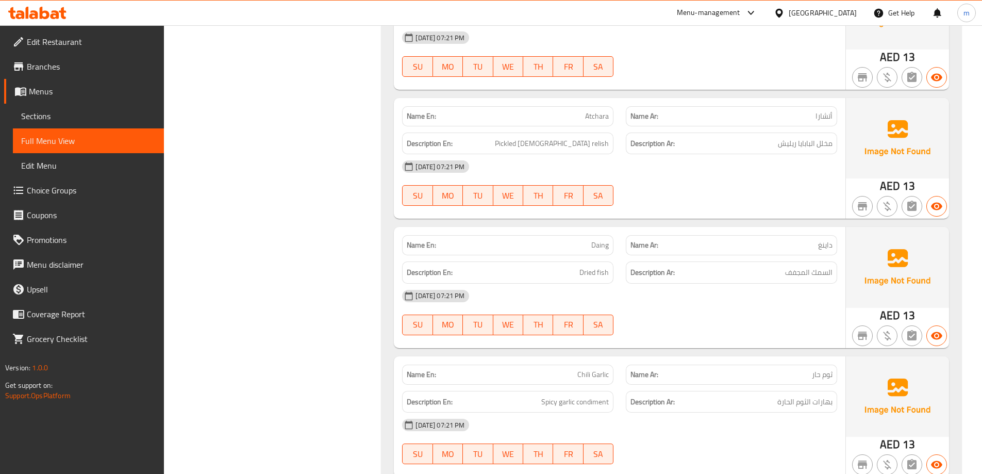
scroll to position [7189, 0]
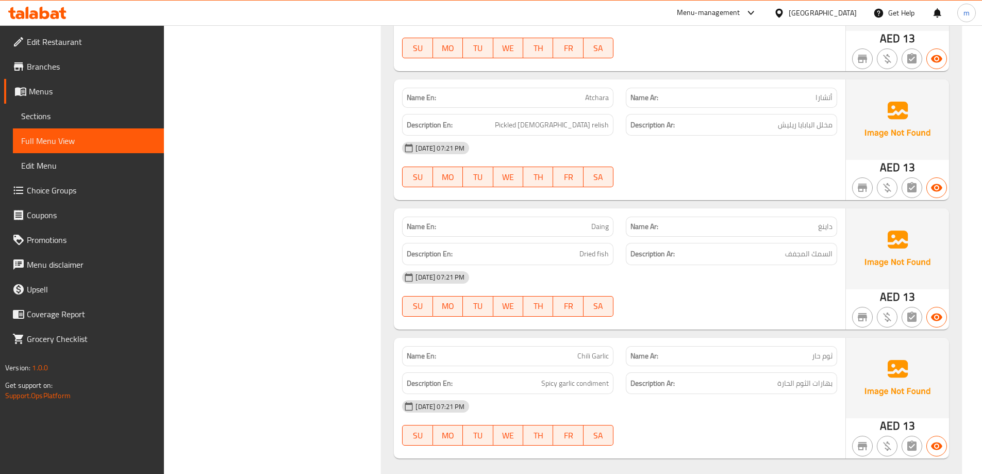
click at [606, 221] on span "Daing" at bounding box center [600, 226] width 18 height 11
copy span "Daing"
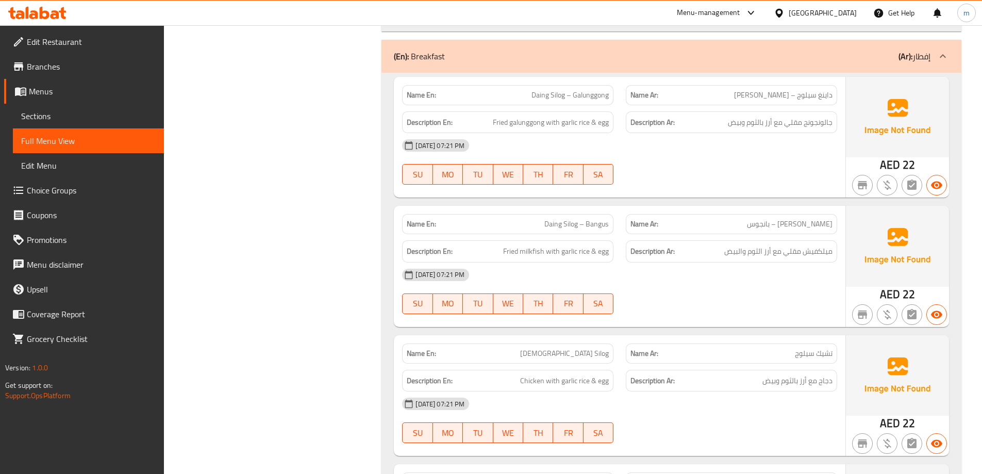
scroll to position [7653, 0]
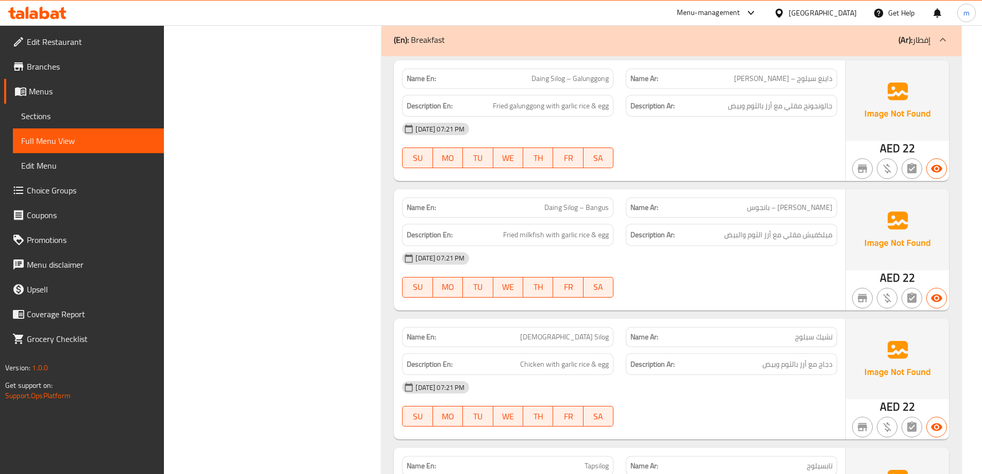
click at [601, 202] on span "Daing Silog – Bangus" at bounding box center [576, 207] width 64 height 11
copy span "Daing Silog – Bangus"
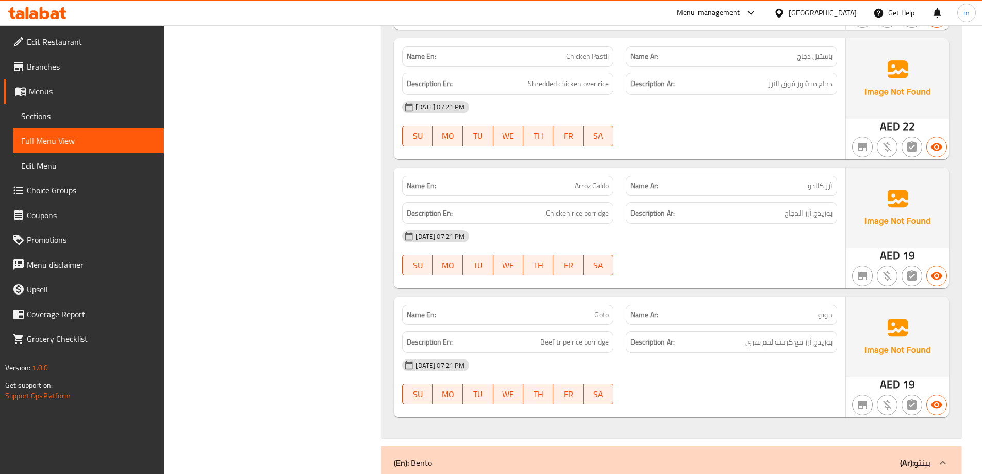
scroll to position [8581, 0]
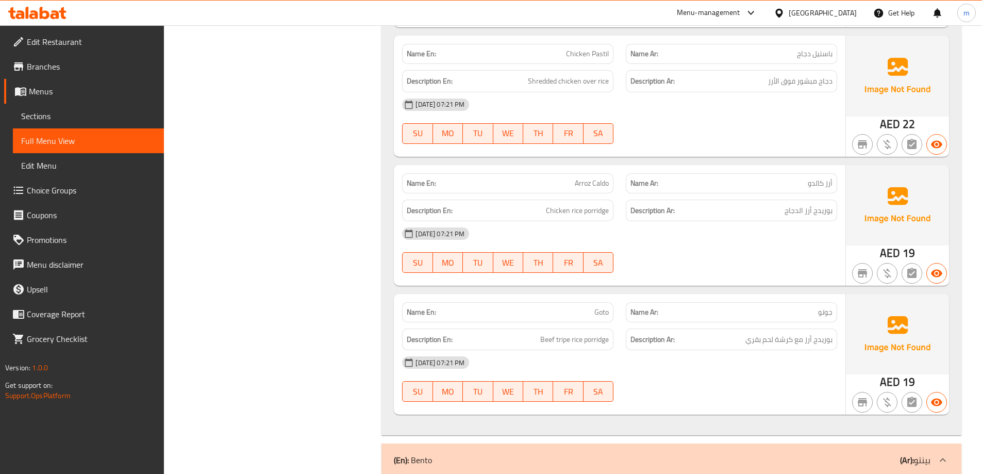
click at [595, 178] on span "Arroz Caldo" at bounding box center [592, 183] width 34 height 11
copy span "Arroz Caldo"
click at [129, 295] on link "Upsell" at bounding box center [84, 289] width 160 height 25
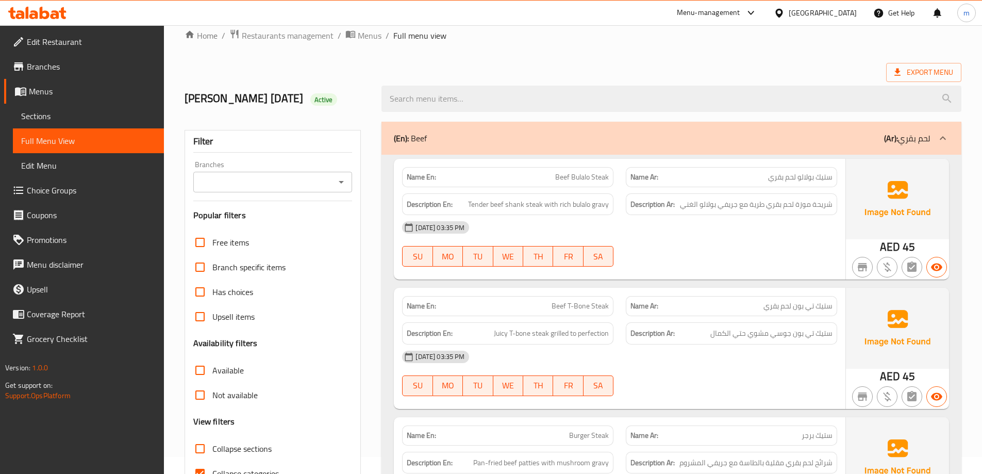
scroll to position [206, 0]
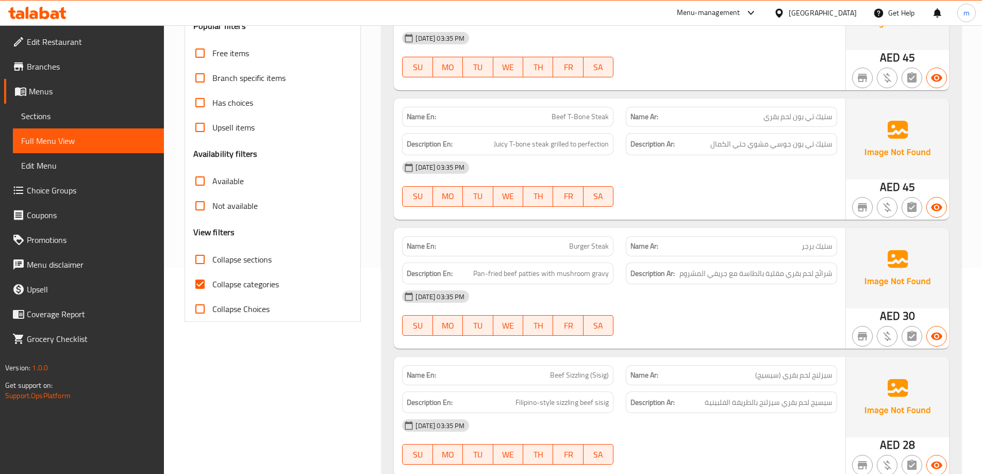
click at [243, 278] on span "Collapse categories" at bounding box center [245, 284] width 67 height 12
click at [212, 276] on input "Collapse categories" at bounding box center [200, 284] width 25 height 25
checkbox input "false"
click at [246, 259] on span "Collapse sections" at bounding box center [241, 259] width 59 height 12
click at [212, 259] on input "Collapse sections" at bounding box center [200, 259] width 25 height 25
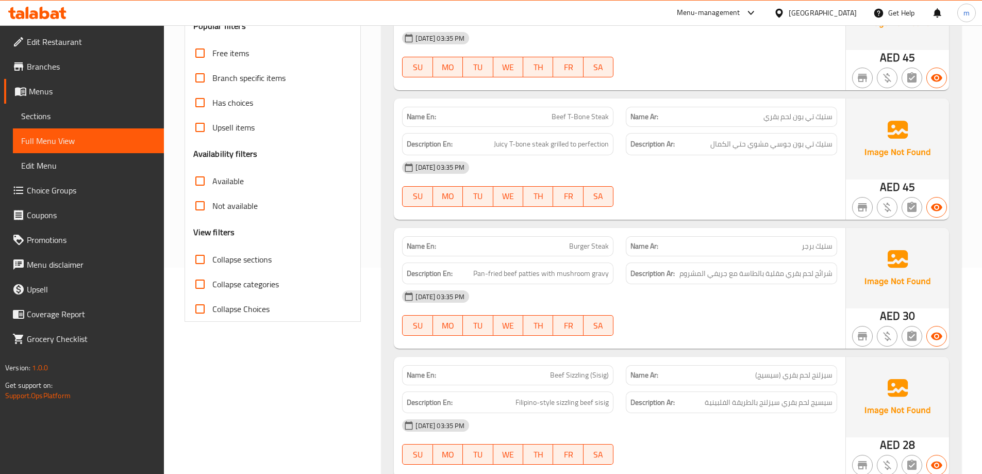
checkbox input "true"
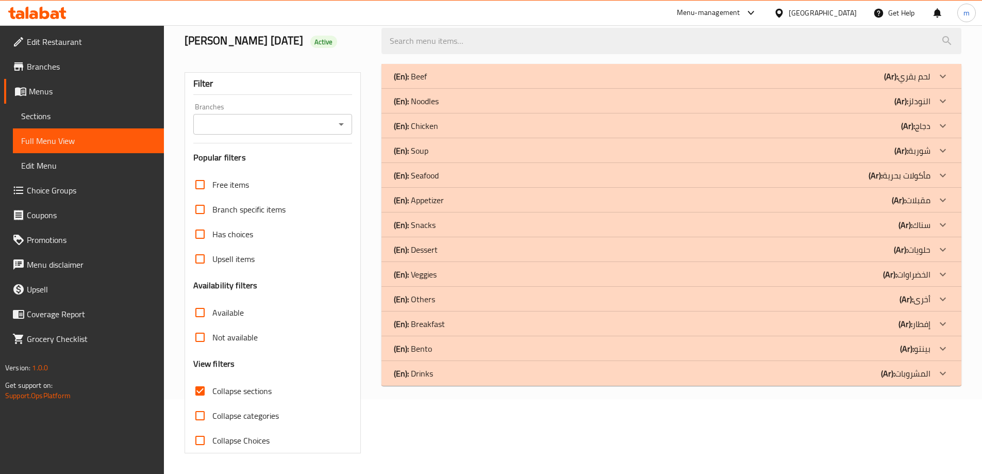
scroll to position [75, 0]
click at [836, 376] on div "(En): Drinks (Ar): المشروبات" at bounding box center [662, 373] width 537 height 12
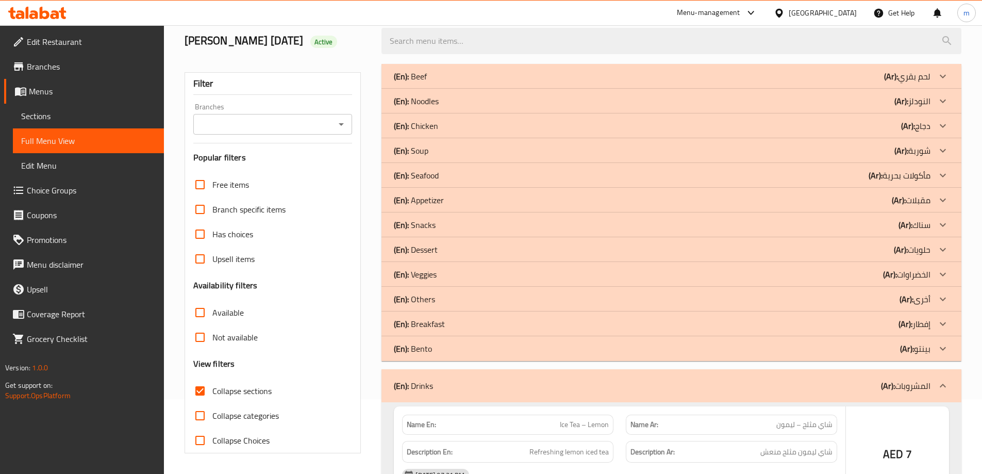
click at [832, 351] on div "(En): [PERSON_NAME] (Ar): بينتو" at bounding box center [662, 348] width 537 height 12
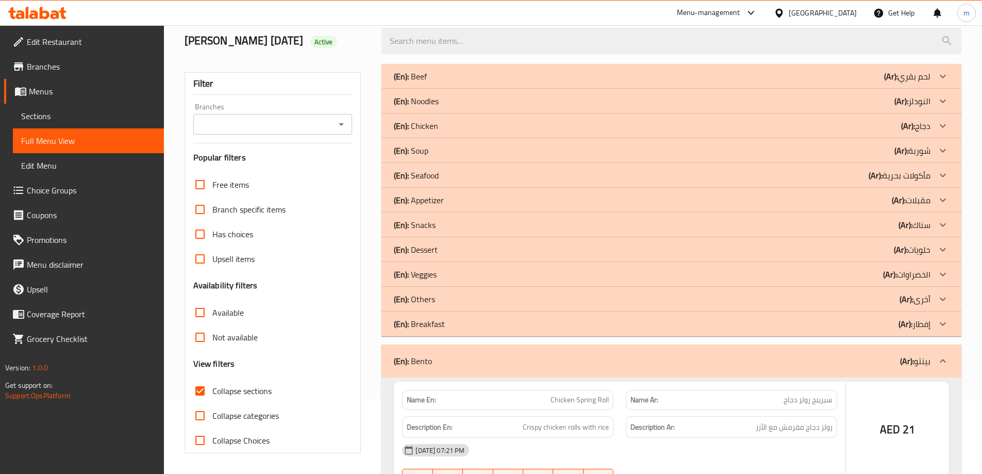
click at [838, 326] on div "(En): Breakfast (Ar): إفطار" at bounding box center [662, 324] width 537 height 12
click at [835, 305] on div "(En): Others (Ar): أخرى" at bounding box center [662, 299] width 537 height 12
click at [828, 283] on div "(En): Veggies (Ar): الخضراوات" at bounding box center [671, 274] width 580 height 25
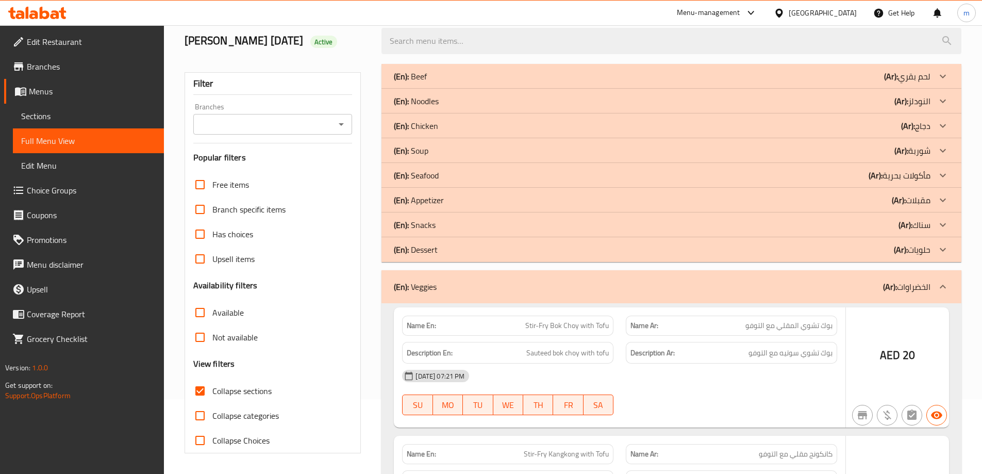
click at [833, 252] on div "(En): Dessert (Ar): حلويات" at bounding box center [662, 249] width 537 height 12
click at [838, 221] on div "(En): Snacks (Ar): سناك" at bounding box center [662, 225] width 537 height 12
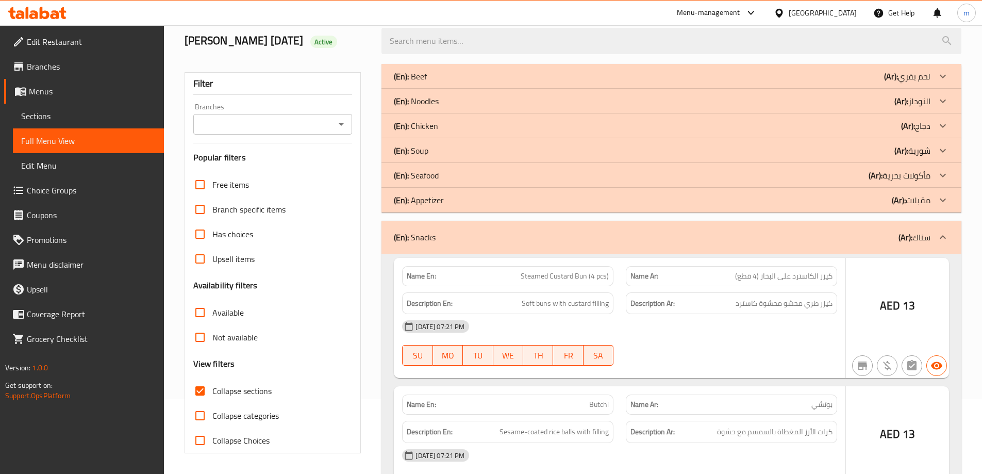
click at [842, 190] on div "(En): Appetizer (Ar): مقبلات" at bounding box center [671, 200] width 580 height 25
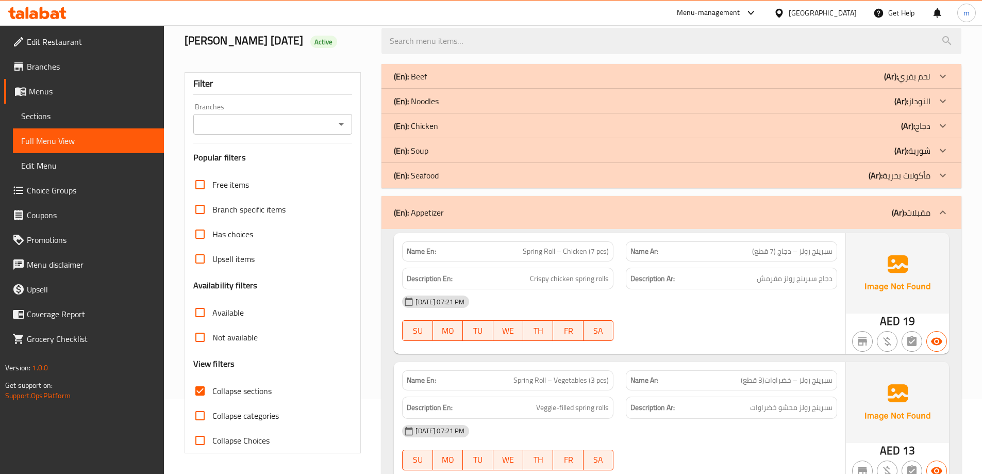
click at [876, 148] on div "(En): Soup (Ar): شوربة" at bounding box center [662, 150] width 537 height 12
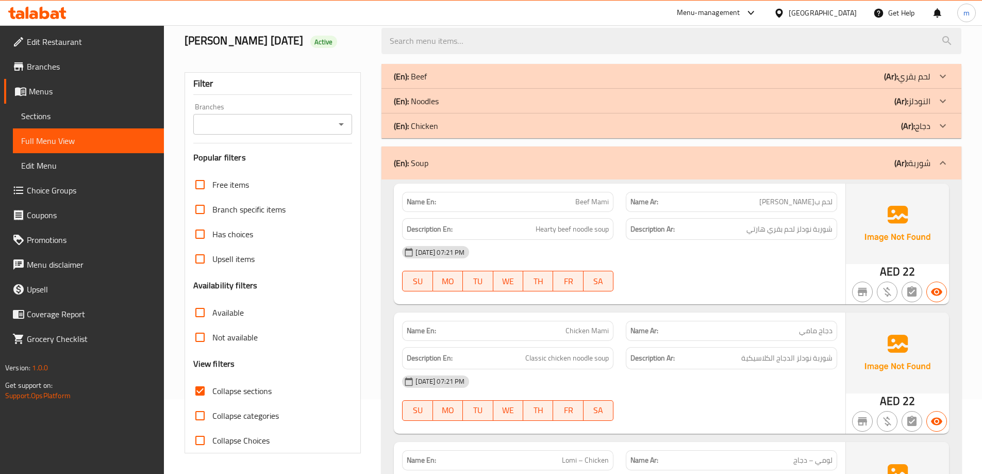
click at [866, 97] on div "(En): Noodles (Ar): النودلز" at bounding box center [662, 101] width 537 height 12
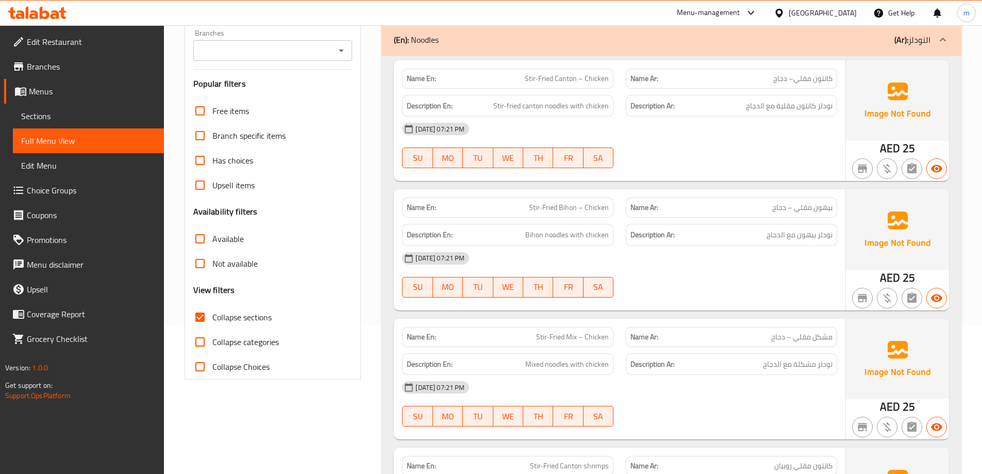
scroll to position [333, 0]
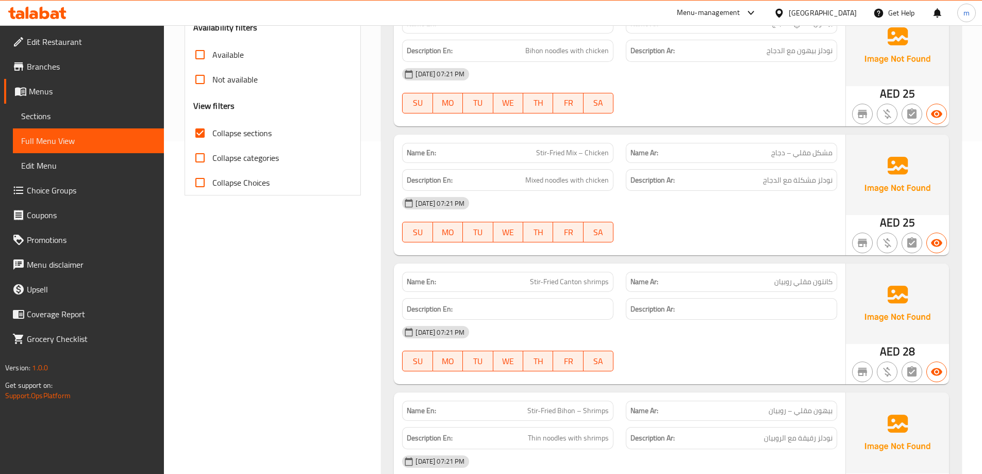
click at [200, 187] on input "Collapse Choices" at bounding box center [200, 182] width 25 height 25
checkbox input "true"
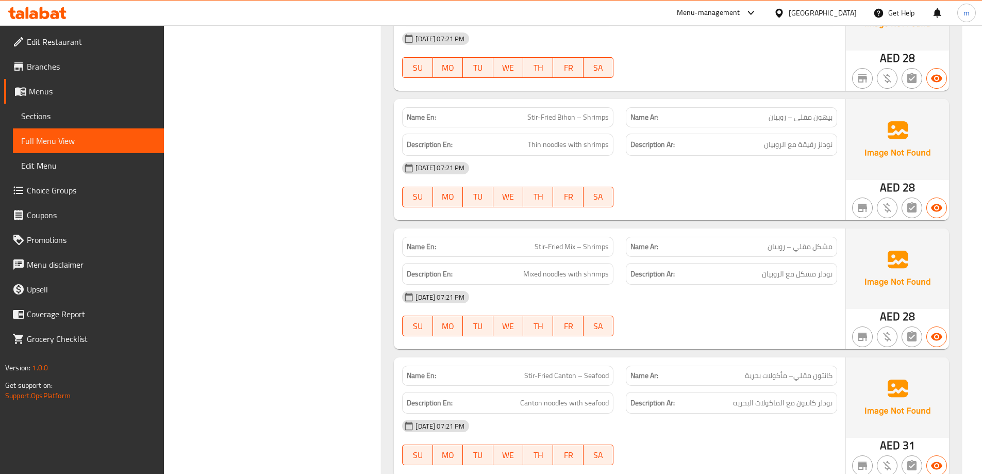
click at [439, 248] on p "Name En: Stir-Fried Mix – Shrimps" at bounding box center [508, 246] width 202 height 11
click at [666, 168] on div "[DATE] 07:21 PM" at bounding box center [619, 168] width 447 height 25
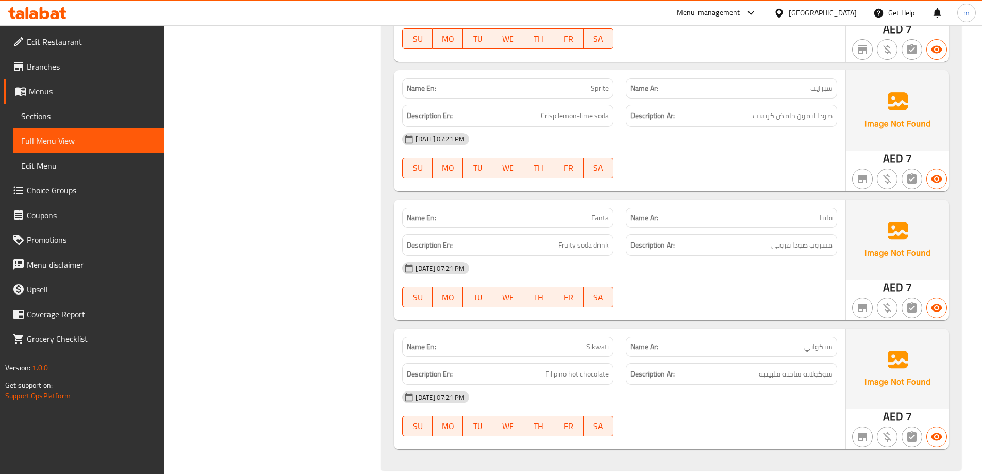
scroll to position [10331, 0]
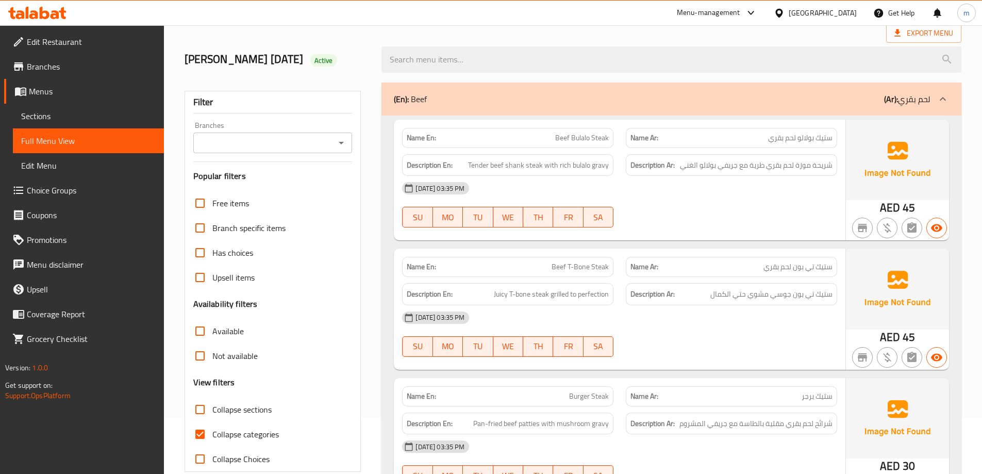
scroll to position [309, 0]
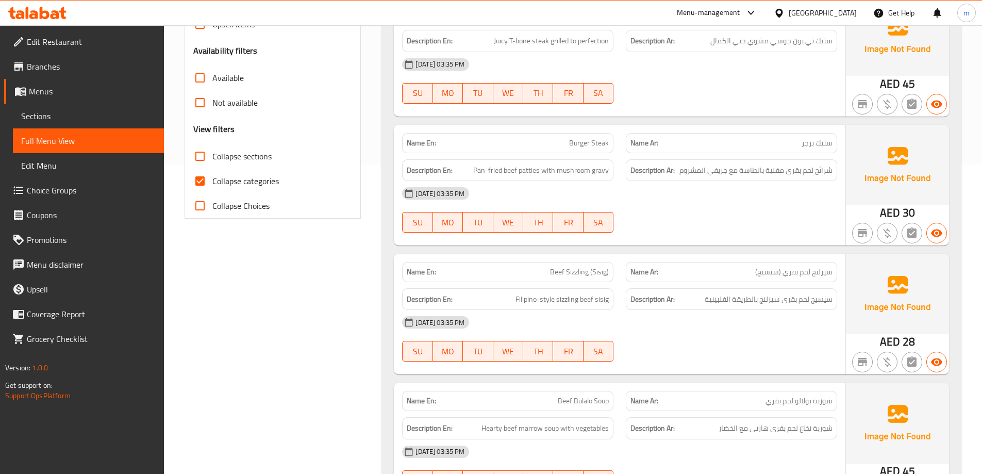
click at [225, 181] on span "Collapse categories" at bounding box center [245, 181] width 67 height 12
click at [212, 181] on input "Collapse categories" at bounding box center [200, 181] width 25 height 25
checkbox input "false"
click at [235, 158] on span "Collapse sections" at bounding box center [241, 156] width 59 height 12
click at [212, 158] on input "Collapse sections" at bounding box center [200, 156] width 25 height 25
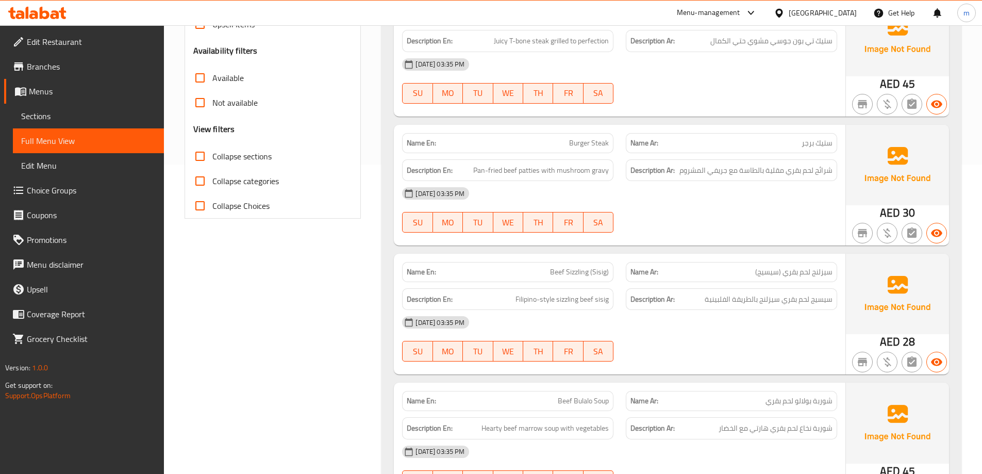
checkbox input "true"
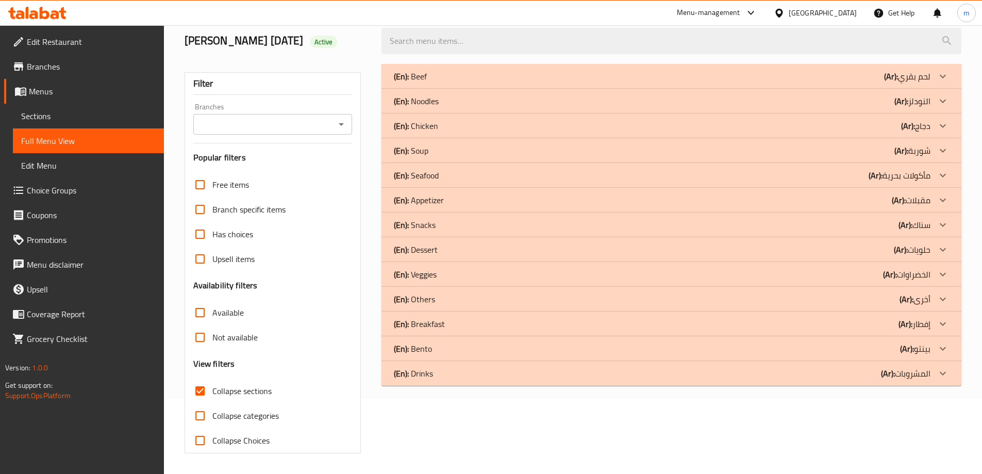
scroll to position [75, 0]
click at [872, 372] on div "(En): Drinks (Ar): المشروبات" at bounding box center [662, 373] width 537 height 12
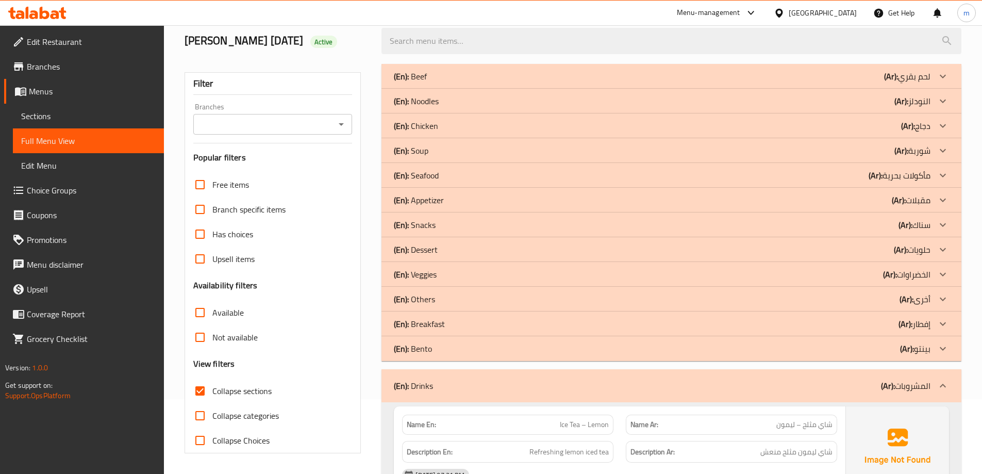
click at [867, 348] on div "(En): [PERSON_NAME] (Ar): بينتو" at bounding box center [662, 348] width 537 height 12
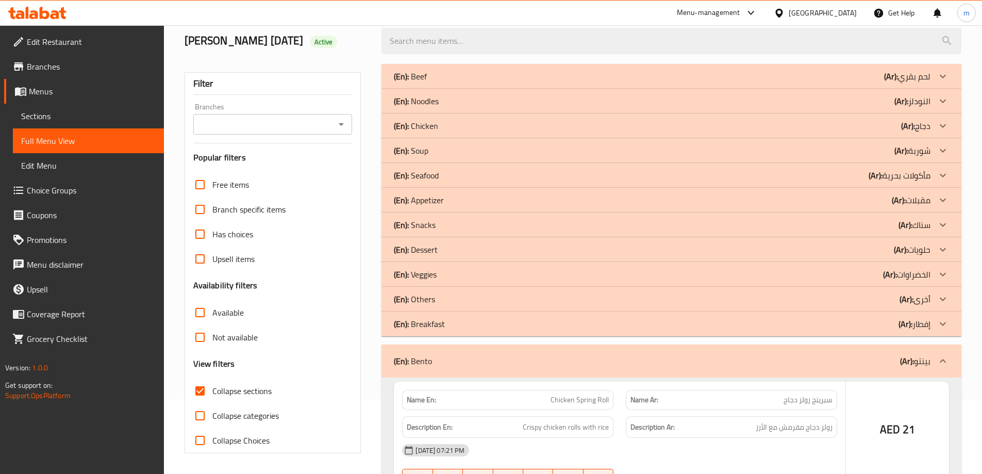
click at [851, 326] on div "(En): Breakfast (Ar): إفطار" at bounding box center [662, 324] width 537 height 12
click at [840, 294] on div "(En): Others (Ar): أخرى" at bounding box center [662, 299] width 537 height 12
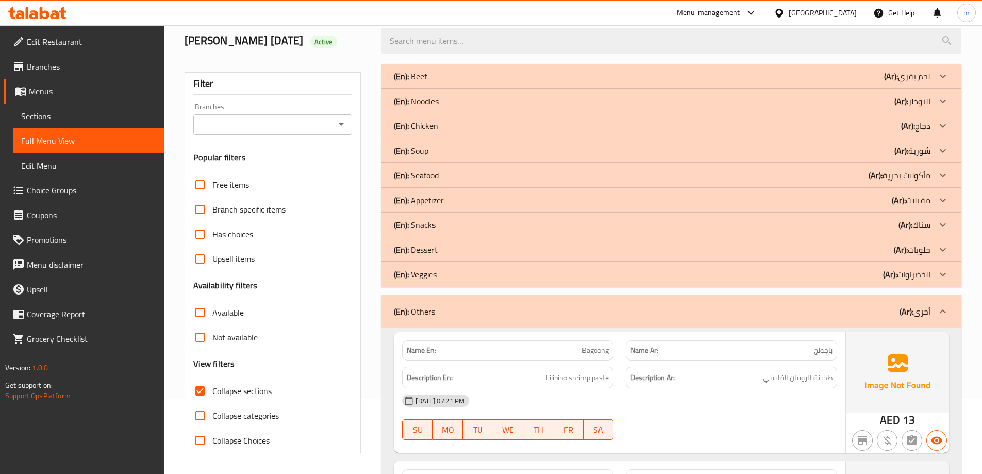
click at [847, 277] on div "(En): Veggies (Ar): الخضراوات" at bounding box center [662, 274] width 537 height 12
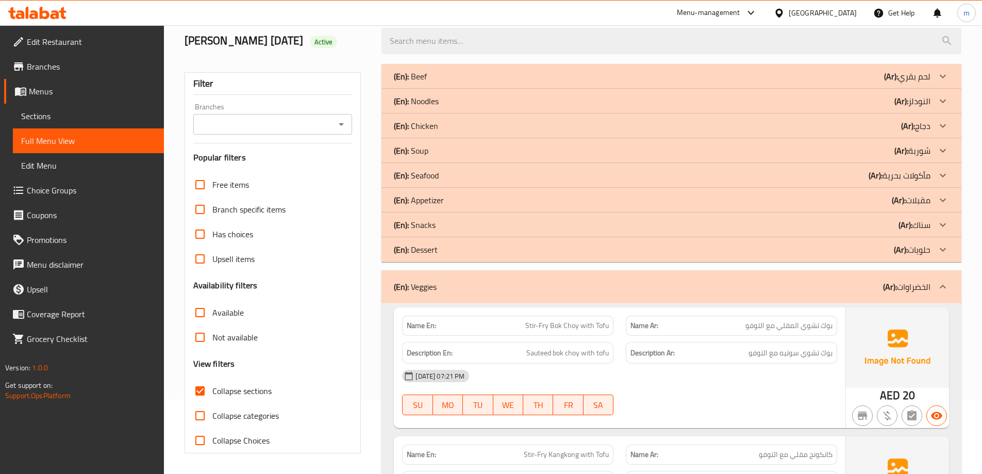
click at [831, 253] on div "(En): Dessert (Ar): حلويات" at bounding box center [662, 249] width 537 height 12
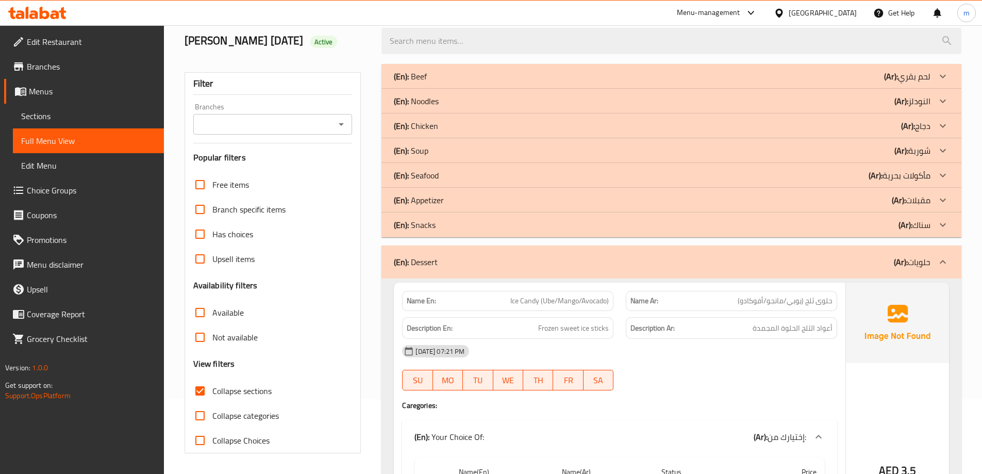
click at [800, 222] on div "(En): Snacks (Ar): سناك" at bounding box center [662, 225] width 537 height 12
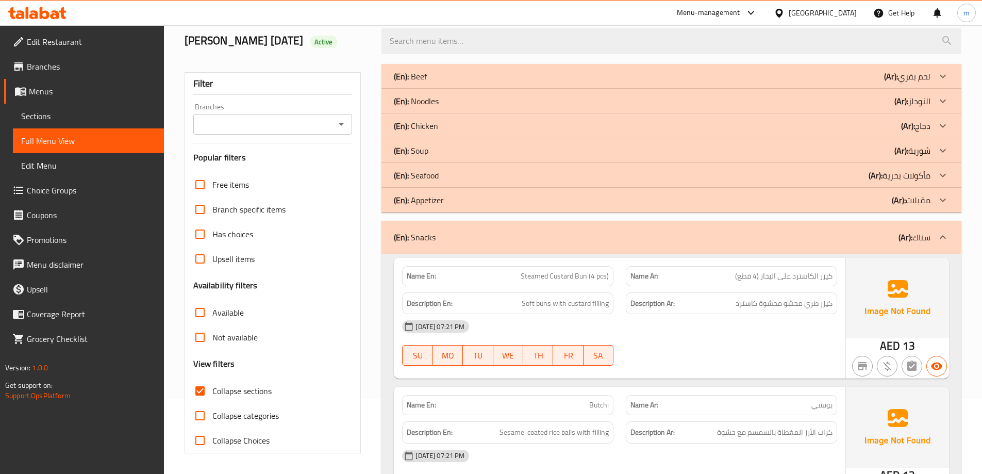
click at [818, 202] on div "(En): Appetizer (Ar): مقبلات" at bounding box center [662, 200] width 537 height 12
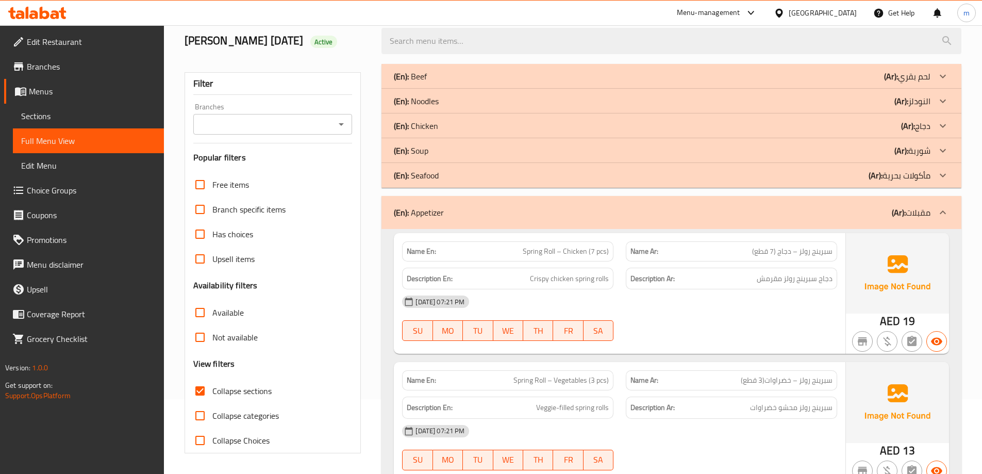
click at [801, 149] on div "(En): Soup (Ar): شوربة" at bounding box center [662, 150] width 537 height 12
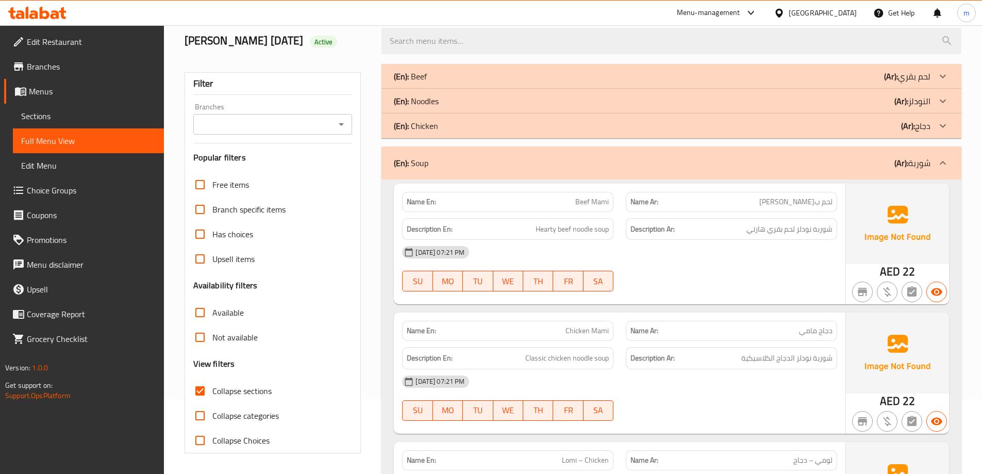
click at [804, 104] on div "(En): Noodles (Ar): النودلز" at bounding box center [662, 101] width 537 height 12
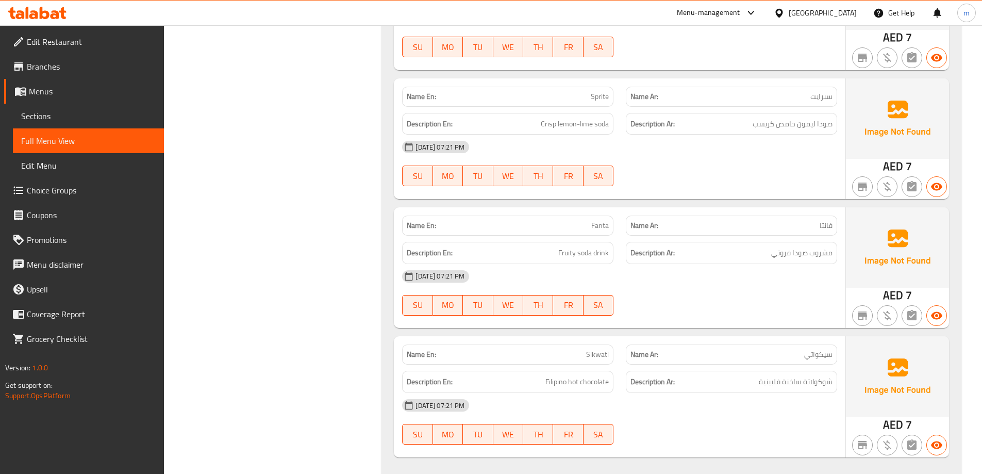
scroll to position [0, 0]
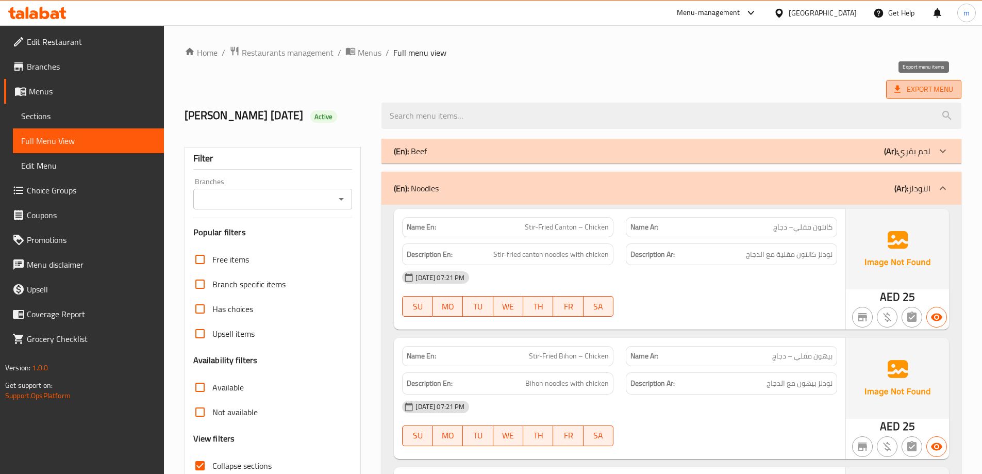
click at [900, 84] on icon at bounding box center [897, 89] width 10 height 10
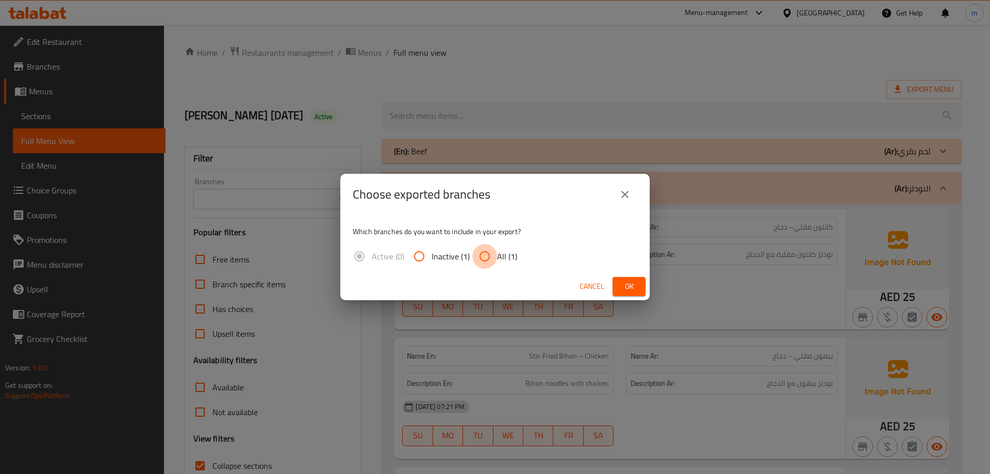
click at [484, 261] on input "All (1)" at bounding box center [484, 256] width 25 height 25
radio input "true"
click at [632, 281] on span "Ok" at bounding box center [629, 286] width 16 height 13
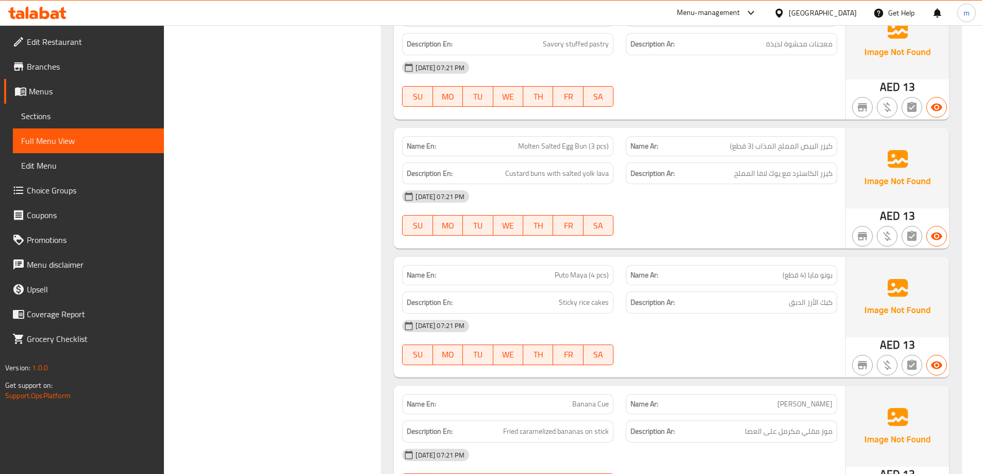
scroll to position [10344, 0]
